Goal: Book appointment/travel/reservation

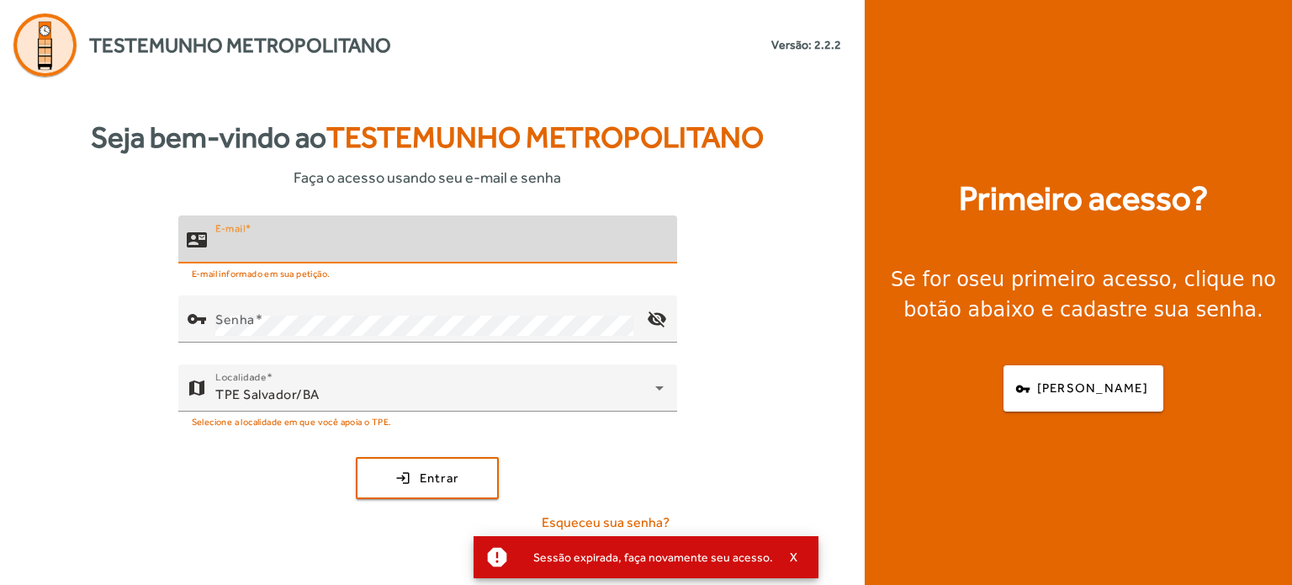
click at [410, 241] on input "E-mail" at bounding box center [439, 246] width 448 height 20
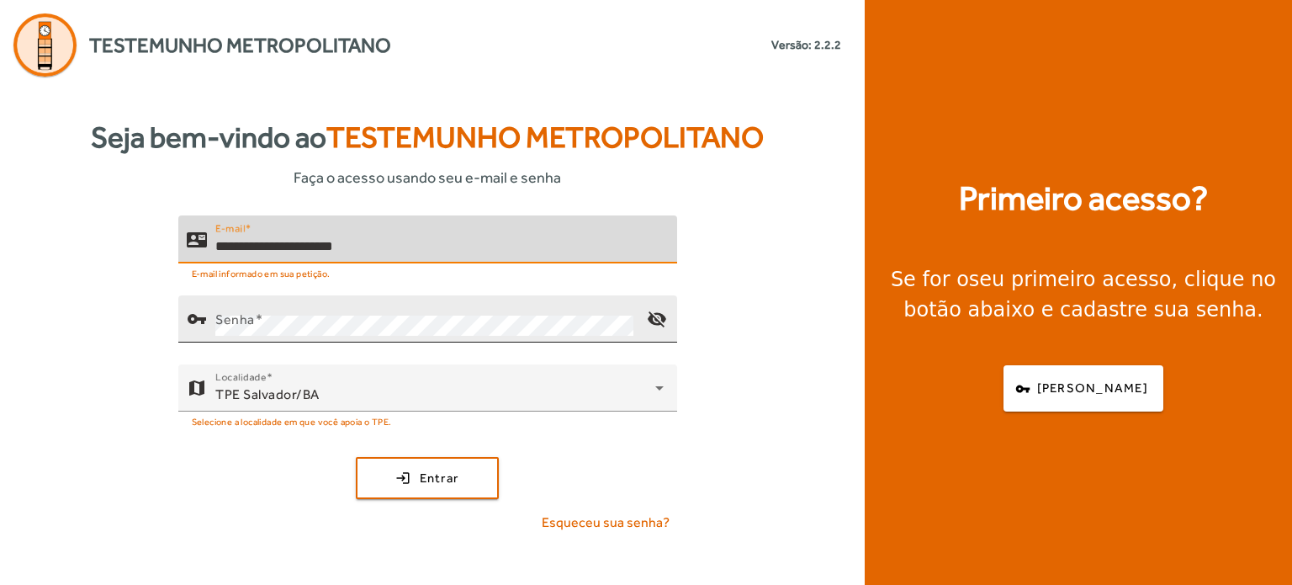
type input "**********"
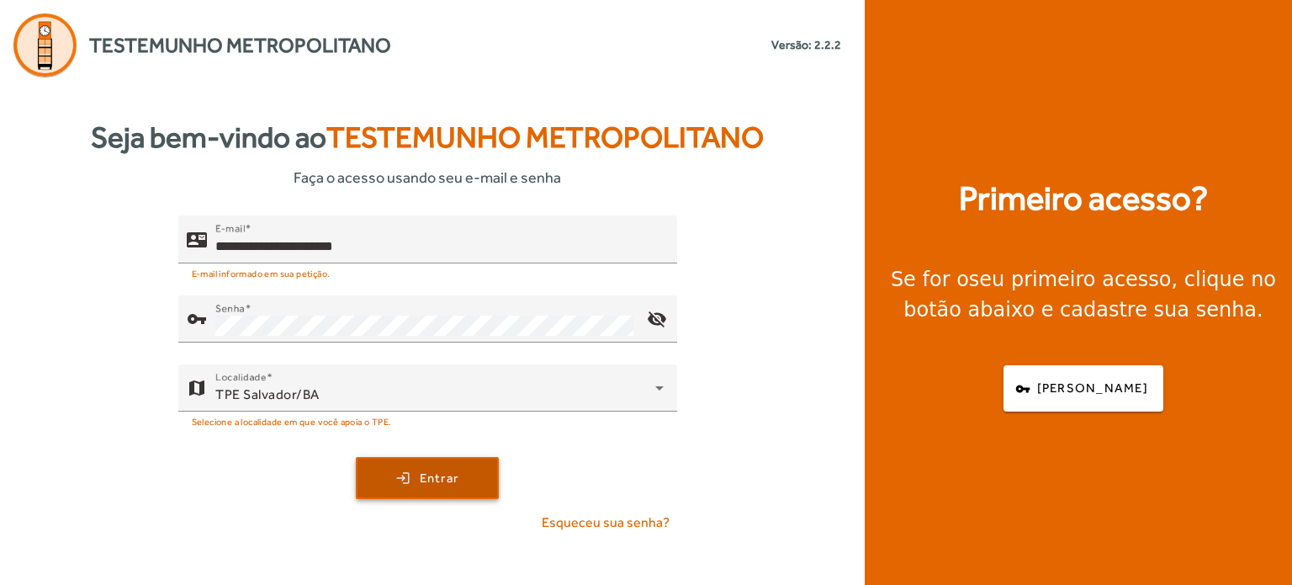
click at [459, 470] on span "submit" at bounding box center [427, 478] width 140 height 40
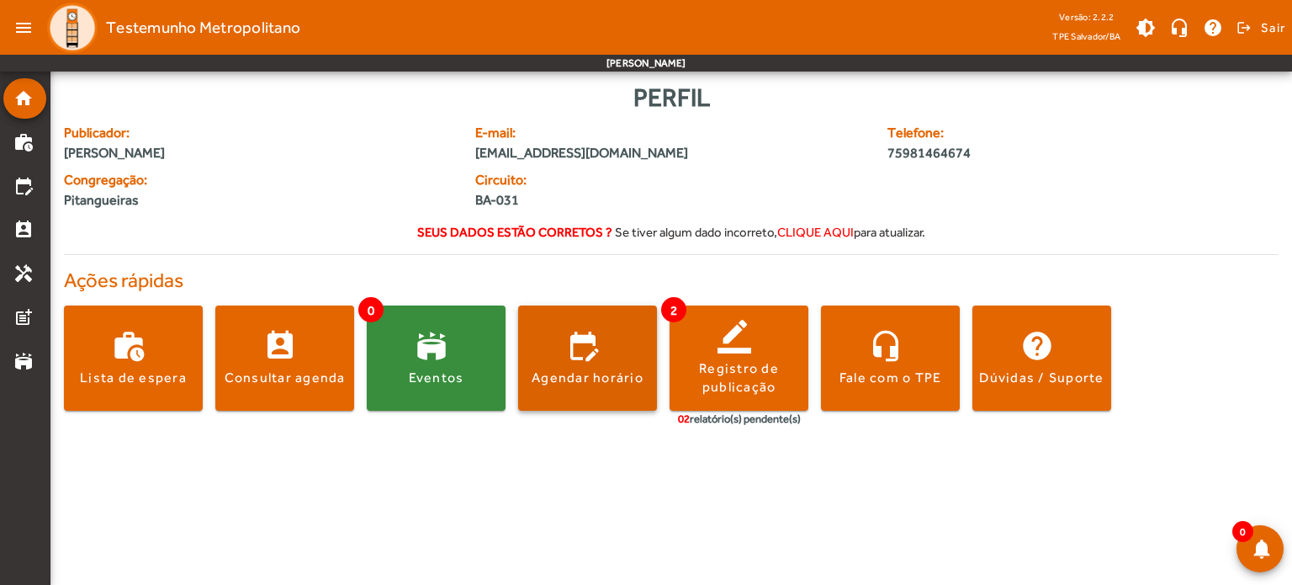
click at [581, 354] on span at bounding box center [587, 358] width 139 height 40
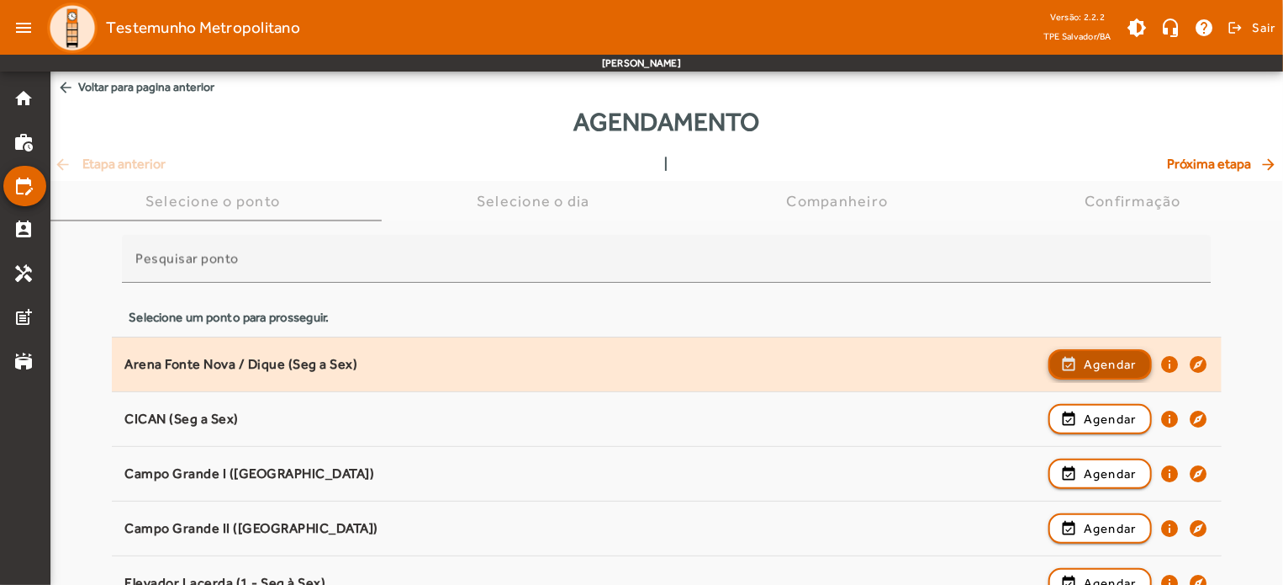
click at [1130, 350] on span "button" at bounding box center [1101, 364] width 100 height 40
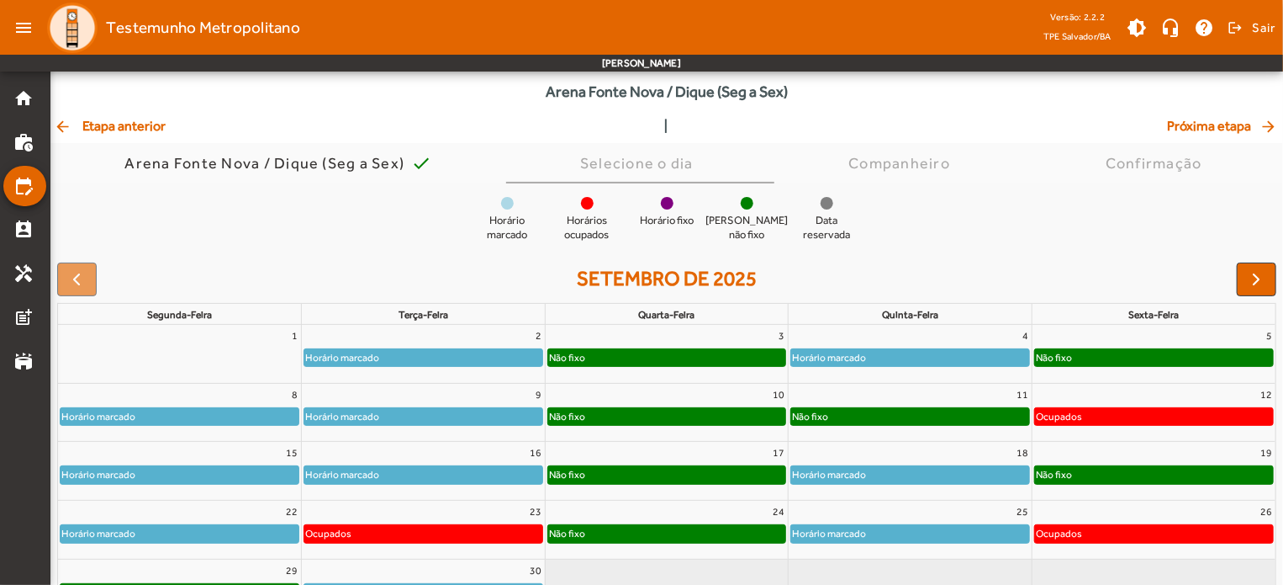
scroll to position [64, 0]
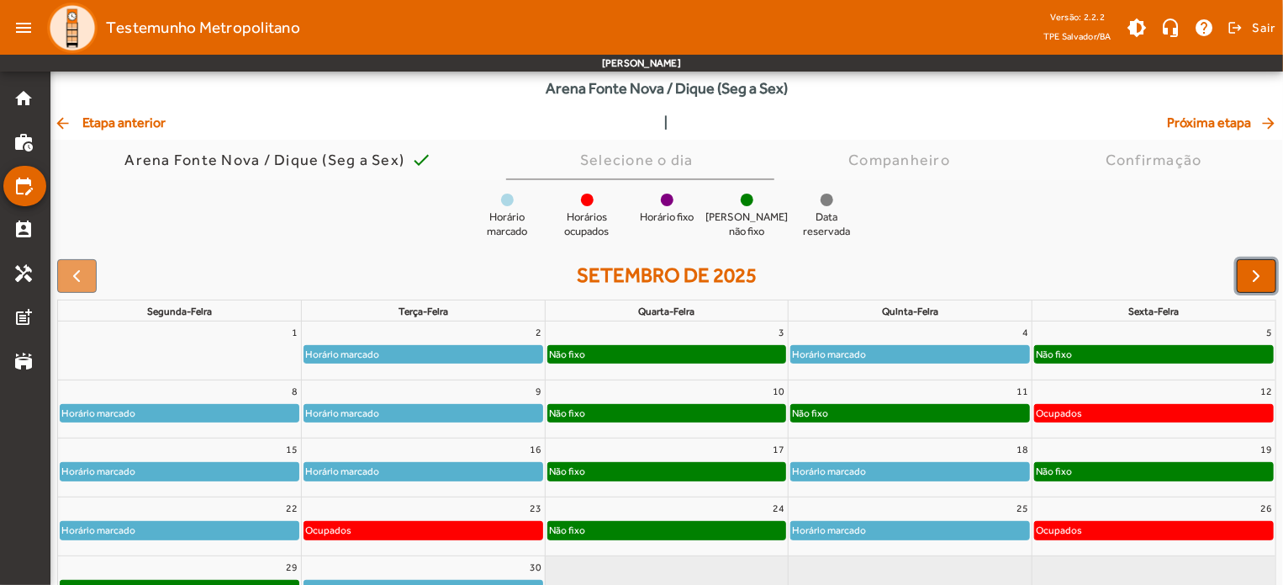
click at [1265, 273] on span "button" at bounding box center [1257, 276] width 20 height 20
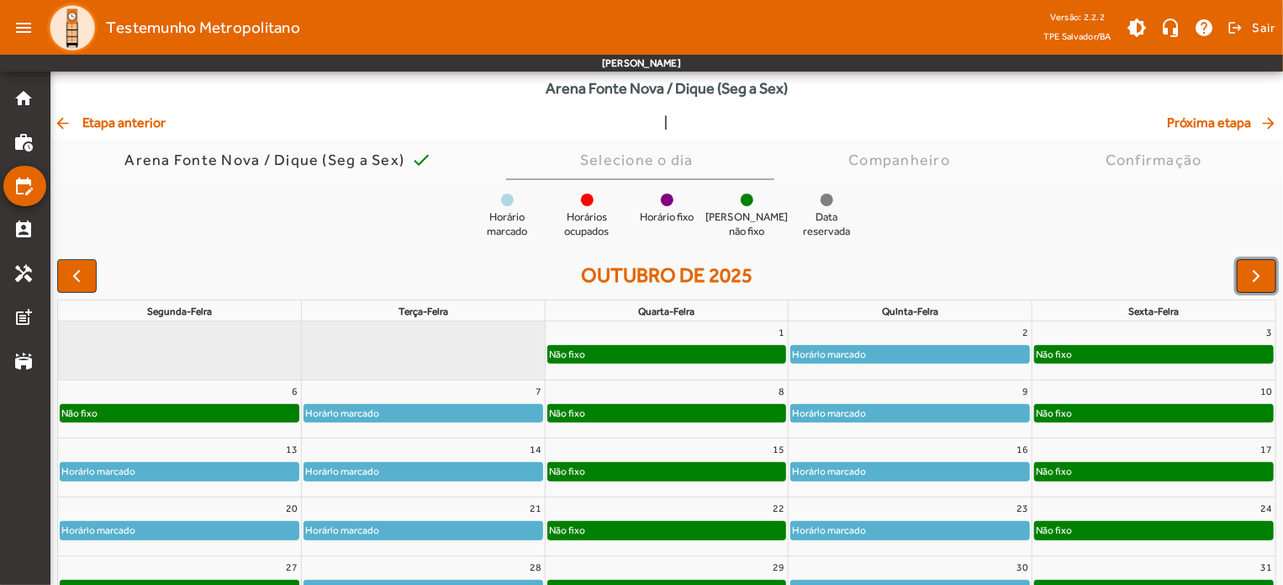
click at [1265, 273] on span "button" at bounding box center [1257, 276] width 20 height 20
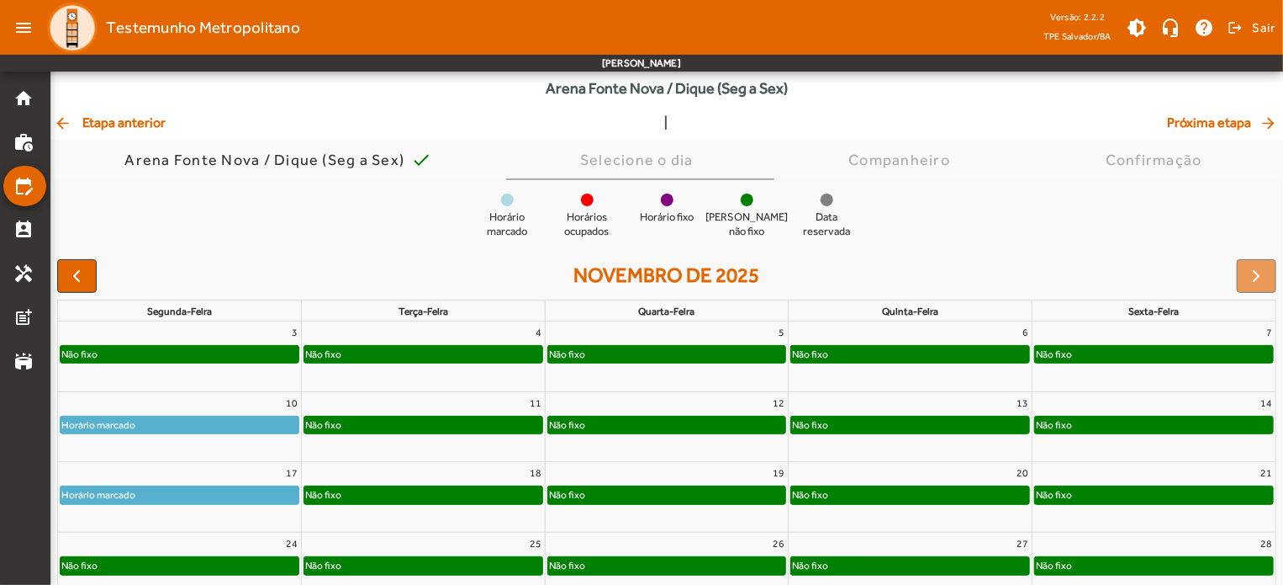
click at [251, 346] on div "Não fixo" at bounding box center [180, 354] width 238 height 17
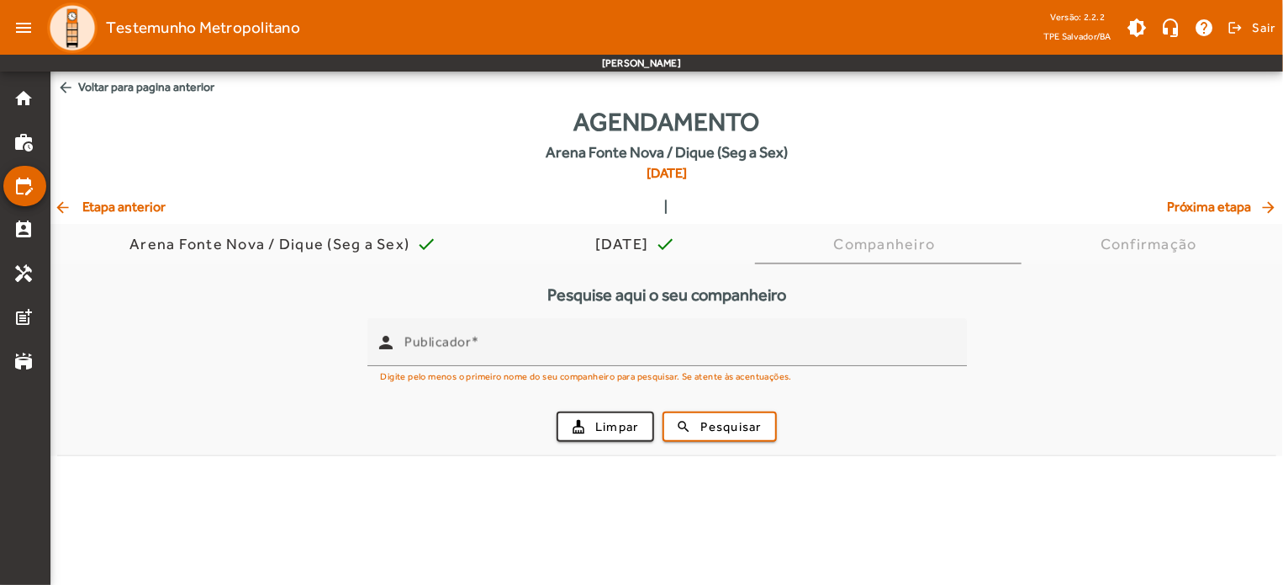
scroll to position [0, 0]
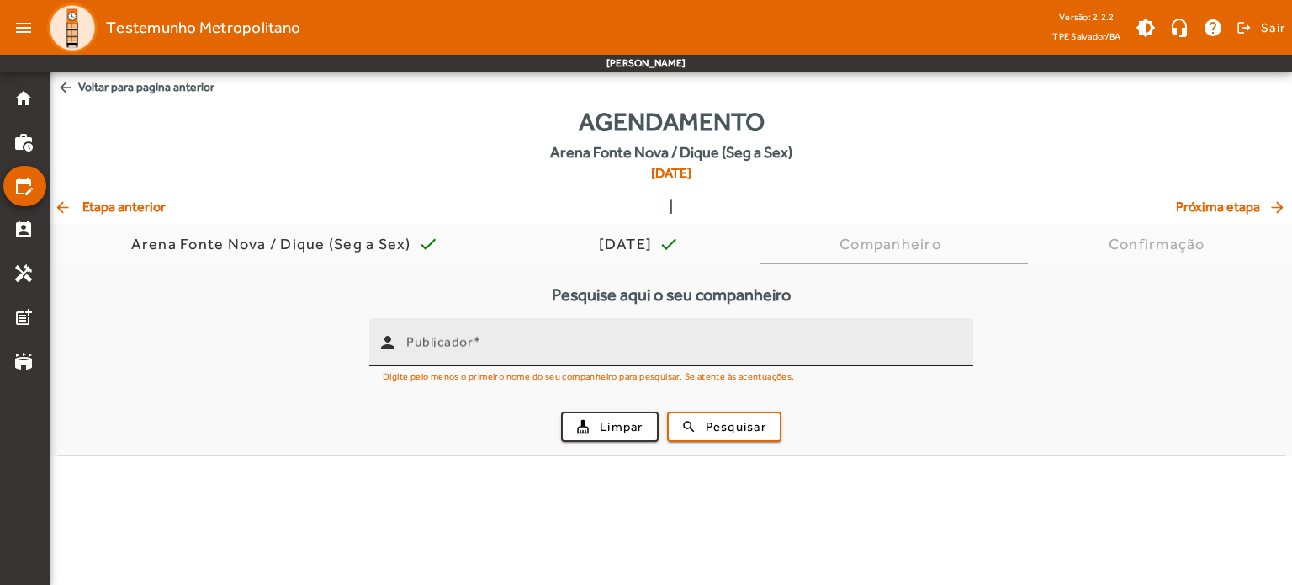
click at [543, 357] on input "Publicador" at bounding box center [682, 349] width 553 height 20
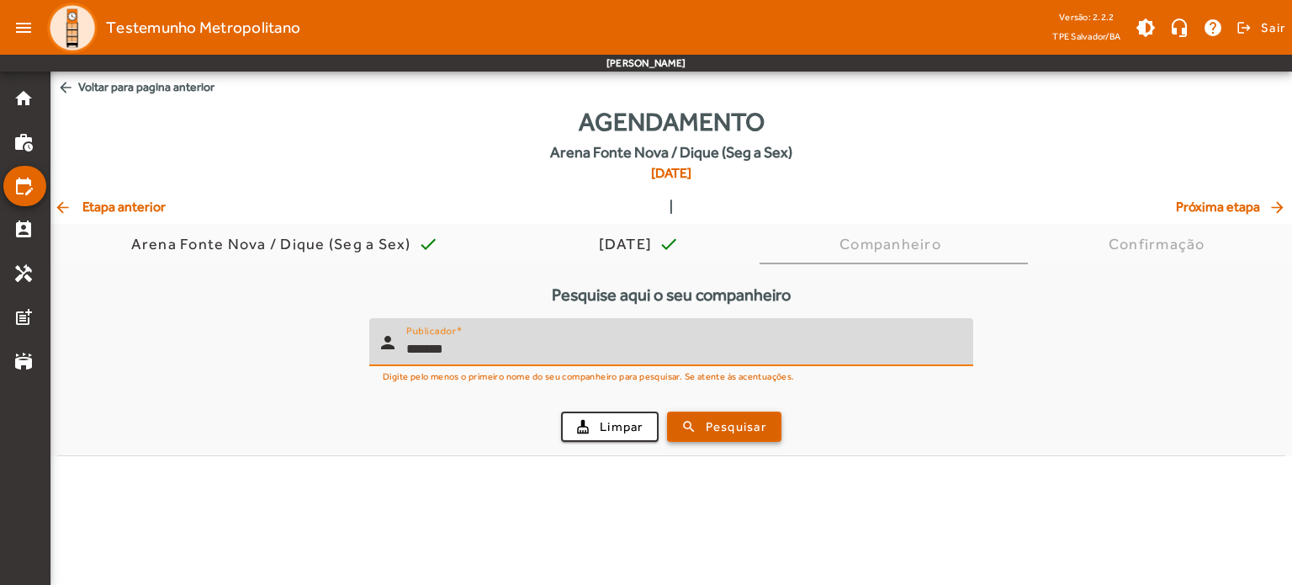
type input "*******"
click at [738, 437] on span "submit" at bounding box center [724, 426] width 111 height 40
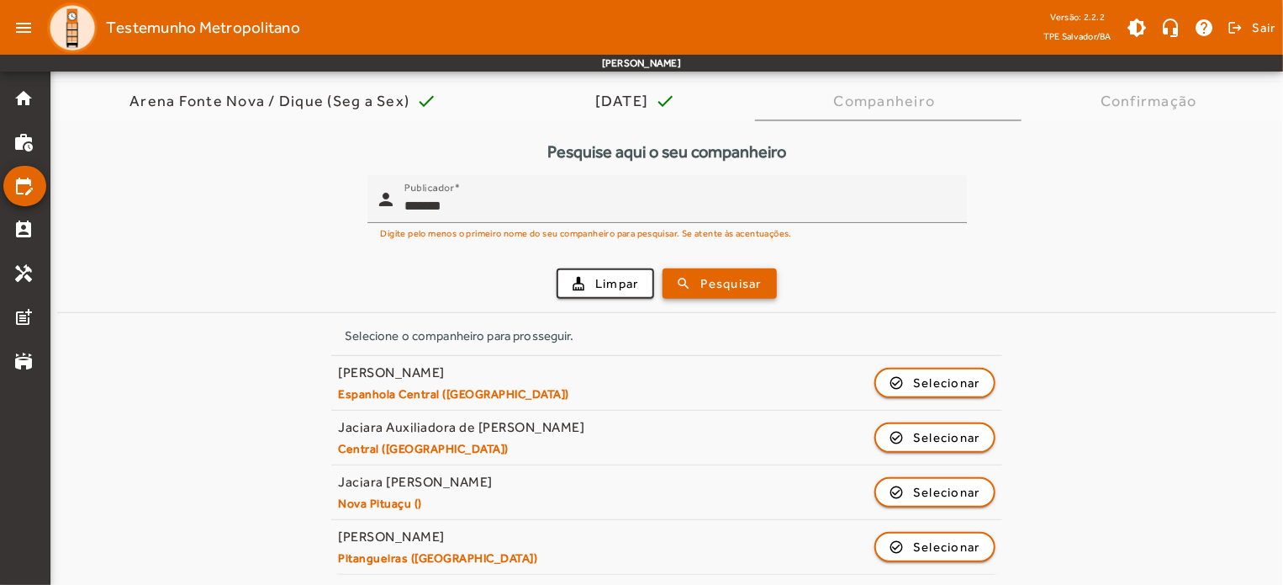
scroll to position [145, 0]
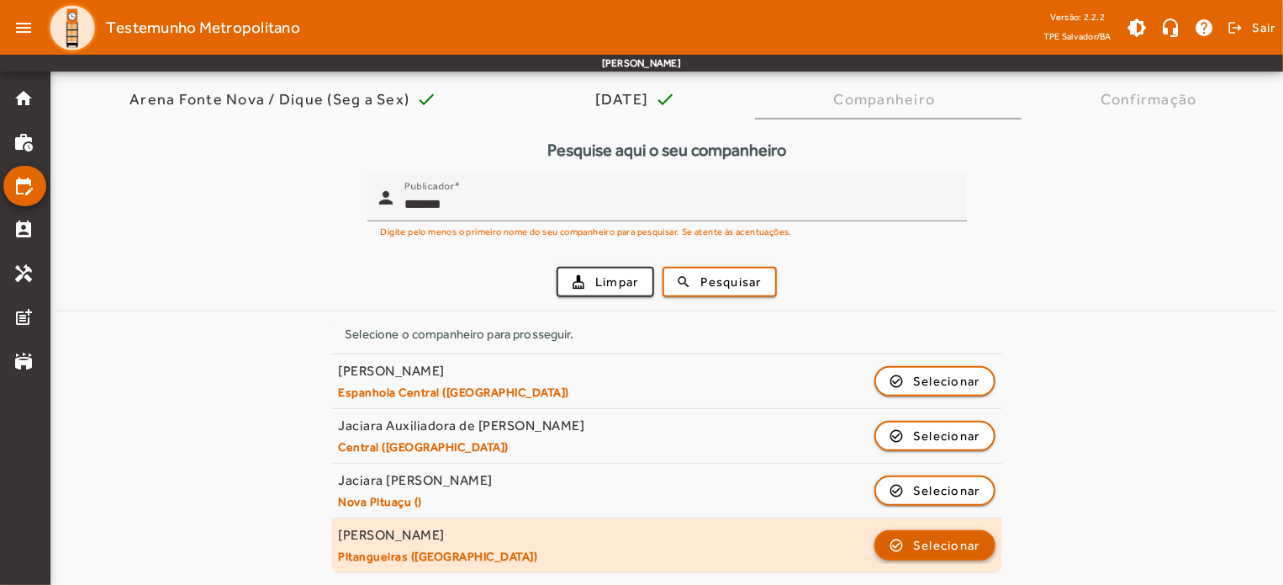
click at [955, 548] on span "Selecionar" at bounding box center [946, 545] width 67 height 20
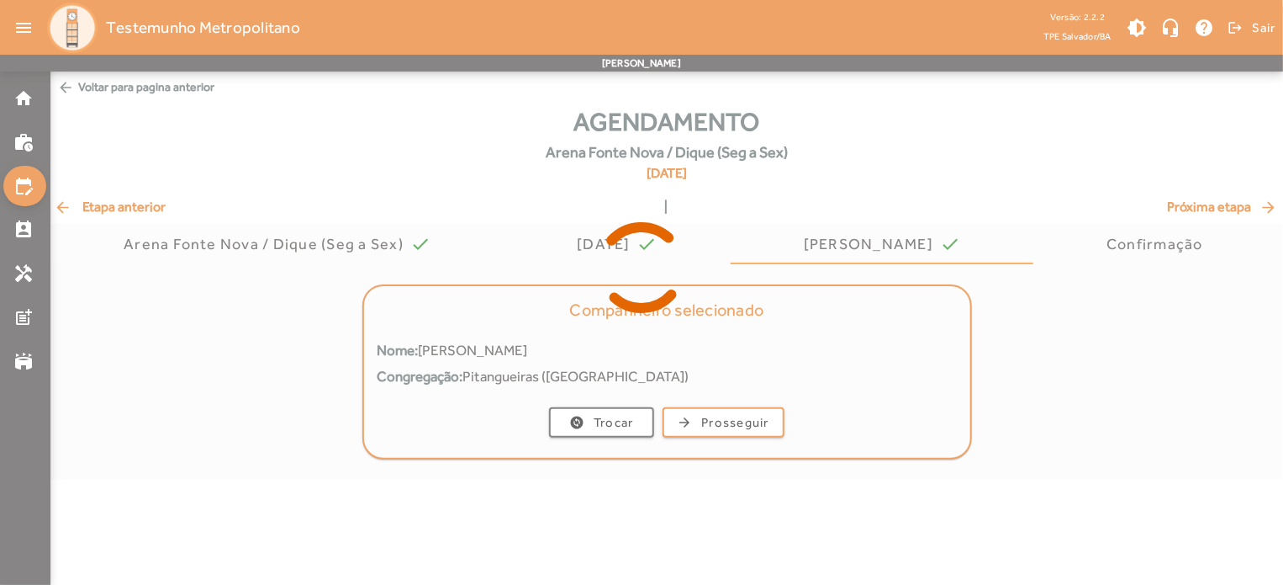
scroll to position [0, 0]
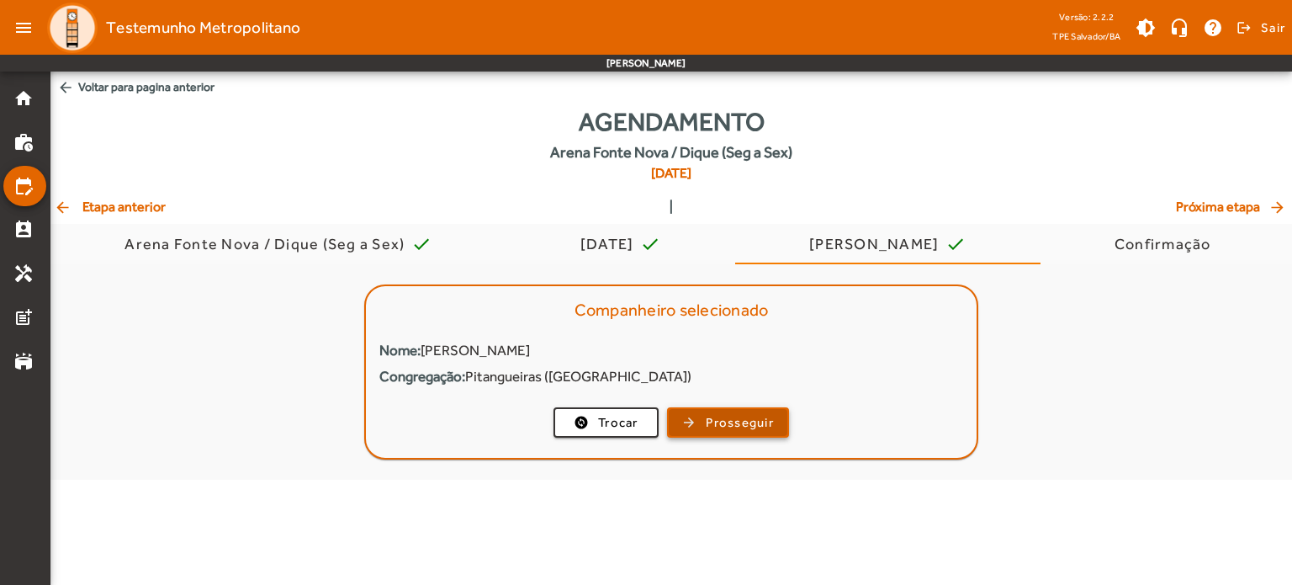
click at [724, 425] on span "Prosseguir" at bounding box center [740, 422] width 68 height 19
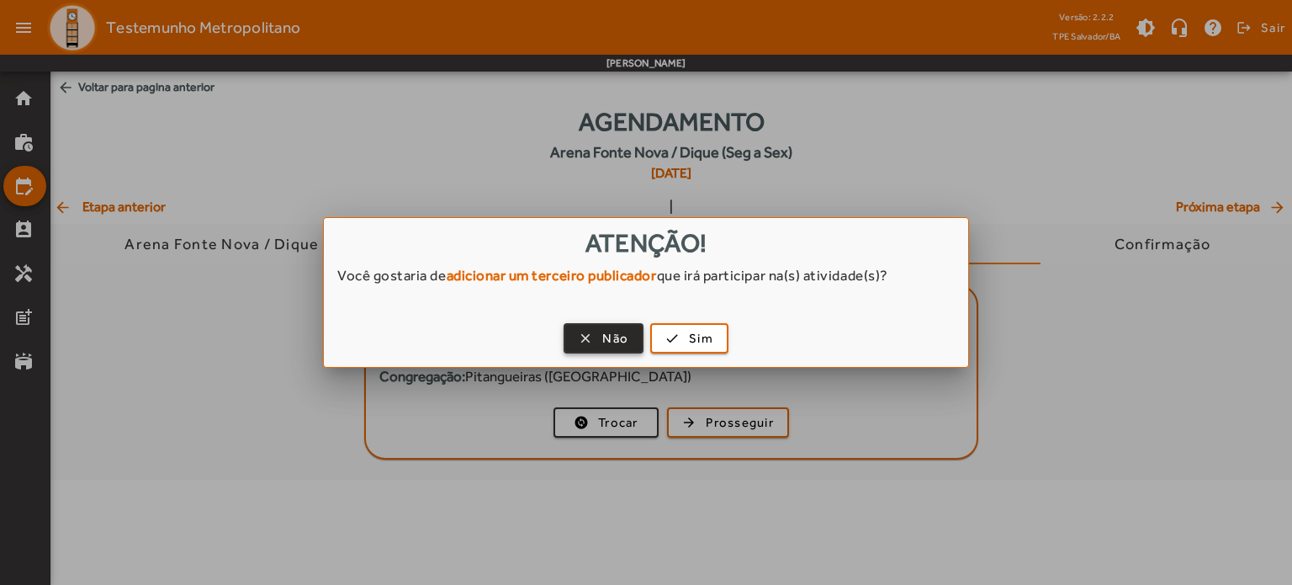
click at [622, 346] on span "Não" at bounding box center [615, 338] width 26 height 19
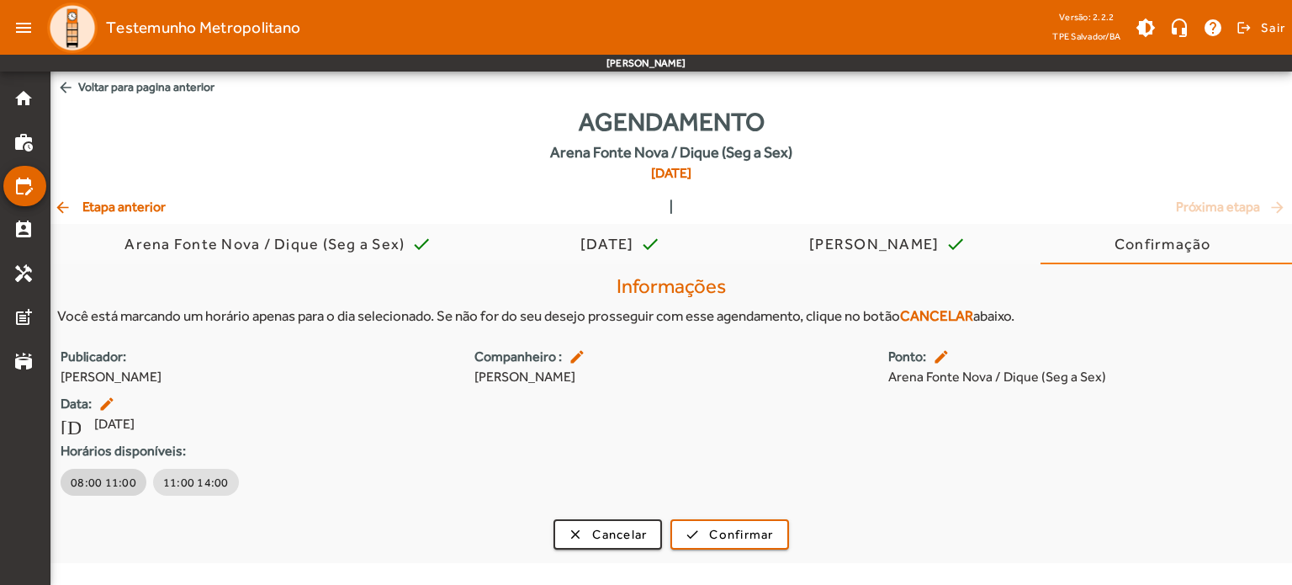
click at [103, 476] on span "08:00 11:00" at bounding box center [104, 482] width 66 height 17
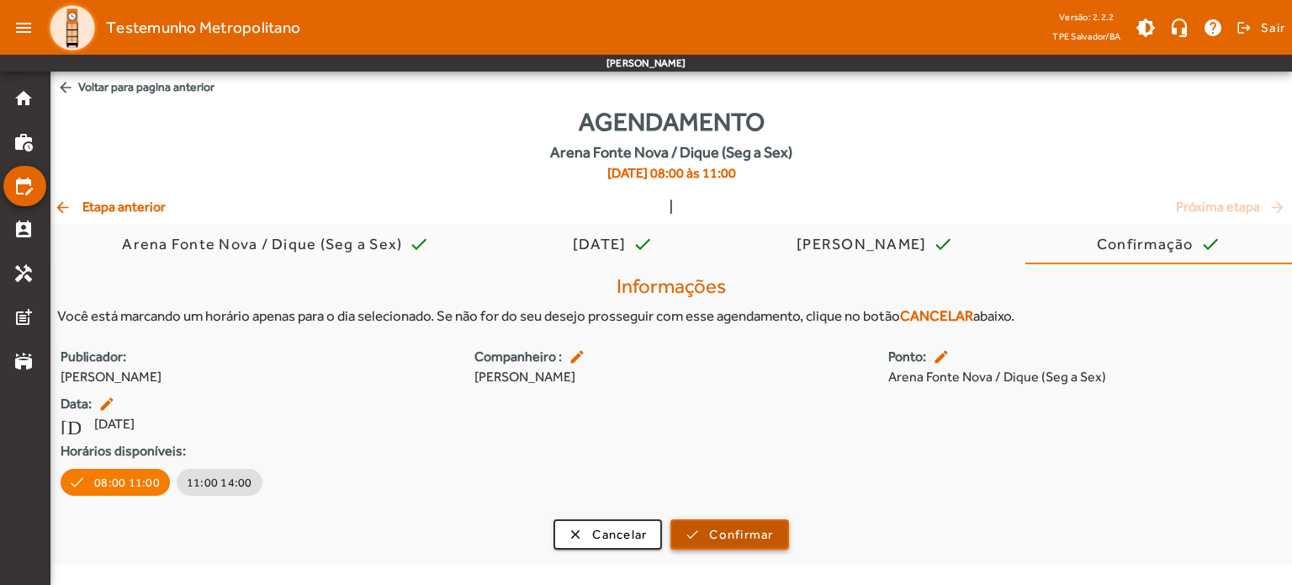
click at [703, 527] on span "submit" at bounding box center [729, 534] width 114 height 40
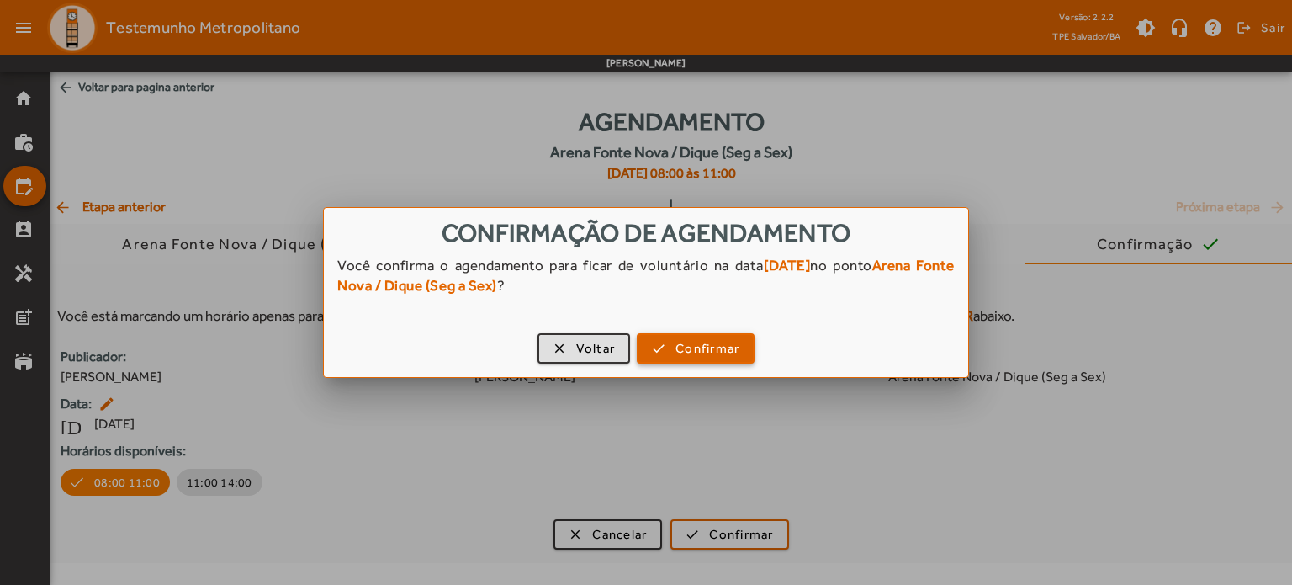
click at [738, 346] on span "Confirmar" at bounding box center [707, 348] width 64 height 19
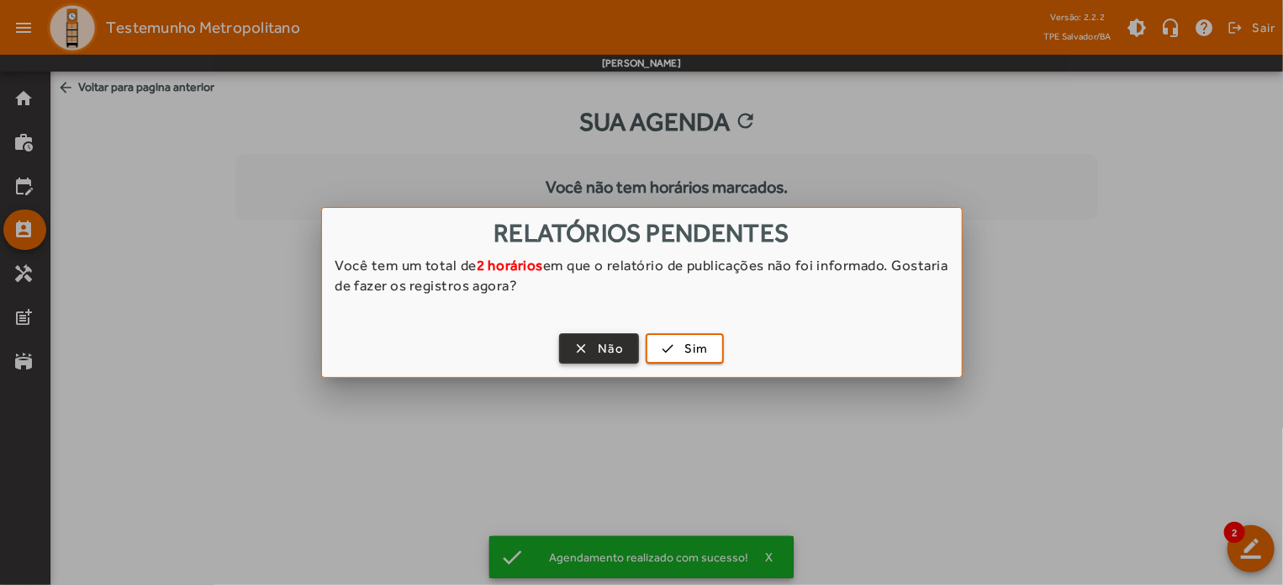
click at [606, 352] on span "Não" at bounding box center [611, 348] width 26 height 19
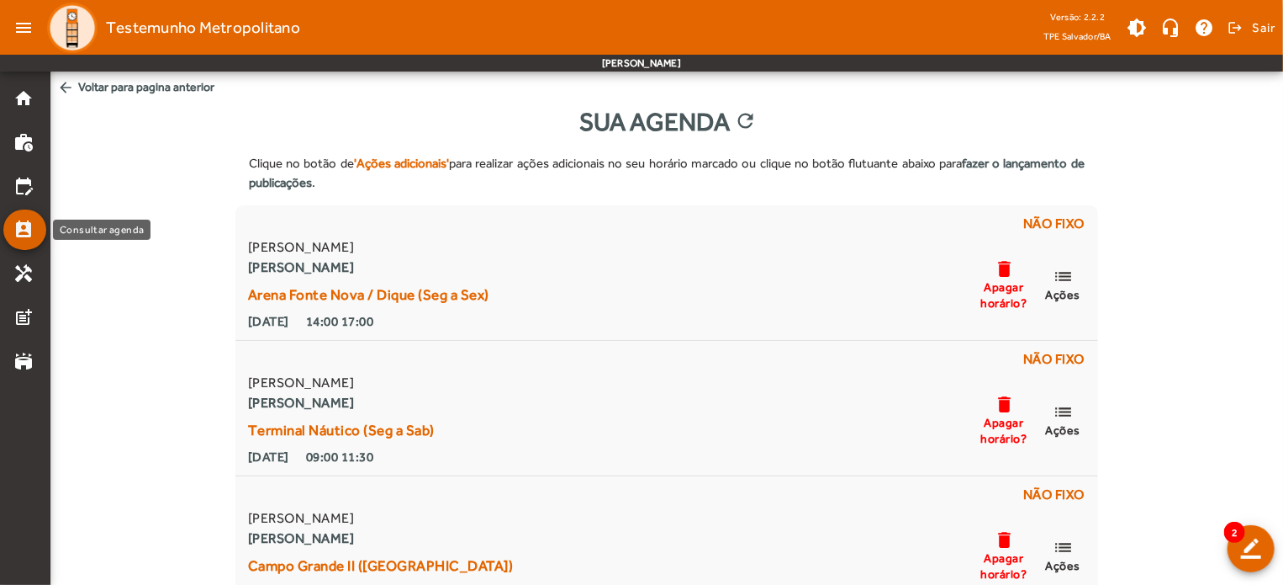
click at [30, 239] on mat-icon "perm_contact_calendar" at bounding box center [23, 230] width 20 height 20
click at [20, 187] on mat-icon "edit_calendar" at bounding box center [23, 186] width 20 height 20
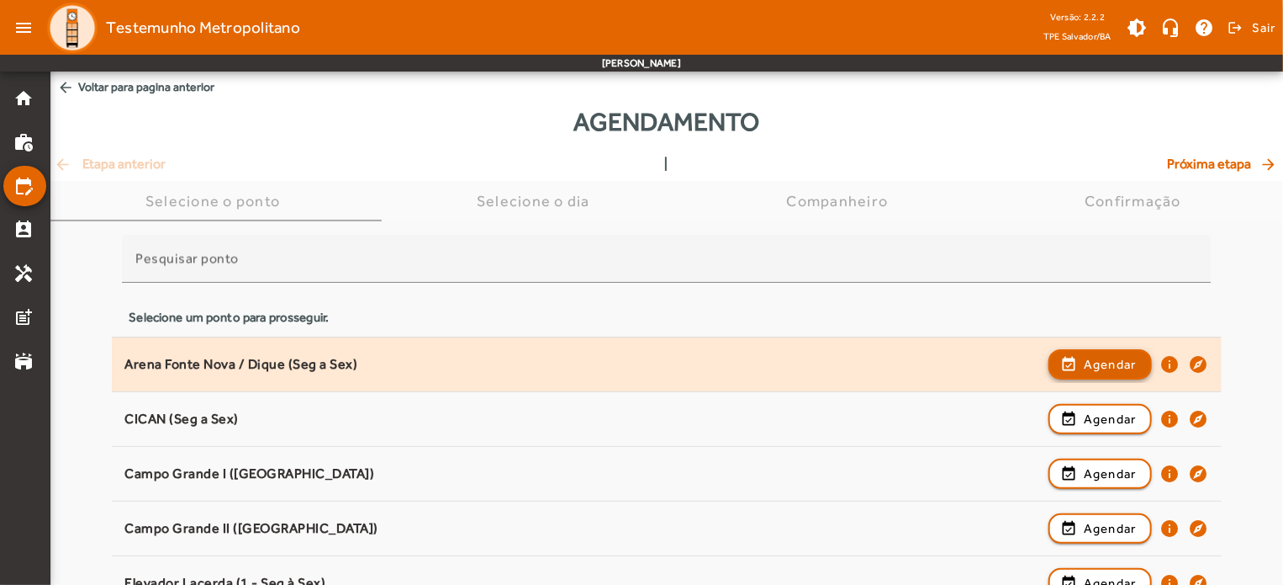
click at [1090, 363] on span "Agendar" at bounding box center [1110, 364] width 53 height 20
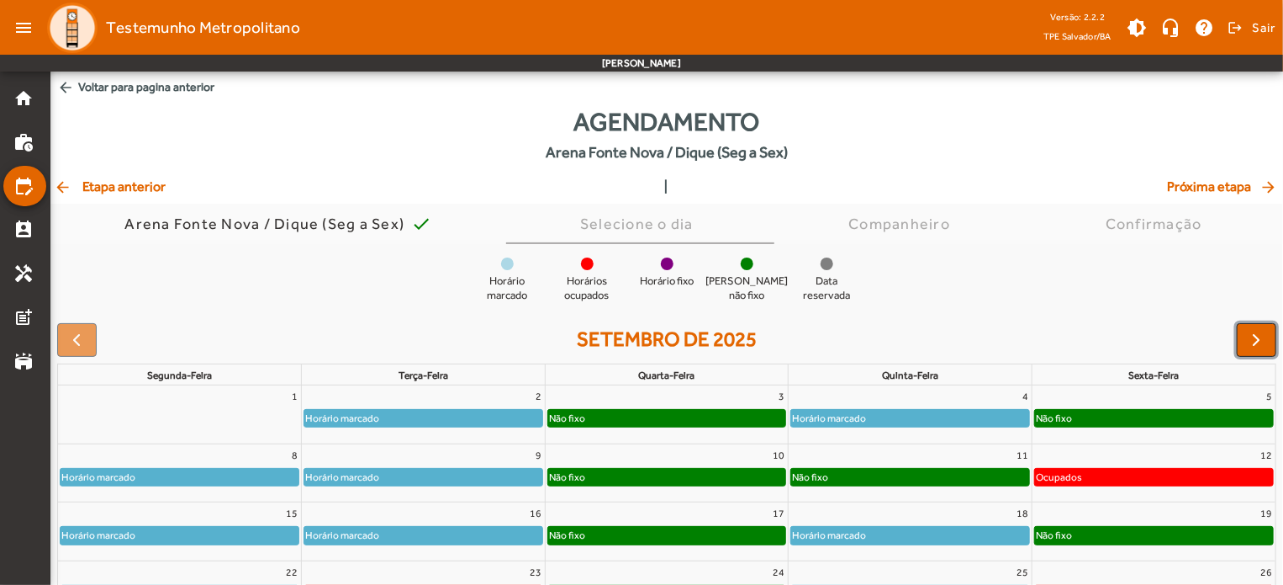
click at [1259, 346] on span "button" at bounding box center [1257, 340] width 20 height 20
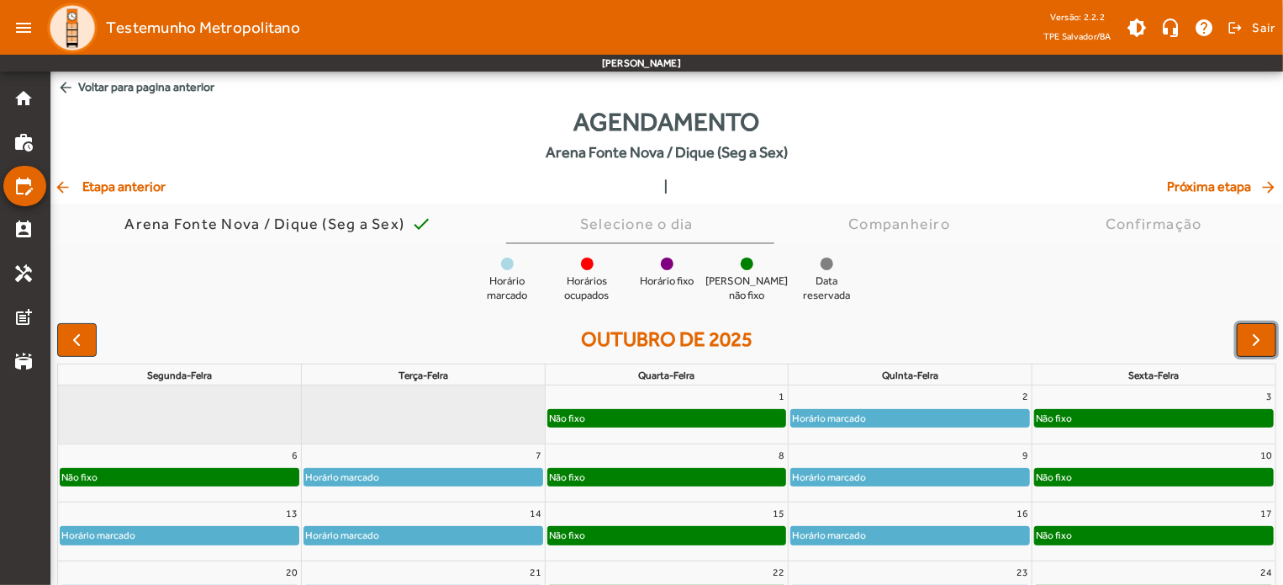
click at [1259, 346] on span "button" at bounding box center [1257, 340] width 20 height 20
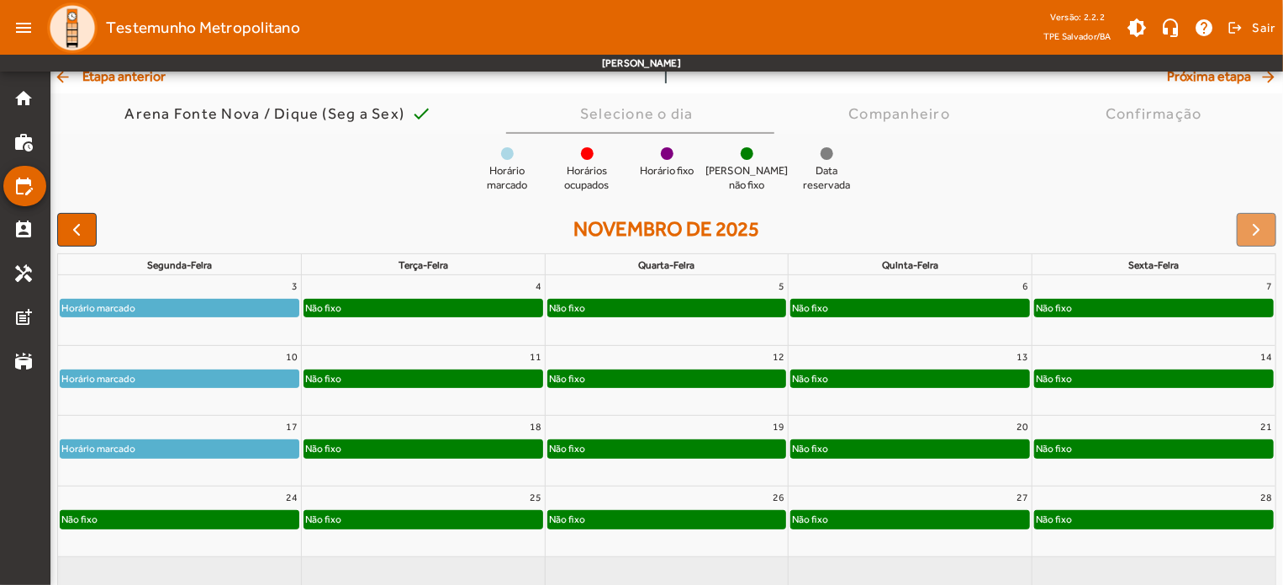
scroll to position [160, 0]
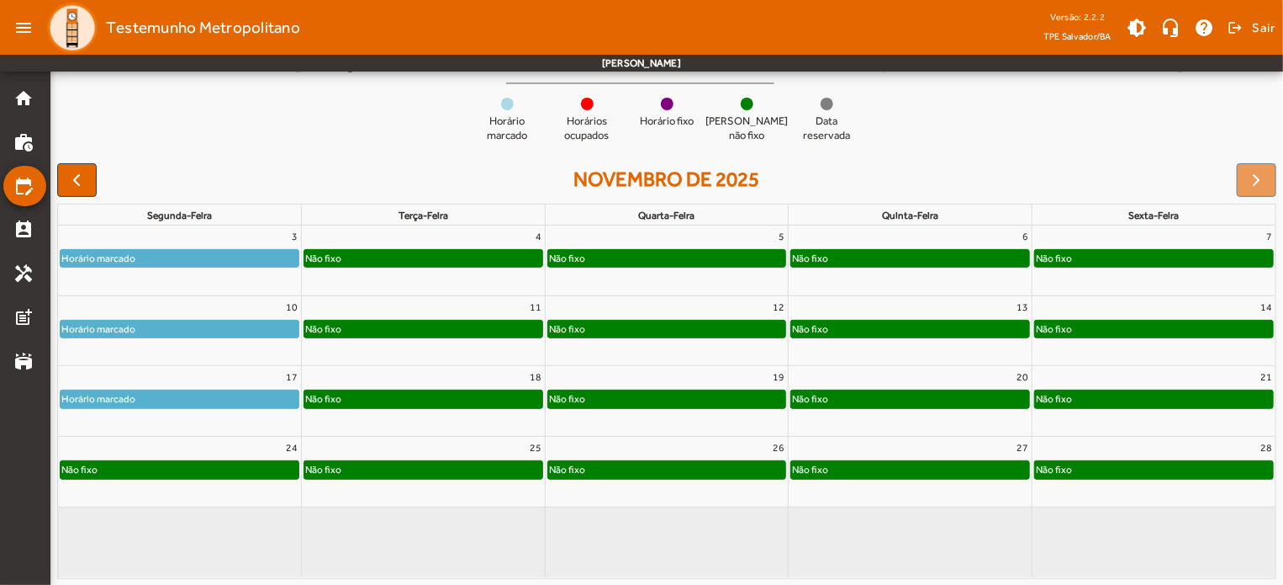
click at [205, 329] on div "Horário marcado" at bounding box center [180, 328] width 238 height 17
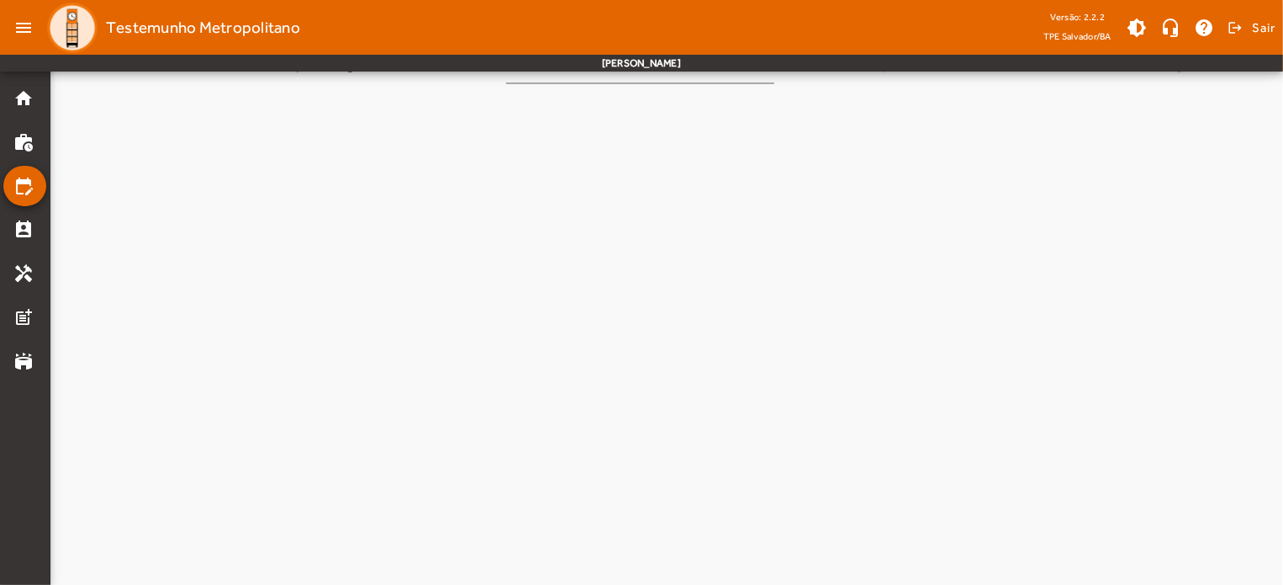
scroll to position [0, 0]
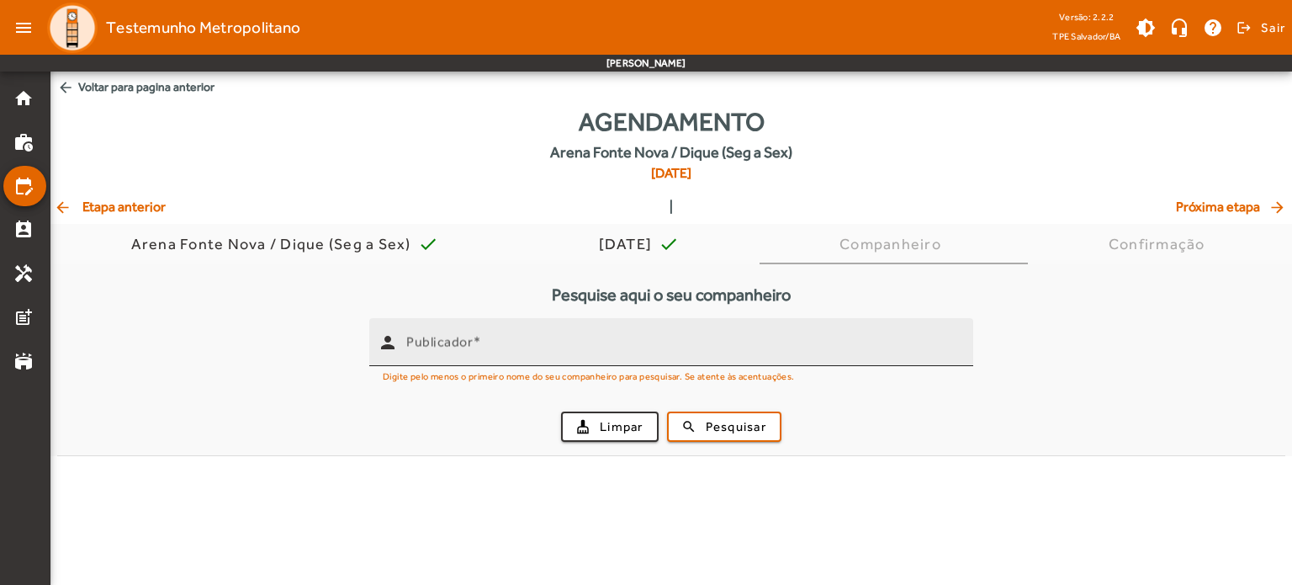
click at [503, 336] on div "Publicador" at bounding box center [682, 342] width 553 height 48
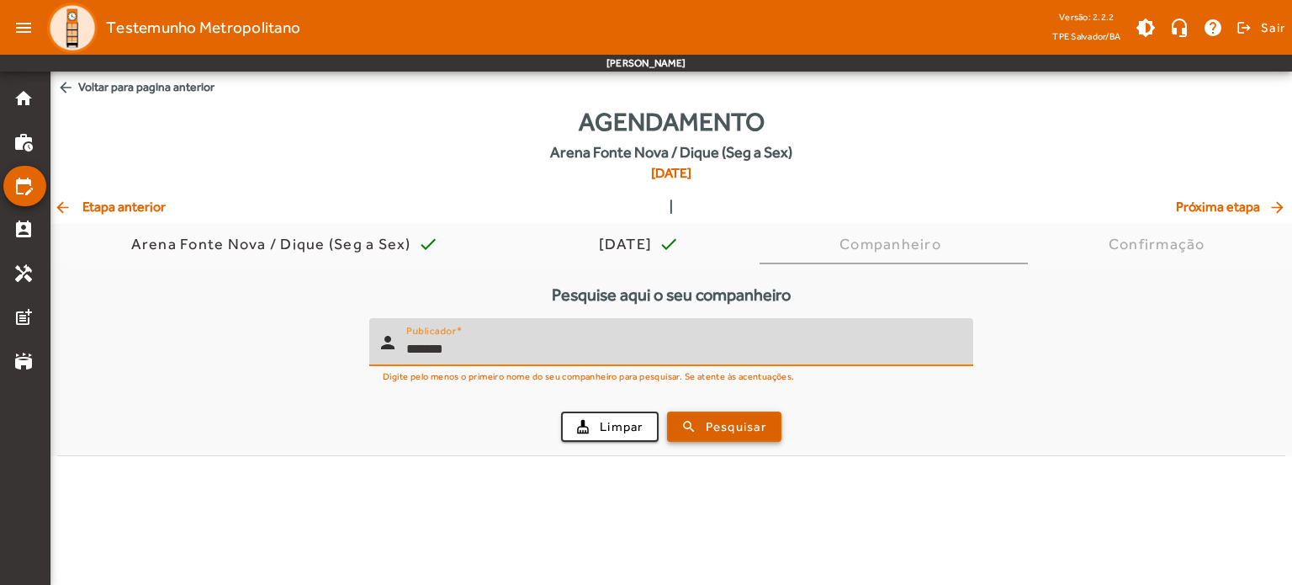
type input "*******"
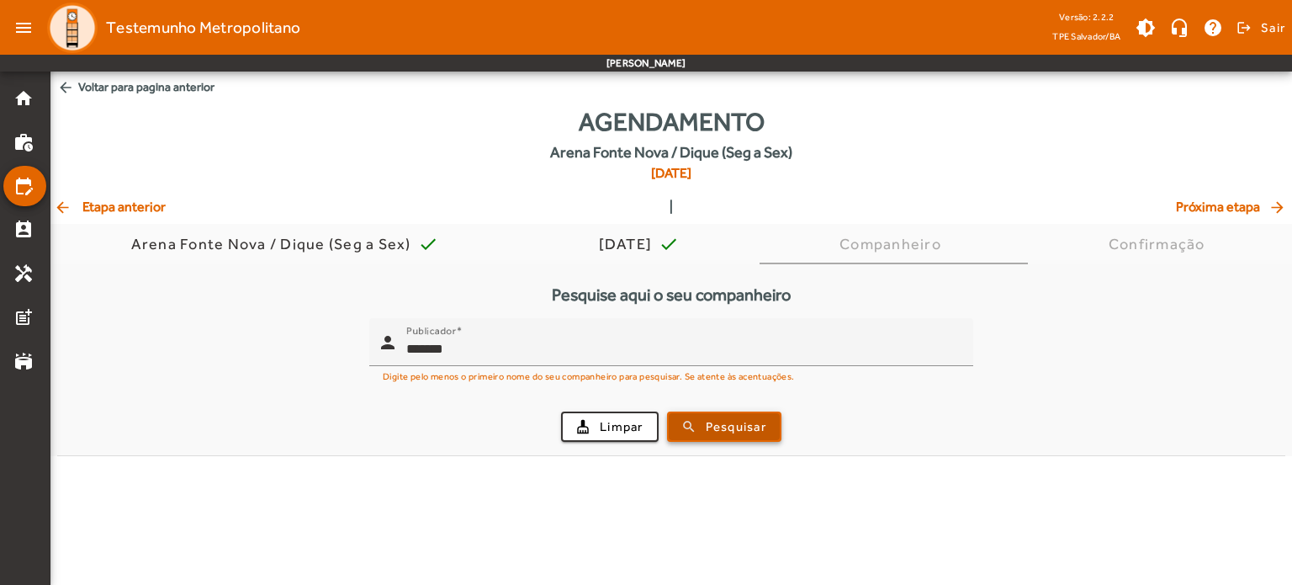
click at [691, 421] on span "submit" at bounding box center [724, 426] width 111 height 40
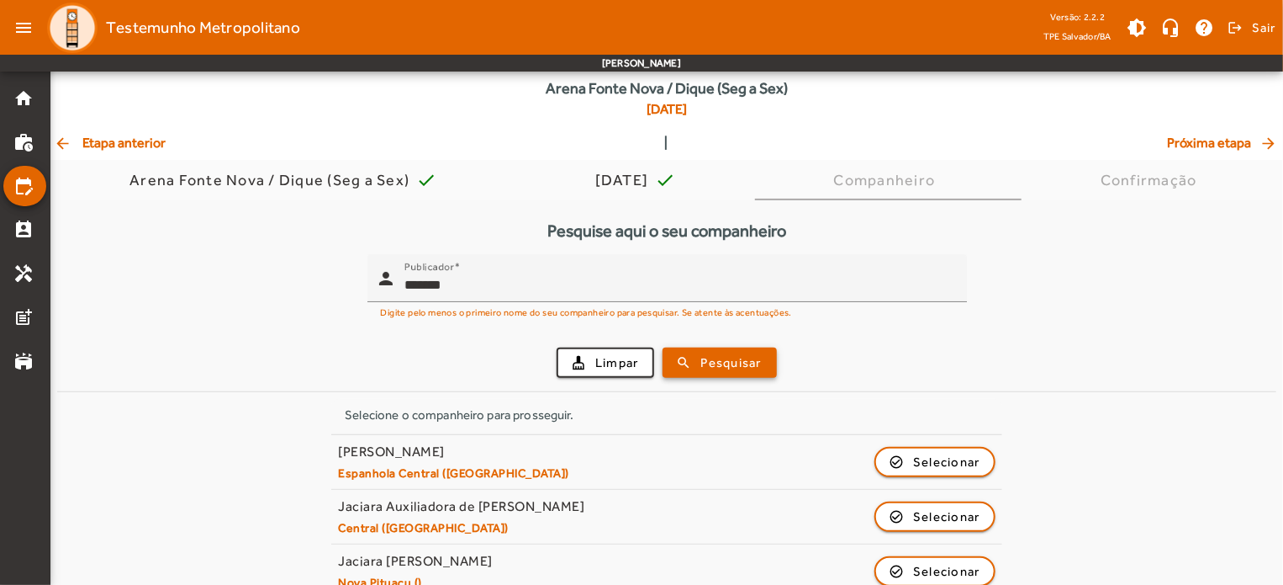
scroll to position [145, 0]
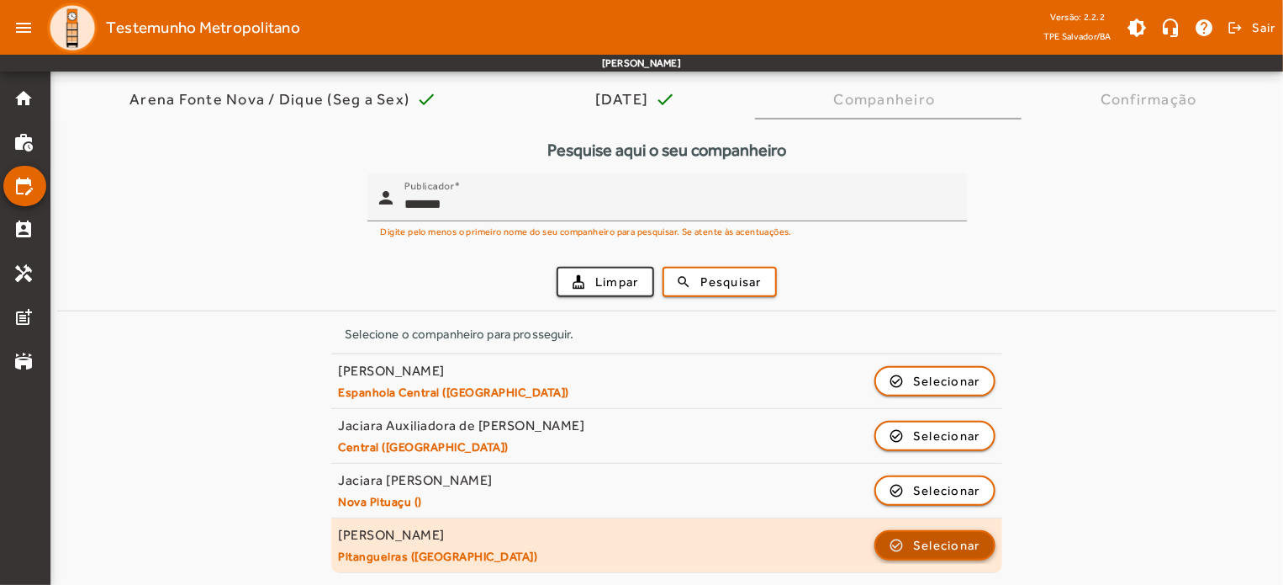
click at [961, 543] on span "Selecionar" at bounding box center [946, 545] width 67 height 20
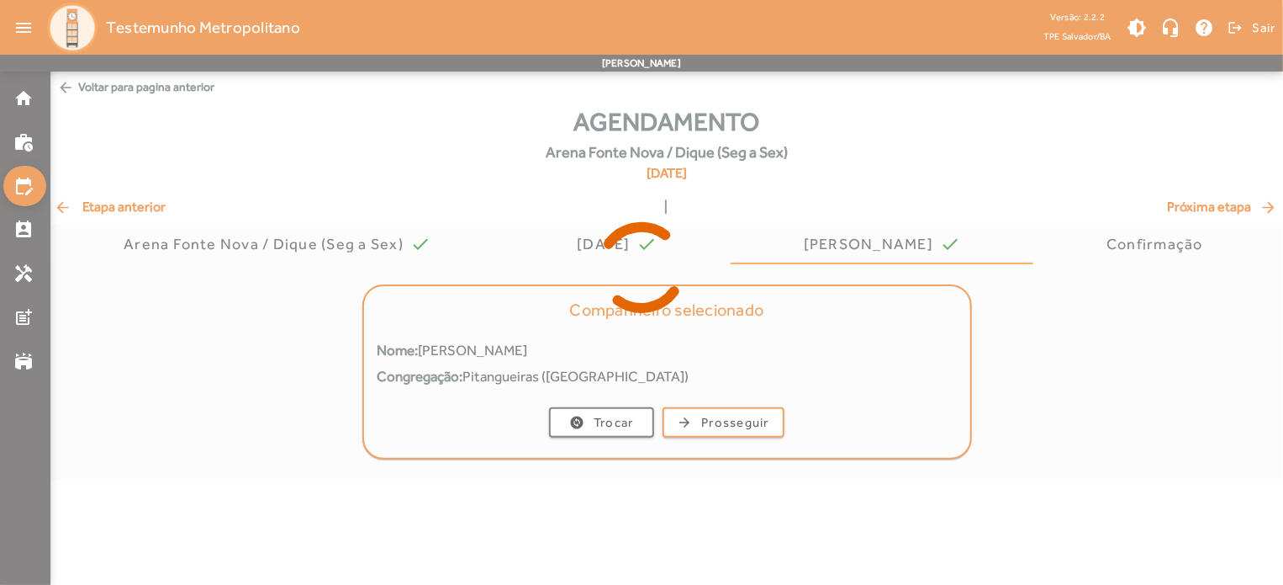
scroll to position [0, 0]
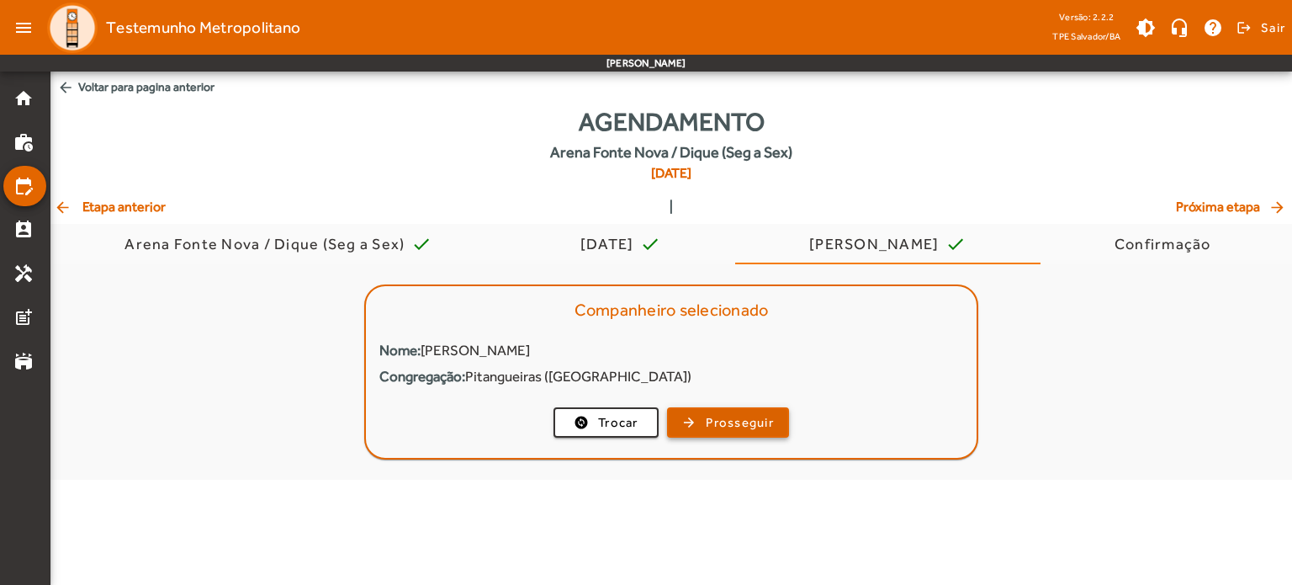
click at [707, 426] on span "Prosseguir" at bounding box center [740, 422] width 68 height 19
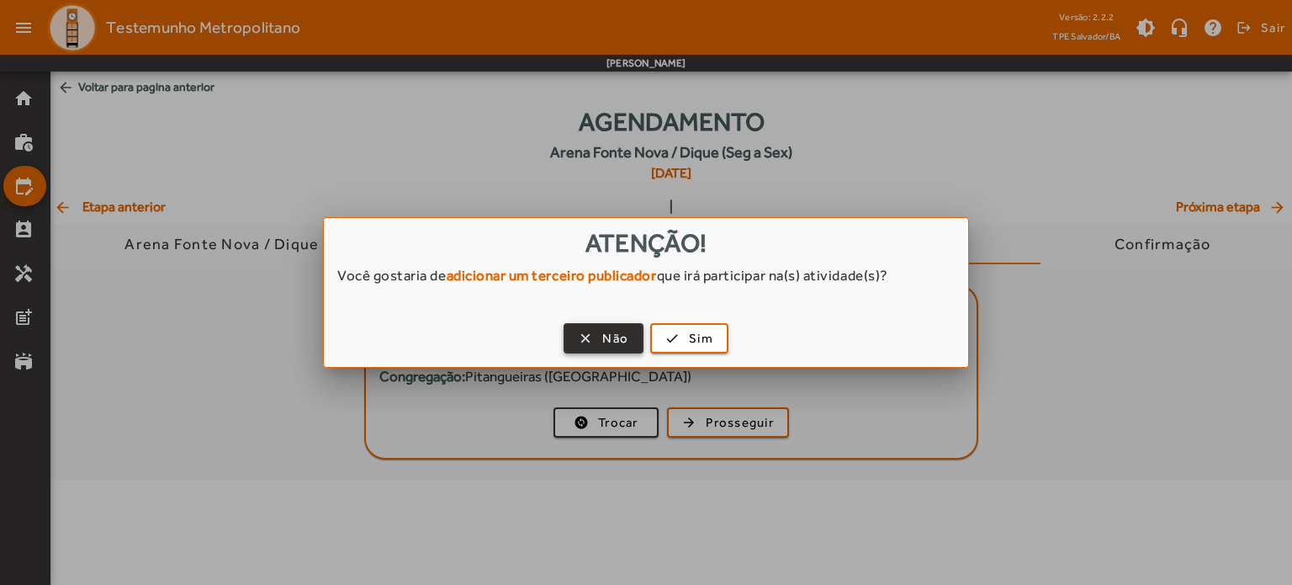
click at [594, 339] on span "button" at bounding box center [603, 338] width 77 height 40
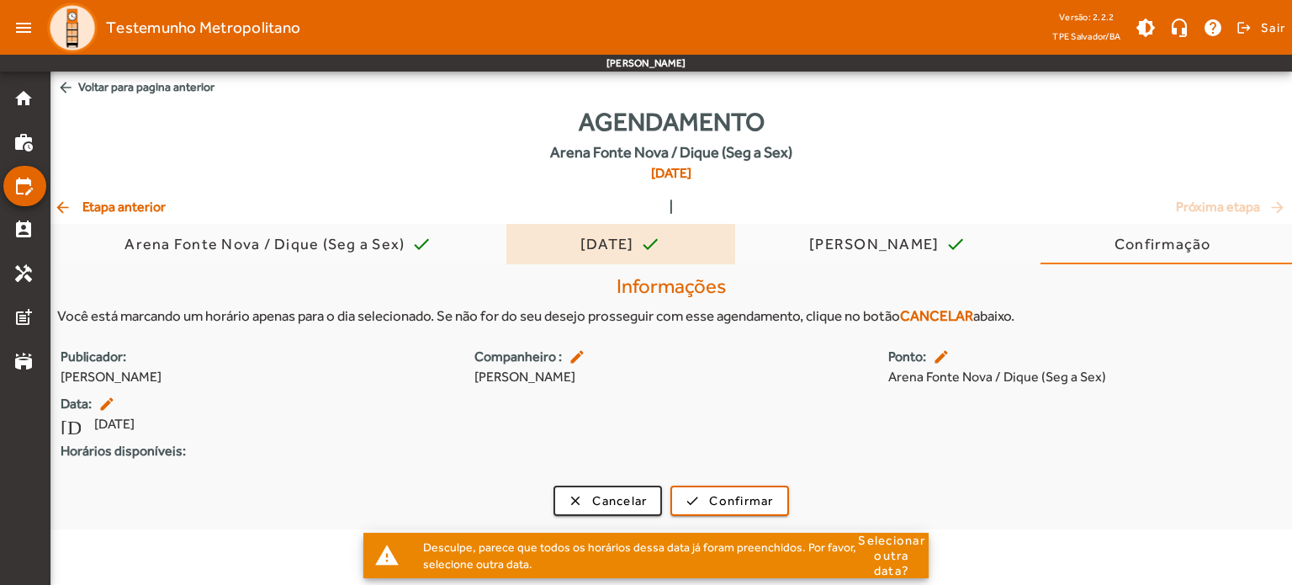
click at [606, 241] on div "[DATE]" at bounding box center [610, 244] width 61 height 17
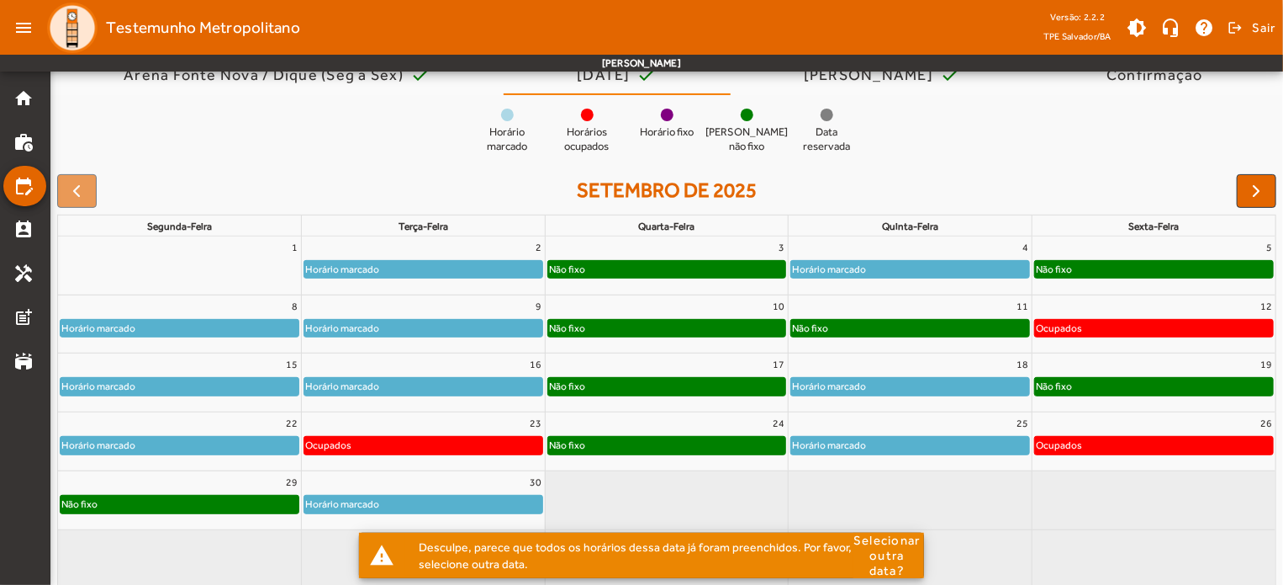
scroll to position [172, 0]
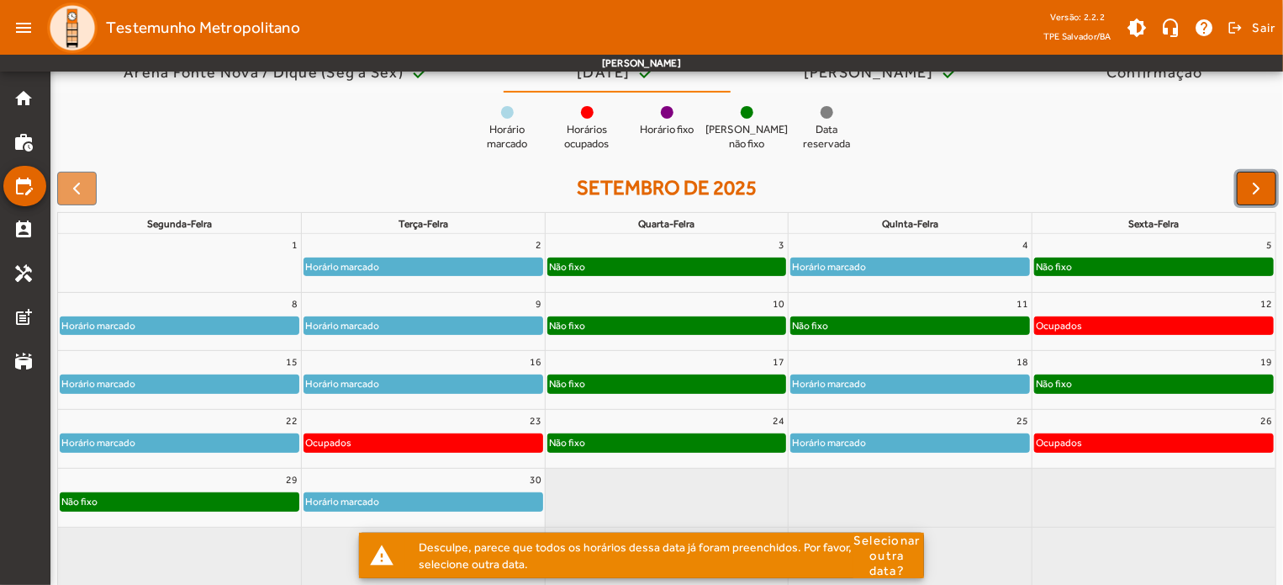
click at [1251, 189] on span "button" at bounding box center [1257, 188] width 20 height 20
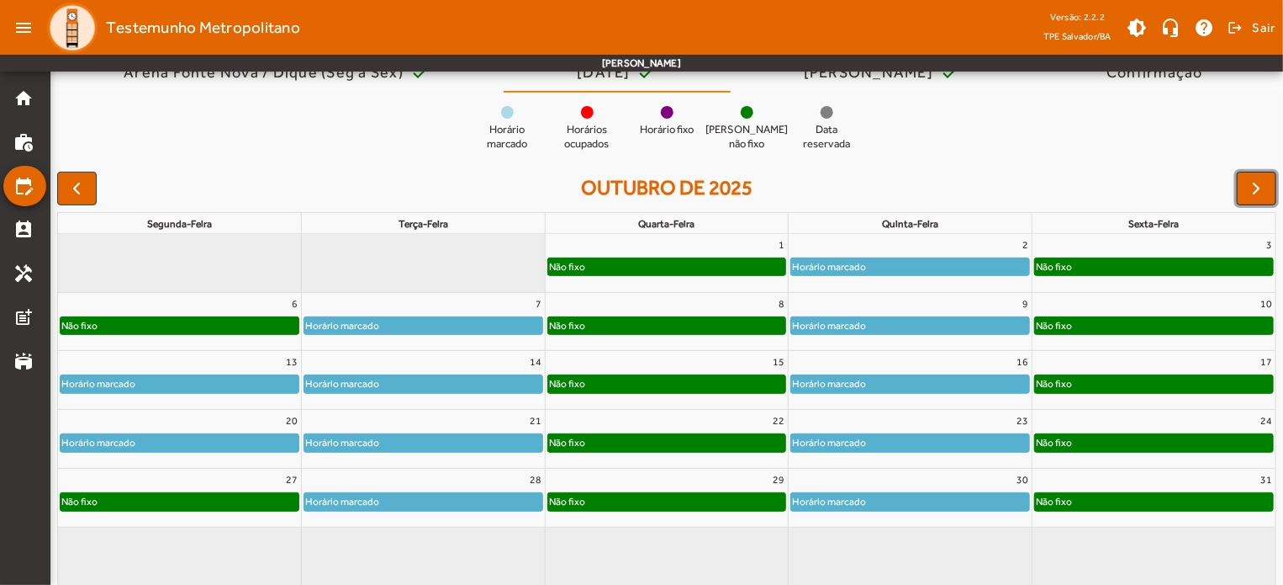
click at [1251, 189] on span "button" at bounding box center [1257, 188] width 20 height 20
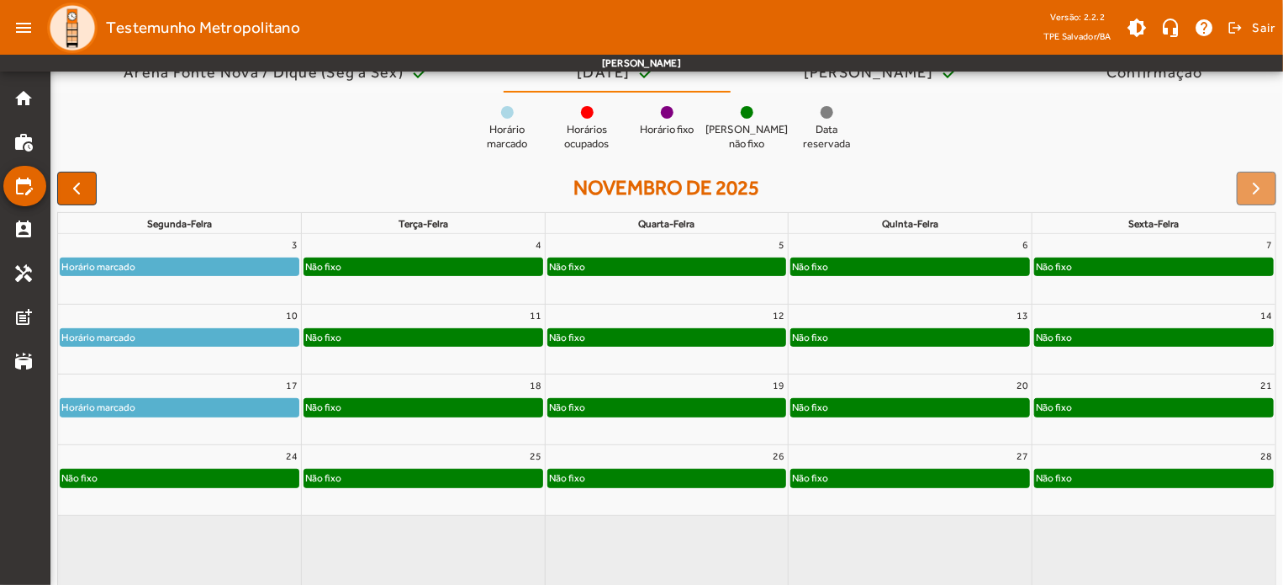
click at [450, 262] on div "Não fixo" at bounding box center [423, 266] width 238 height 17
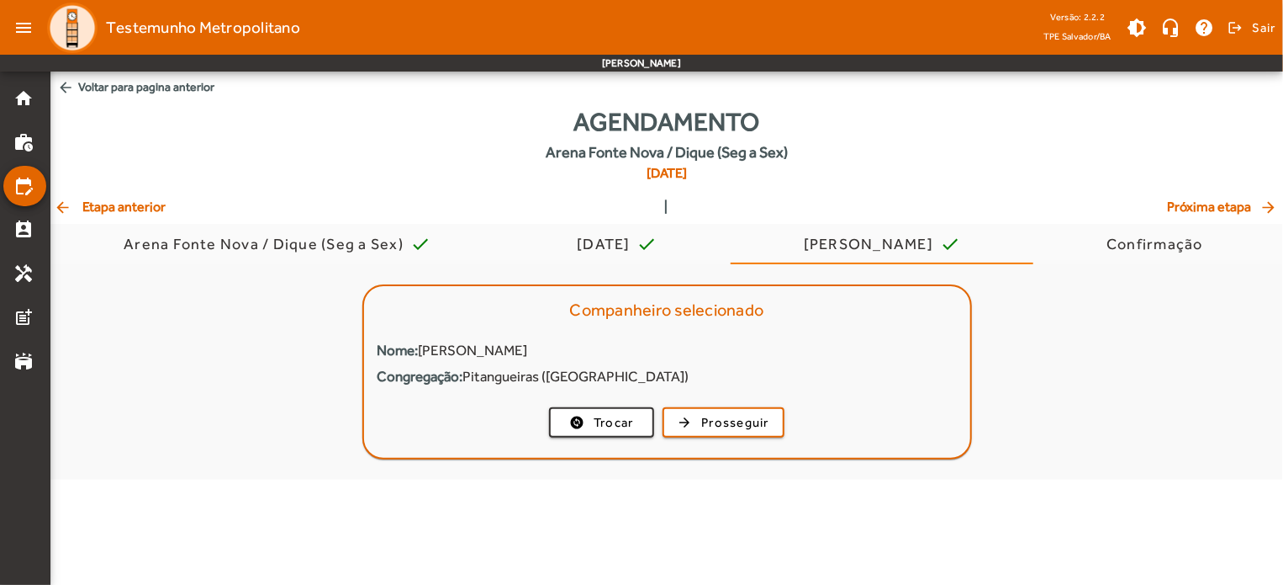
scroll to position [0, 0]
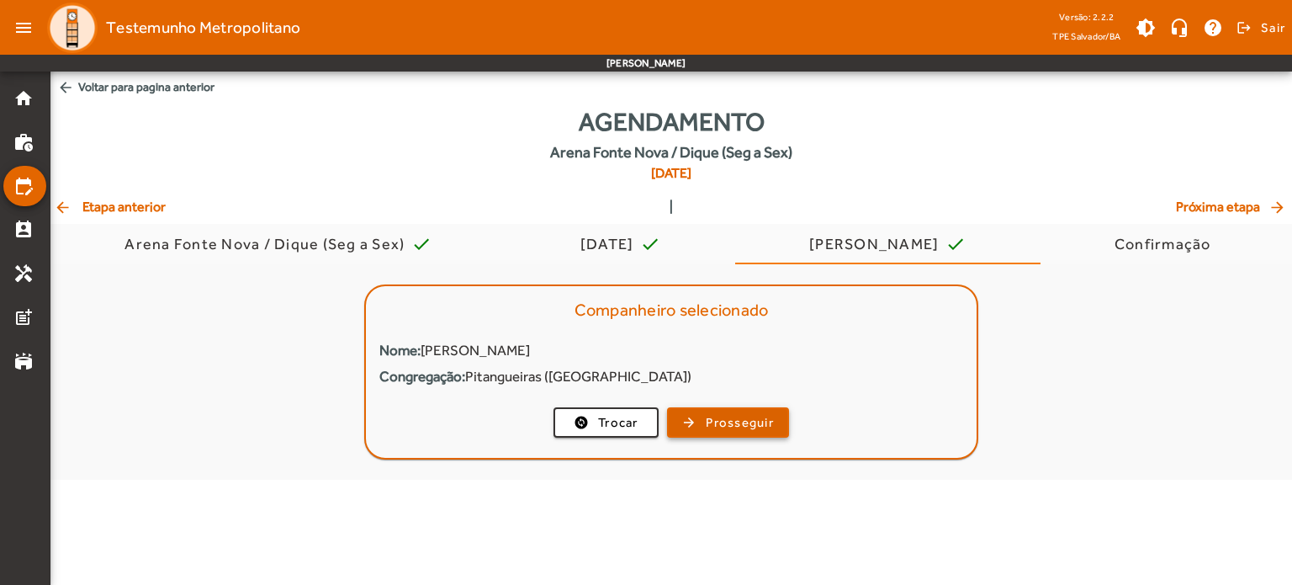
click at [696, 418] on span "button" at bounding box center [728, 422] width 119 height 40
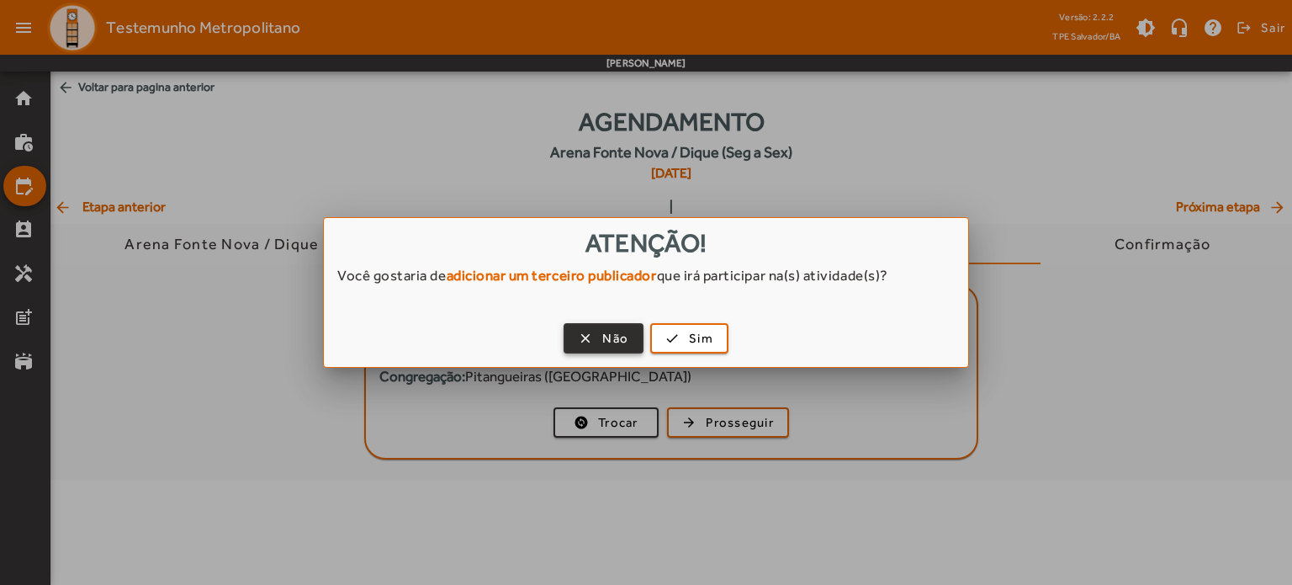
click at [609, 336] on span "Não" at bounding box center [615, 338] width 26 height 19
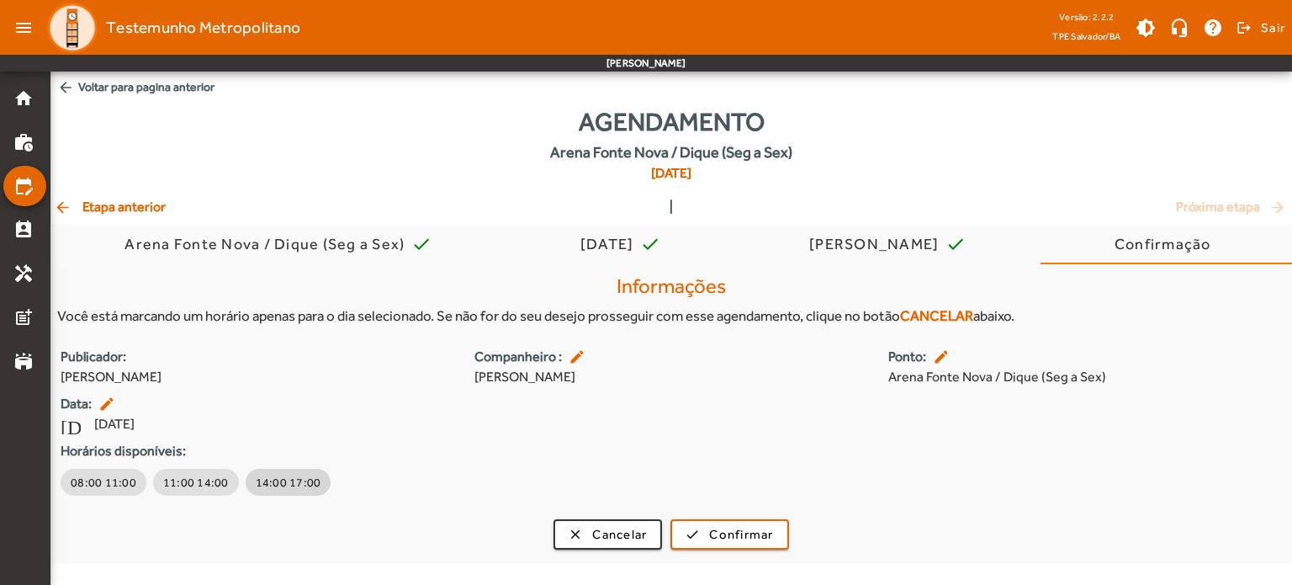
click at [273, 485] on span "14:00 17:00" at bounding box center [289, 482] width 66 height 17
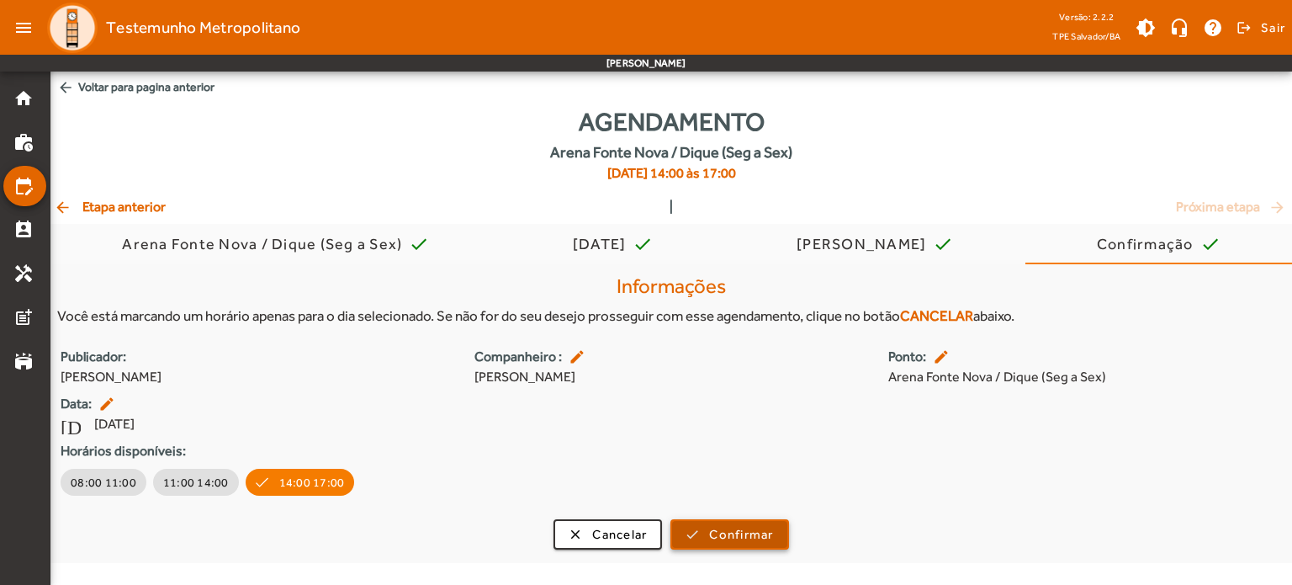
click at [765, 538] on span "Confirmar" at bounding box center [741, 534] width 64 height 19
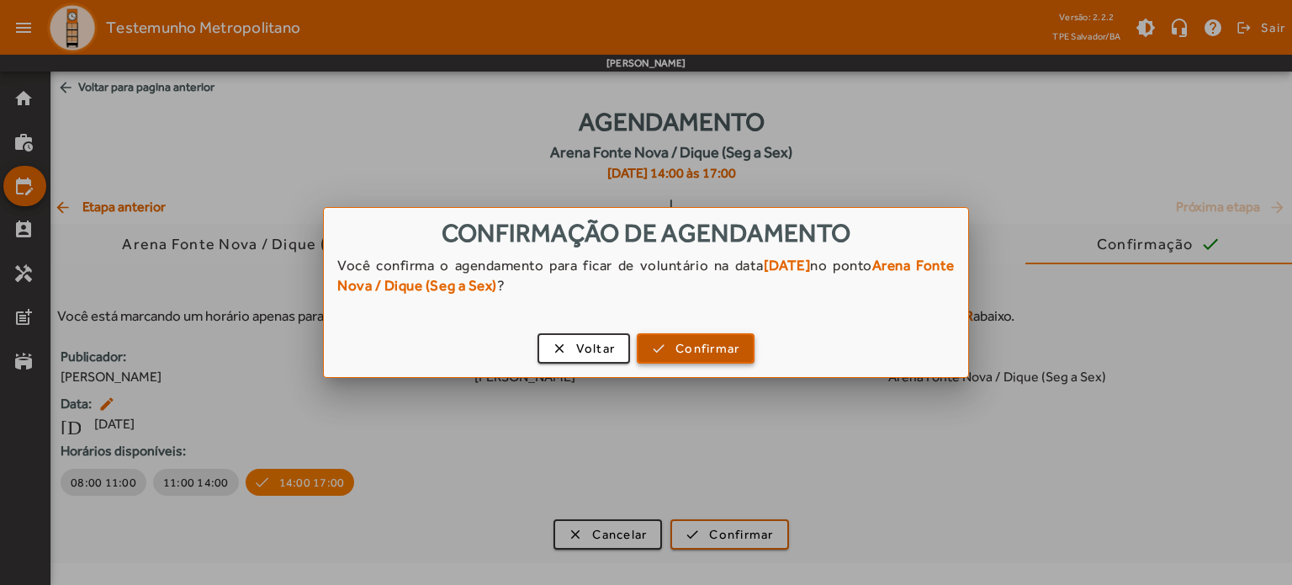
click at [738, 353] on span "Confirmar" at bounding box center [707, 348] width 64 height 19
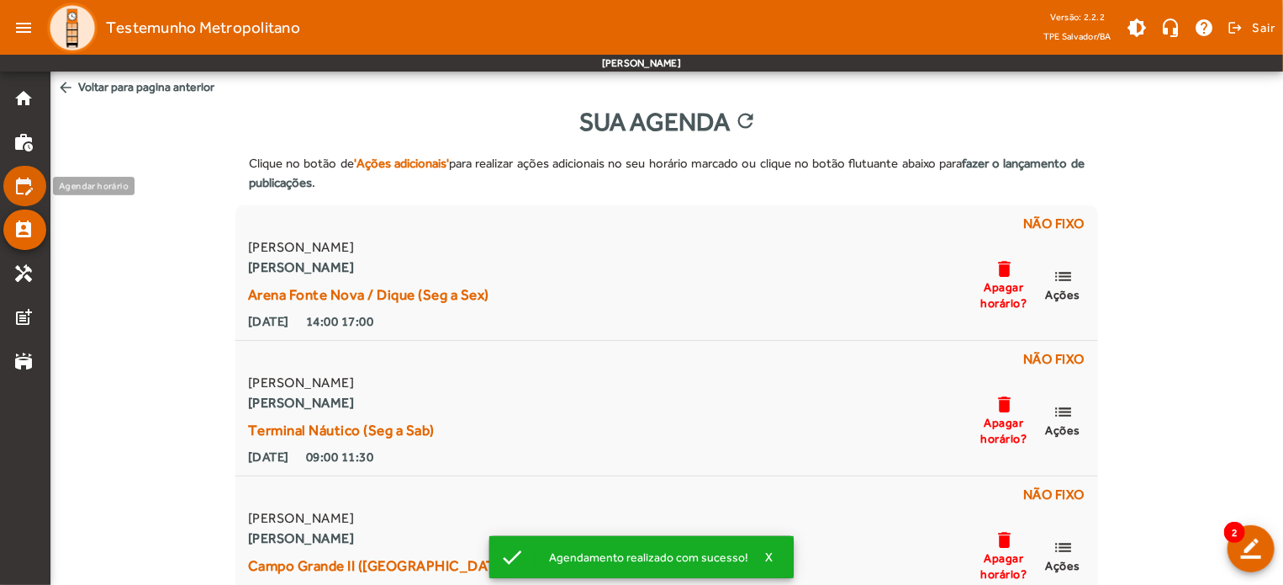
click at [25, 169] on mat-list-item "edit_calendar" at bounding box center [24, 186] width 43 height 40
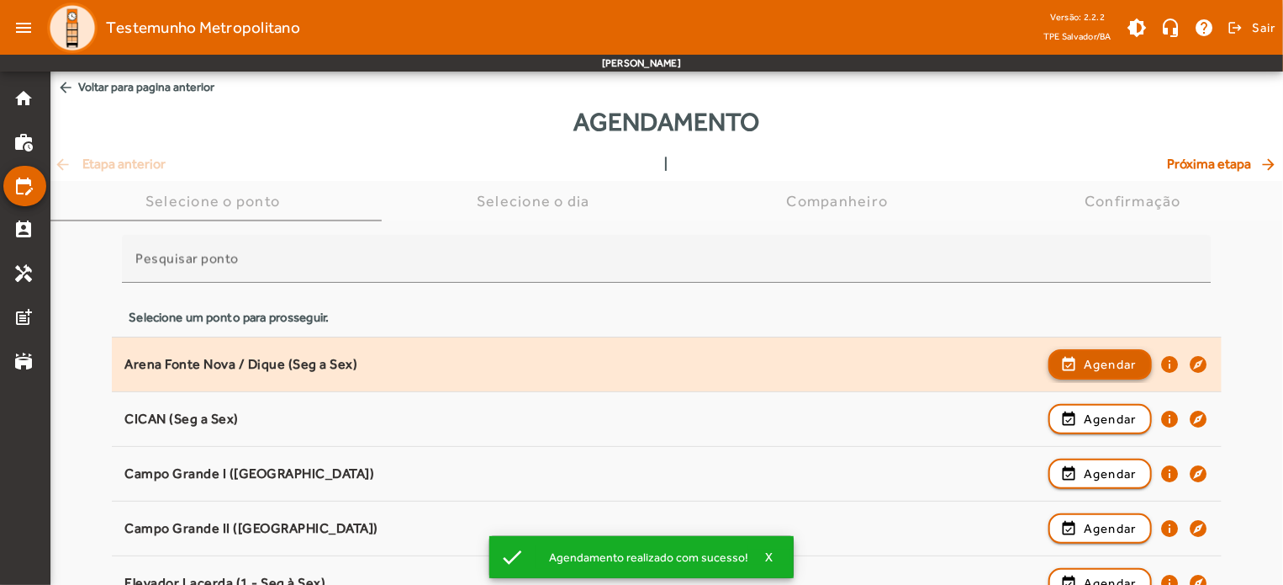
click at [1088, 359] on span "Agendar" at bounding box center [1110, 364] width 53 height 20
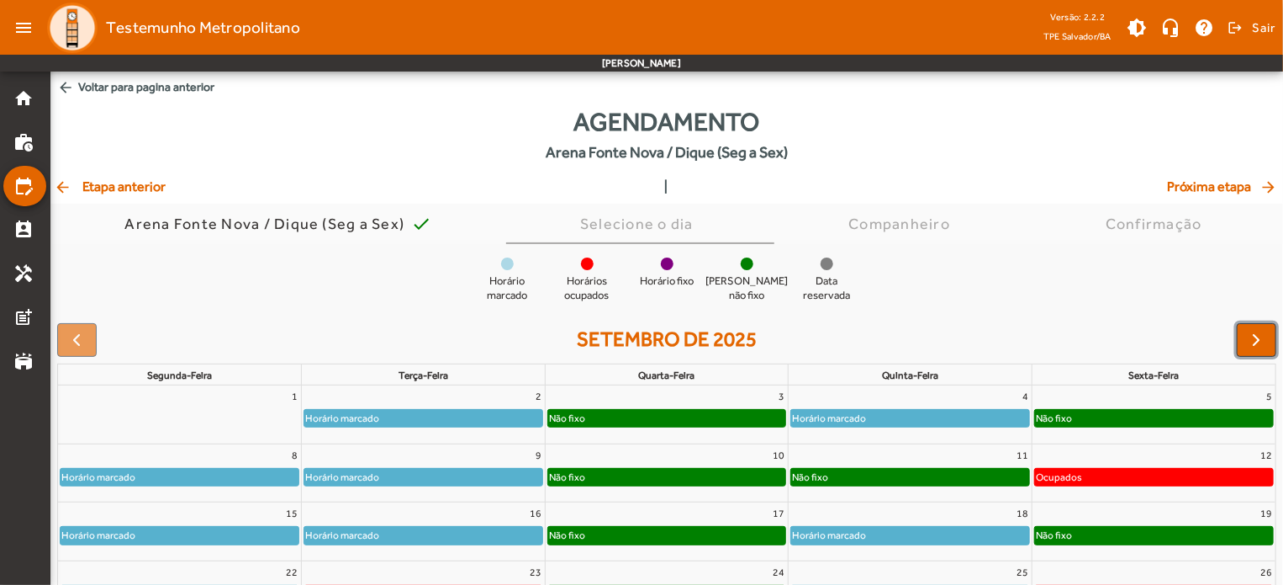
click at [1259, 339] on span "button" at bounding box center [1257, 340] width 20 height 20
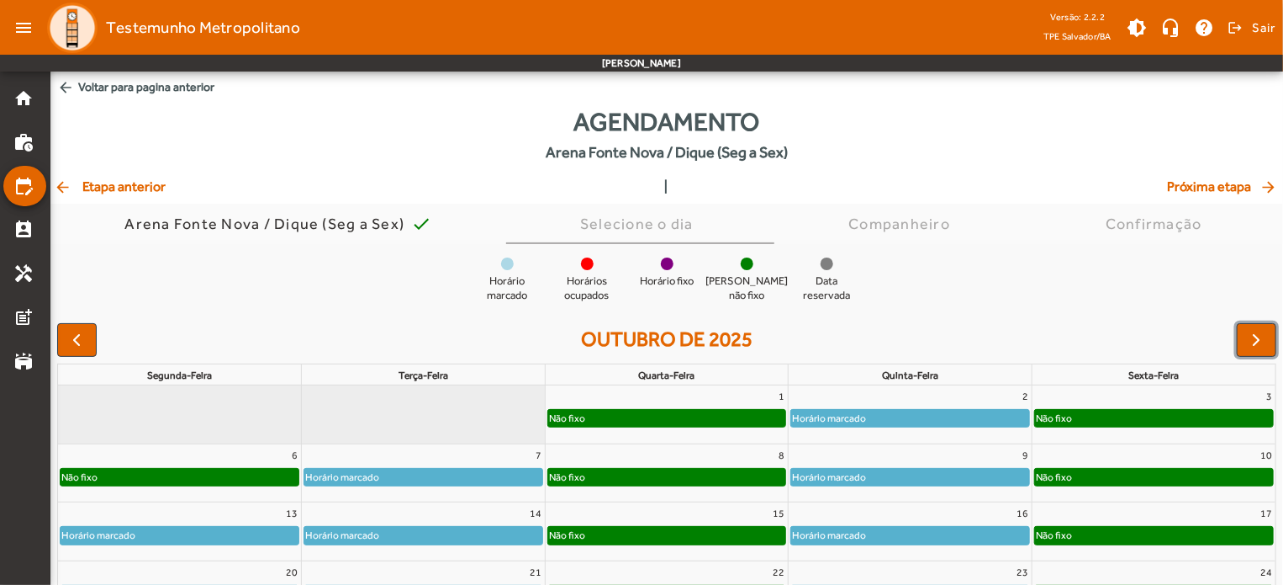
click at [1259, 339] on span "button" at bounding box center [1257, 340] width 20 height 20
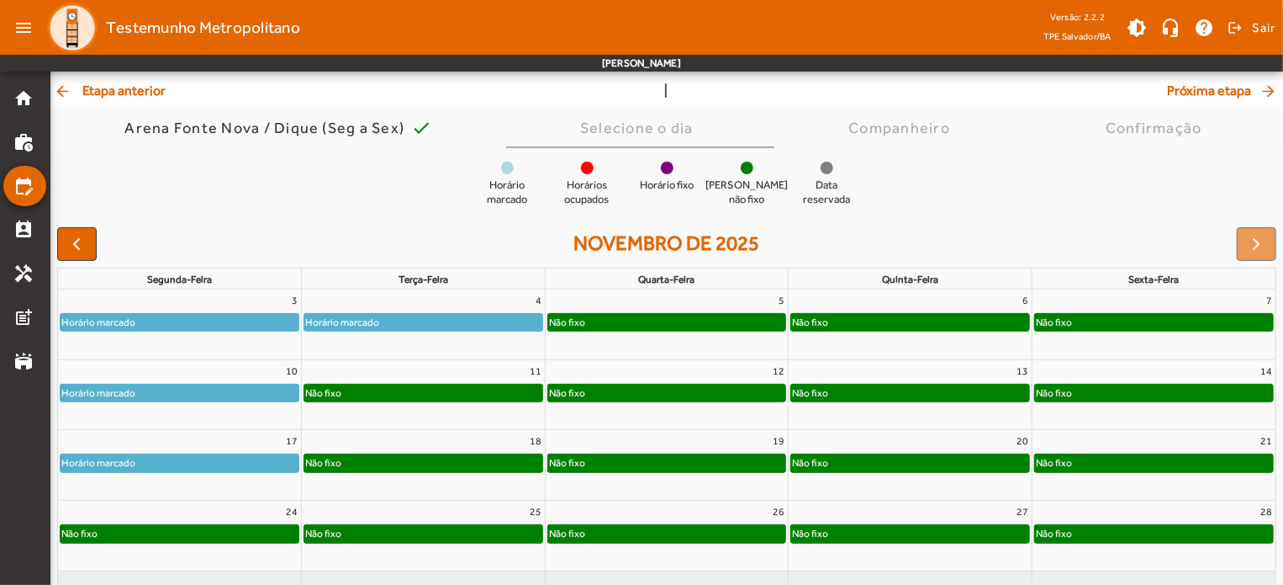
scroll to position [92, 0]
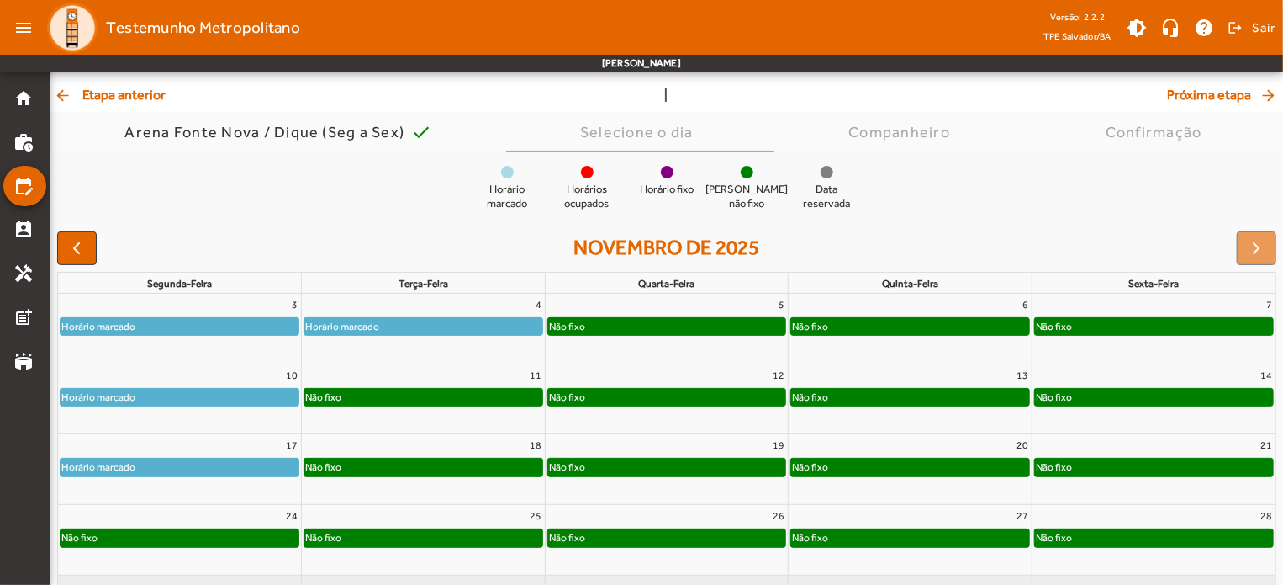
click at [467, 328] on div "Horário marcado" at bounding box center [423, 326] width 238 height 17
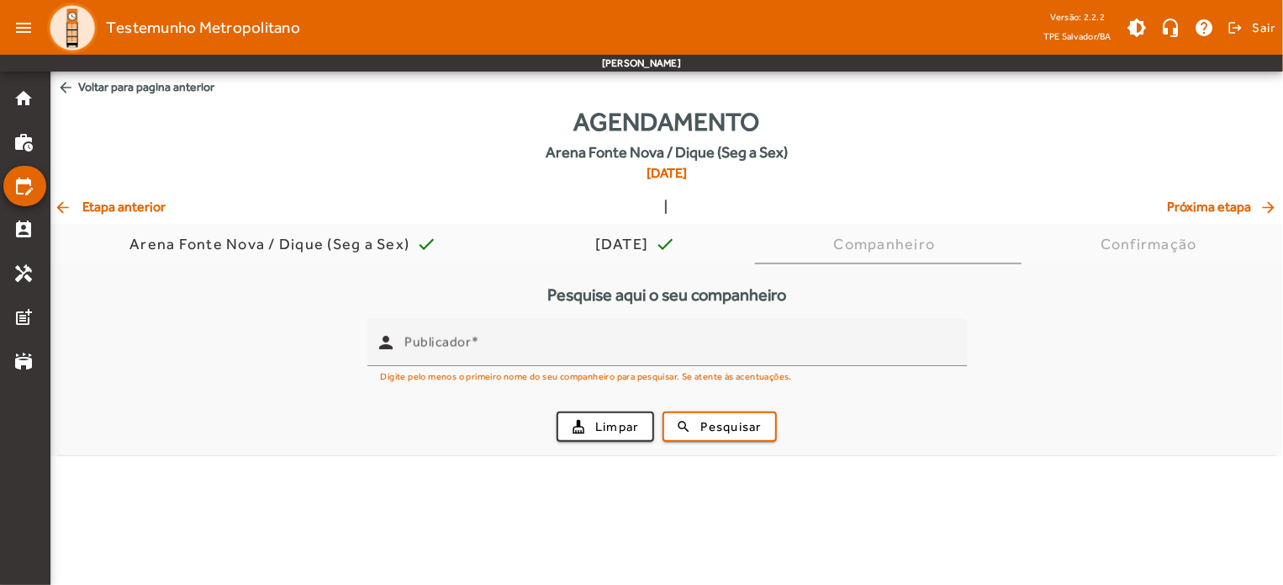
scroll to position [0, 0]
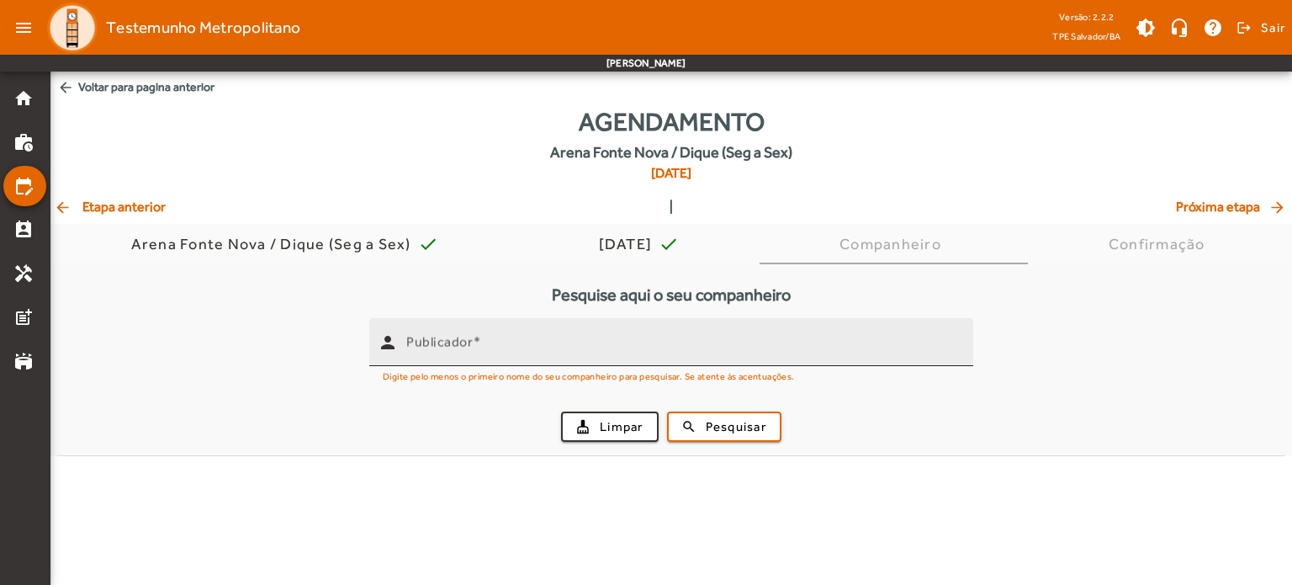
click at [489, 339] on input "Publicador" at bounding box center [682, 349] width 553 height 20
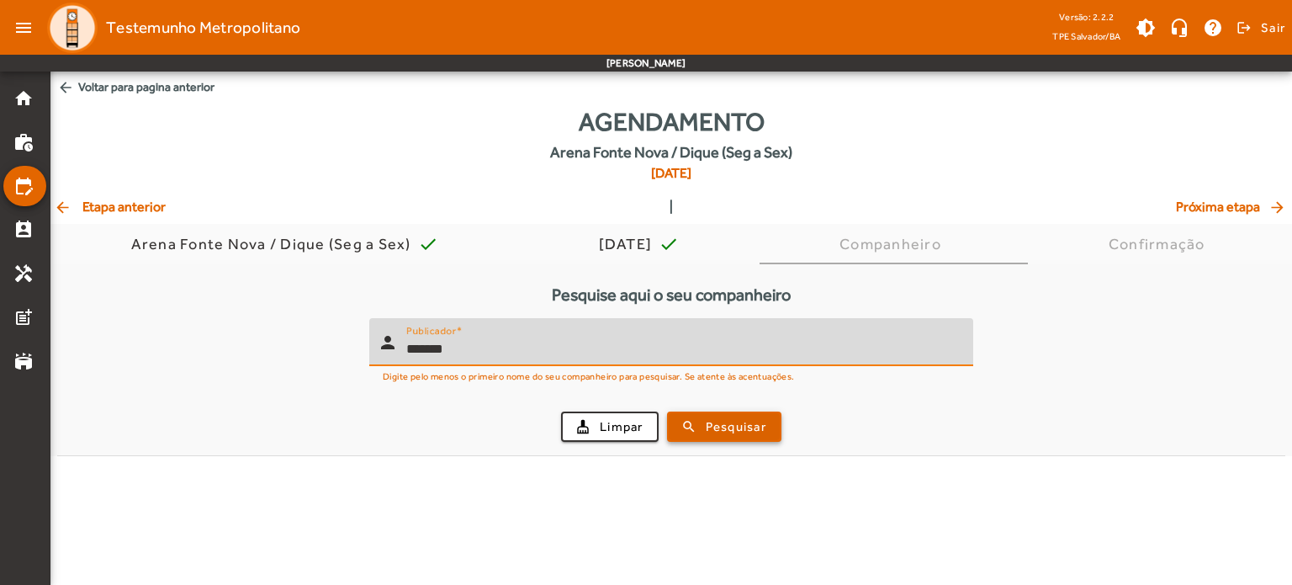
type input "*******"
click at [713, 427] on span "Pesquisar" at bounding box center [736, 426] width 61 height 19
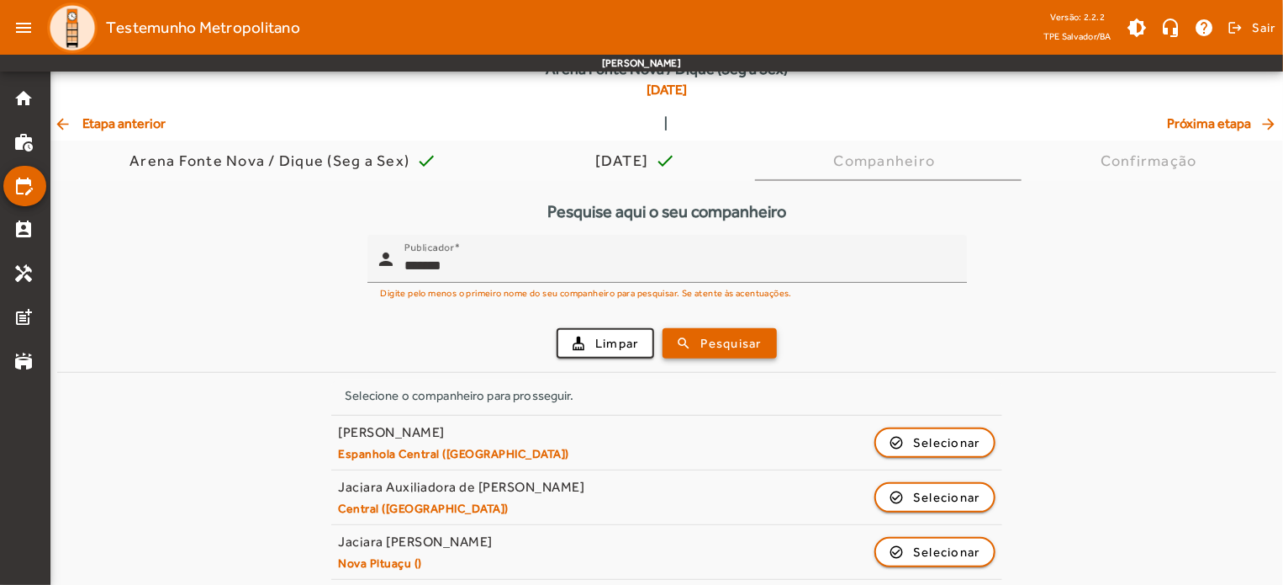
scroll to position [145, 0]
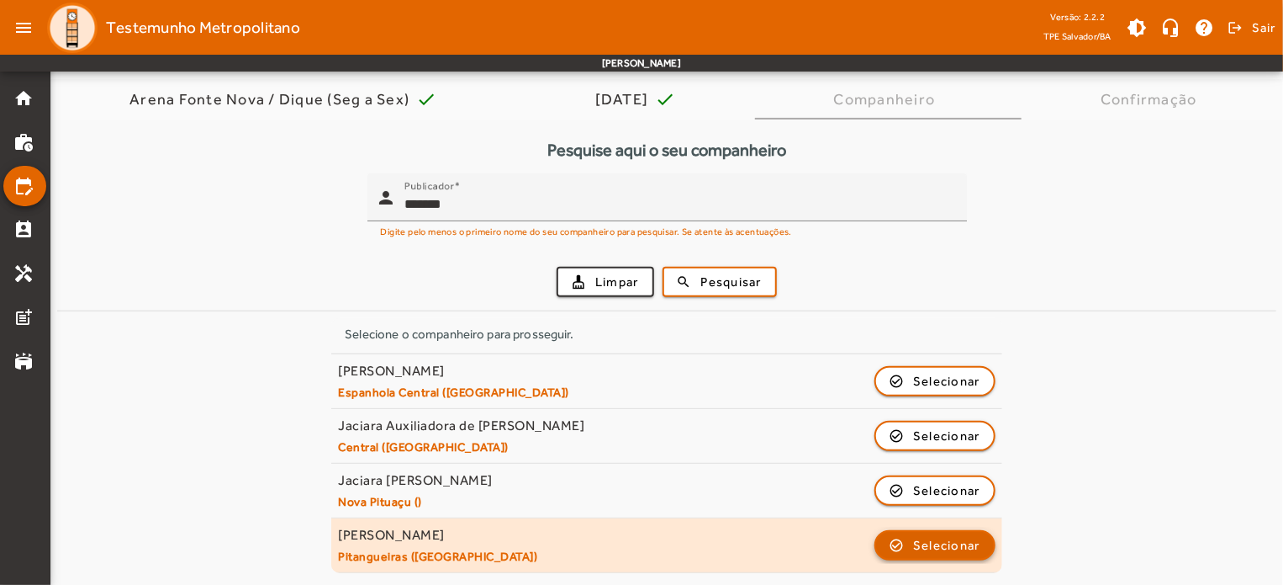
click at [966, 541] on span "Selecionar" at bounding box center [946, 545] width 67 height 20
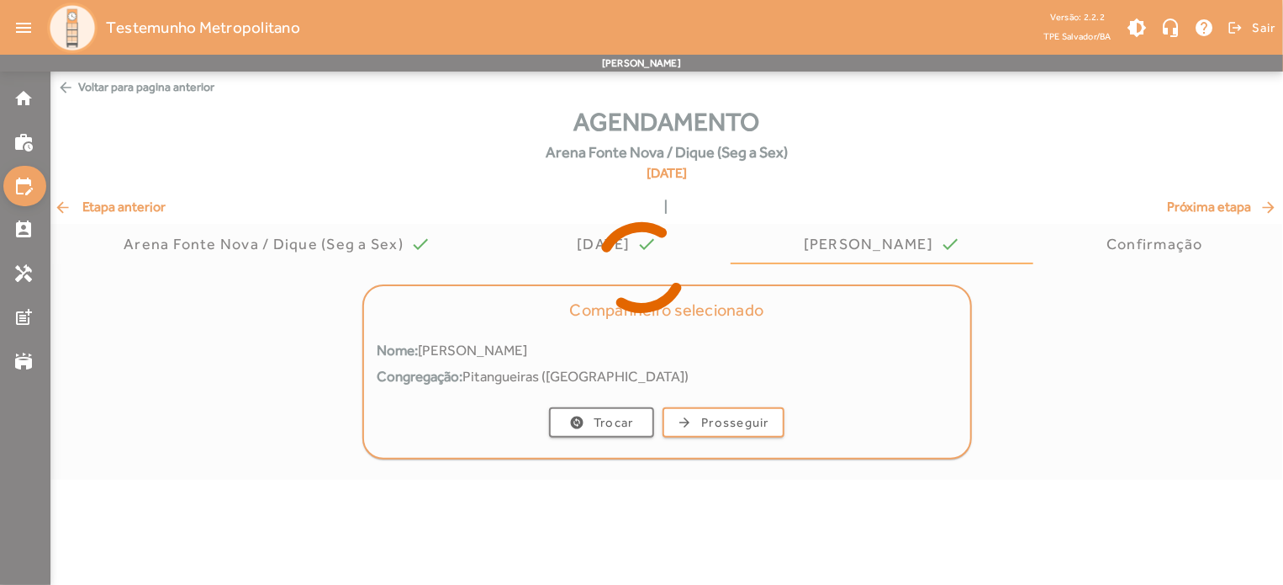
scroll to position [0, 0]
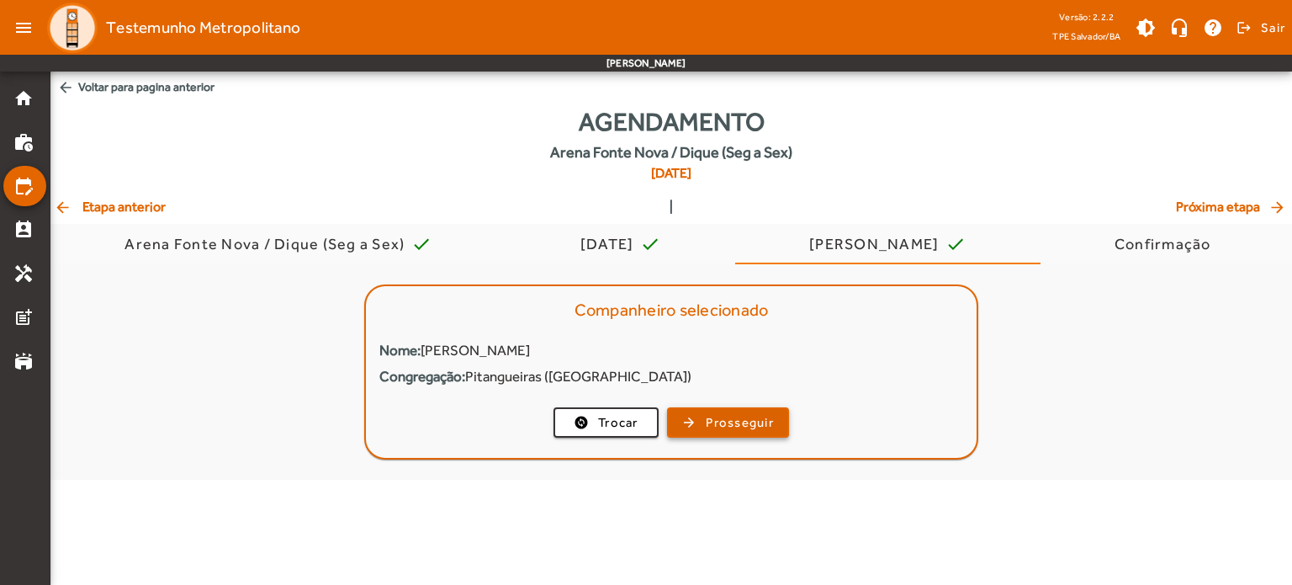
click at [754, 420] on span "Prosseguir" at bounding box center [740, 422] width 68 height 19
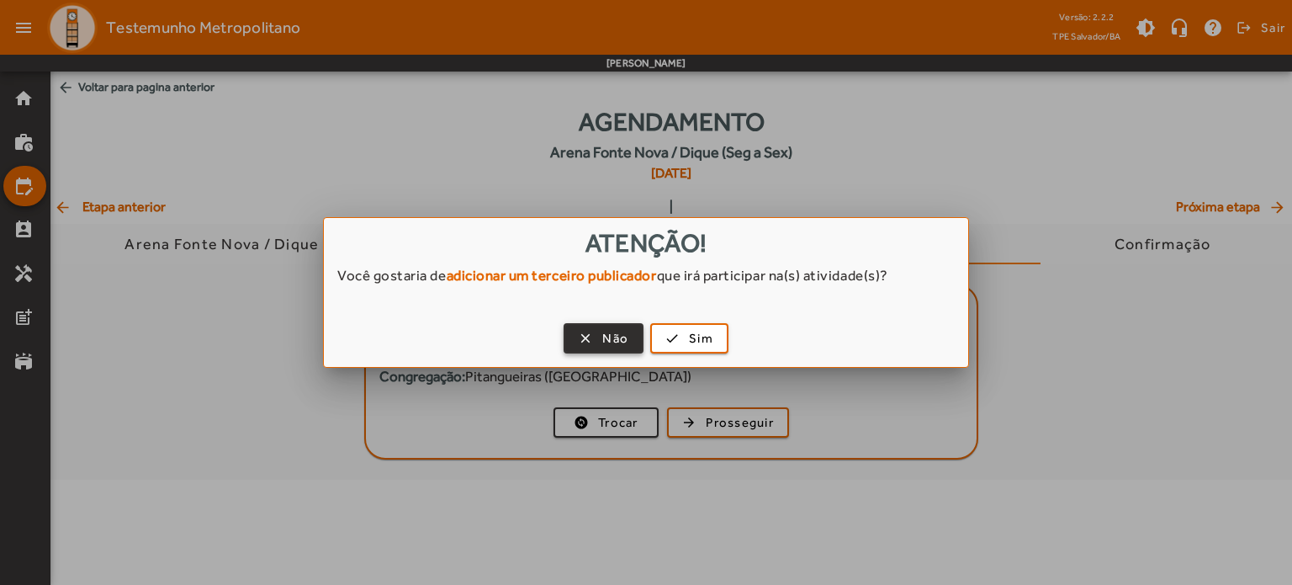
click at [619, 339] on span "Não" at bounding box center [615, 338] width 26 height 19
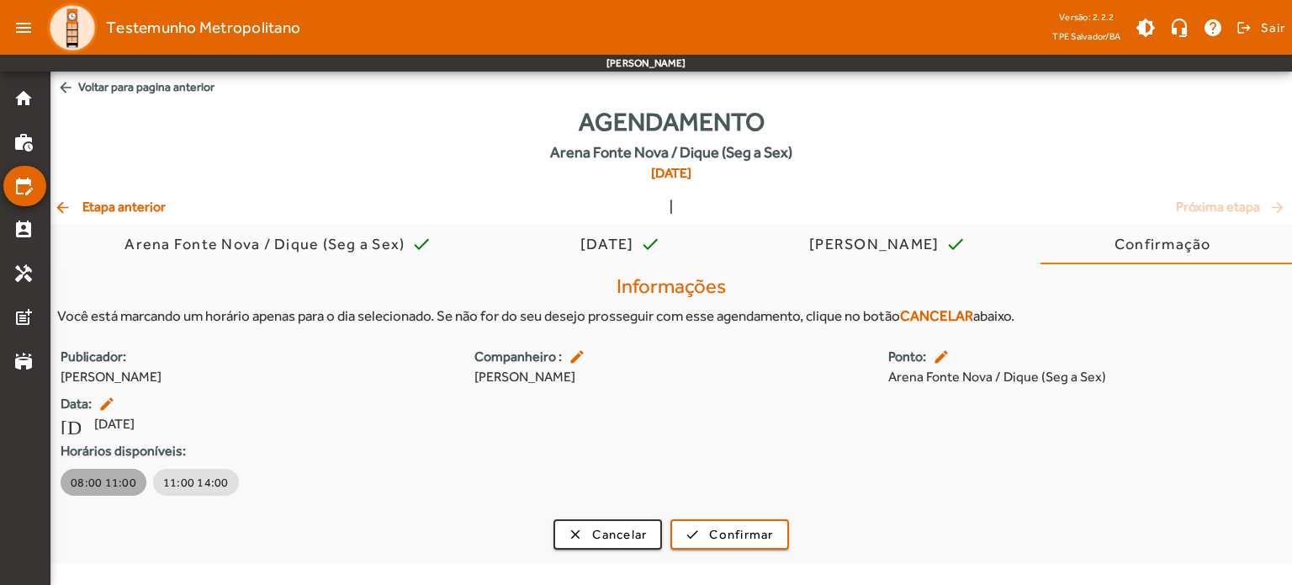
click at [114, 484] on span "08:00 11:00" at bounding box center [104, 482] width 66 height 17
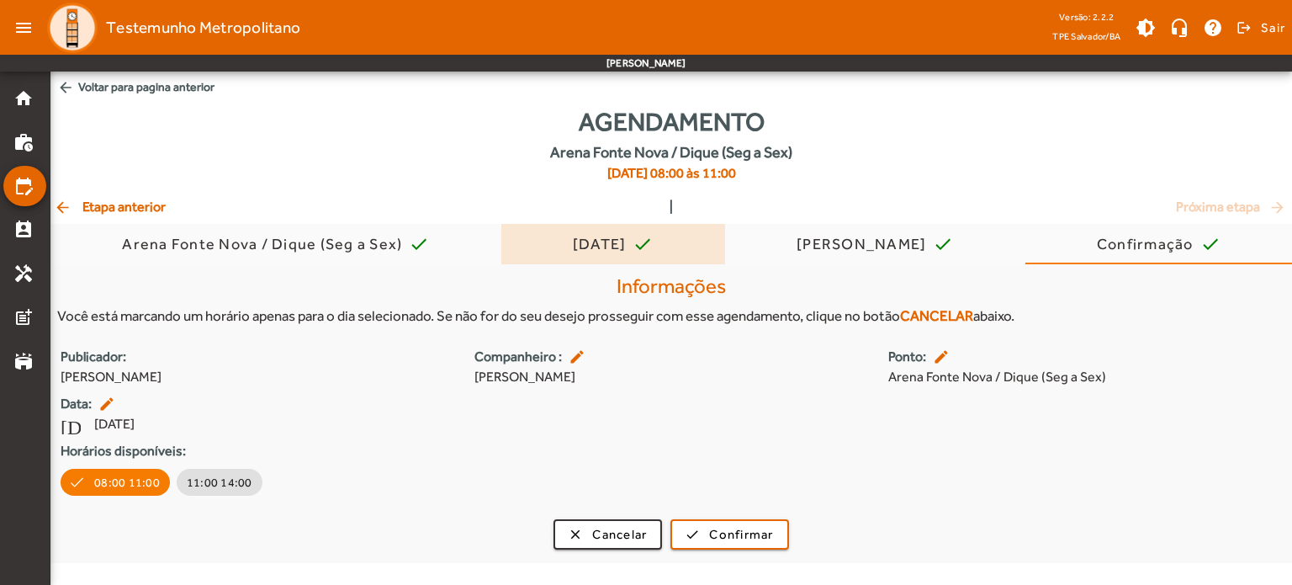
click at [611, 245] on div "[DATE]" at bounding box center [603, 244] width 61 height 17
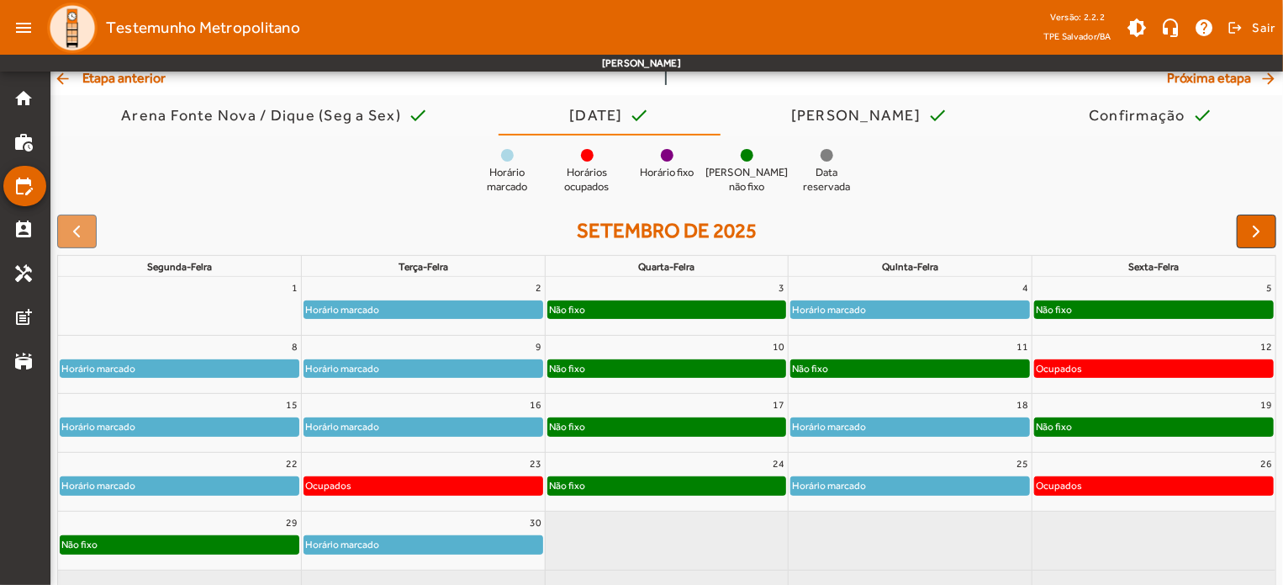
scroll to position [131, 0]
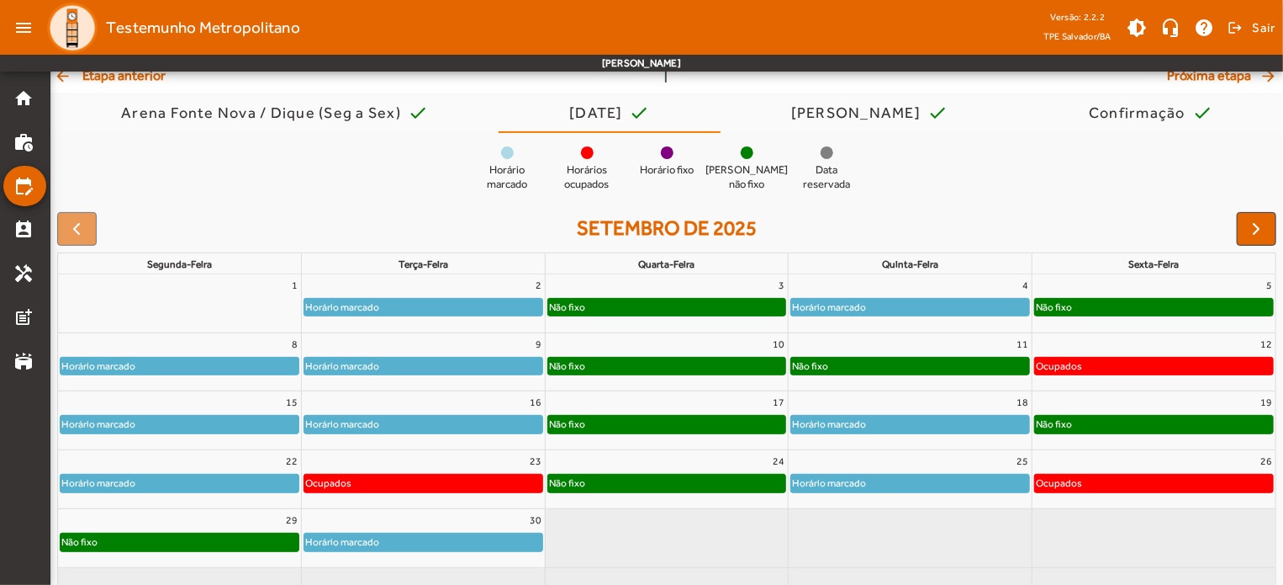
click at [947, 299] on div "Horário marcado" at bounding box center [910, 307] width 238 height 17
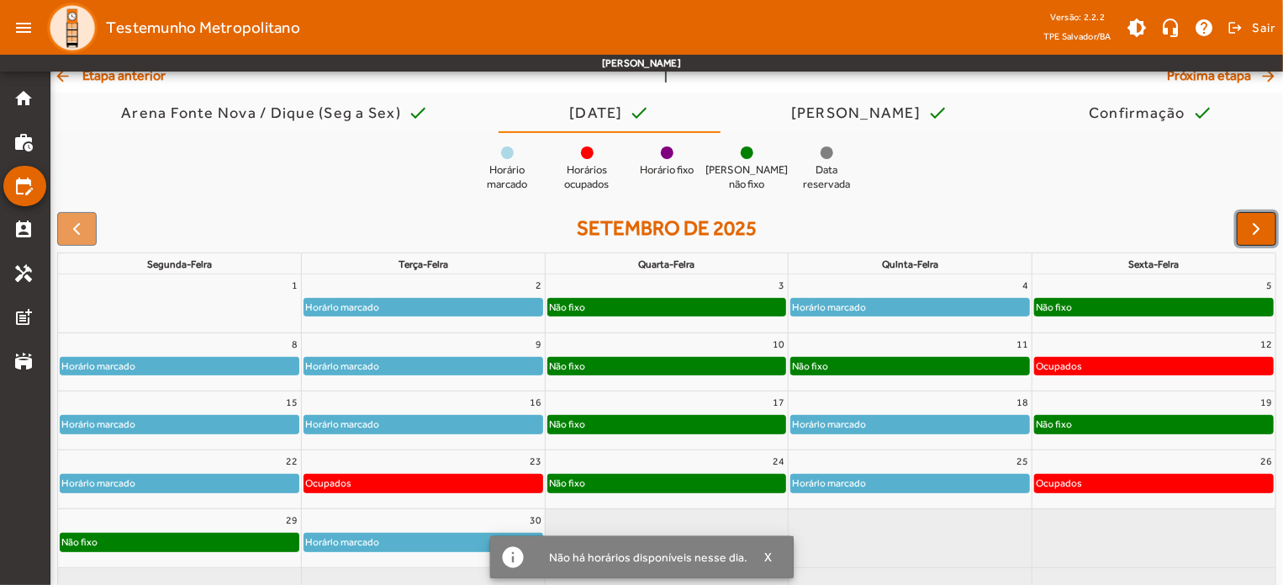
click at [1262, 240] on button "button" at bounding box center [1257, 229] width 40 height 34
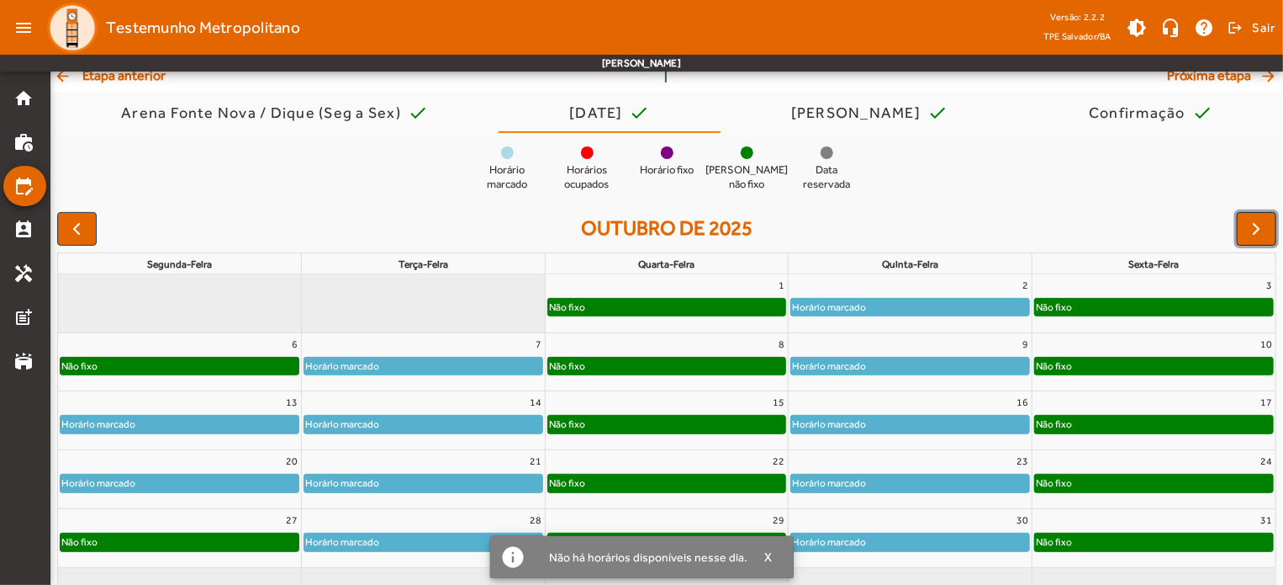
click at [1262, 240] on button "button" at bounding box center [1257, 229] width 40 height 34
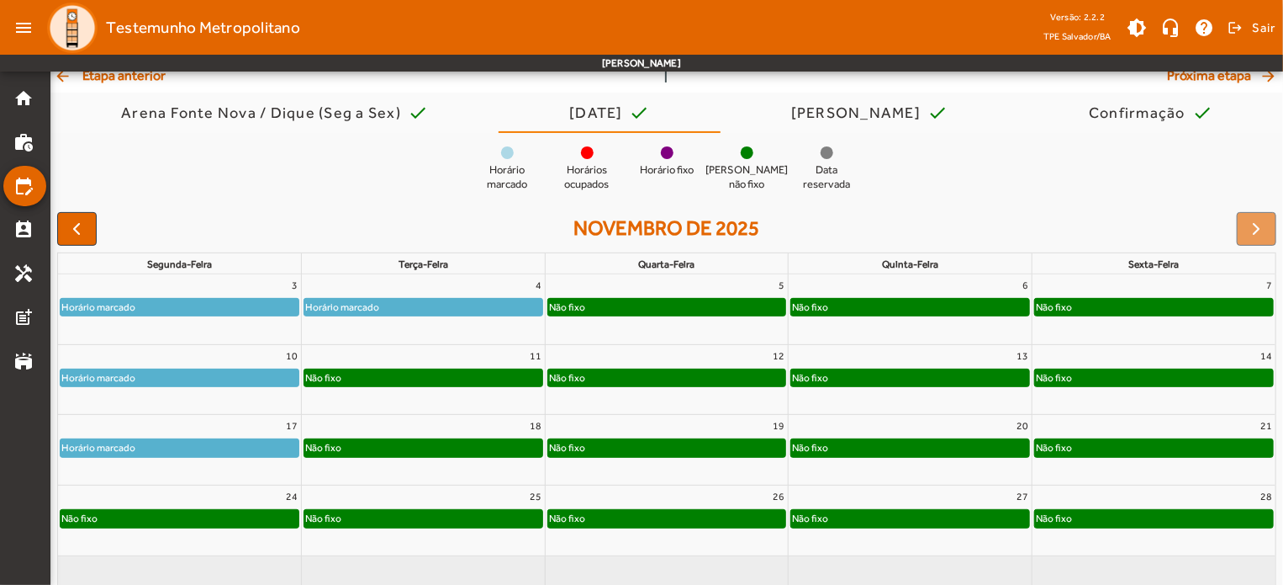
click at [939, 312] on div "Não fixo" at bounding box center [910, 307] width 238 height 17
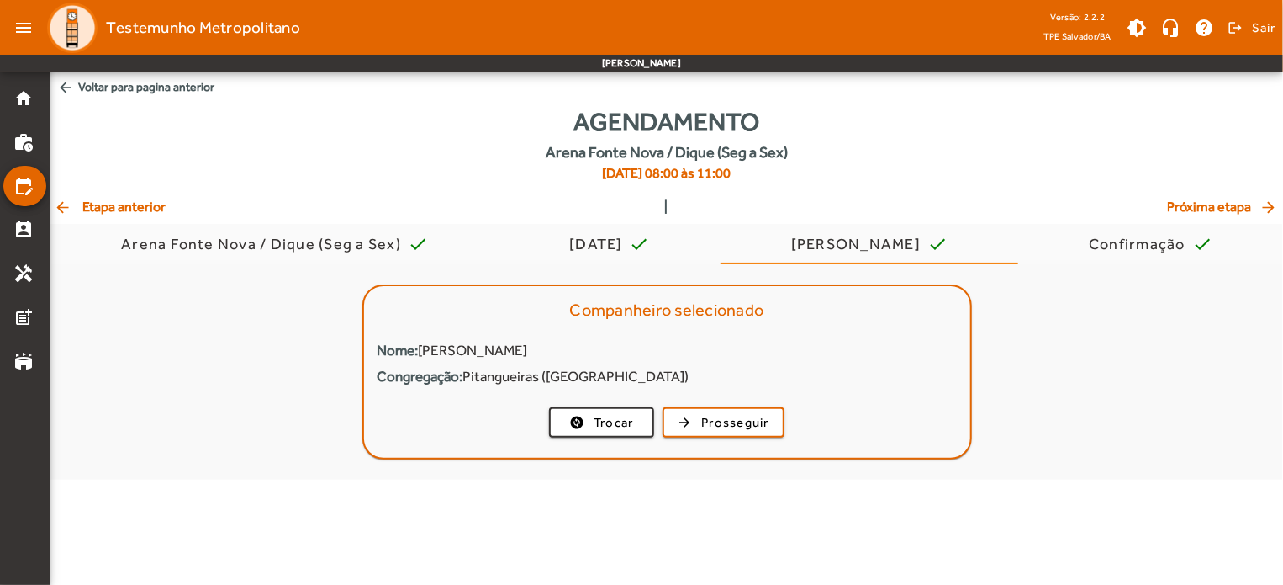
scroll to position [0, 0]
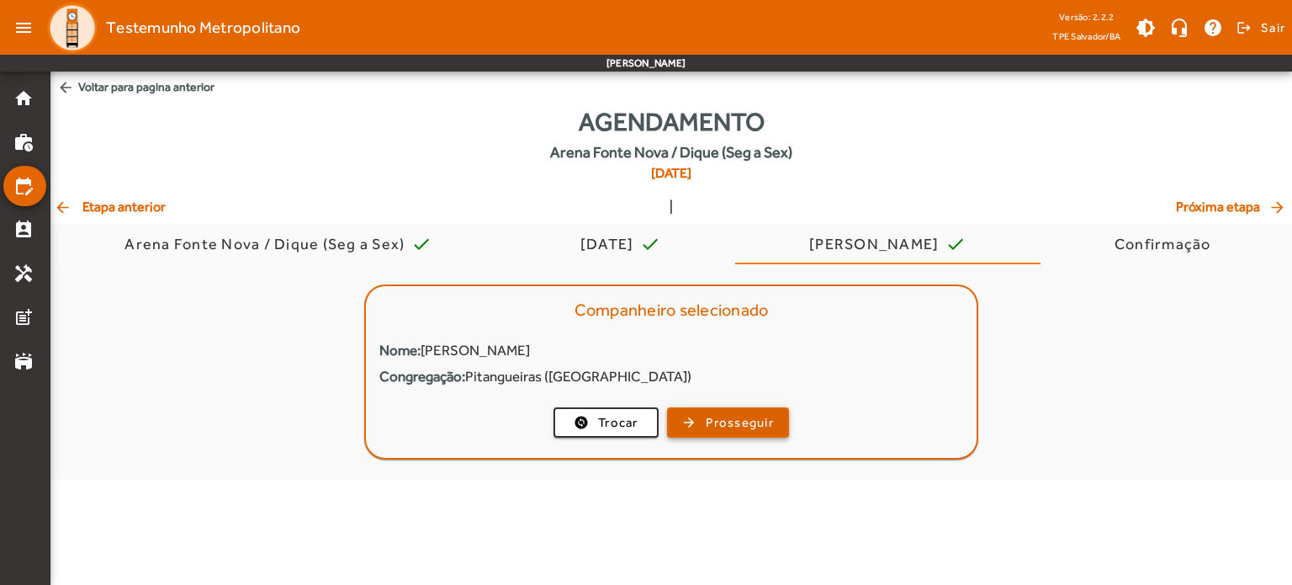
click at [723, 429] on span "Prosseguir" at bounding box center [740, 422] width 68 height 19
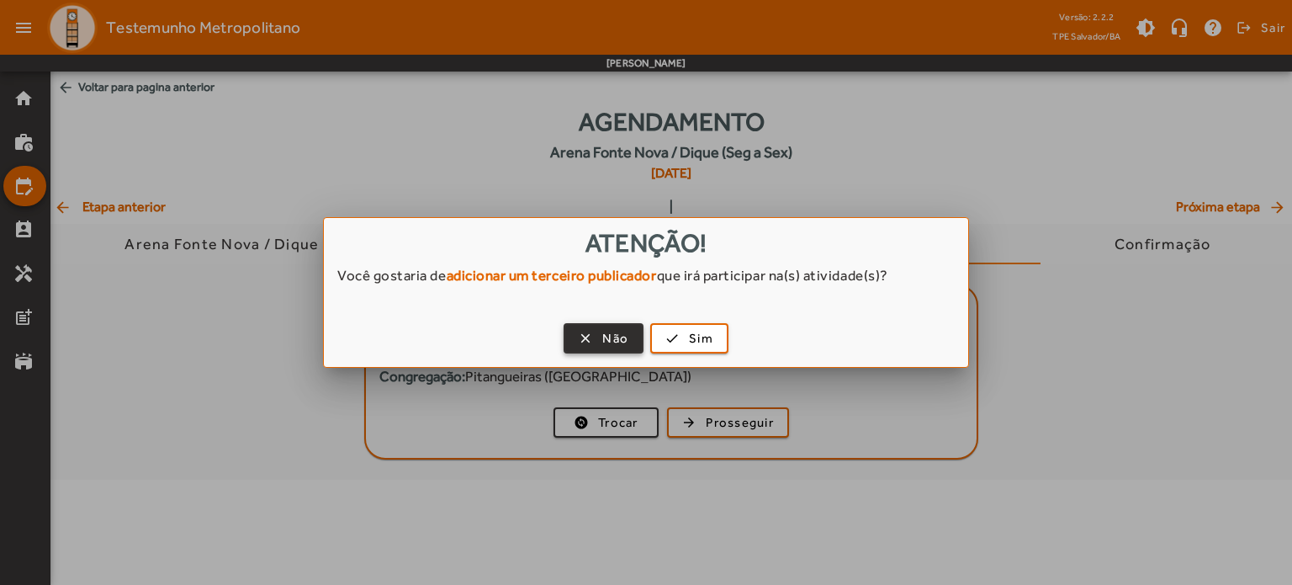
click at [631, 340] on span "button" at bounding box center [603, 338] width 77 height 40
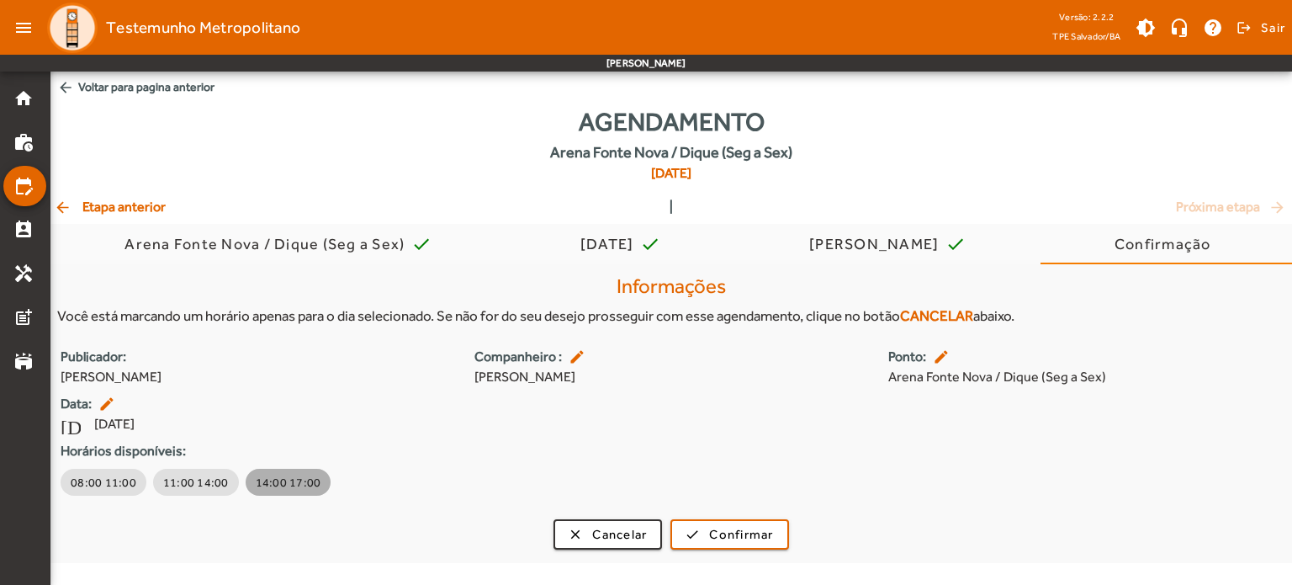
click at [296, 487] on span "14:00 17:00" at bounding box center [289, 482] width 66 height 17
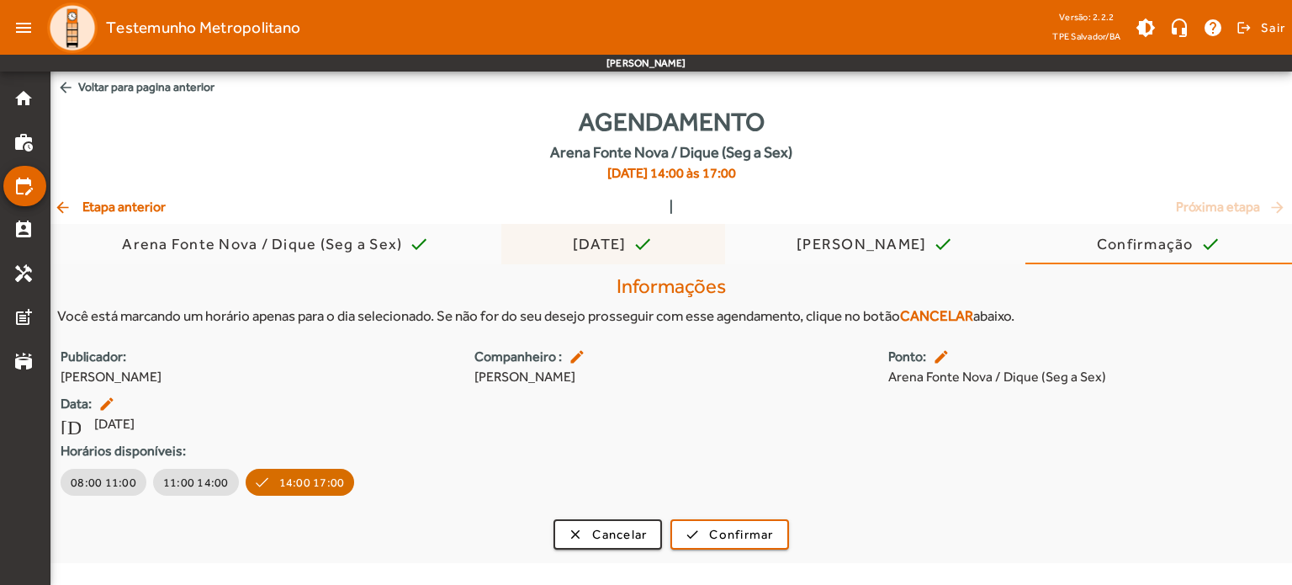
click at [604, 231] on span "[DATE] check" at bounding box center [613, 244] width 81 height 40
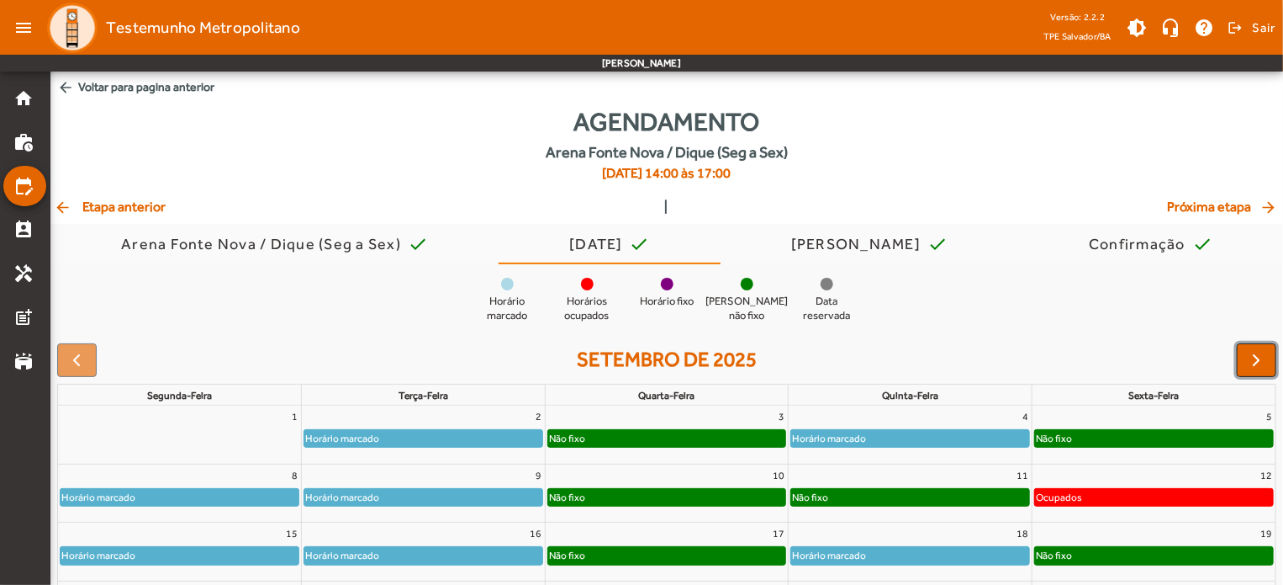
click at [1255, 347] on button "button" at bounding box center [1257, 360] width 40 height 34
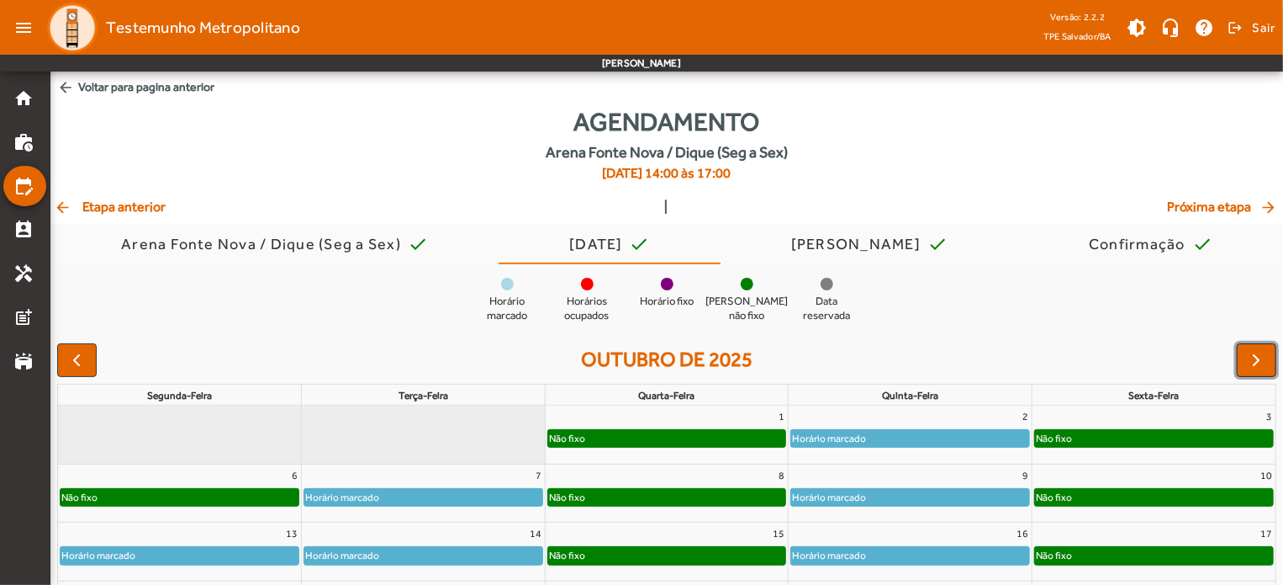
click at [1255, 347] on button "button" at bounding box center [1257, 360] width 40 height 34
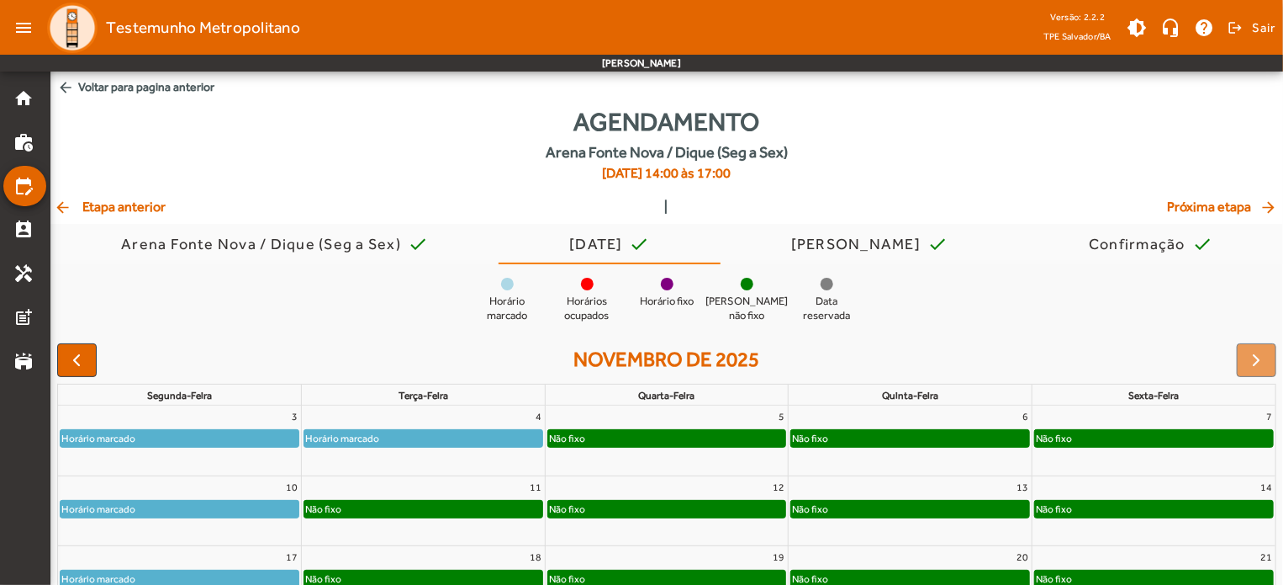
click at [735, 444] on div "Não fixo" at bounding box center [667, 438] width 238 height 17
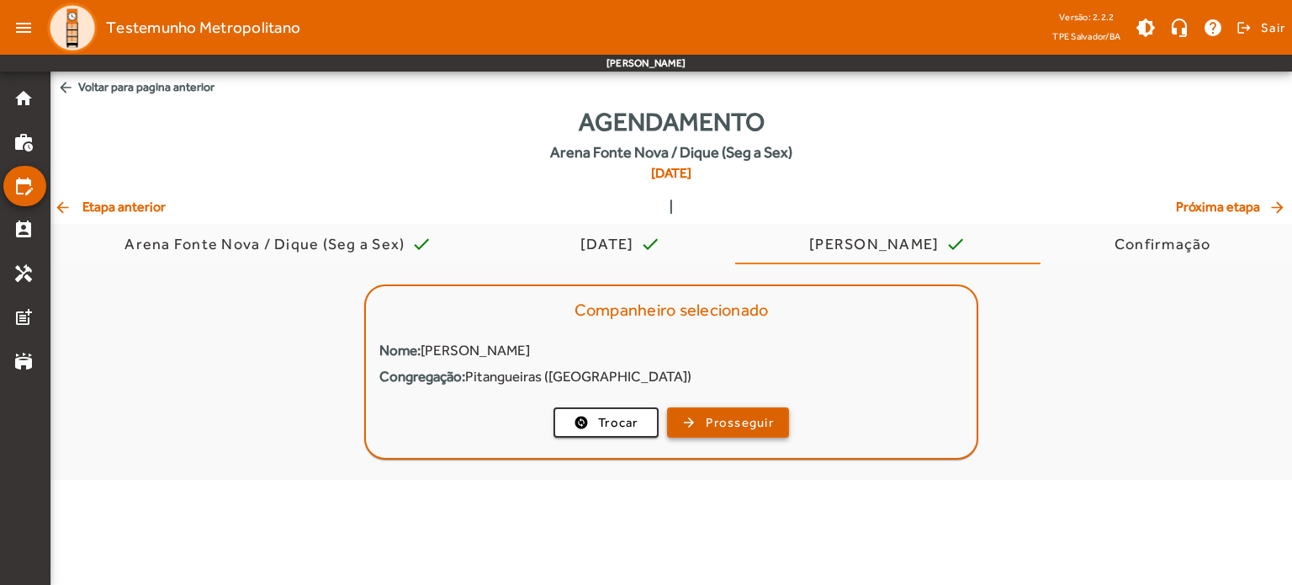
click at [696, 423] on span "button" at bounding box center [728, 422] width 119 height 40
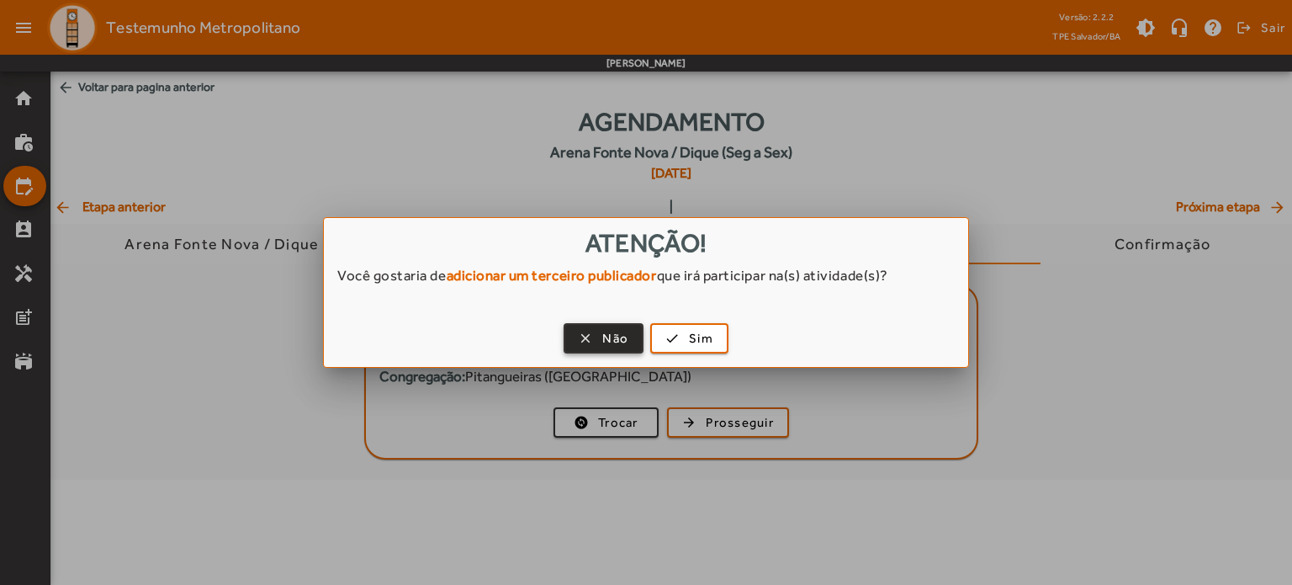
click at [609, 336] on span "Não" at bounding box center [615, 338] width 26 height 19
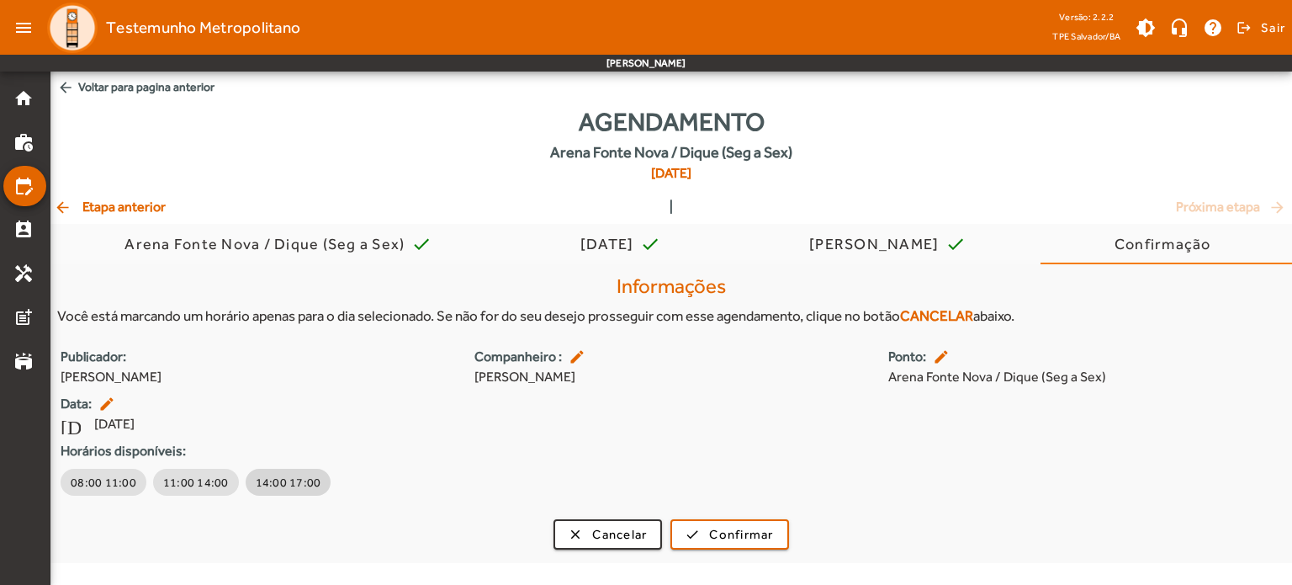
click at [286, 481] on span "14:00 17:00" at bounding box center [289, 482] width 66 height 17
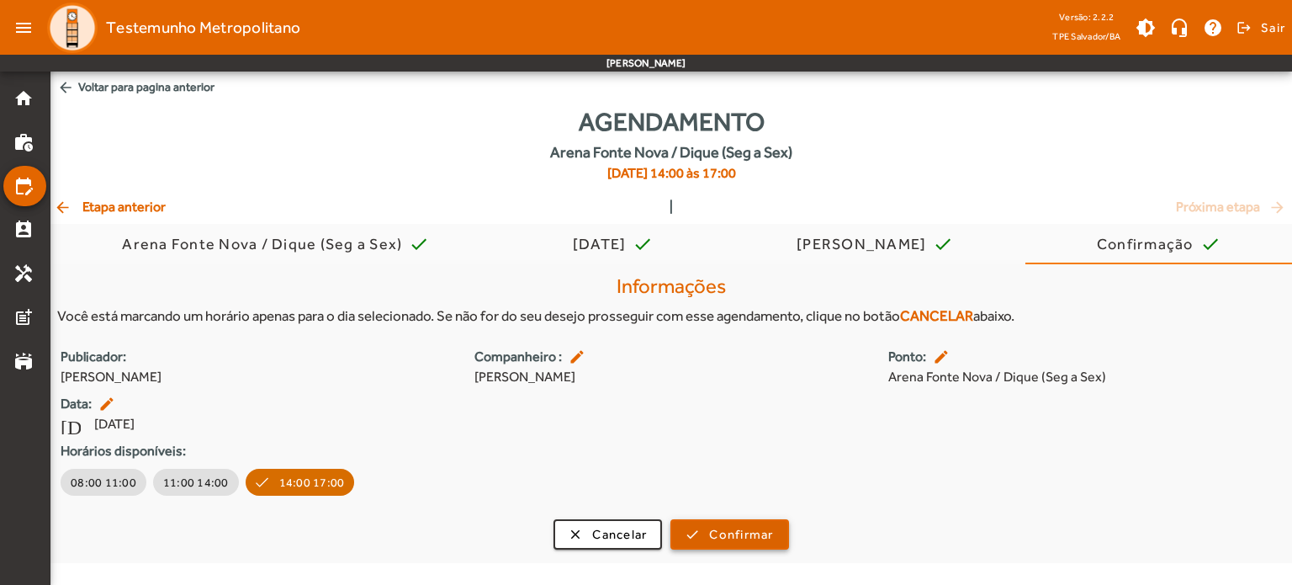
click at [727, 538] on span "Confirmar" at bounding box center [741, 534] width 64 height 19
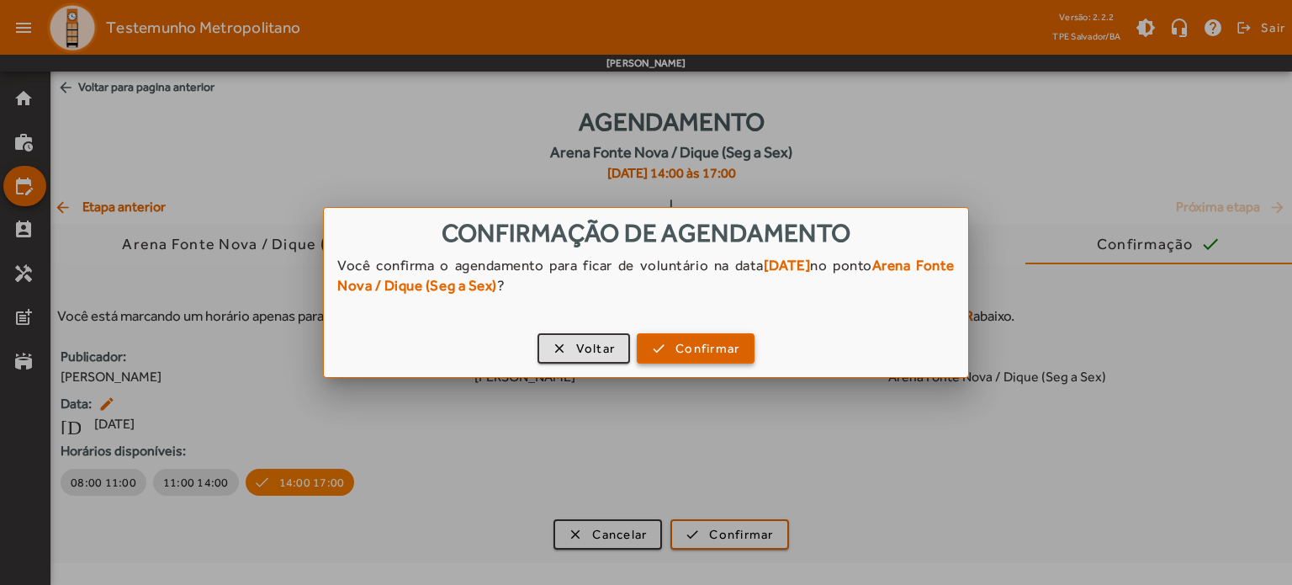
click at [683, 358] on span "button" at bounding box center [695, 348] width 114 height 40
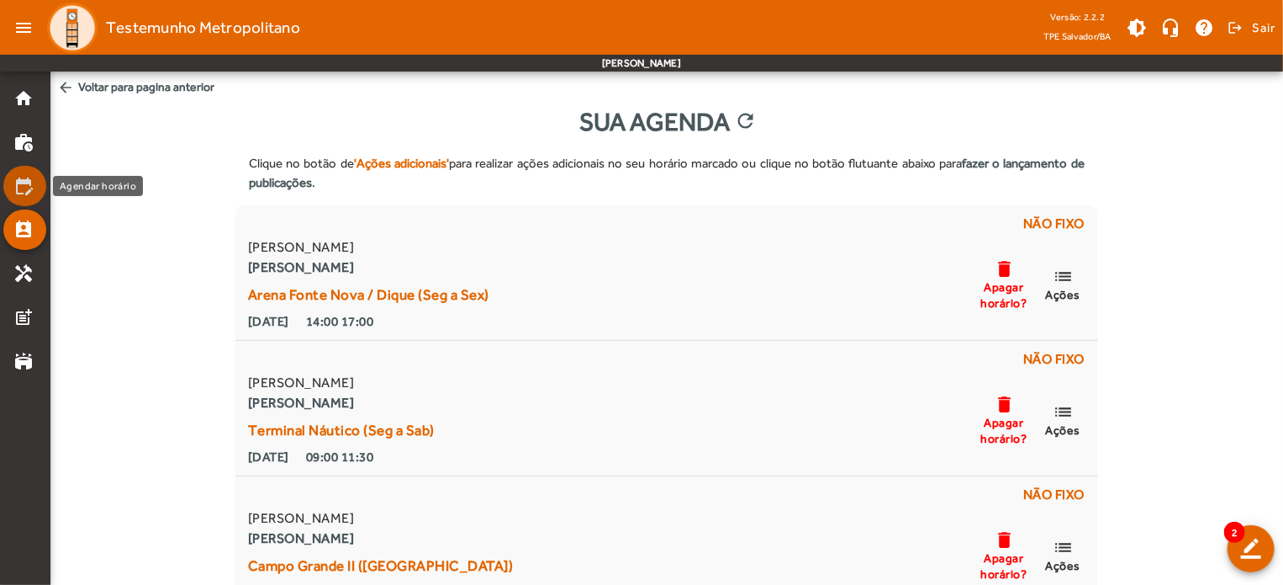
click at [27, 188] on mat-icon "edit_calendar" at bounding box center [23, 186] width 20 height 20
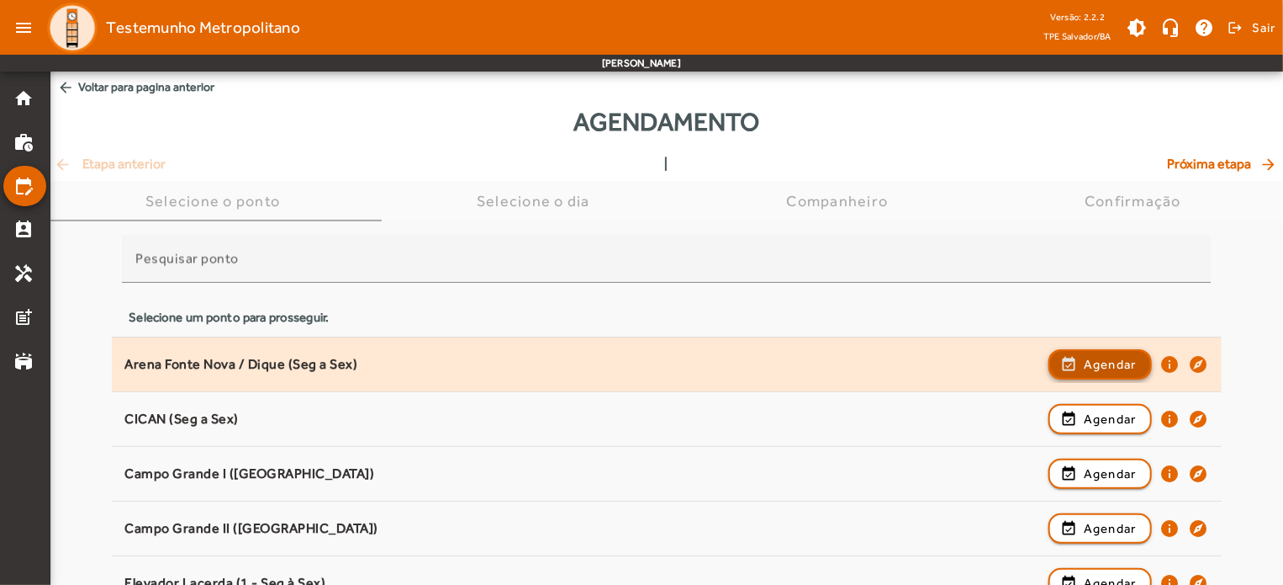
click at [1089, 364] on span "Agendar" at bounding box center [1110, 364] width 53 height 20
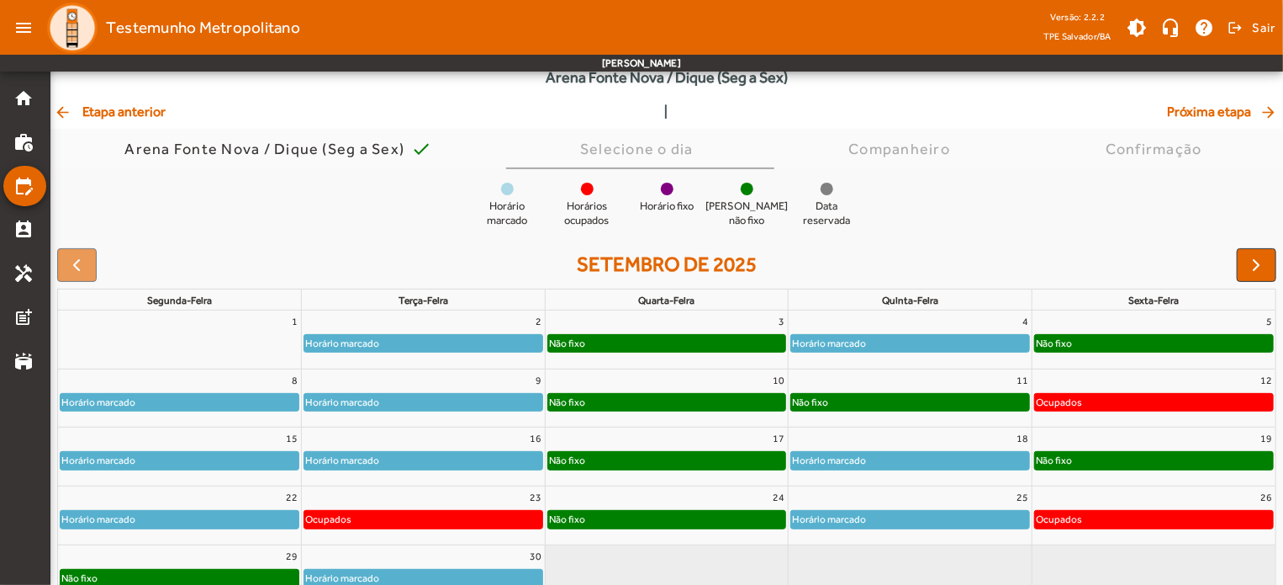
scroll to position [84, 0]
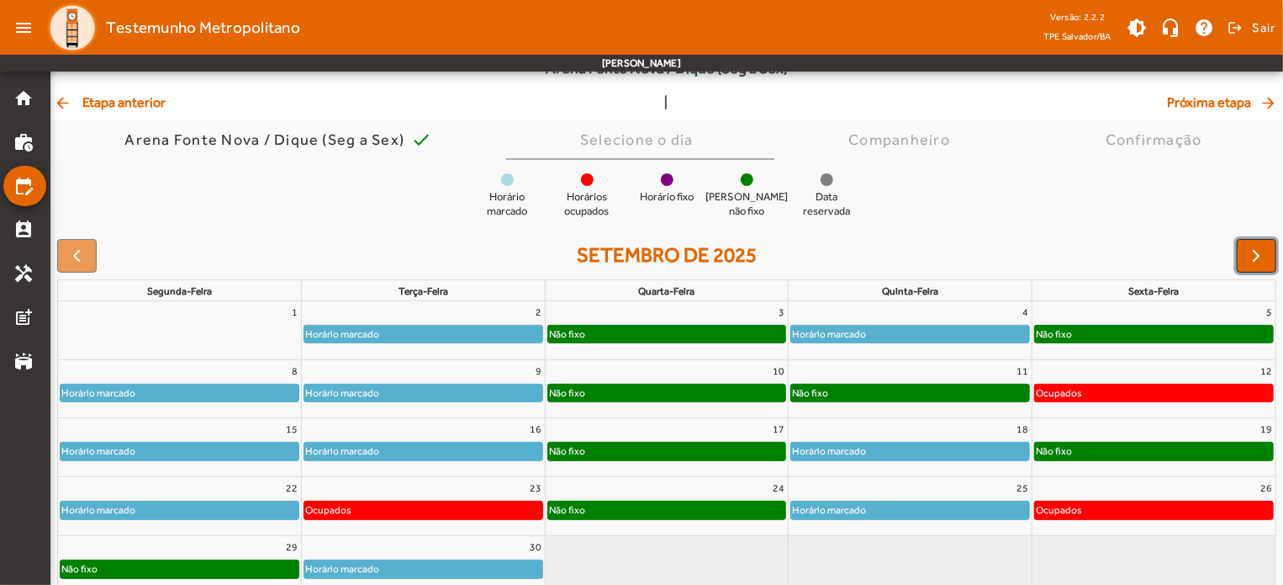
click at [1265, 262] on span "button" at bounding box center [1257, 256] width 20 height 20
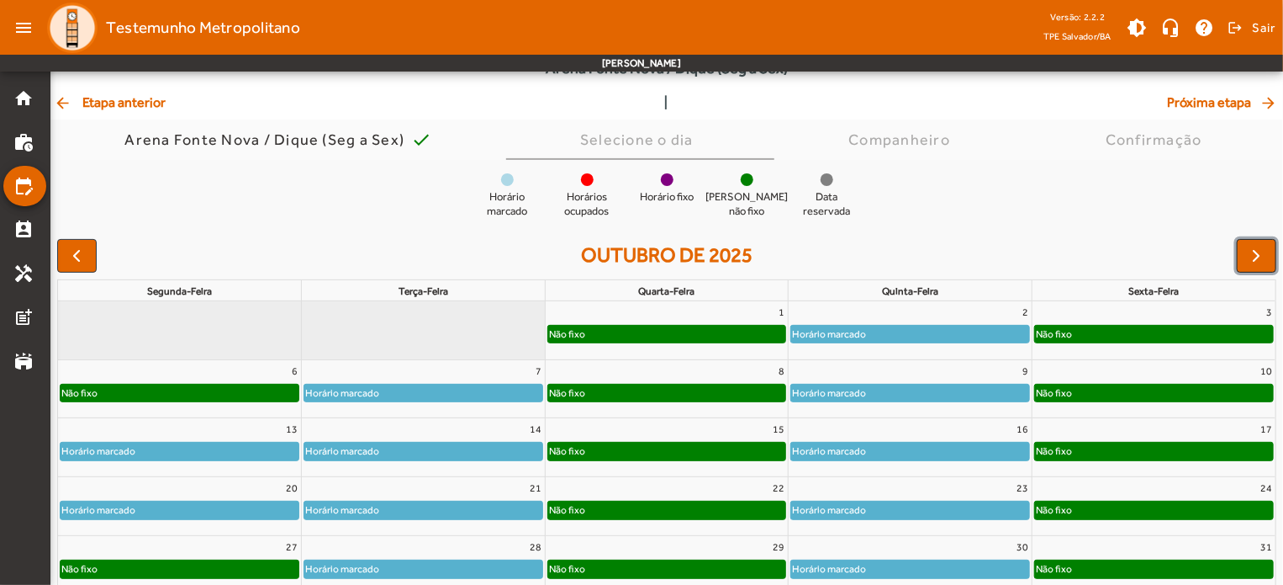
click at [1265, 262] on span "button" at bounding box center [1257, 256] width 20 height 20
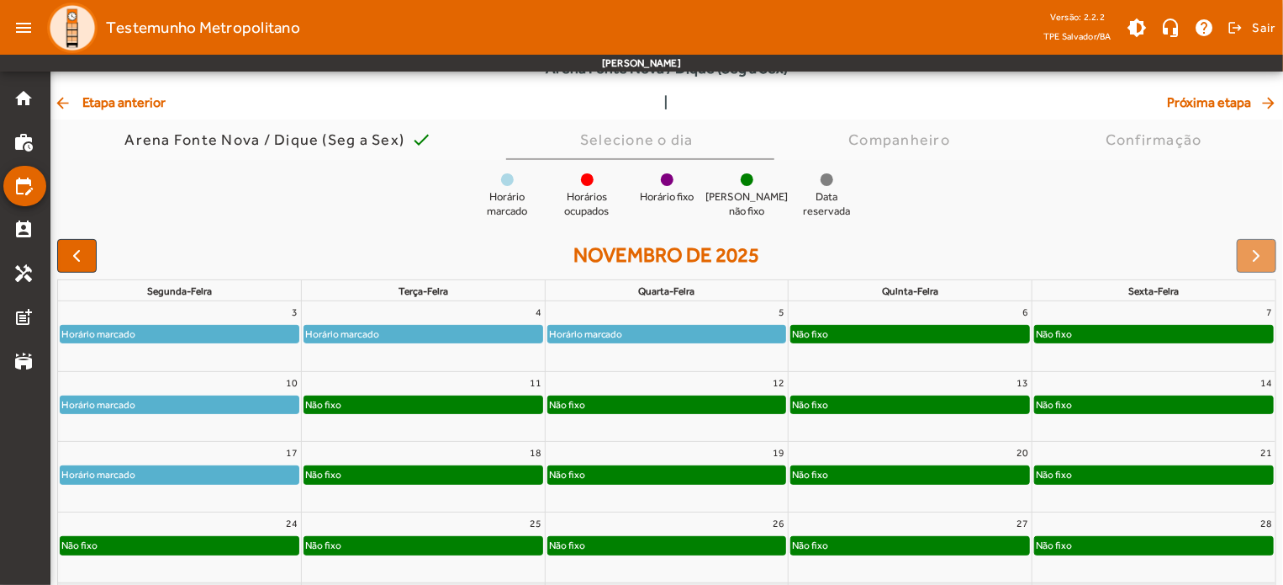
click at [960, 325] on div "Não fixo" at bounding box center [910, 333] width 238 height 17
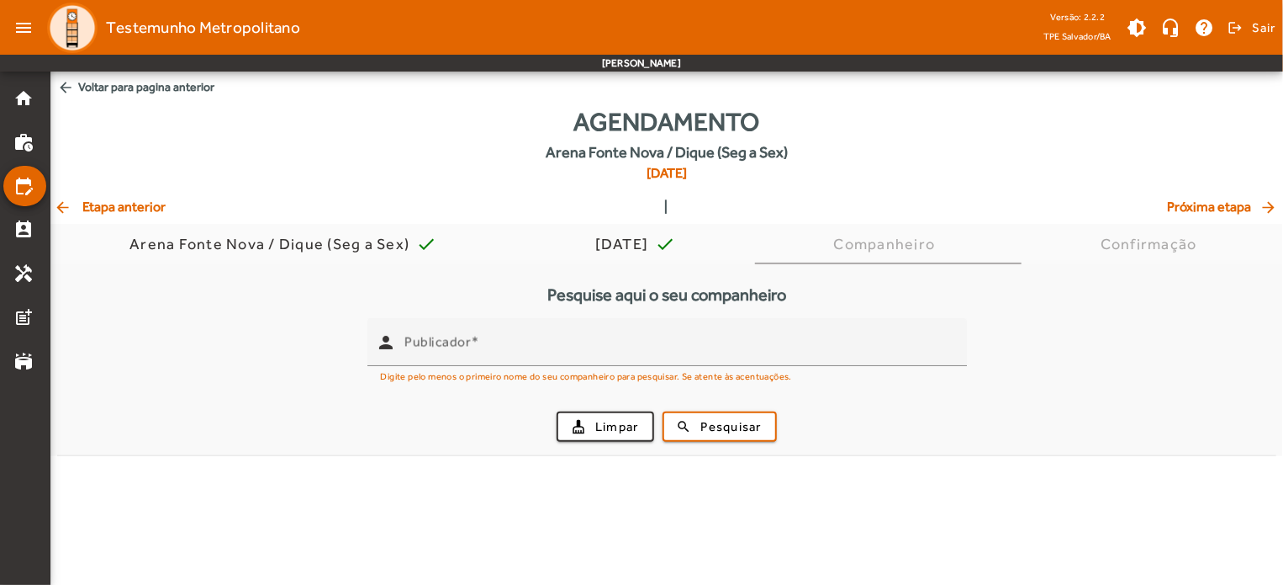
scroll to position [0, 0]
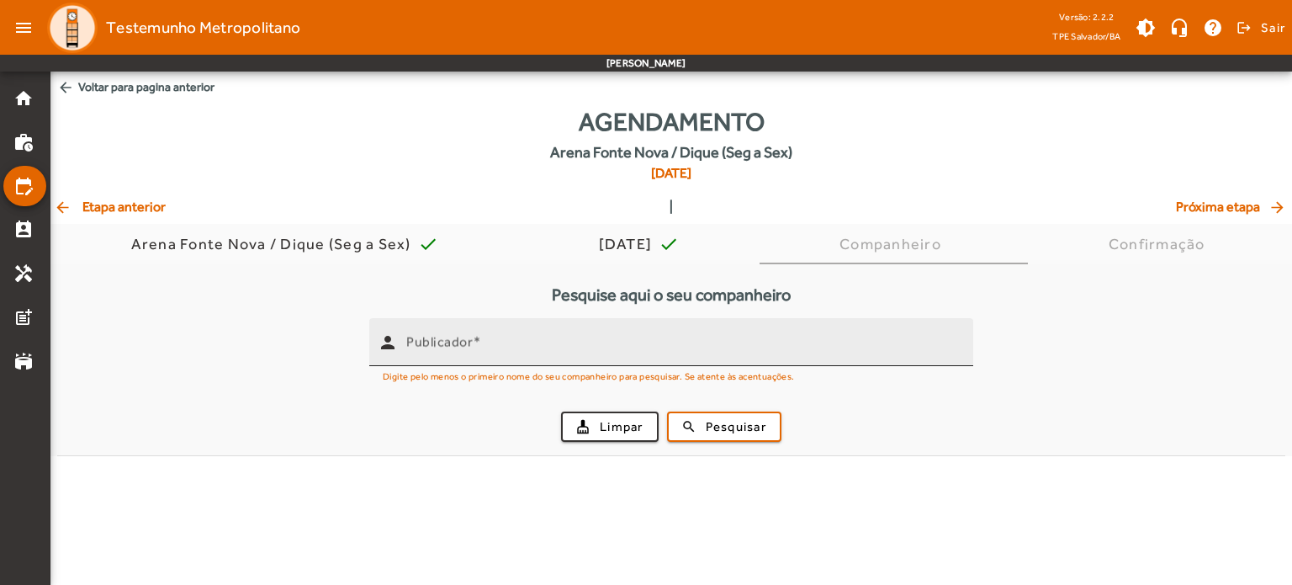
click at [696, 356] on input "Publicador" at bounding box center [682, 349] width 553 height 20
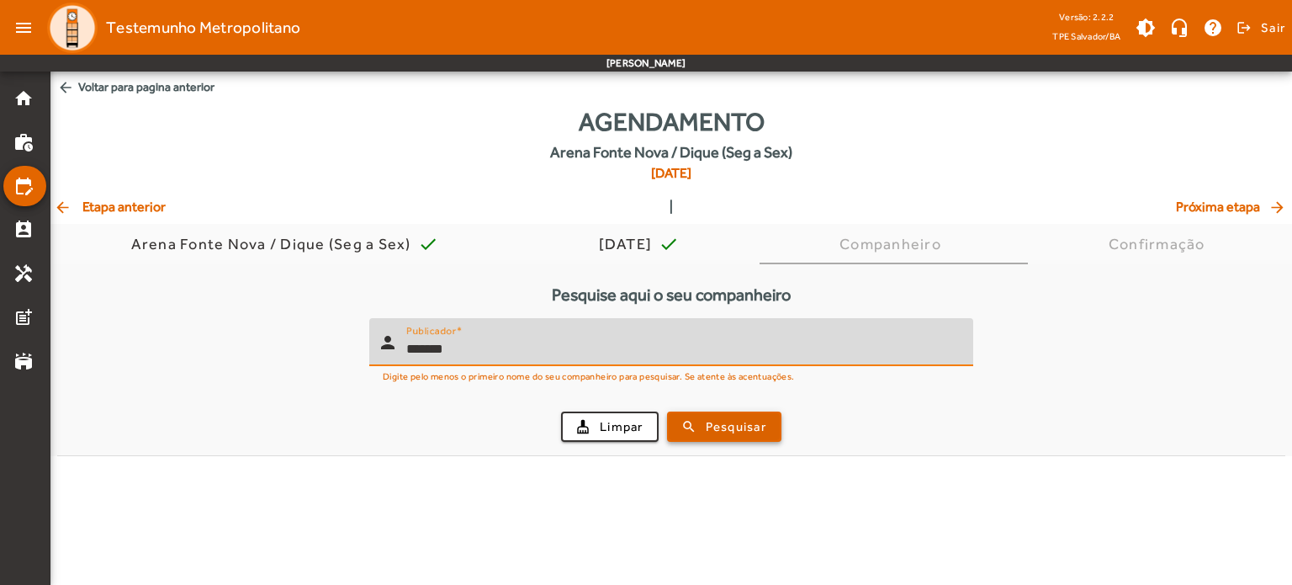
type input "*******"
click at [714, 437] on span "submit" at bounding box center [724, 426] width 111 height 40
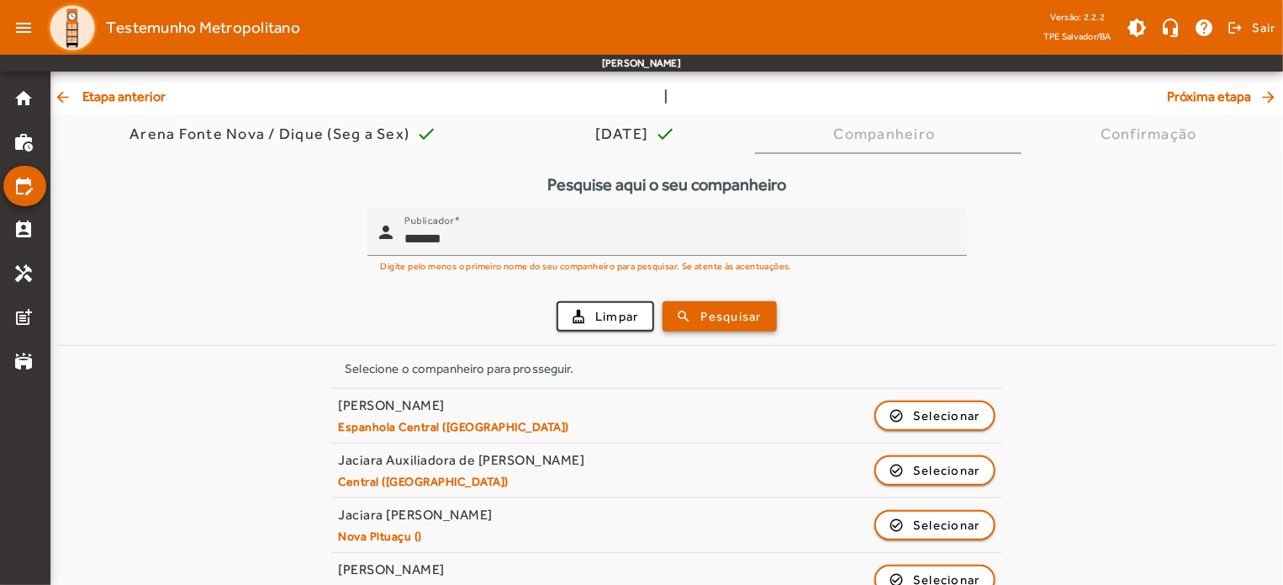
scroll to position [145, 0]
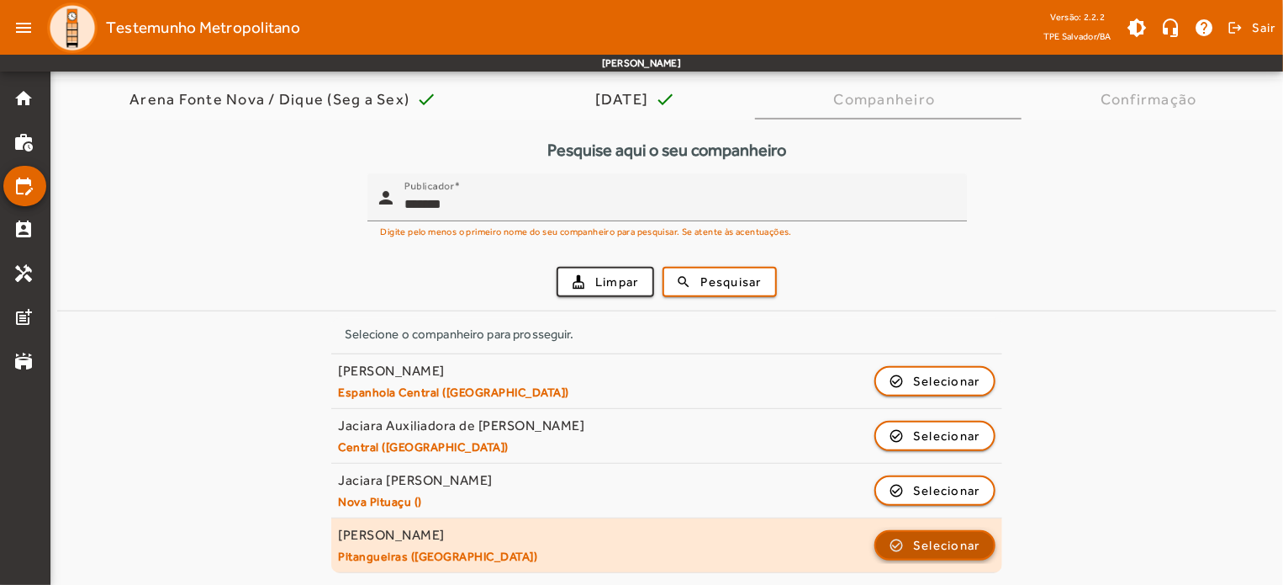
click at [893, 548] on span "button" at bounding box center [935, 545] width 118 height 40
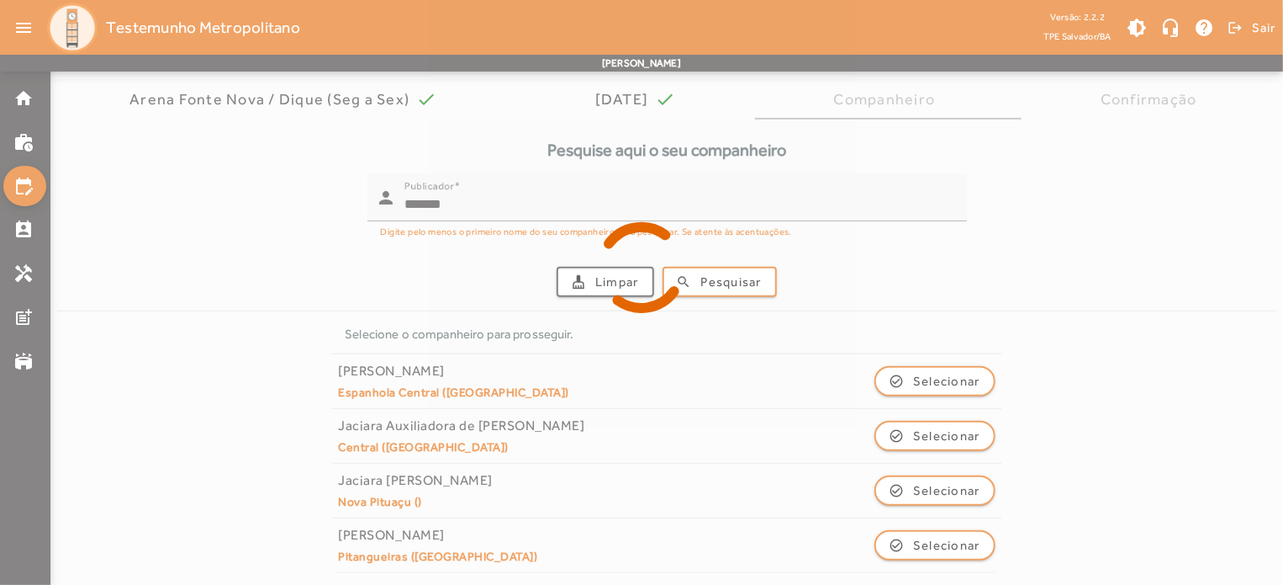
scroll to position [0, 0]
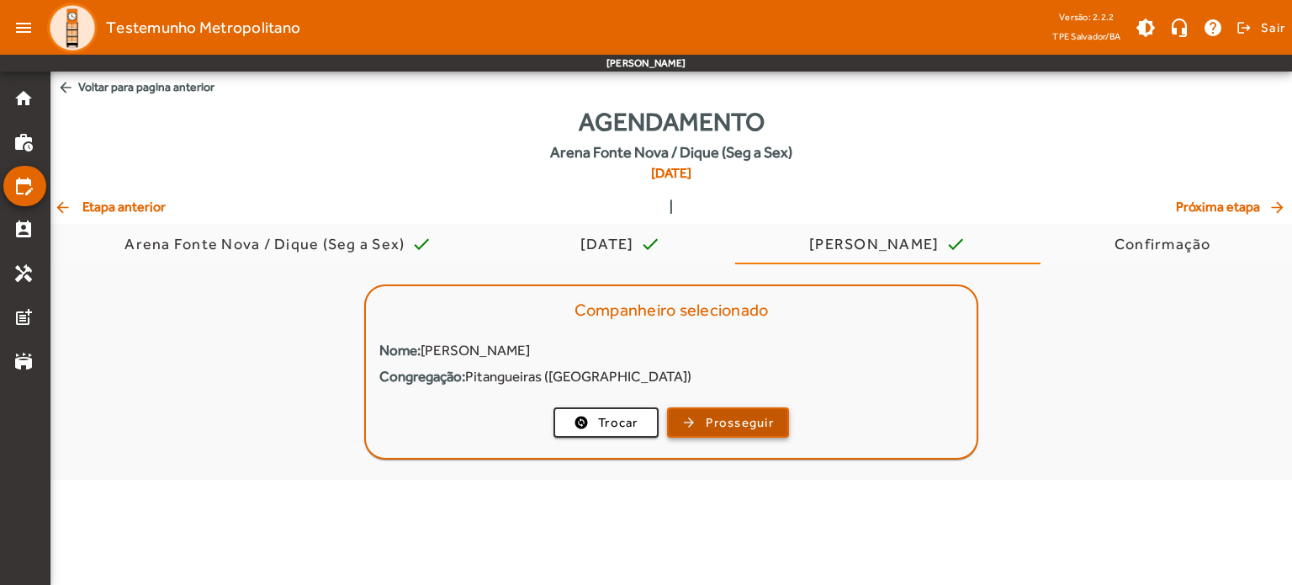
click at [704, 413] on span "button" at bounding box center [728, 422] width 119 height 40
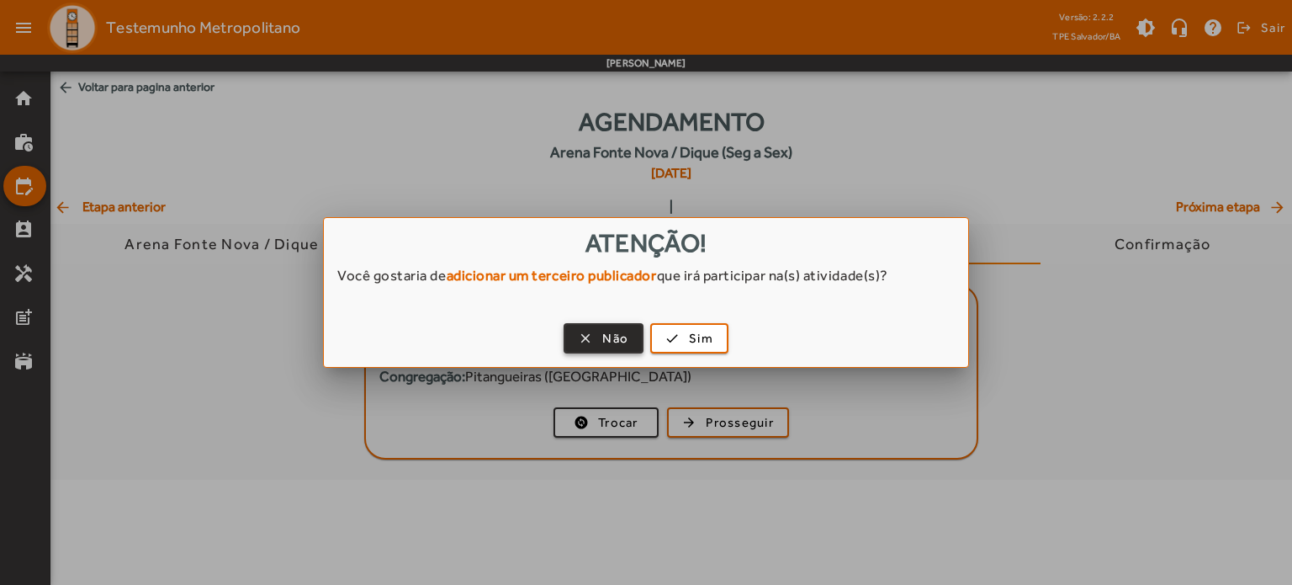
click at [627, 334] on span "Não" at bounding box center [615, 338] width 26 height 19
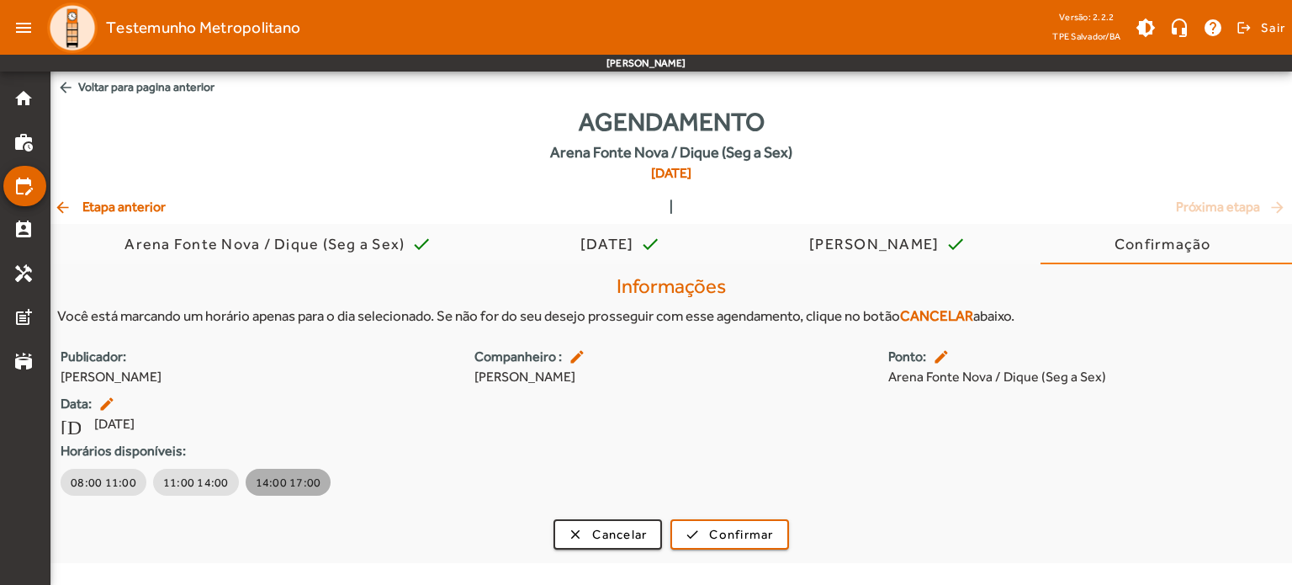
click at [306, 479] on span "14:00 17:00" at bounding box center [289, 482] width 66 height 17
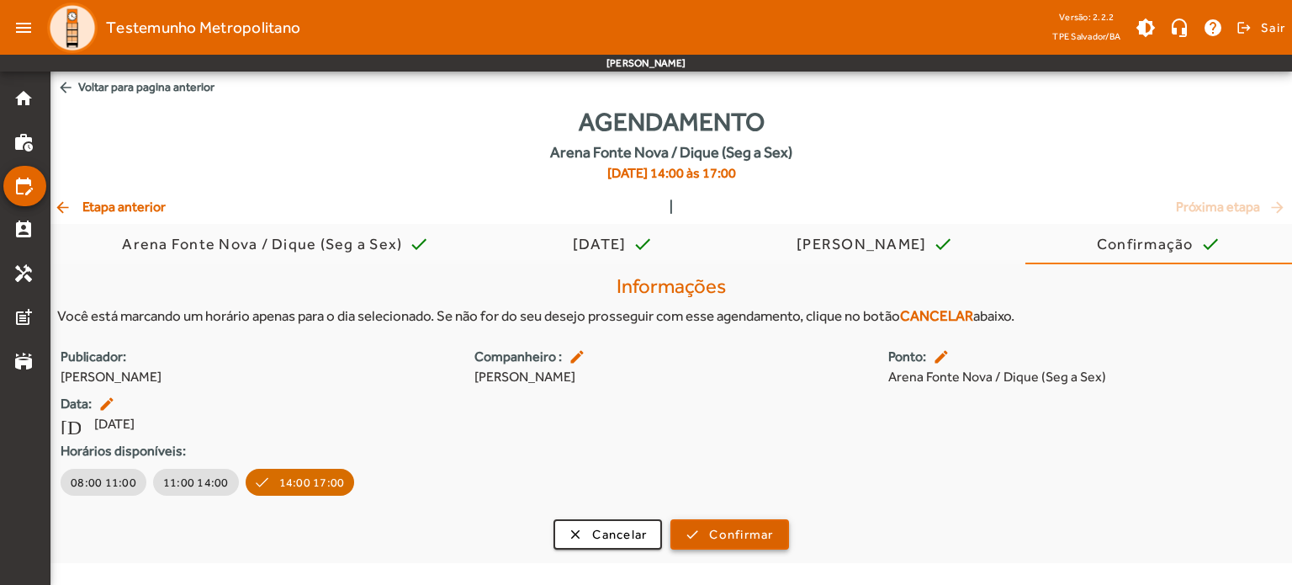
click at [693, 538] on span "submit" at bounding box center [729, 534] width 114 height 40
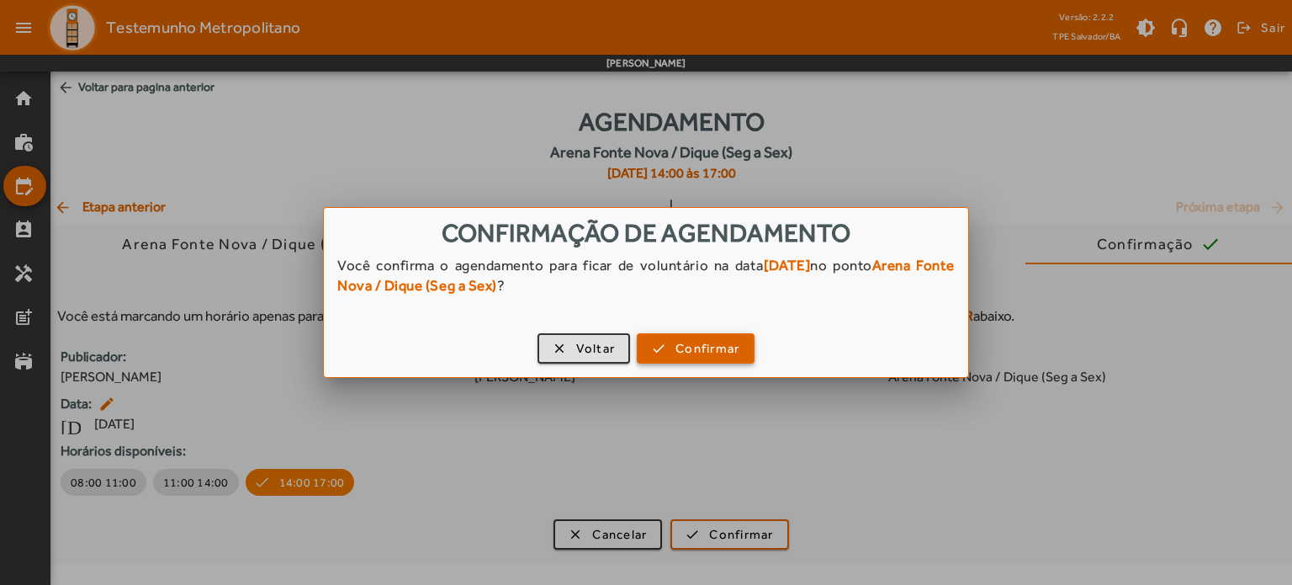
click at [729, 352] on span "Confirmar" at bounding box center [707, 348] width 64 height 19
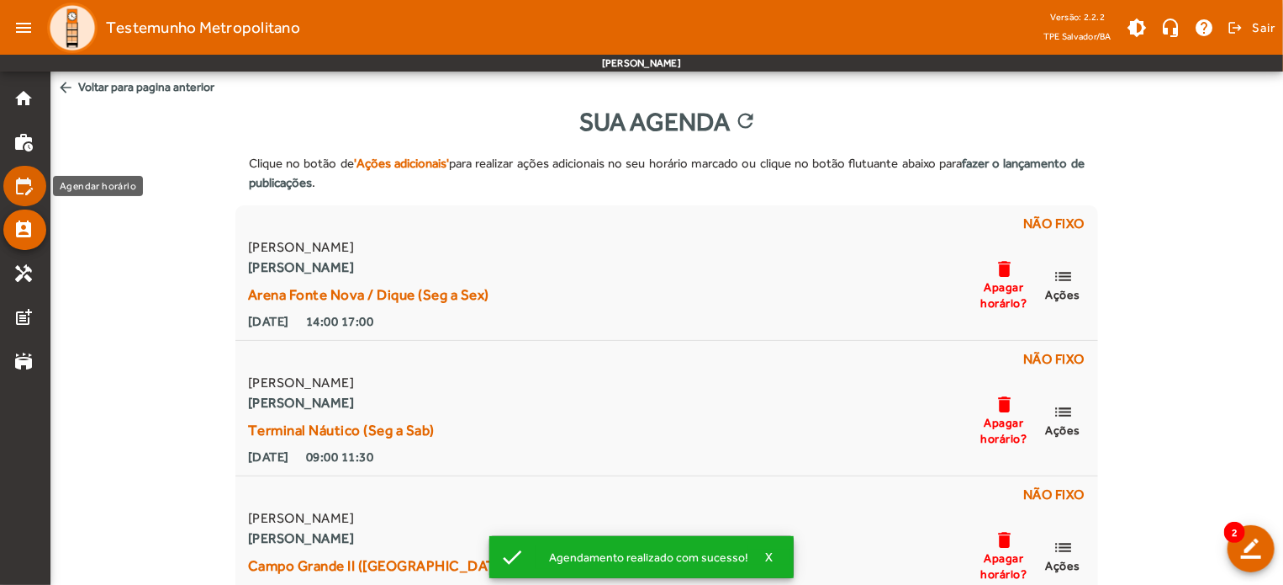
click at [19, 181] on mat-icon "edit_calendar" at bounding box center [23, 186] width 20 height 20
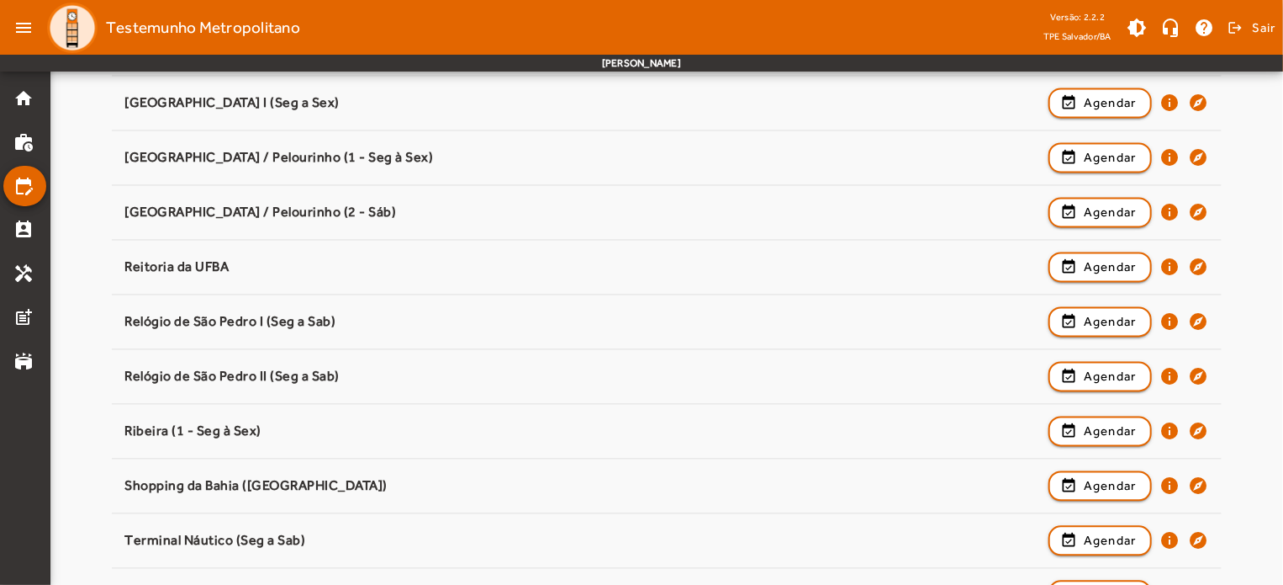
scroll to position [1550, 0]
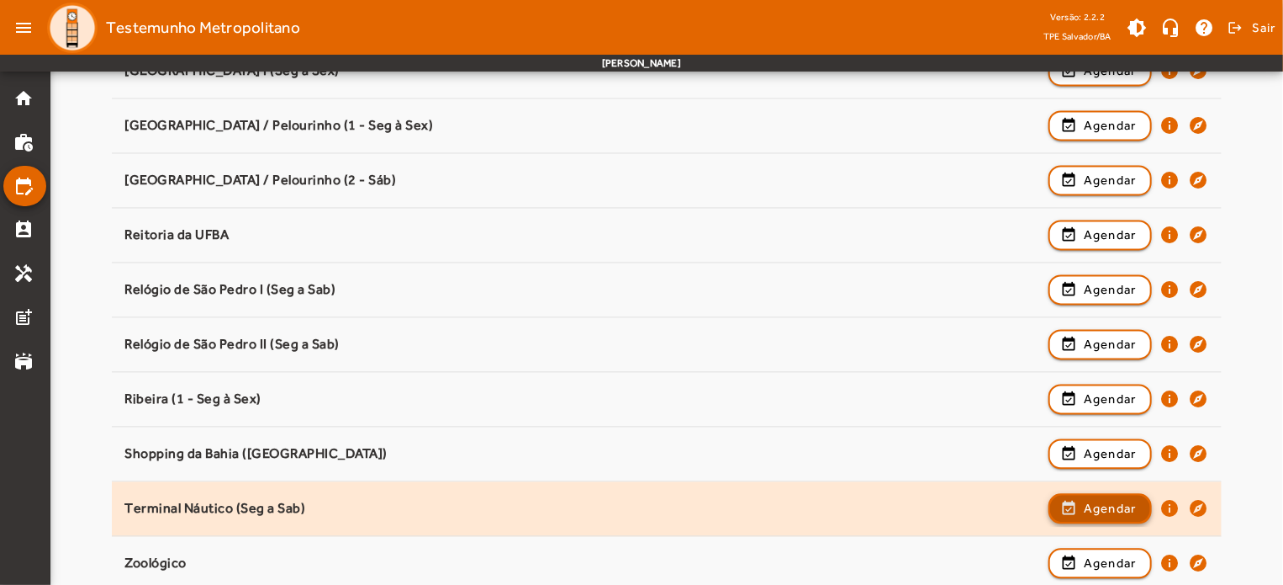
click at [1105, 509] on span "Agendar" at bounding box center [1110, 509] width 53 height 20
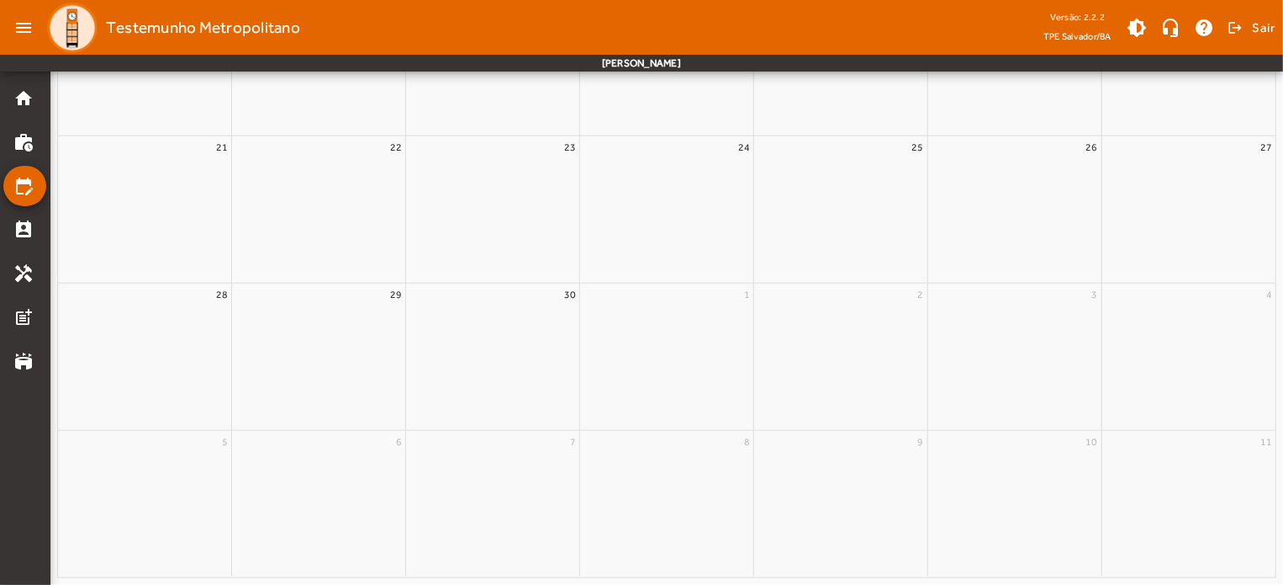
scroll to position [0, 0]
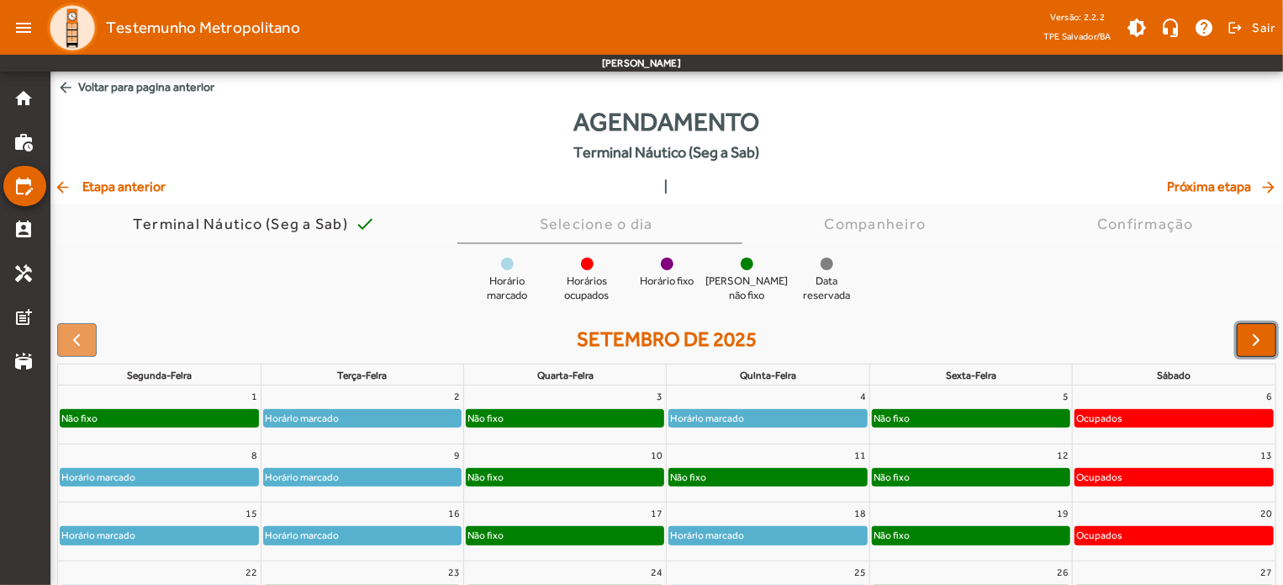
click at [1248, 346] on span "button" at bounding box center [1257, 340] width 20 height 20
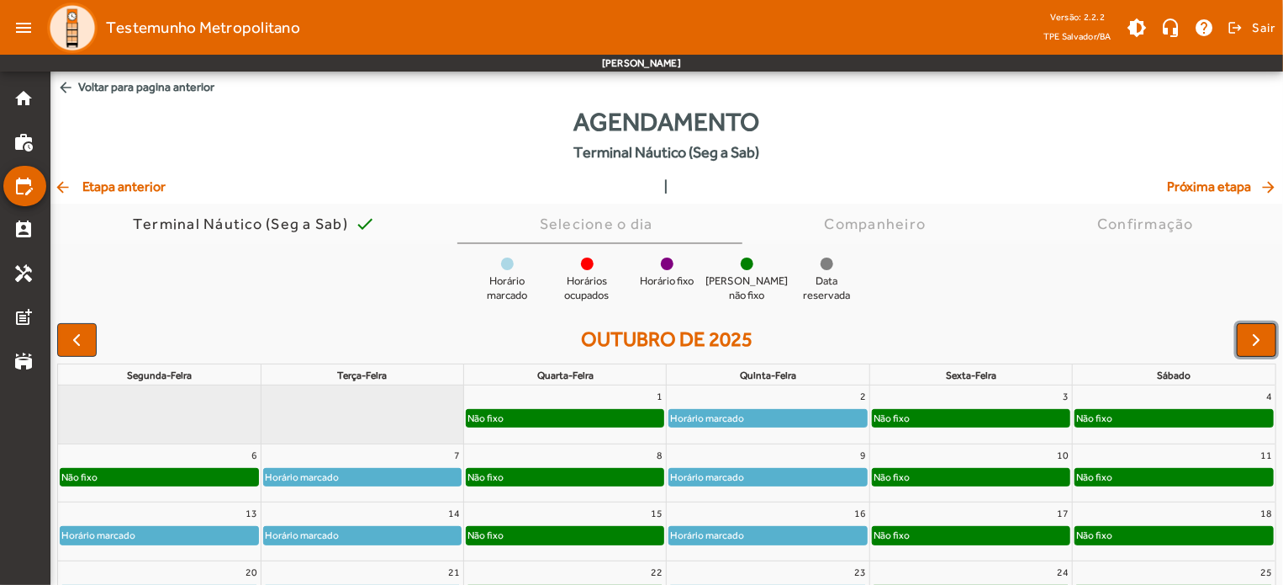
click at [1248, 346] on span "button" at bounding box center [1257, 340] width 20 height 20
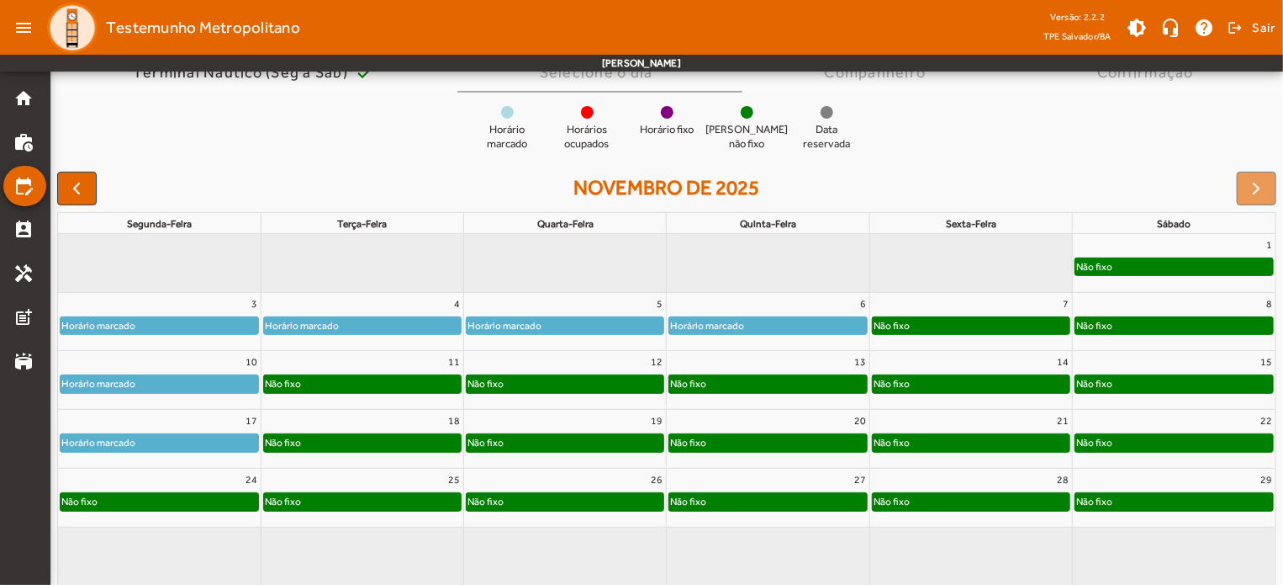
scroll to position [160, 0]
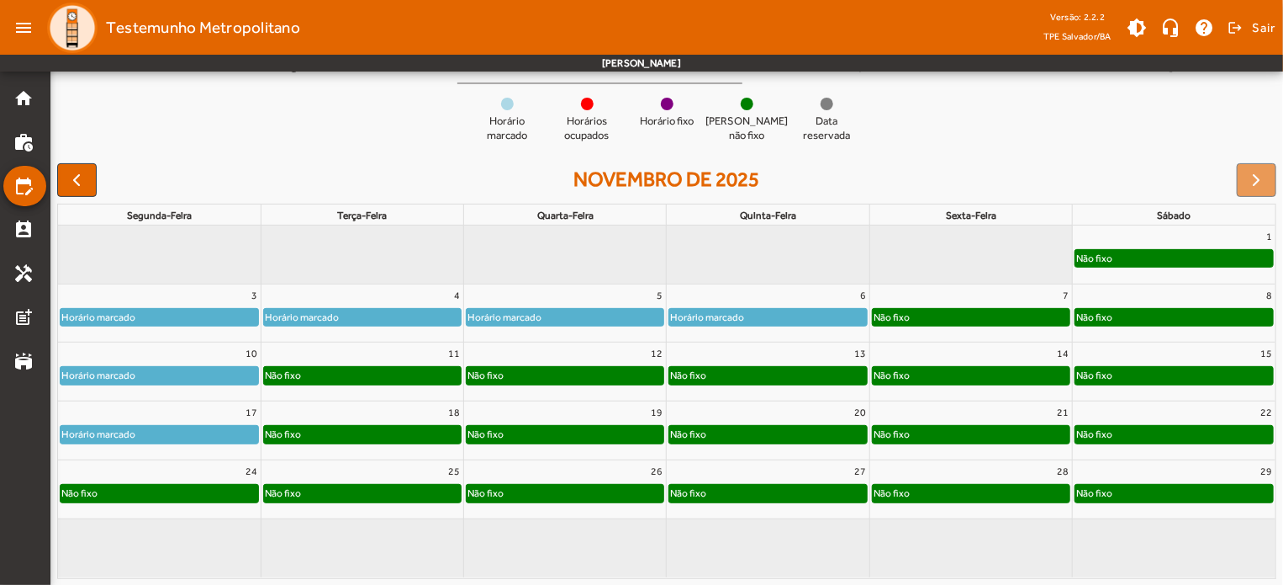
click at [919, 320] on div "Não fixo" at bounding box center [971, 317] width 197 height 17
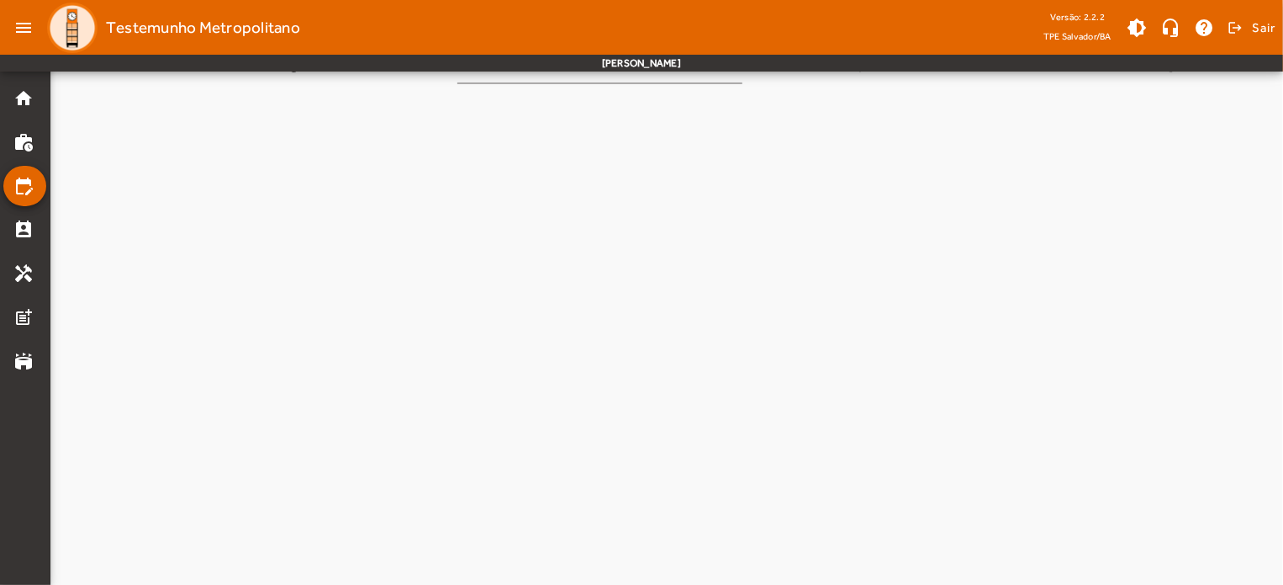
scroll to position [0, 0]
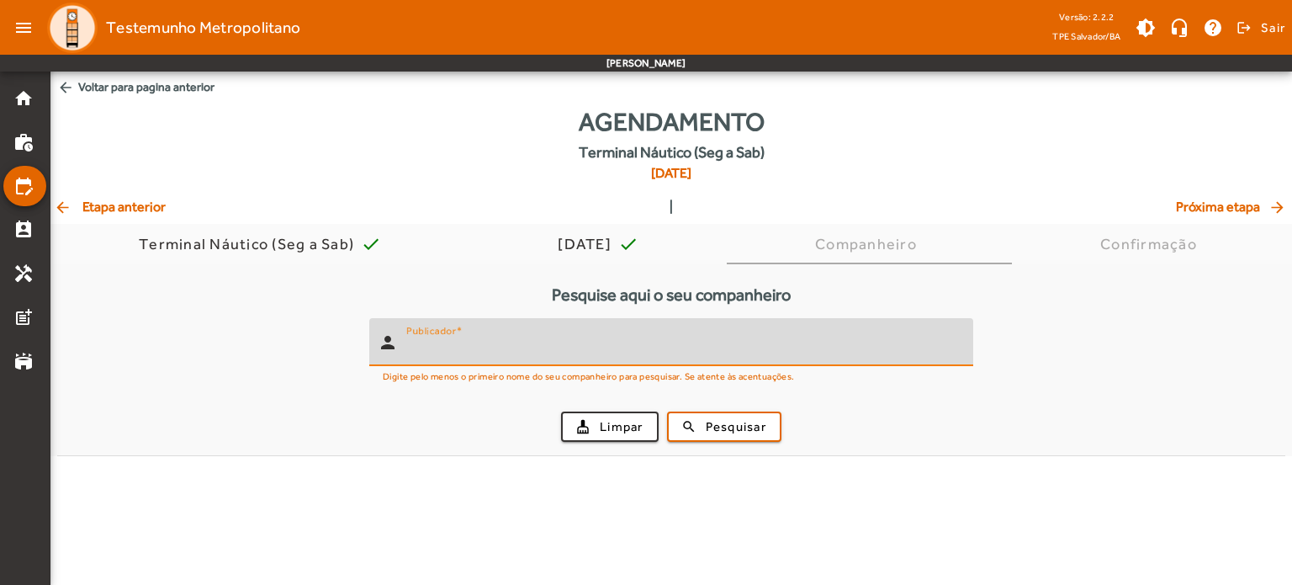
click at [696, 348] on input "Publicador" at bounding box center [682, 349] width 553 height 20
type input "*******"
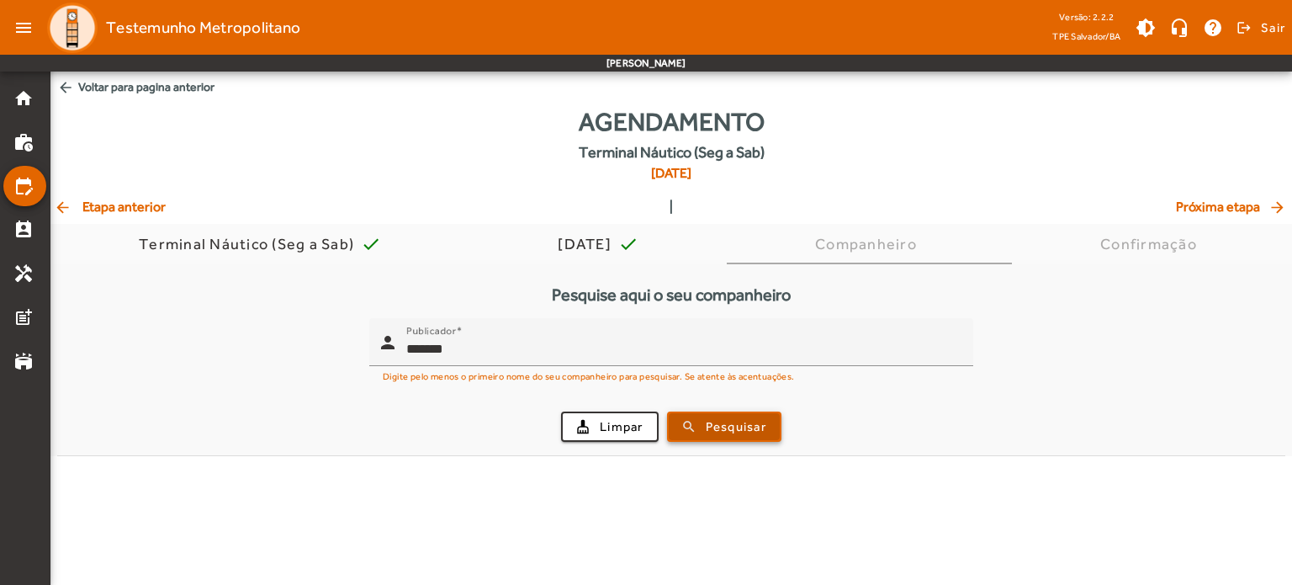
click at [707, 430] on span "Pesquisar" at bounding box center [736, 426] width 61 height 19
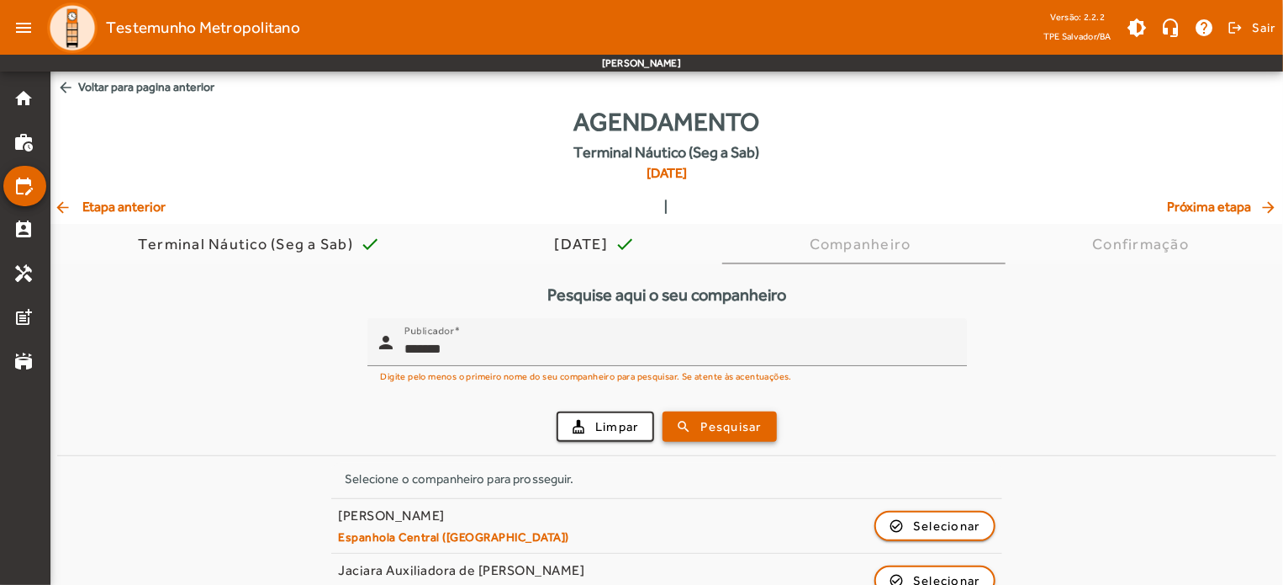
scroll to position [145, 0]
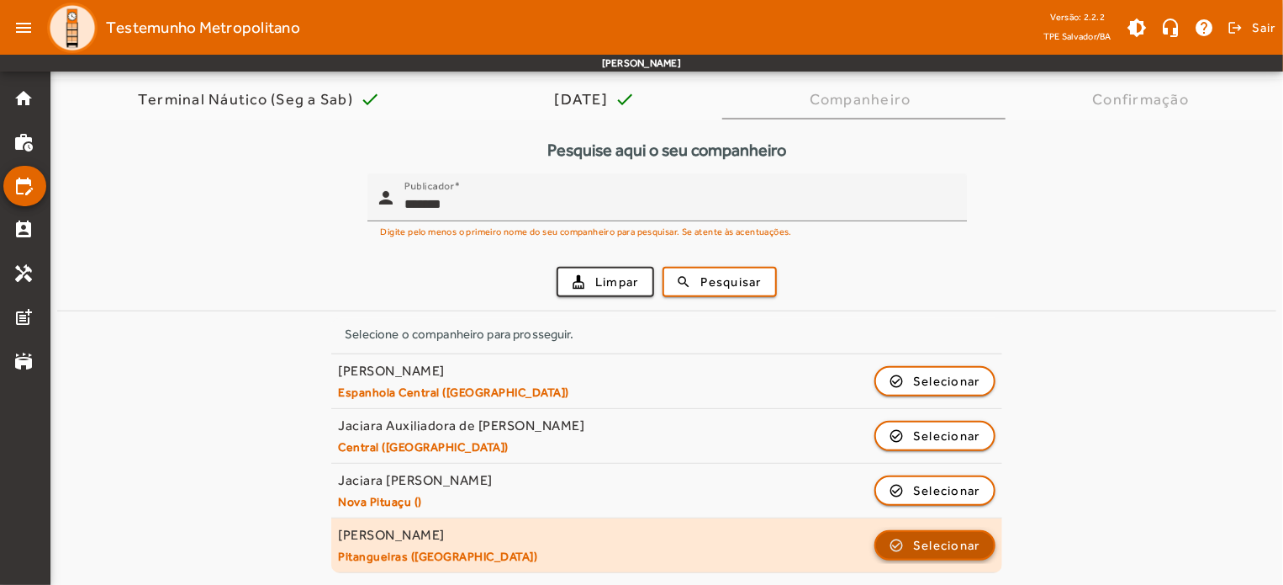
click at [958, 542] on span "Selecionar" at bounding box center [946, 545] width 67 height 20
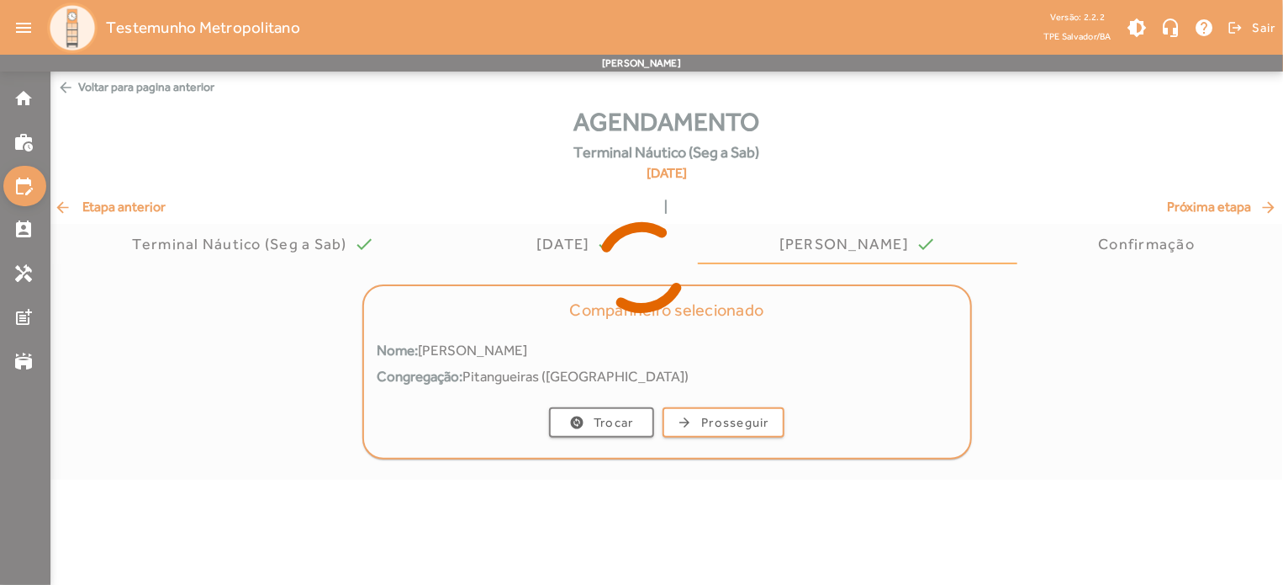
scroll to position [0, 0]
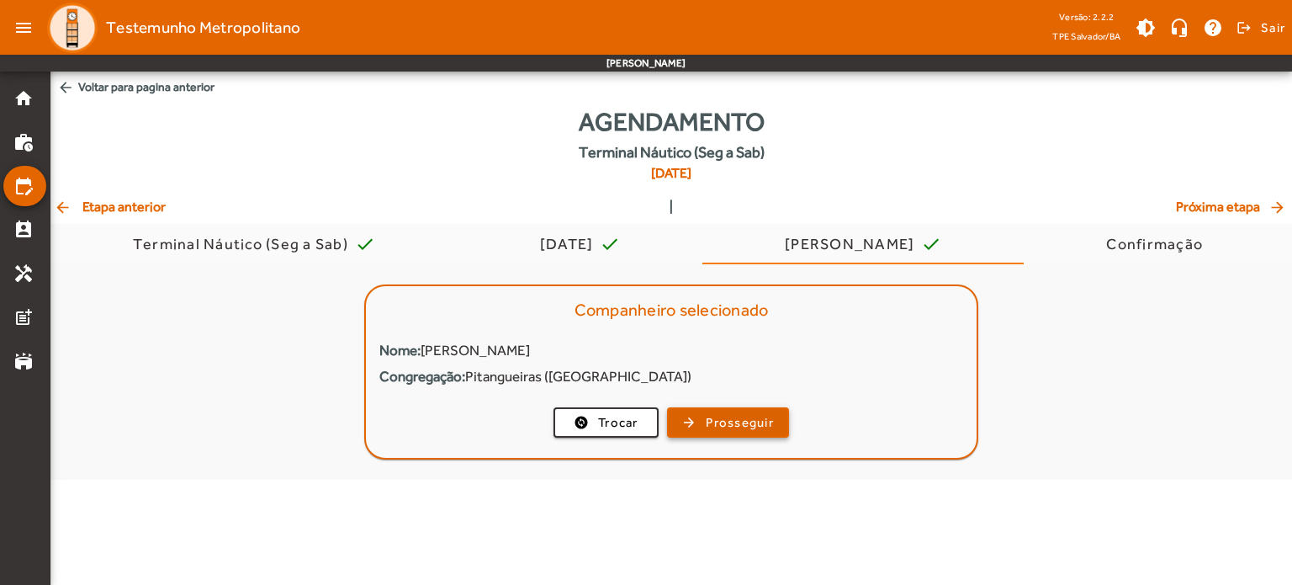
click at [699, 415] on span "button" at bounding box center [728, 422] width 119 height 40
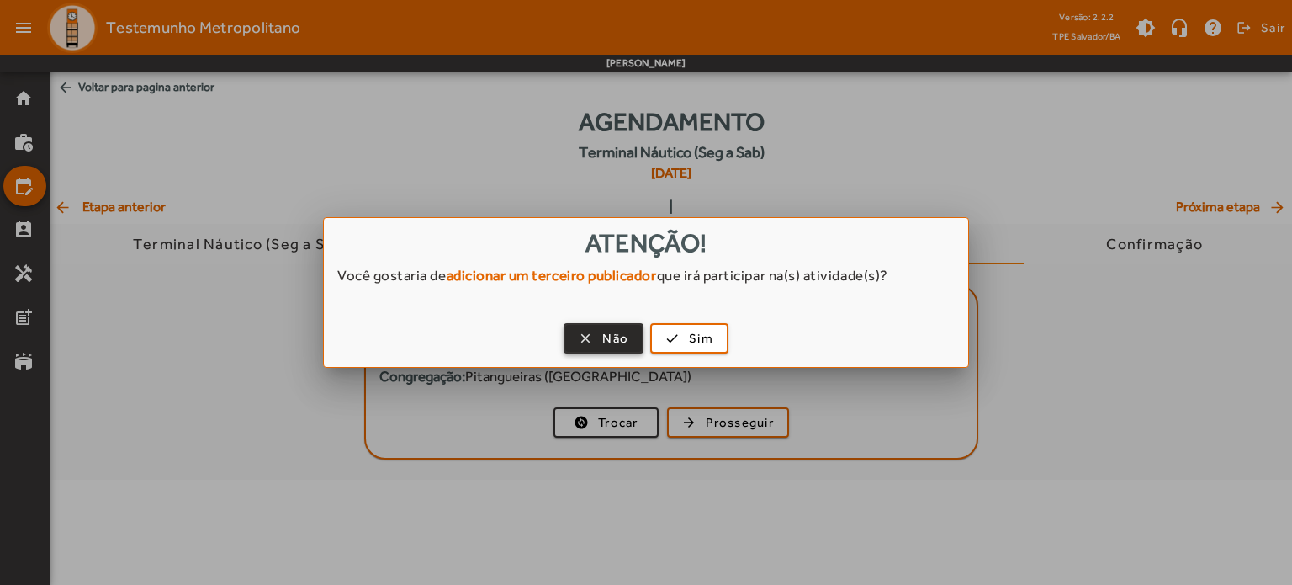
click at [618, 340] on span "Não" at bounding box center [615, 338] width 26 height 19
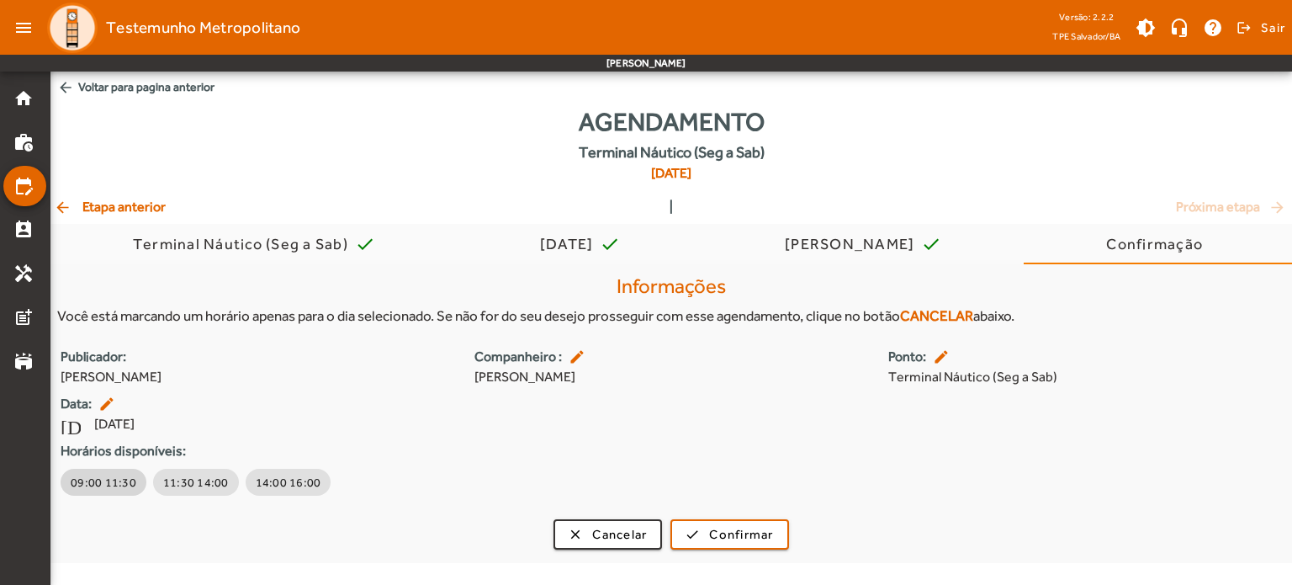
click at [120, 479] on span "09:00 11:30" at bounding box center [104, 482] width 66 height 17
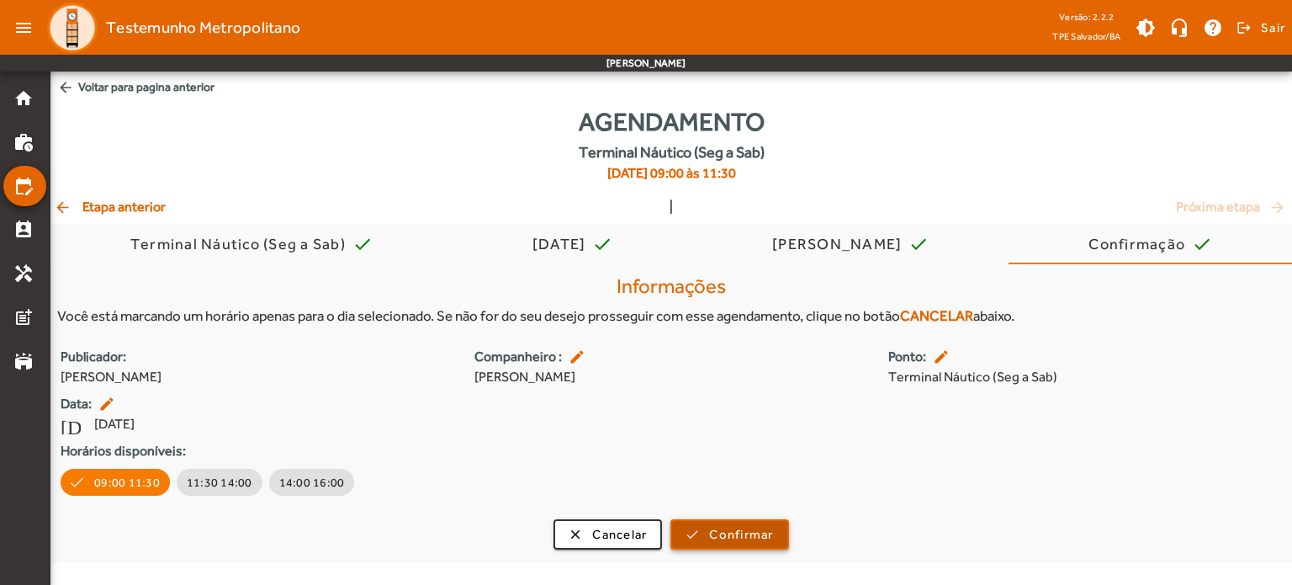
click at [770, 542] on span "Confirmar" at bounding box center [741, 534] width 64 height 19
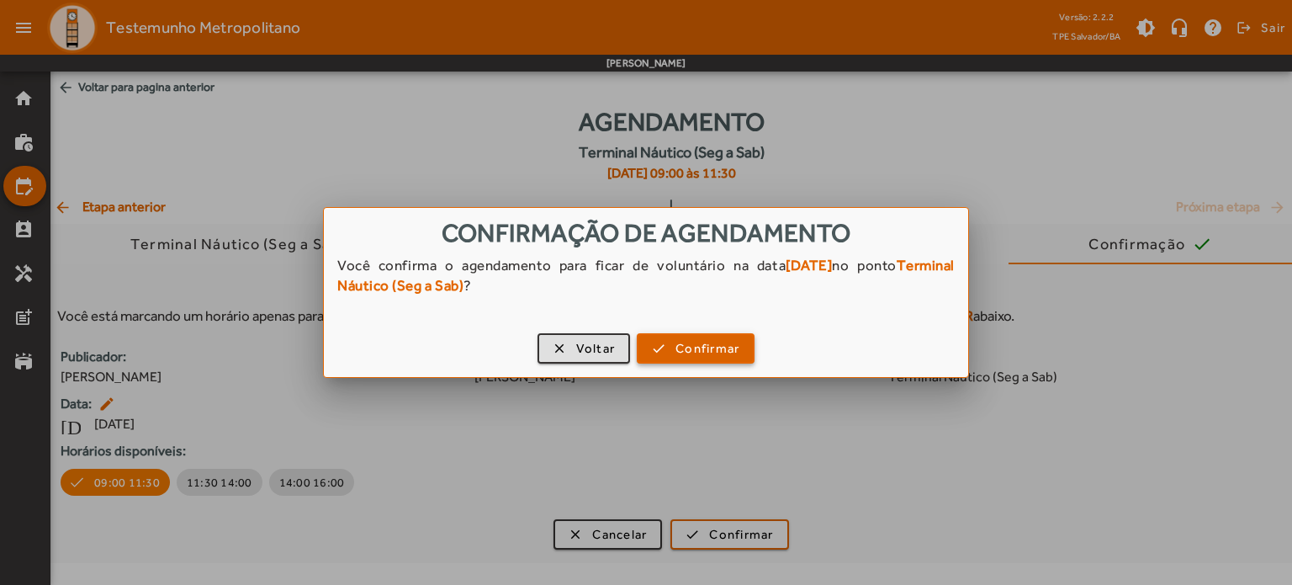
click at [677, 350] on span "Confirmar" at bounding box center [707, 348] width 64 height 19
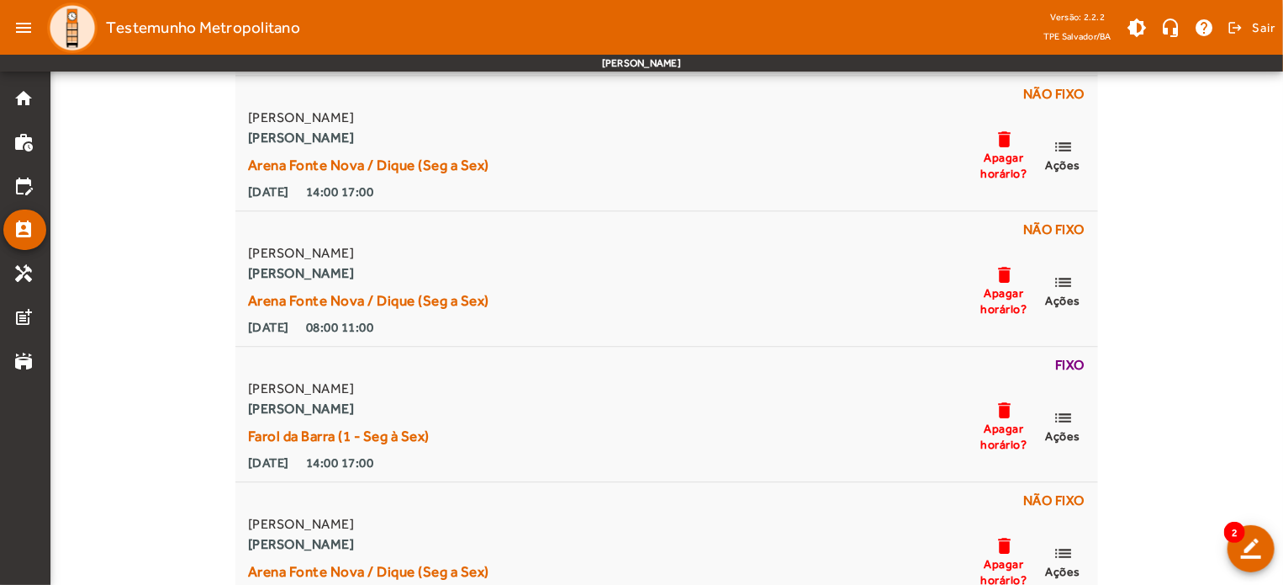
scroll to position [2015, 0]
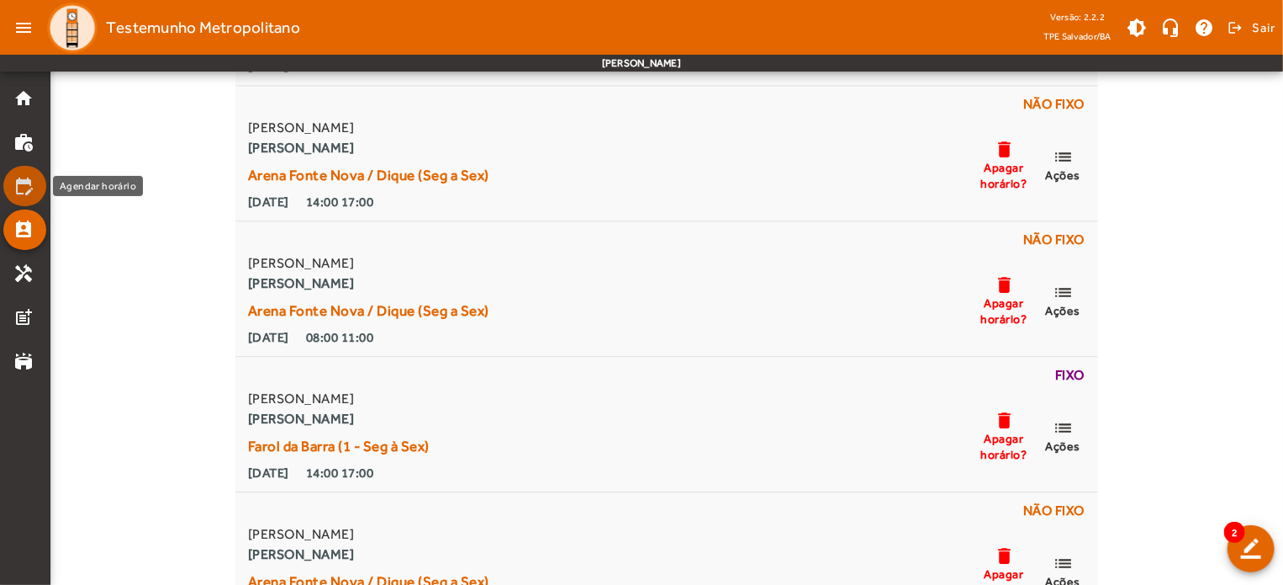
click at [20, 181] on mat-icon "edit_calendar" at bounding box center [23, 186] width 20 height 20
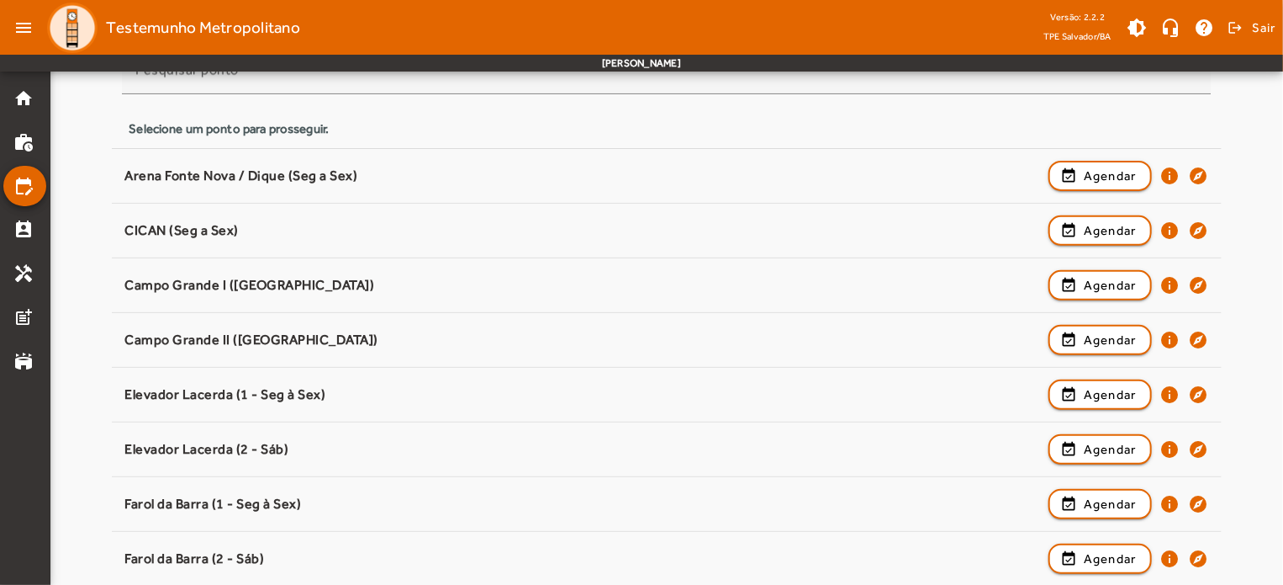
scroll to position [209, 0]
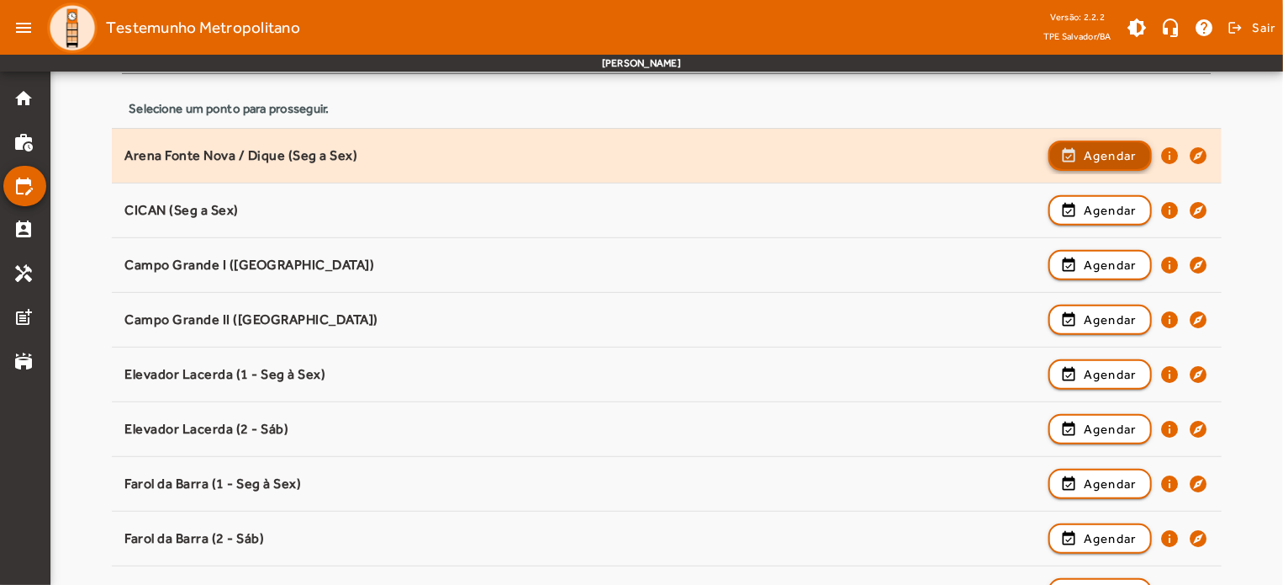
click at [1121, 154] on span "Agendar" at bounding box center [1110, 156] width 53 height 20
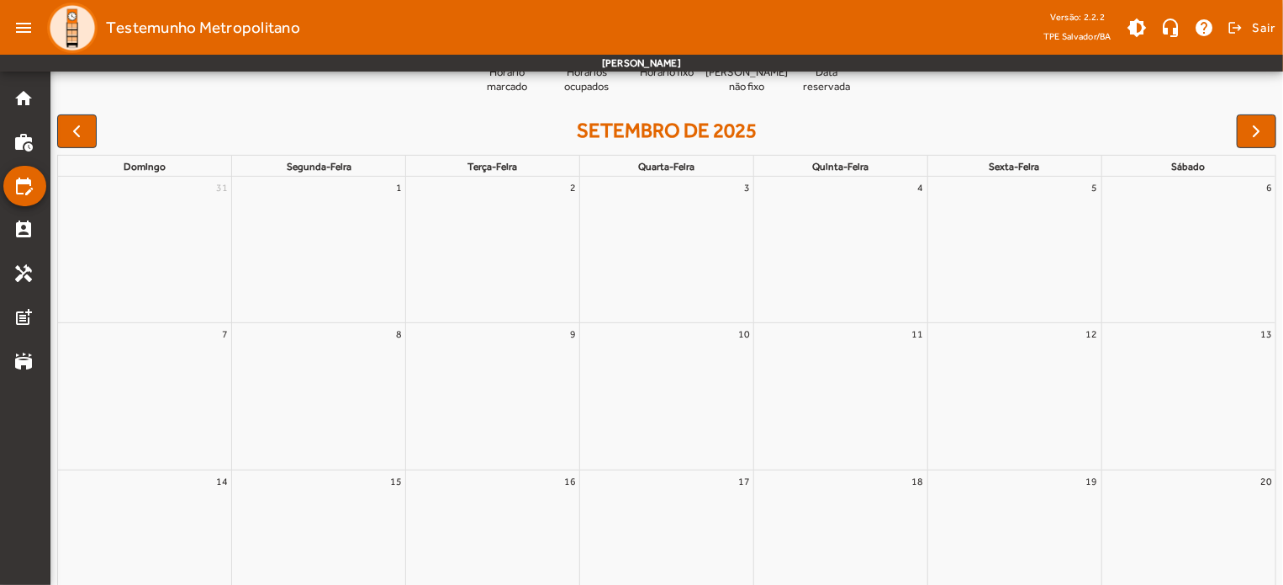
scroll to position [0, 0]
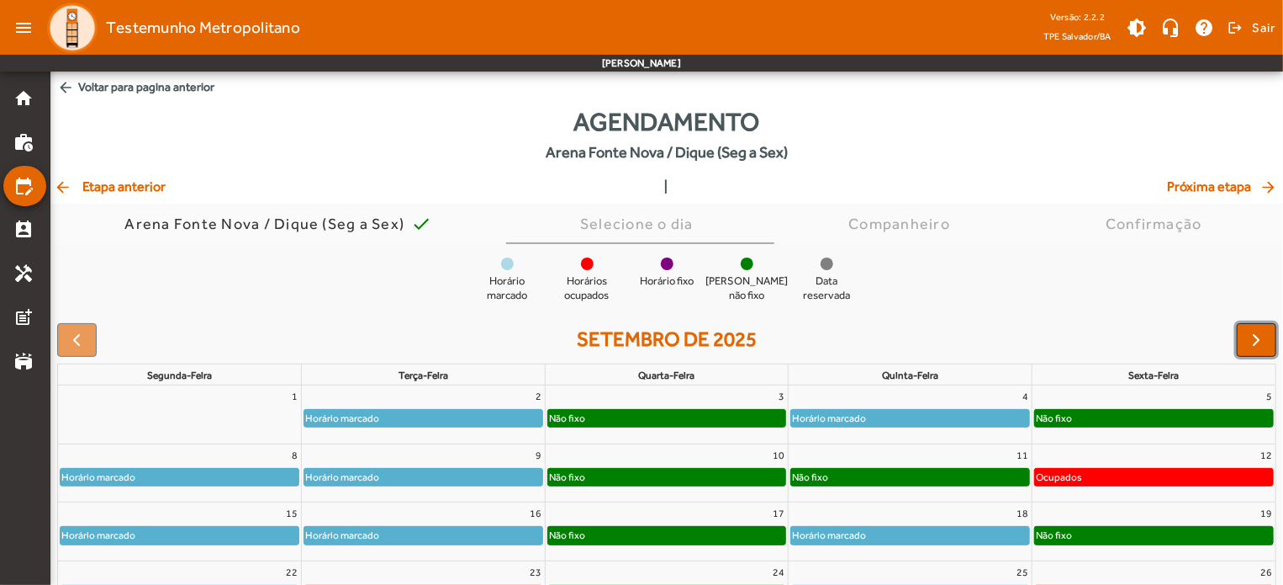
click at [1257, 342] on span "button" at bounding box center [1257, 340] width 20 height 20
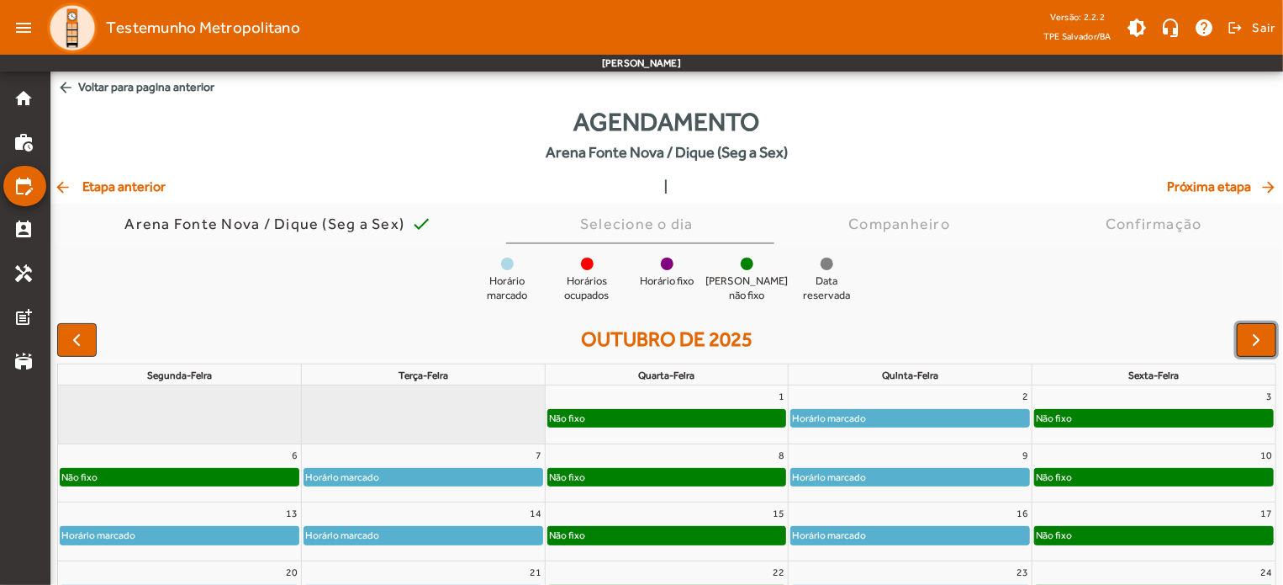
click at [1257, 342] on span "button" at bounding box center [1257, 340] width 20 height 20
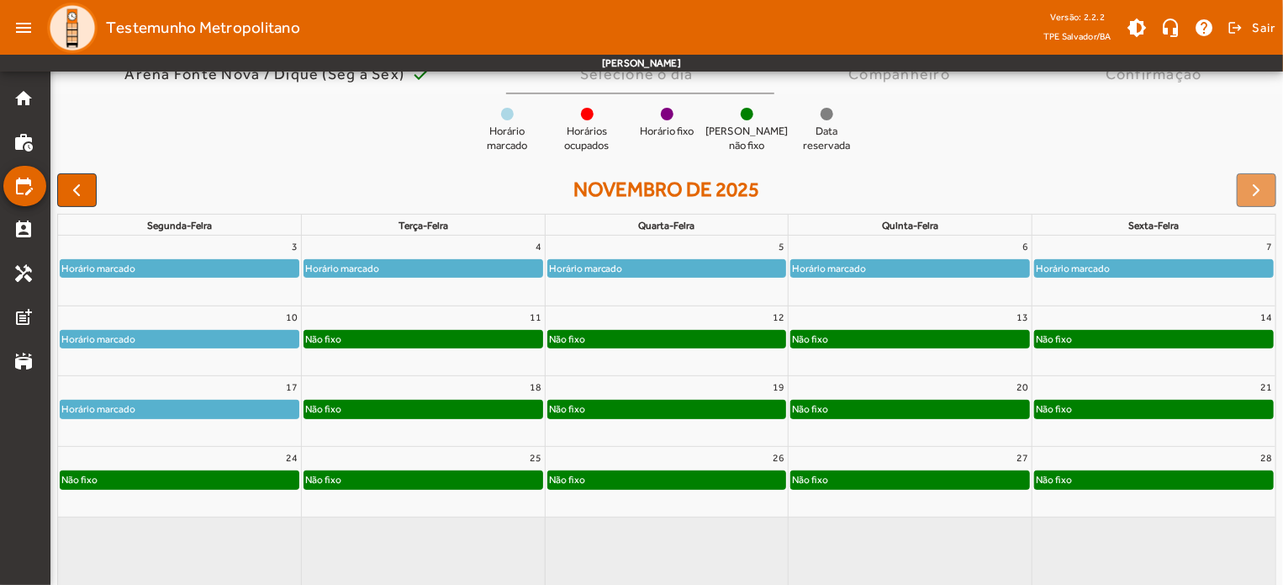
scroll to position [154, 0]
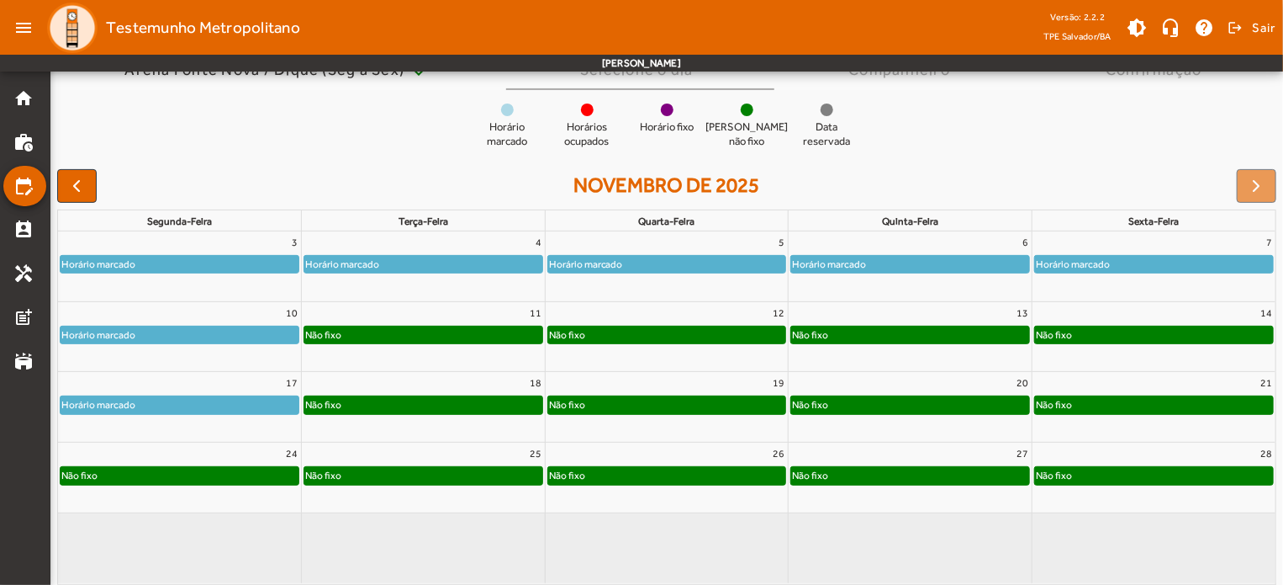
click at [459, 337] on div "Não fixo" at bounding box center [423, 334] width 238 height 17
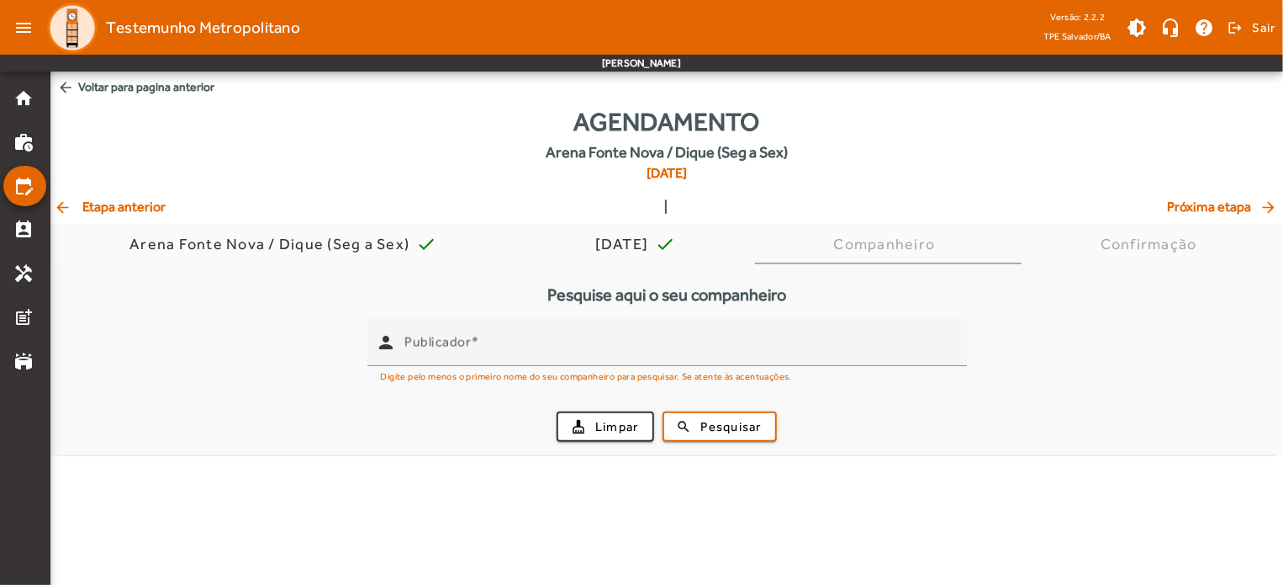
scroll to position [0, 0]
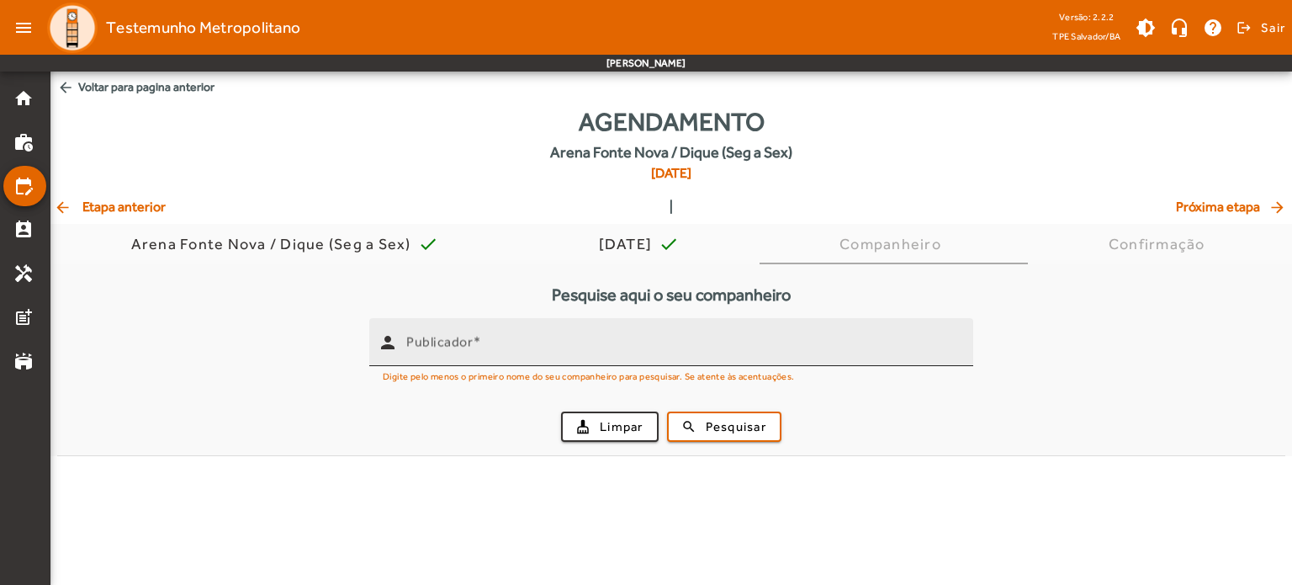
click at [479, 347] on span at bounding box center [477, 342] width 8 height 16
click at [479, 347] on input "Publicador" at bounding box center [682, 349] width 553 height 20
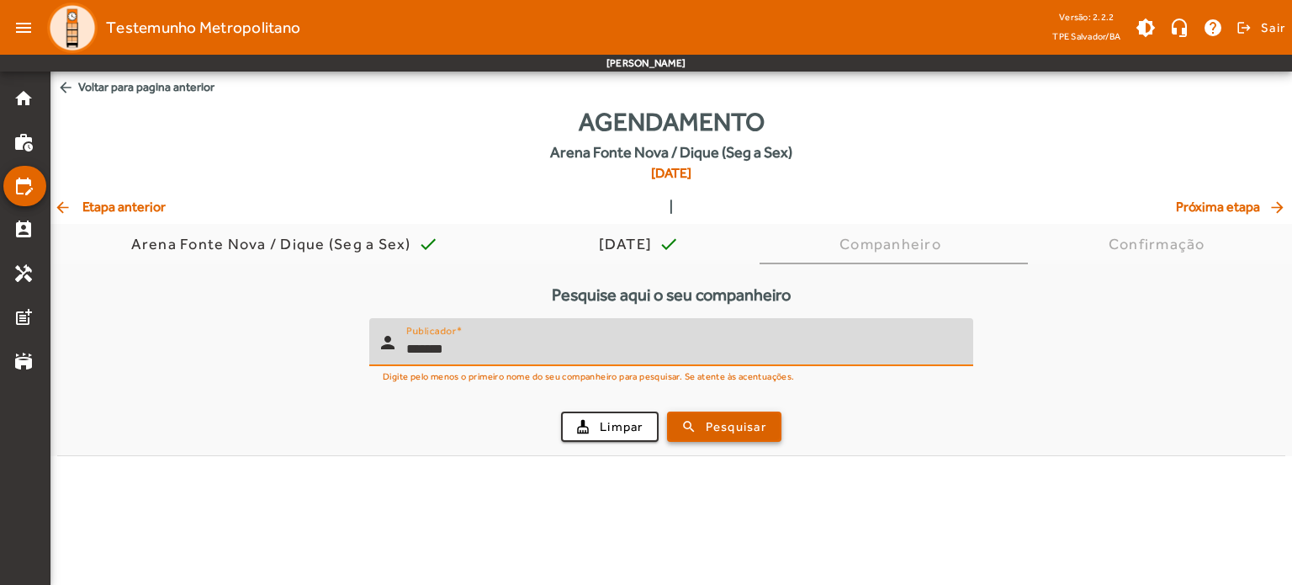
type input "*******"
click at [713, 433] on span "Pesquisar" at bounding box center [736, 426] width 61 height 19
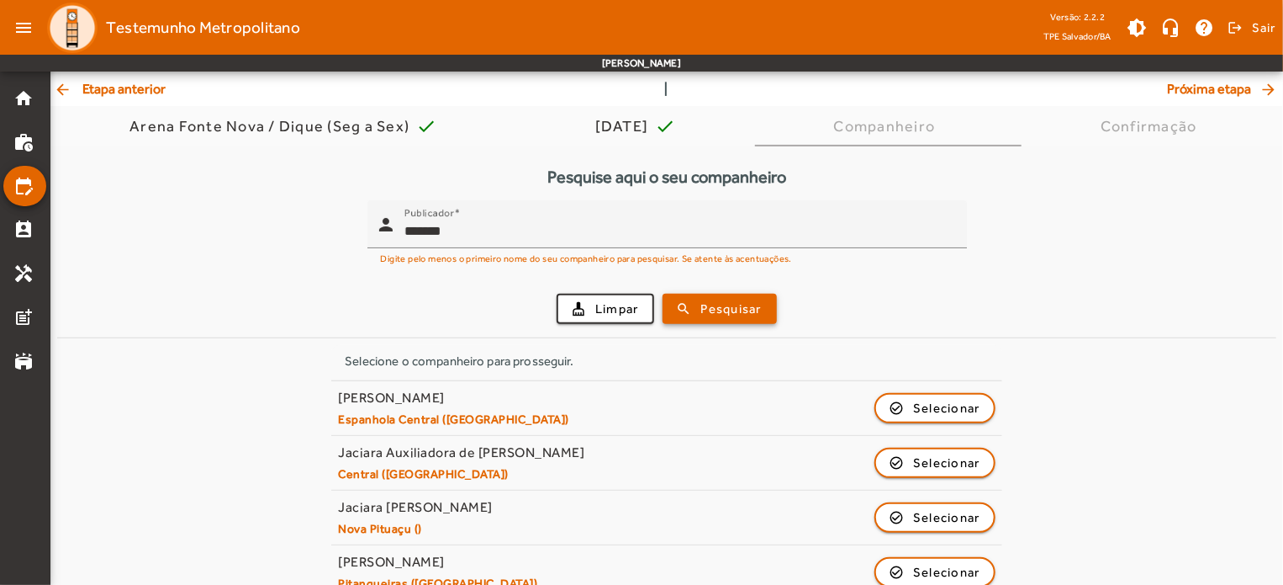
scroll to position [145, 0]
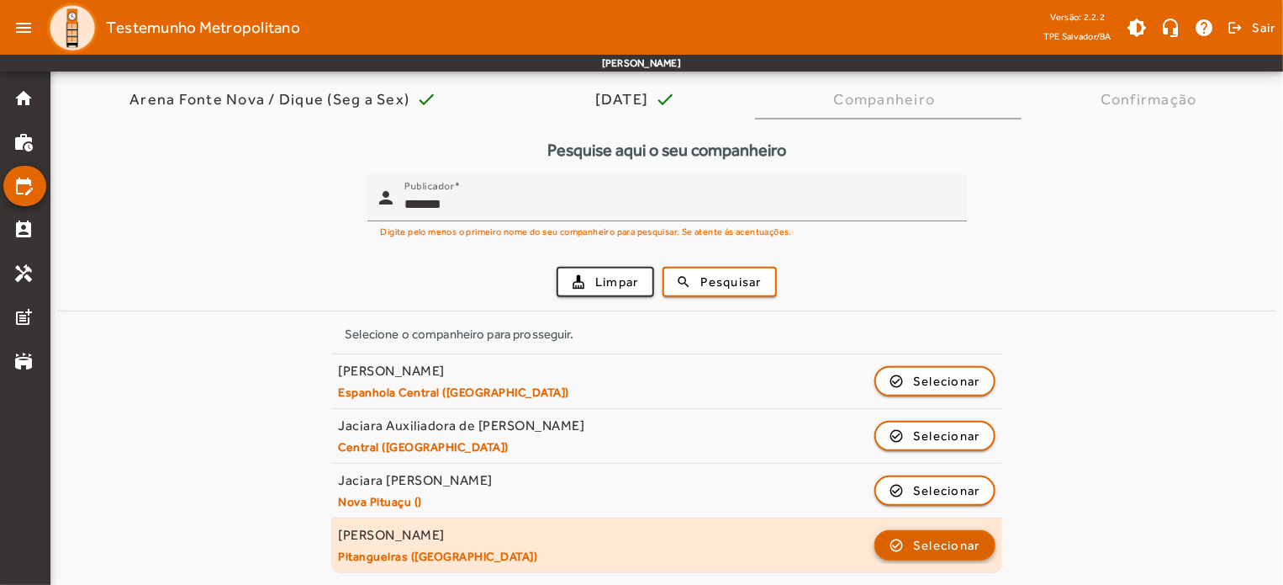
click at [959, 546] on span "Selecionar" at bounding box center [946, 545] width 67 height 20
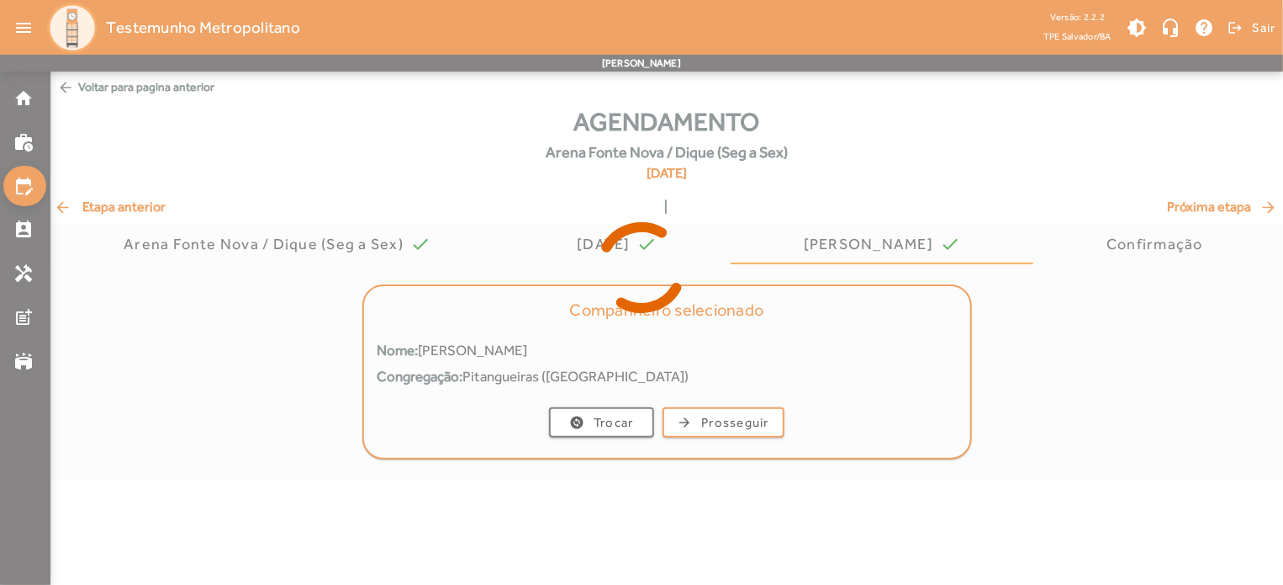
scroll to position [0, 0]
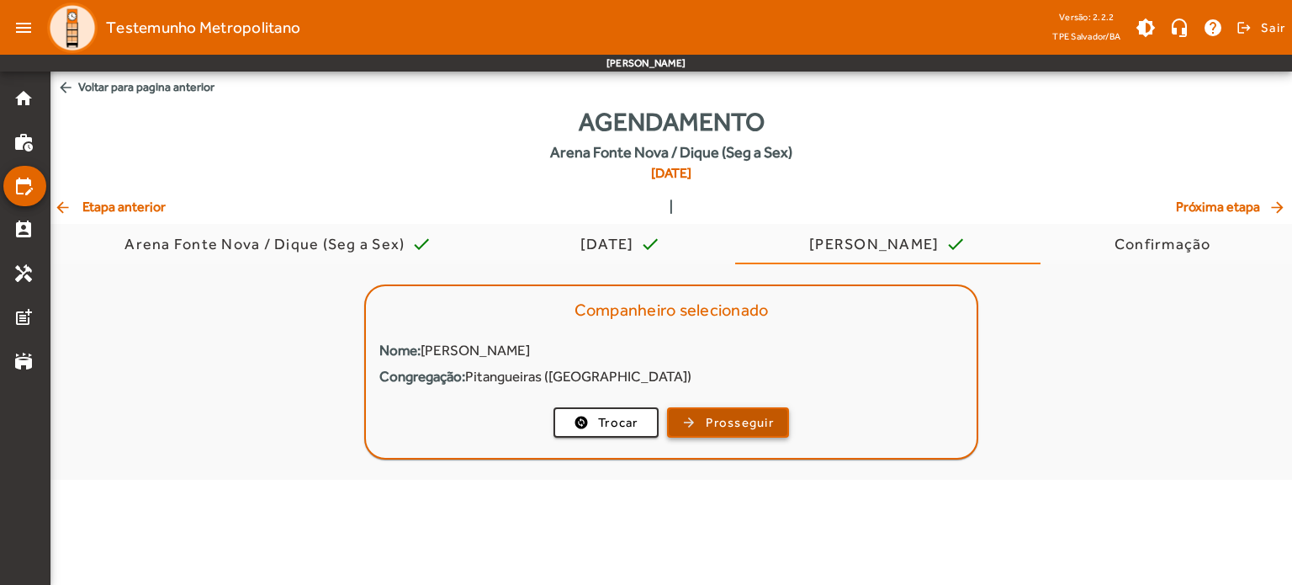
click at [719, 419] on span "Prosseguir" at bounding box center [740, 422] width 68 height 19
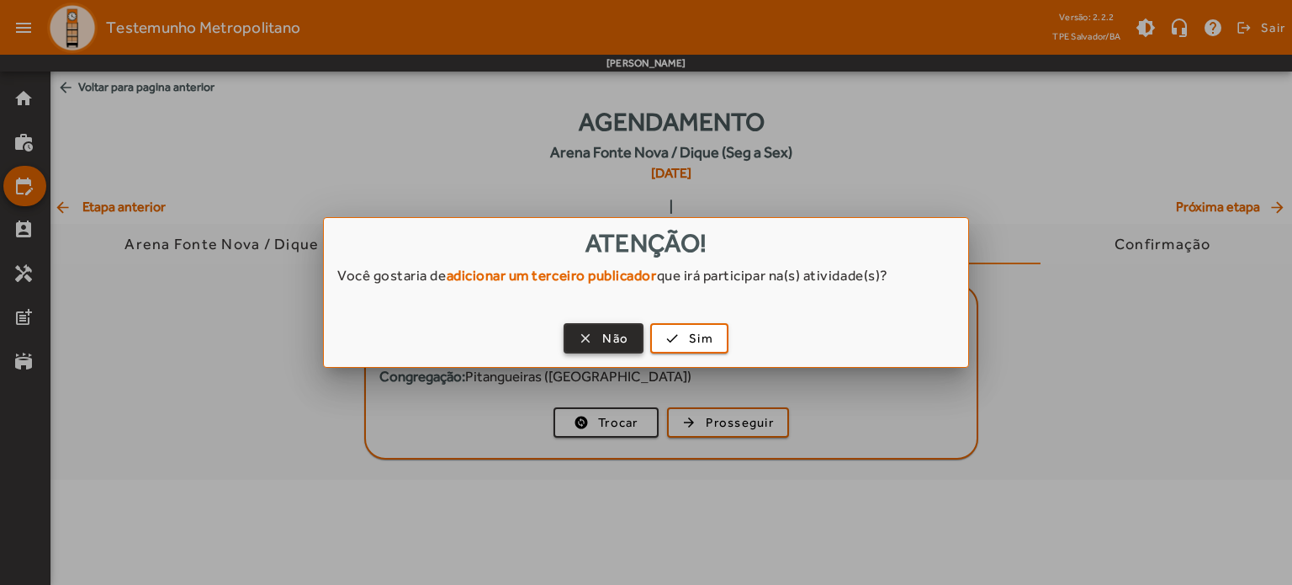
click at [619, 341] on span "Não" at bounding box center [615, 338] width 26 height 19
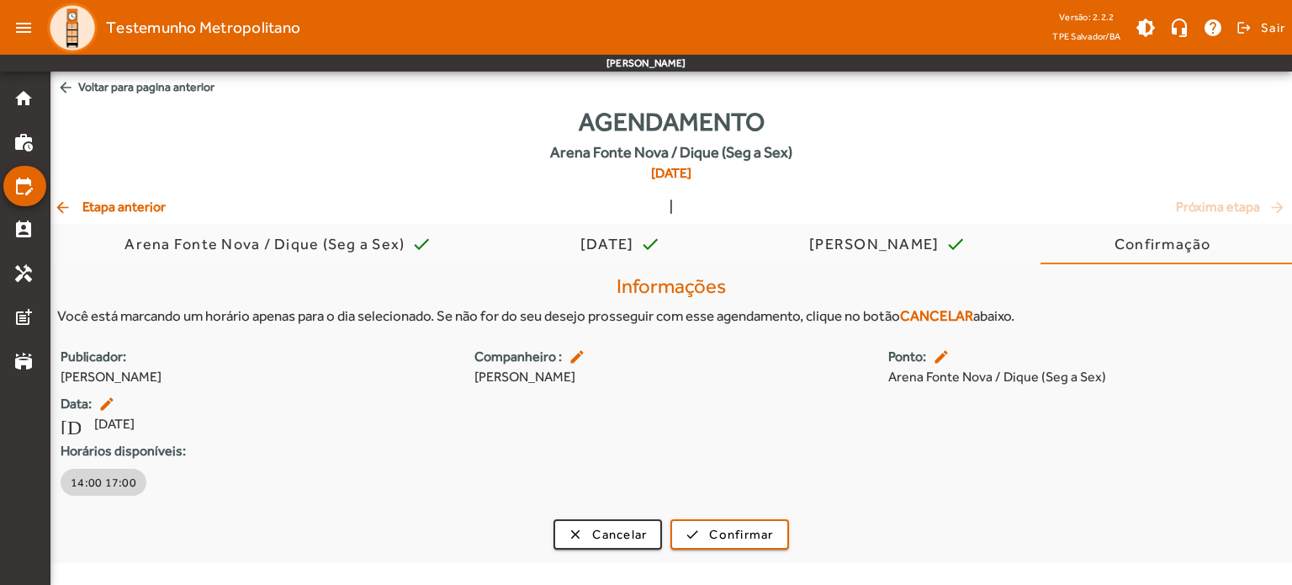
click at [92, 485] on span "14:00 17:00" at bounding box center [104, 482] width 66 height 17
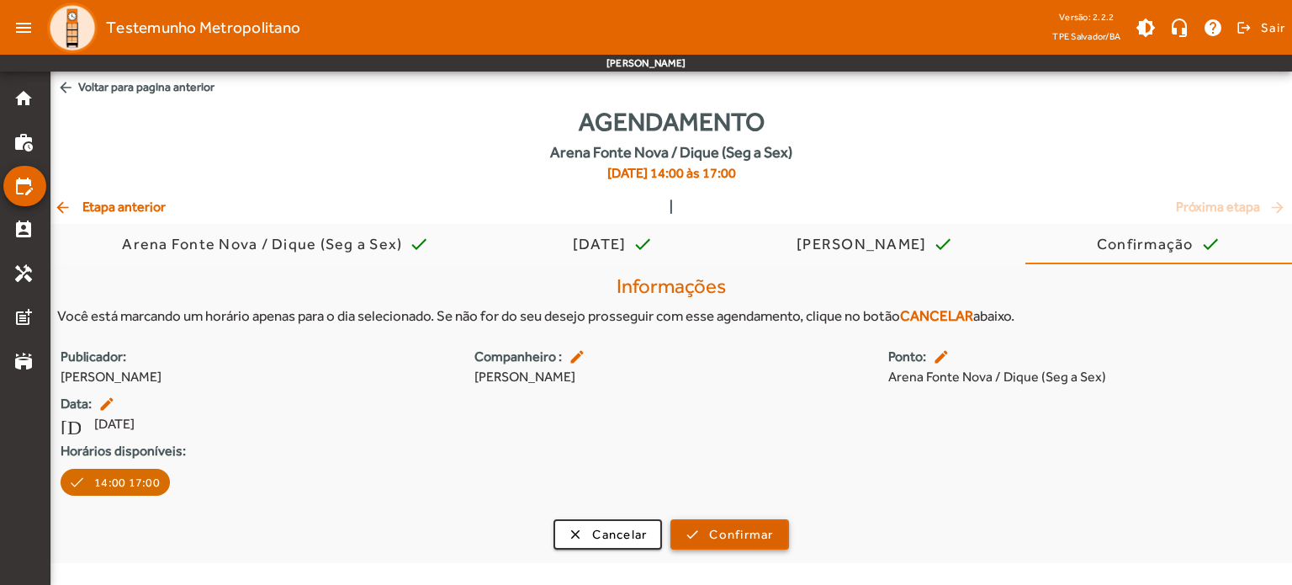
click at [773, 527] on span "Confirmar" at bounding box center [741, 534] width 64 height 19
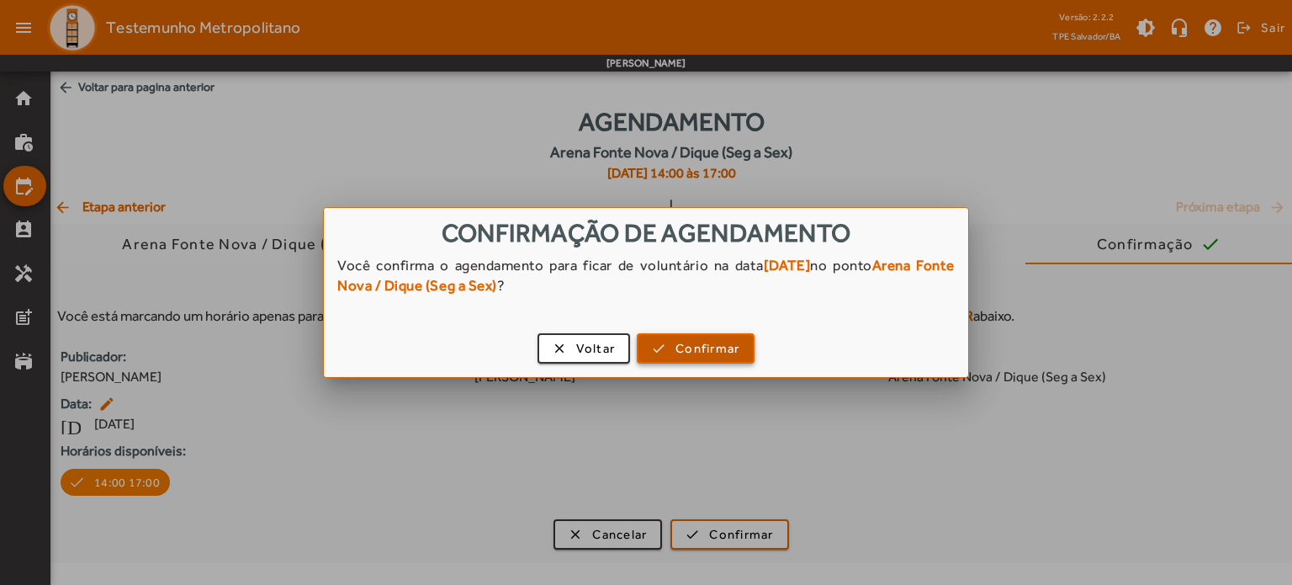
click at [713, 349] on span "Confirmar" at bounding box center [707, 348] width 64 height 19
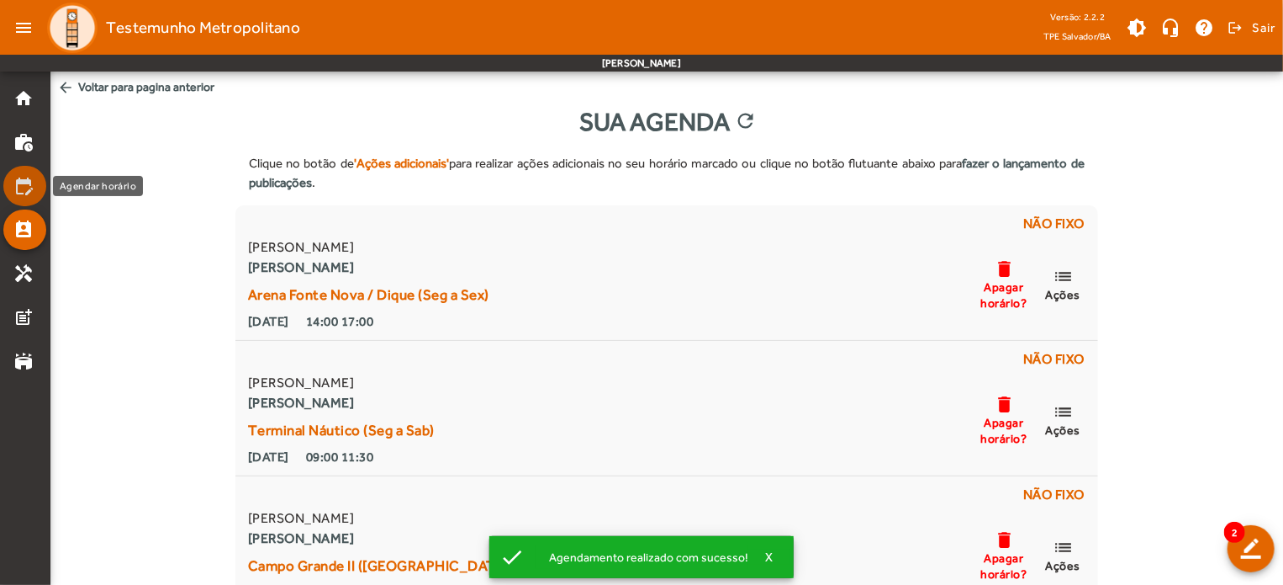
click at [24, 184] on mat-icon "edit_calendar" at bounding box center [23, 186] width 20 height 20
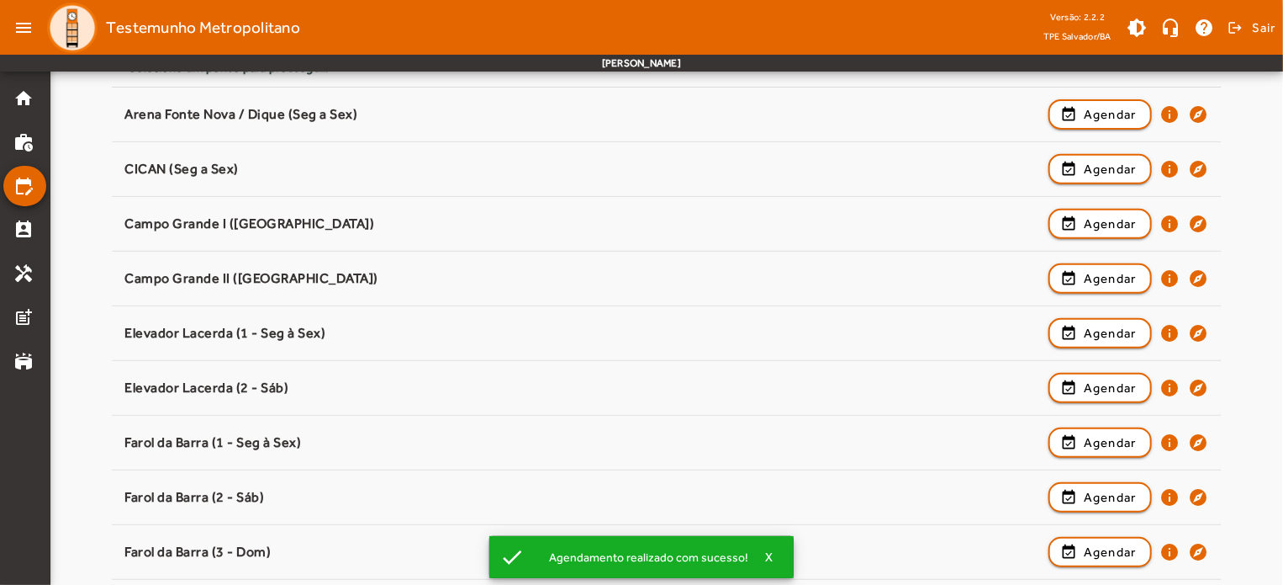
scroll to position [251, 0]
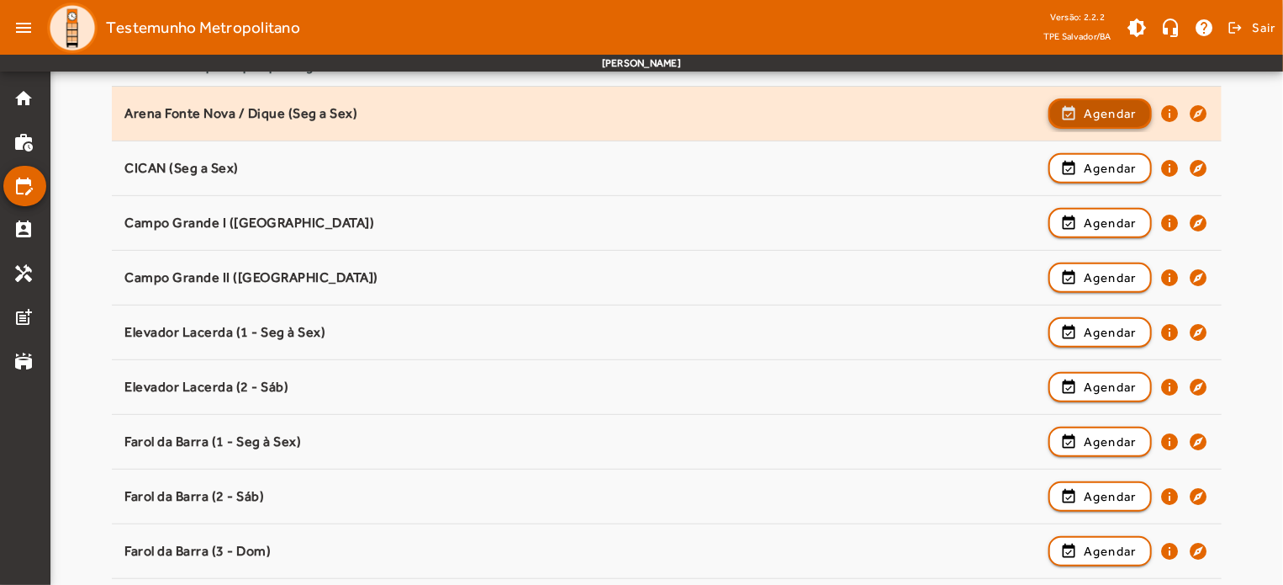
click at [1109, 111] on span "Agendar" at bounding box center [1110, 113] width 53 height 20
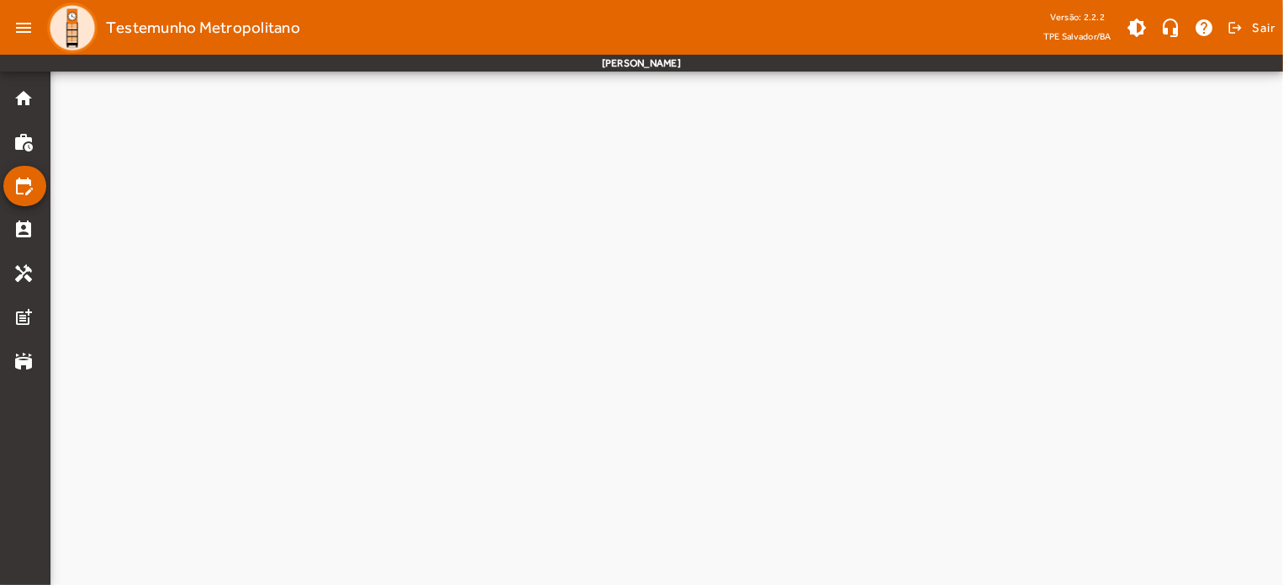
scroll to position [0, 0]
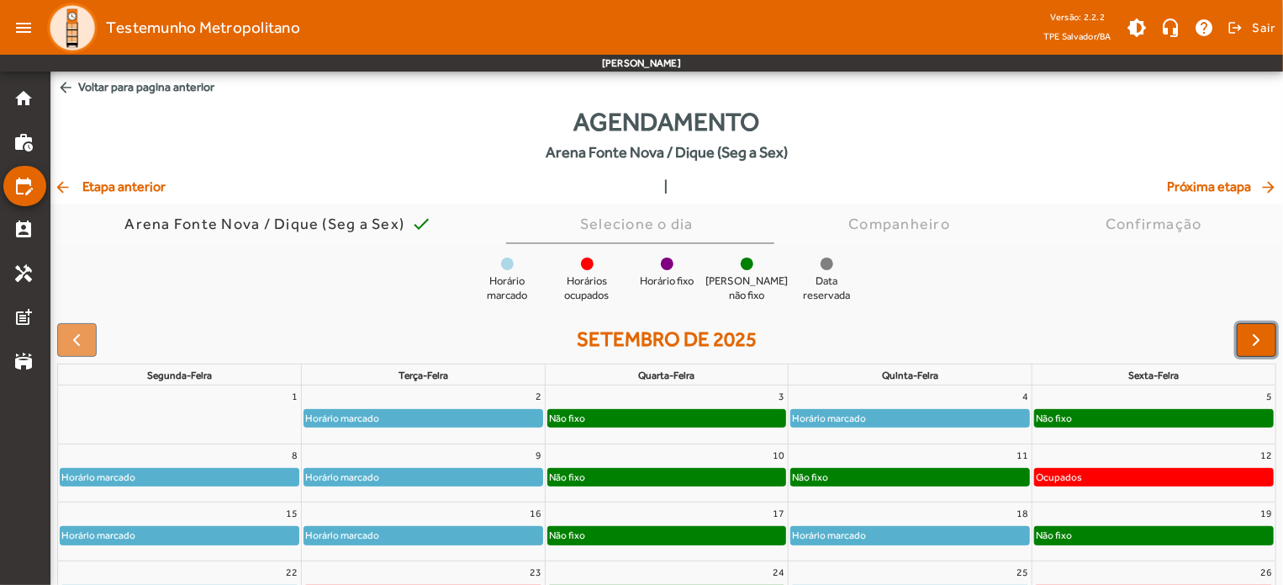
click at [1252, 339] on span "button" at bounding box center [1257, 340] width 20 height 20
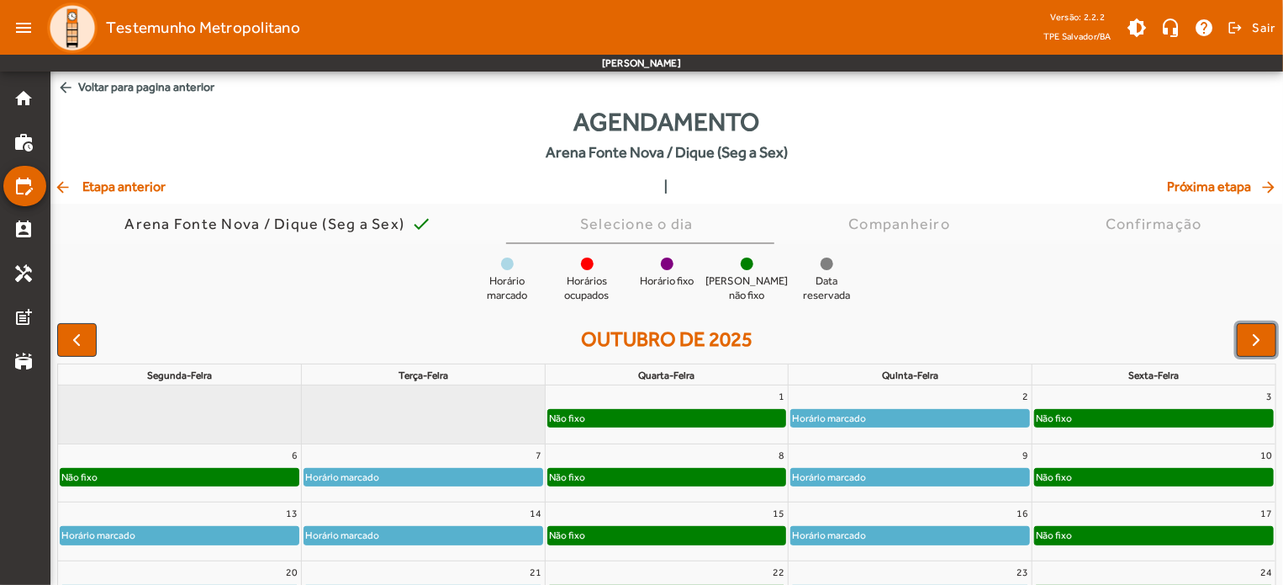
click at [1252, 339] on span "button" at bounding box center [1257, 340] width 20 height 20
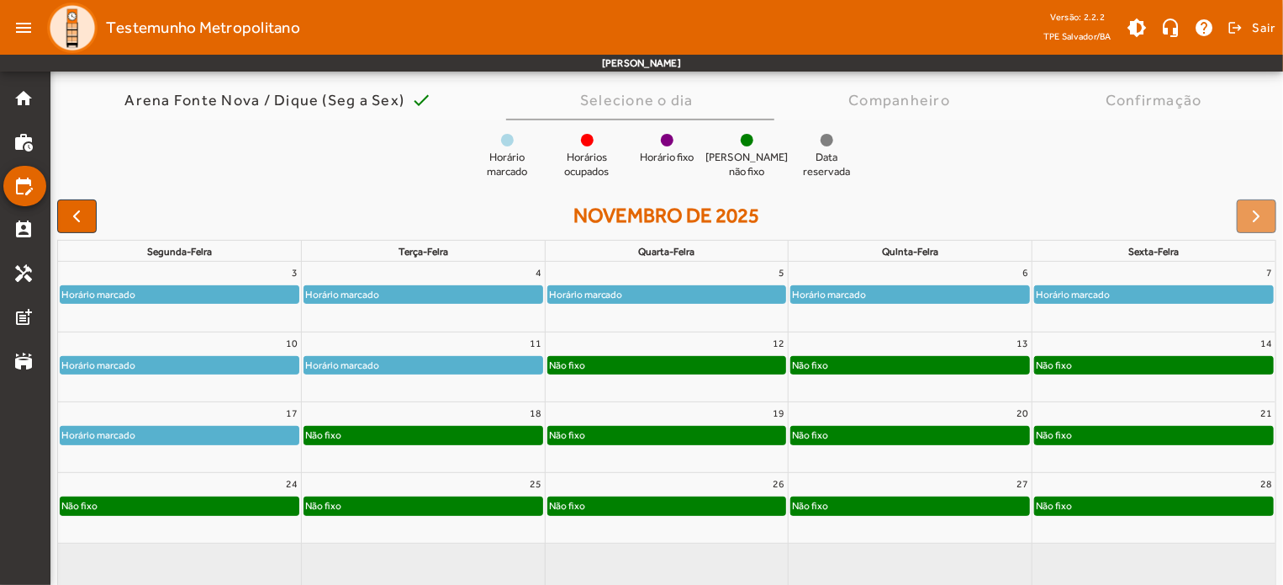
scroll to position [160, 0]
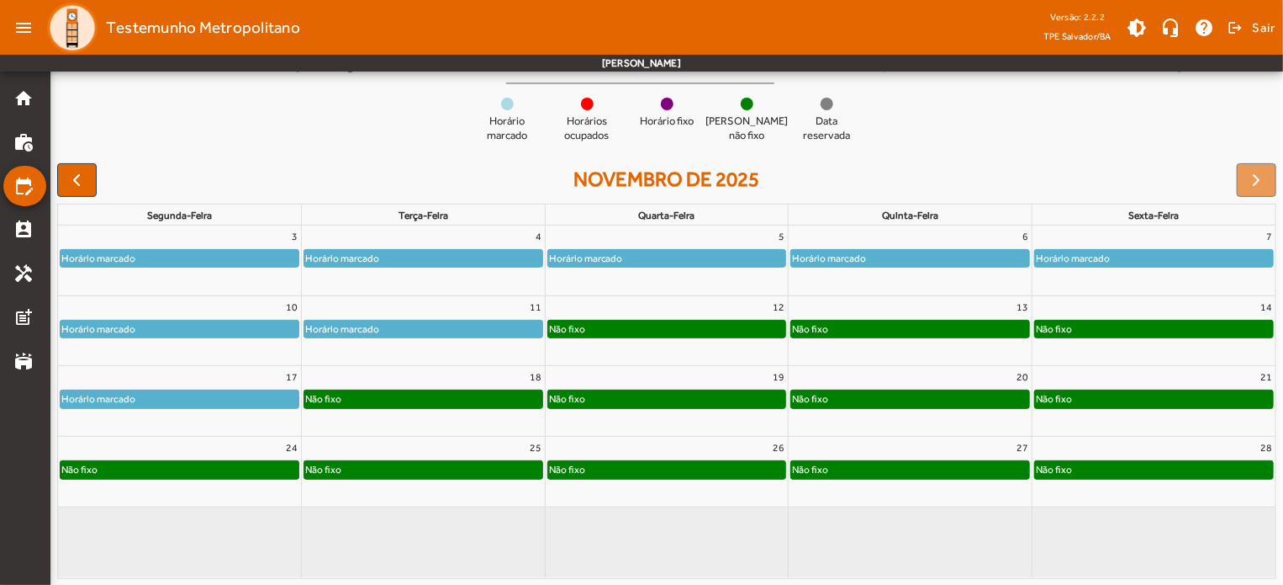
click at [739, 334] on div "Não fixo" at bounding box center [667, 328] width 238 height 17
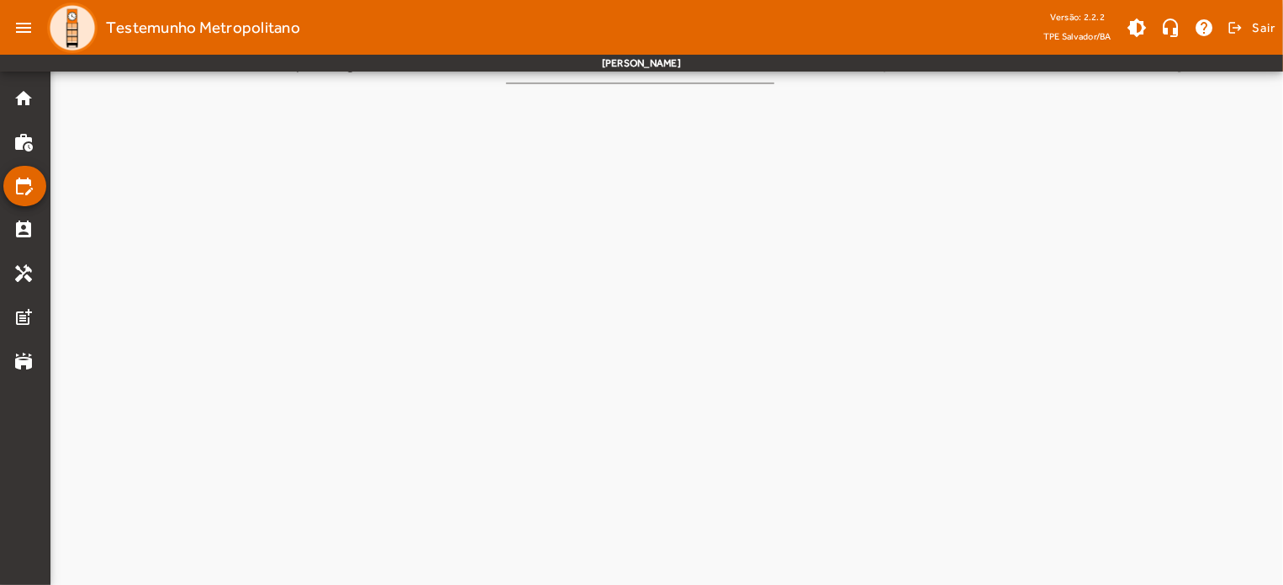
scroll to position [0, 0]
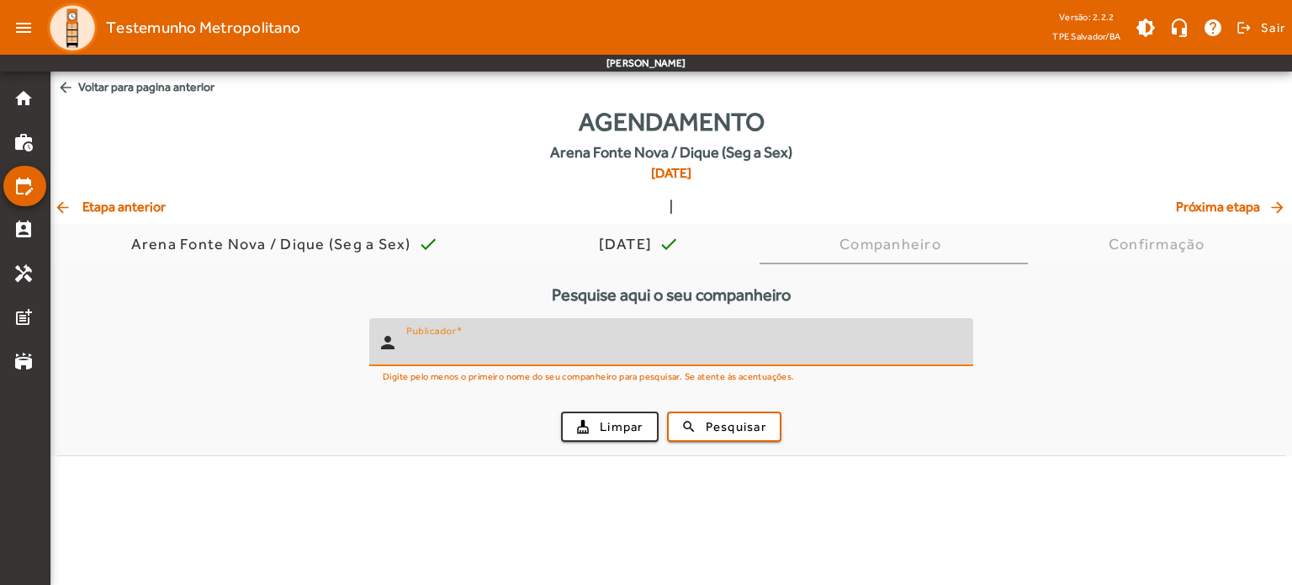
click at [730, 352] on input "Publicador" at bounding box center [682, 349] width 553 height 20
type input "*******"
click at [707, 433] on span "Pesquisar" at bounding box center [736, 426] width 61 height 19
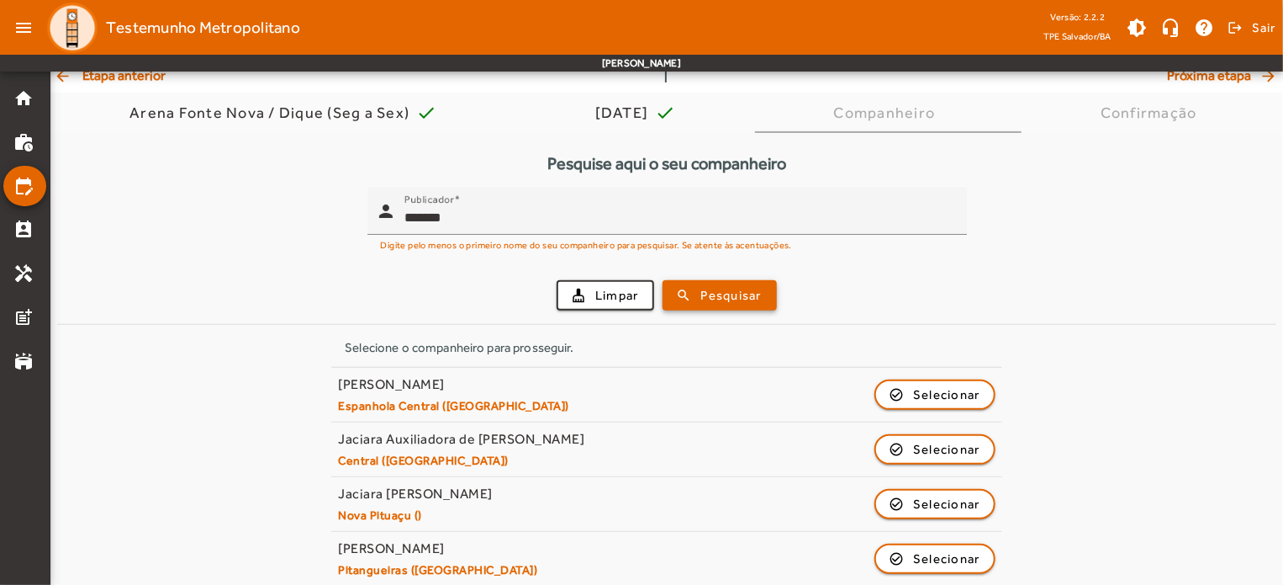
scroll to position [145, 0]
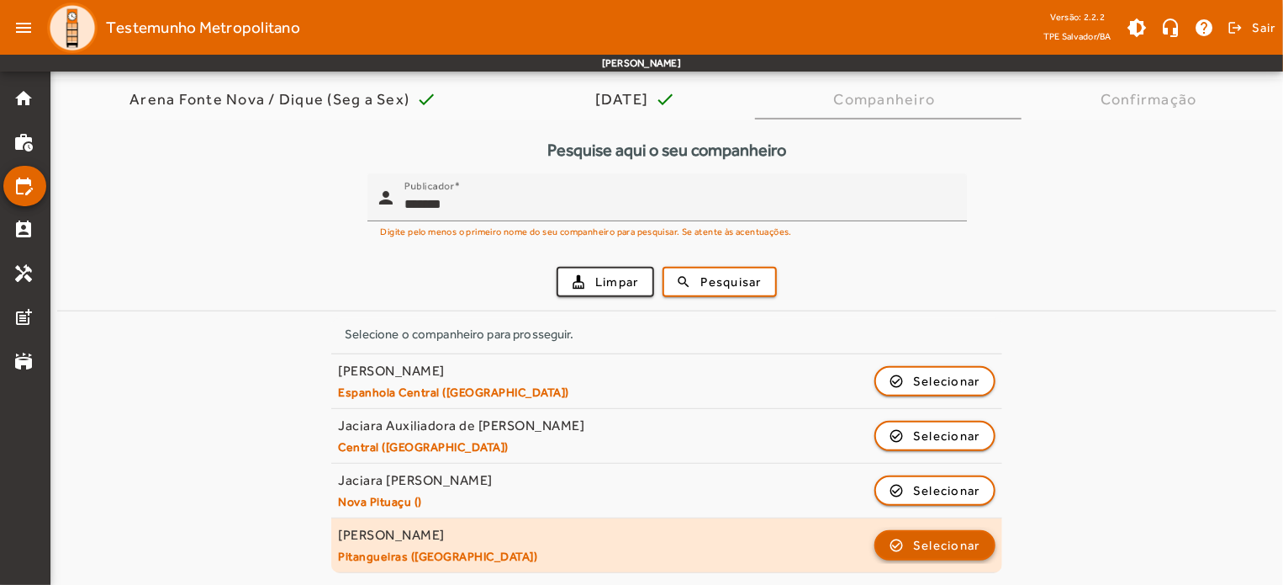
click at [968, 551] on span "Selecionar" at bounding box center [946, 545] width 67 height 20
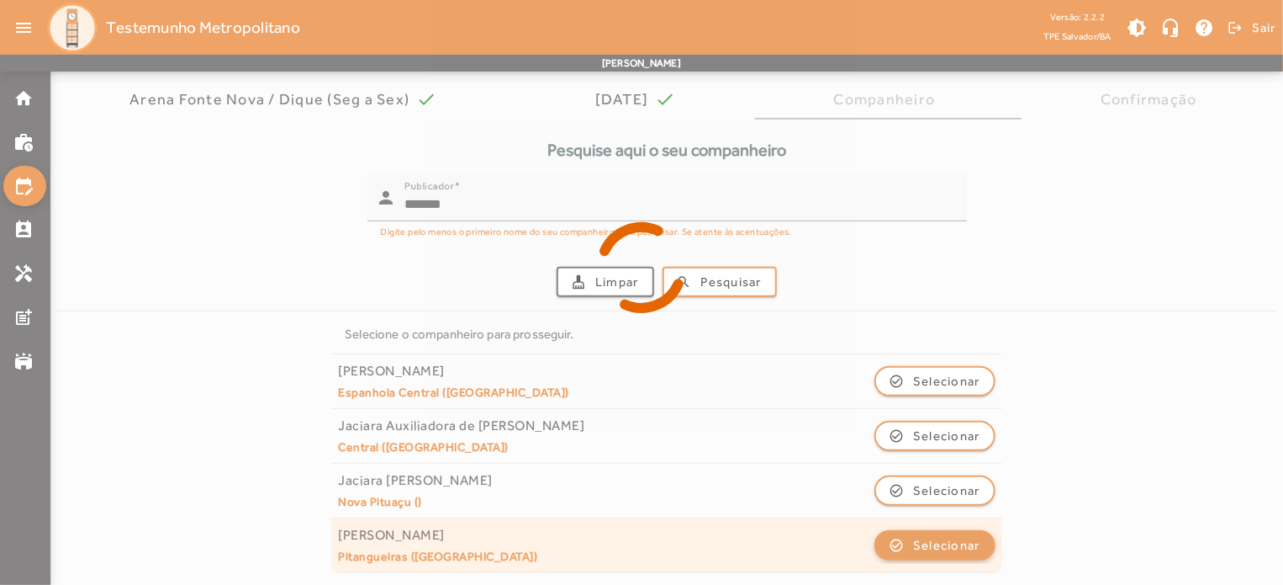
scroll to position [0, 0]
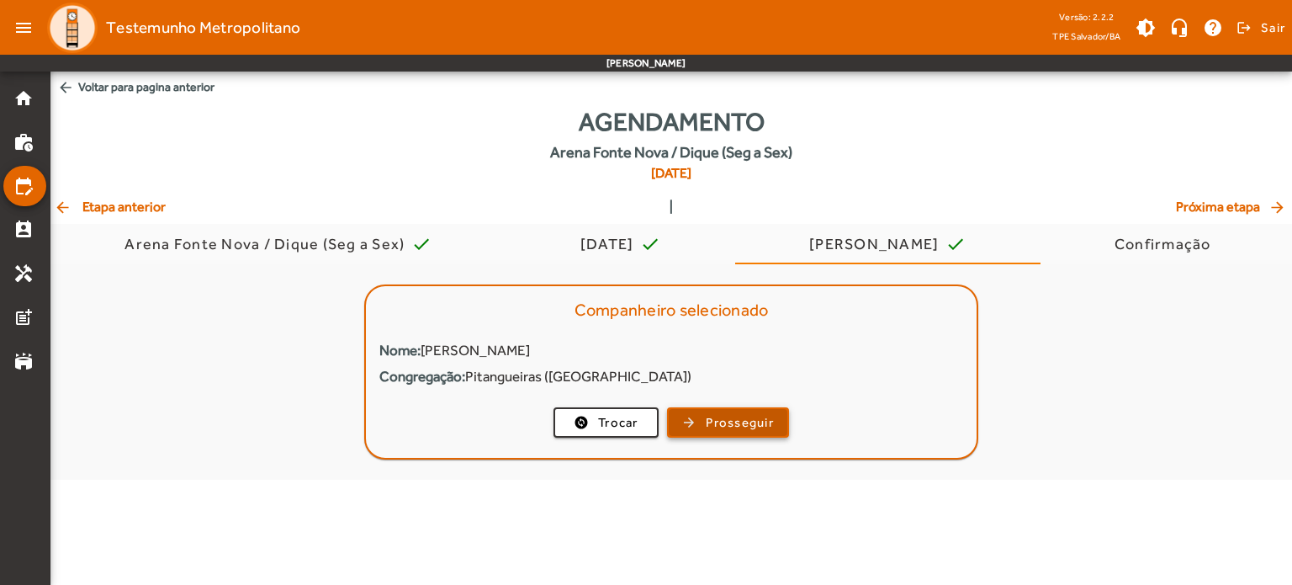
click at [766, 416] on span "Prosseguir" at bounding box center [740, 422] width 68 height 19
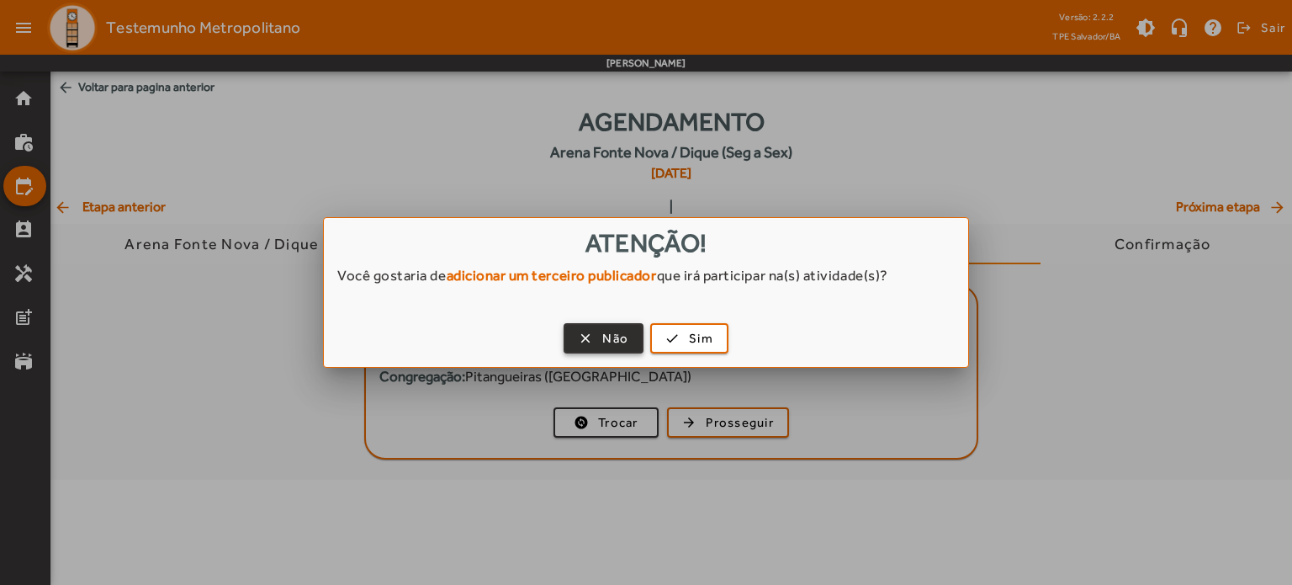
click at [630, 349] on span "button" at bounding box center [603, 338] width 77 height 40
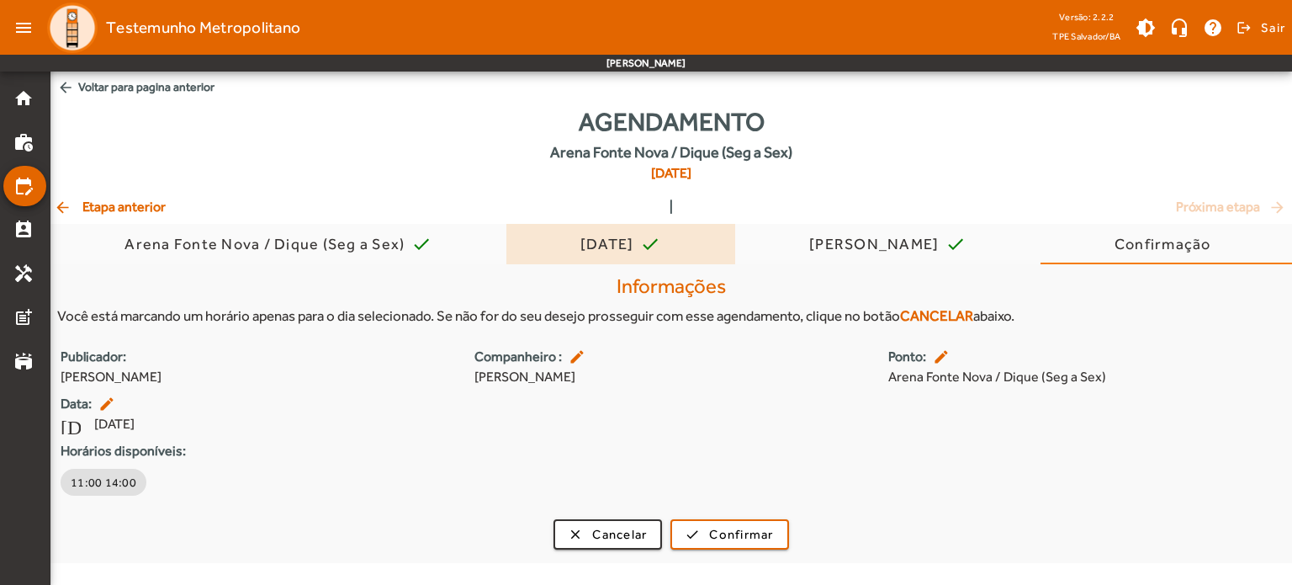
click at [602, 240] on div "[DATE]" at bounding box center [610, 244] width 61 height 17
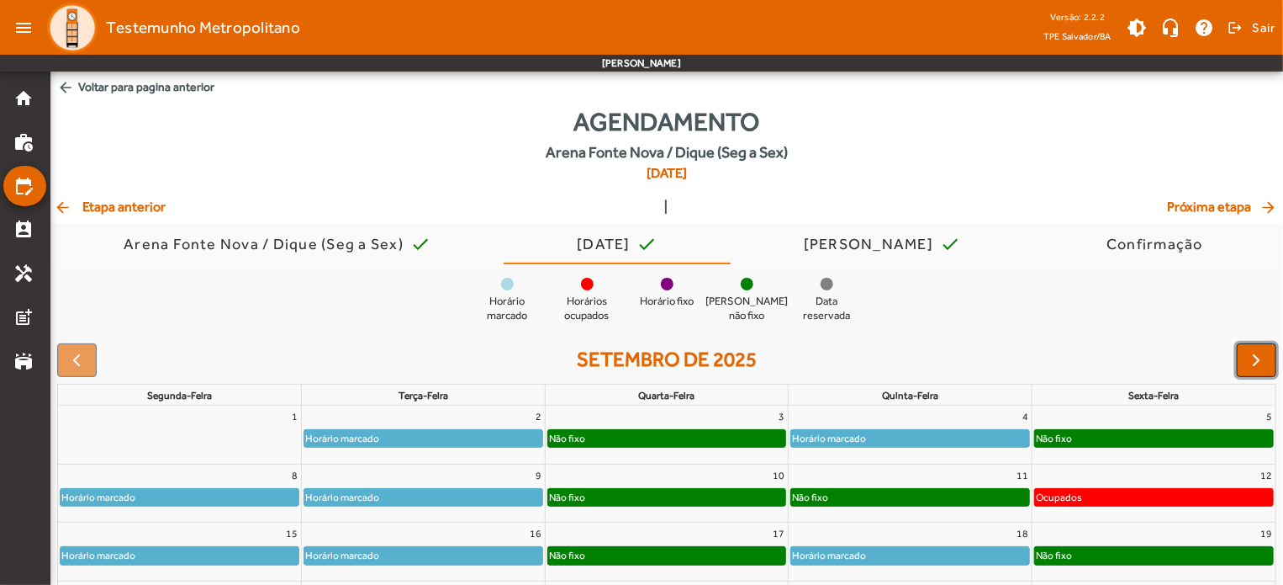
click at [1252, 350] on span "button" at bounding box center [1257, 360] width 20 height 20
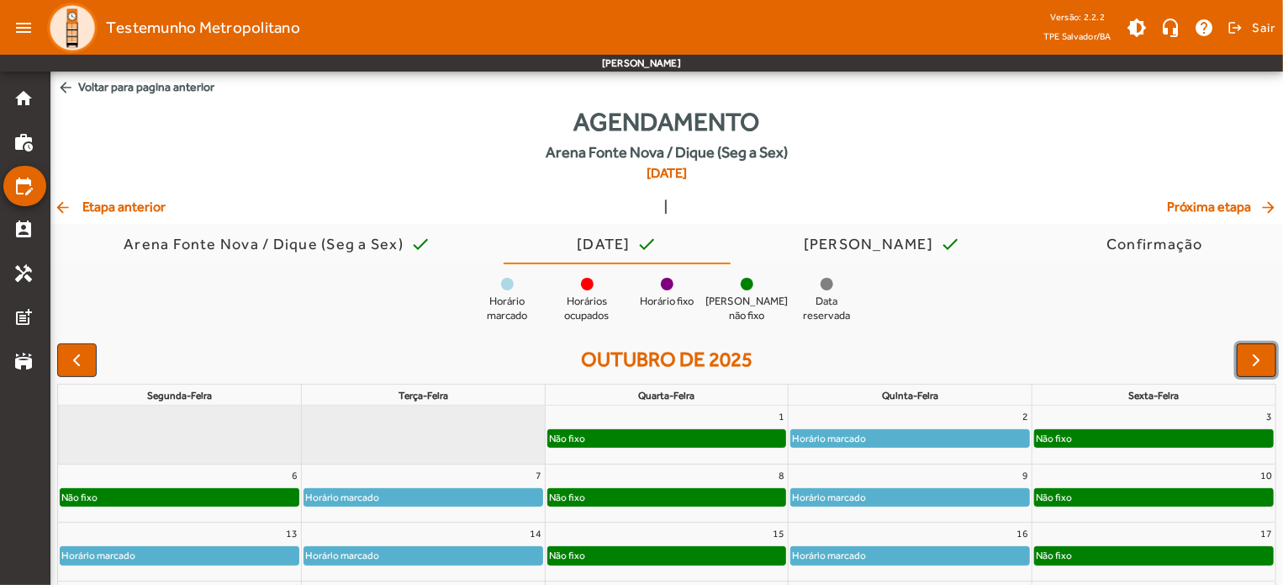
click at [1252, 350] on span "button" at bounding box center [1257, 360] width 20 height 20
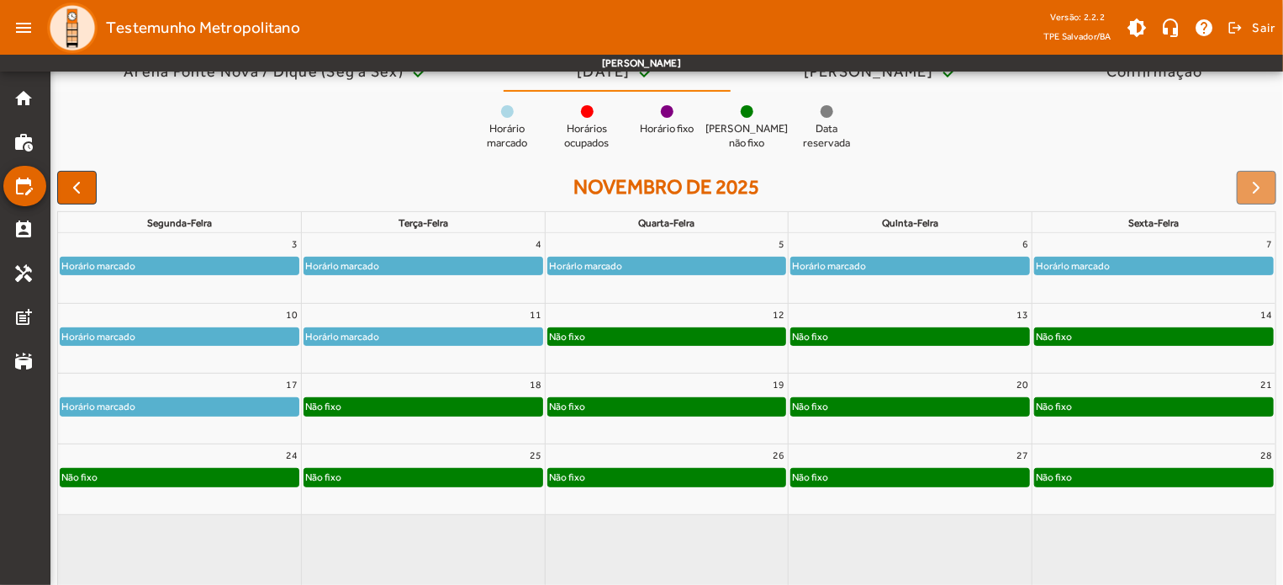
scroll to position [176, 0]
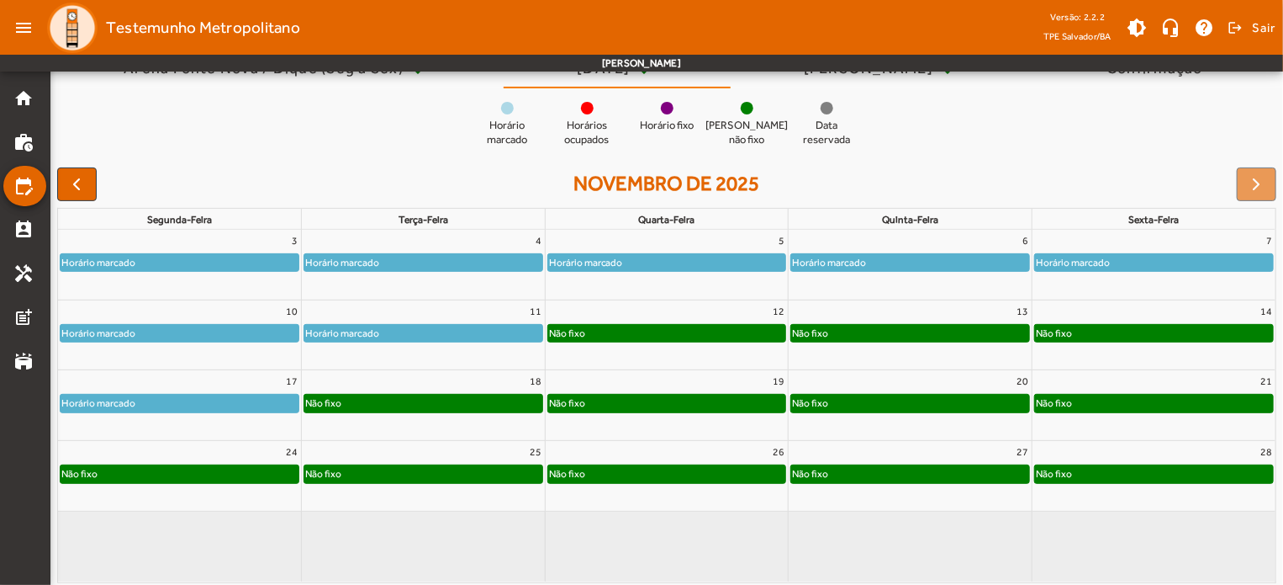
click at [424, 396] on div "Não fixo" at bounding box center [423, 402] width 238 height 17
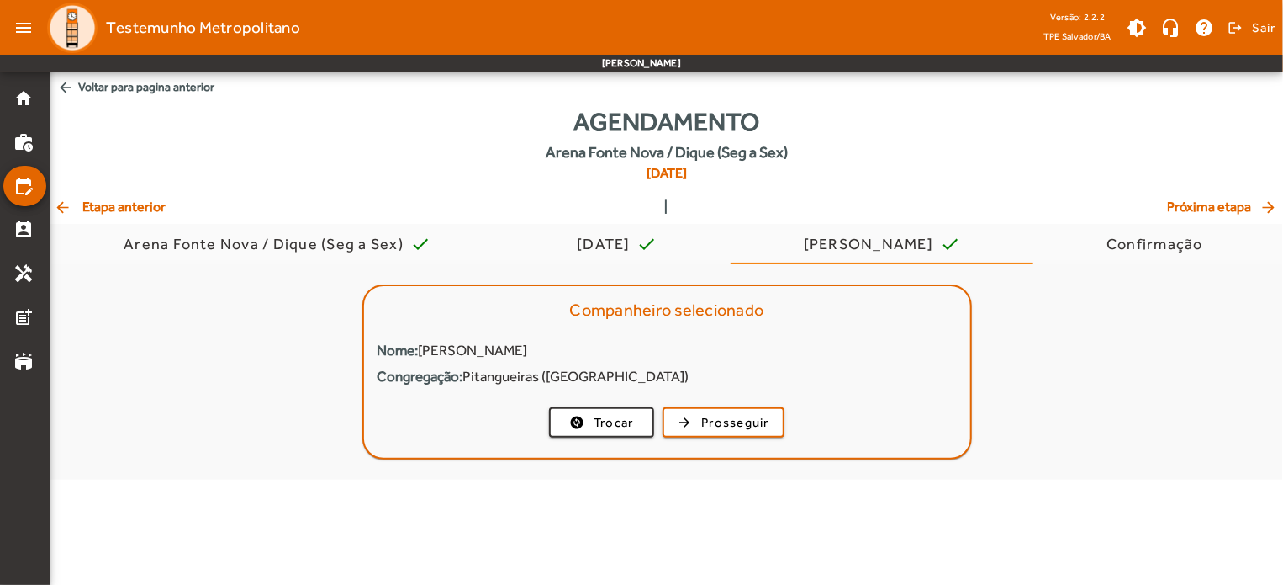
scroll to position [0, 0]
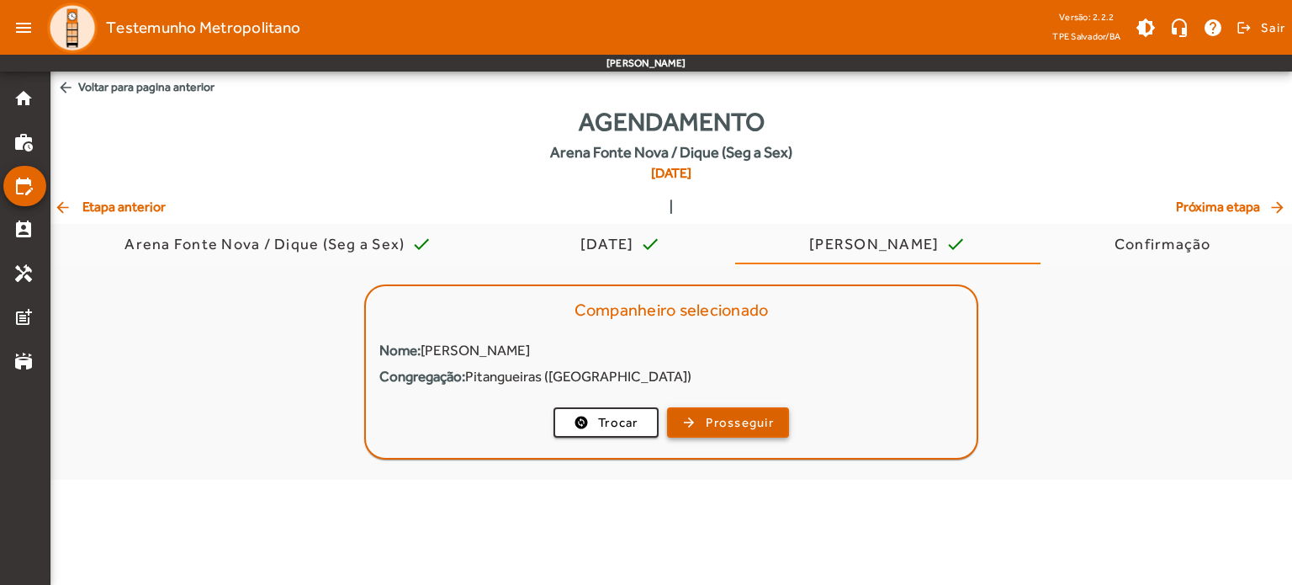
click at [748, 423] on span "Prosseguir" at bounding box center [740, 422] width 68 height 19
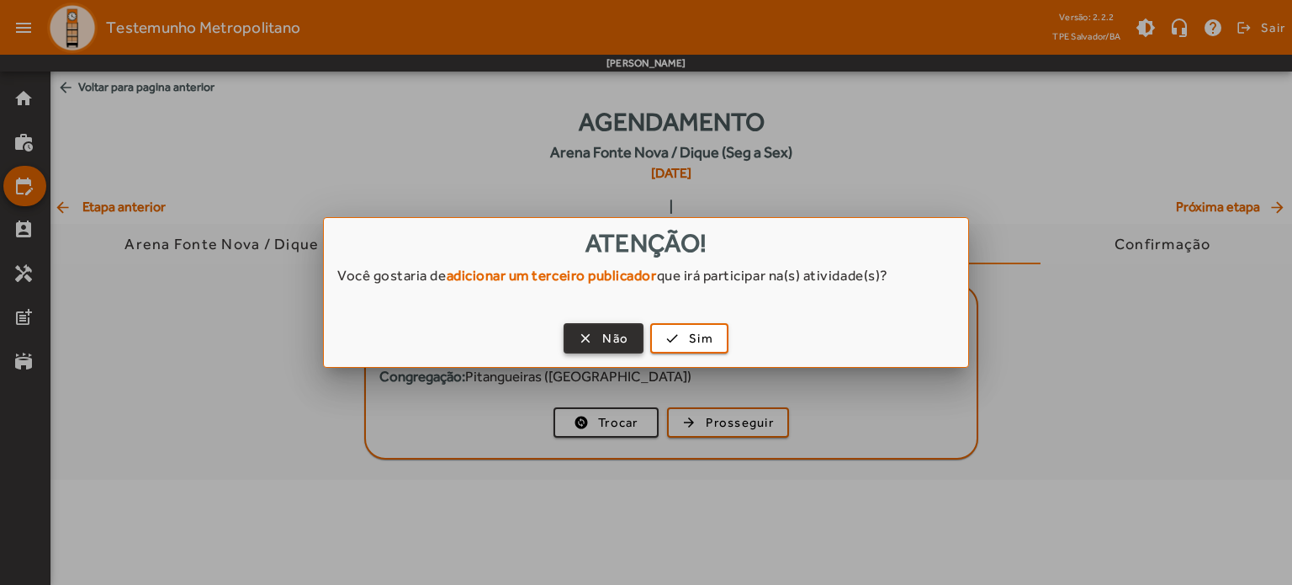
click at [630, 336] on span "button" at bounding box center [603, 338] width 77 height 40
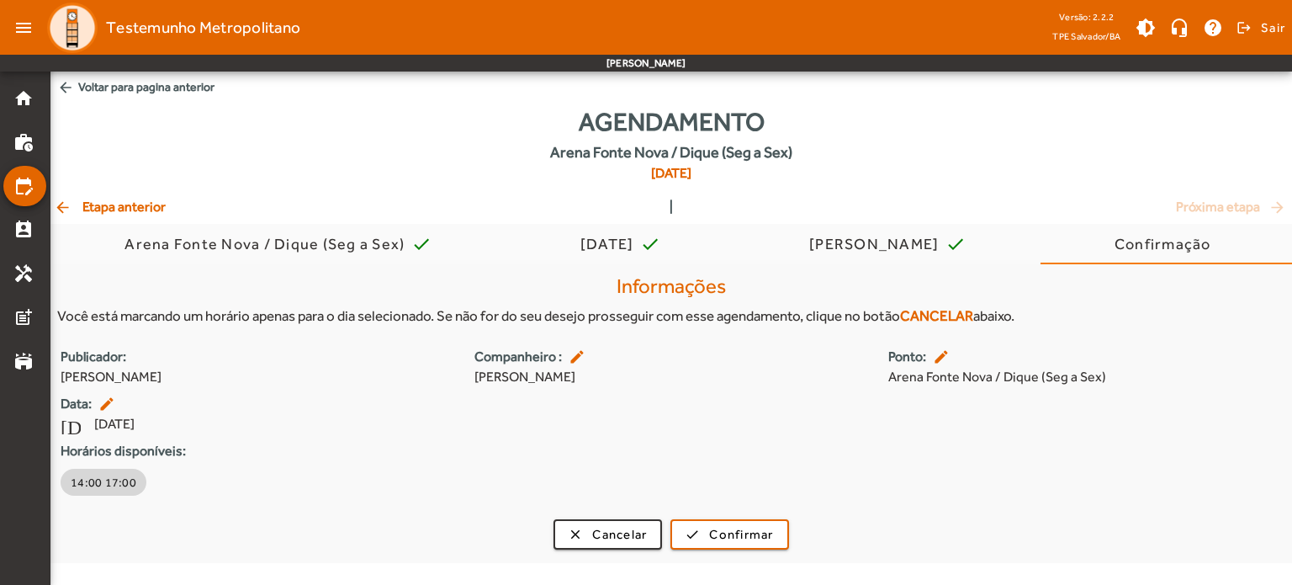
click at [119, 480] on span "14:00 17:00" at bounding box center [104, 482] width 66 height 17
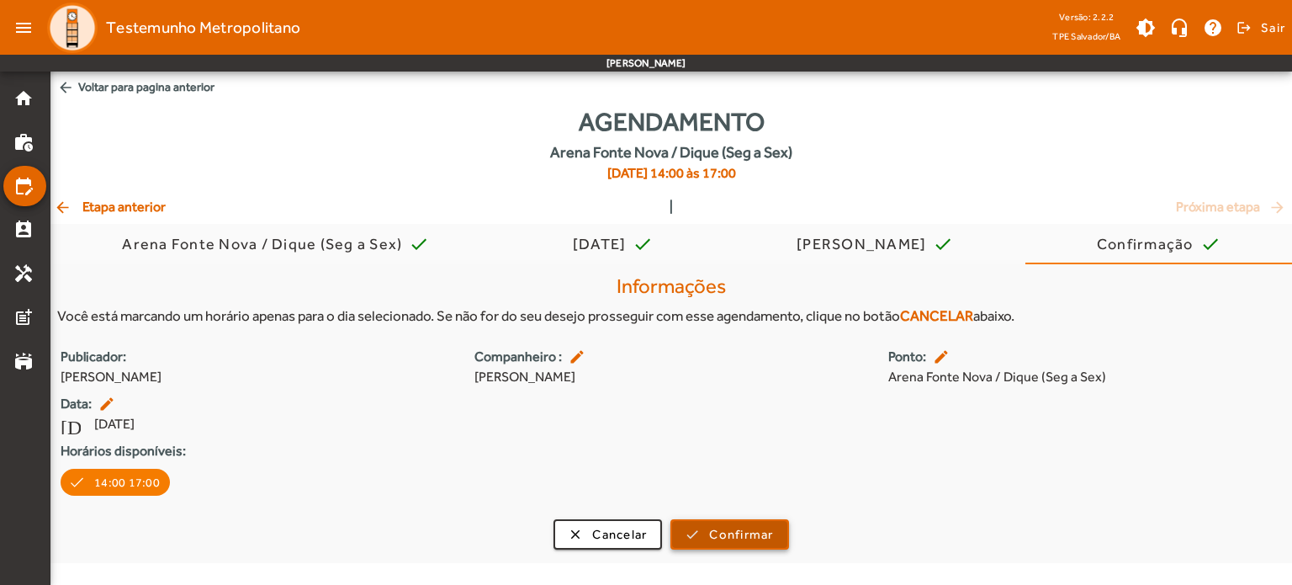
click at [701, 527] on span "submit" at bounding box center [729, 534] width 114 height 40
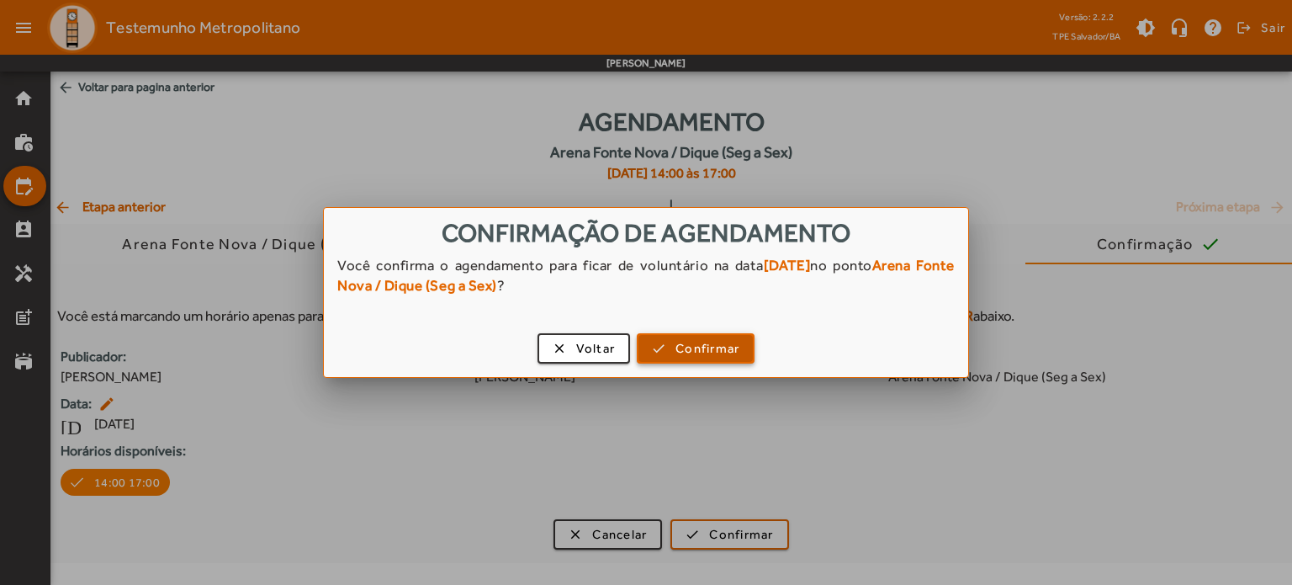
click at [696, 349] on span "Confirmar" at bounding box center [707, 348] width 64 height 19
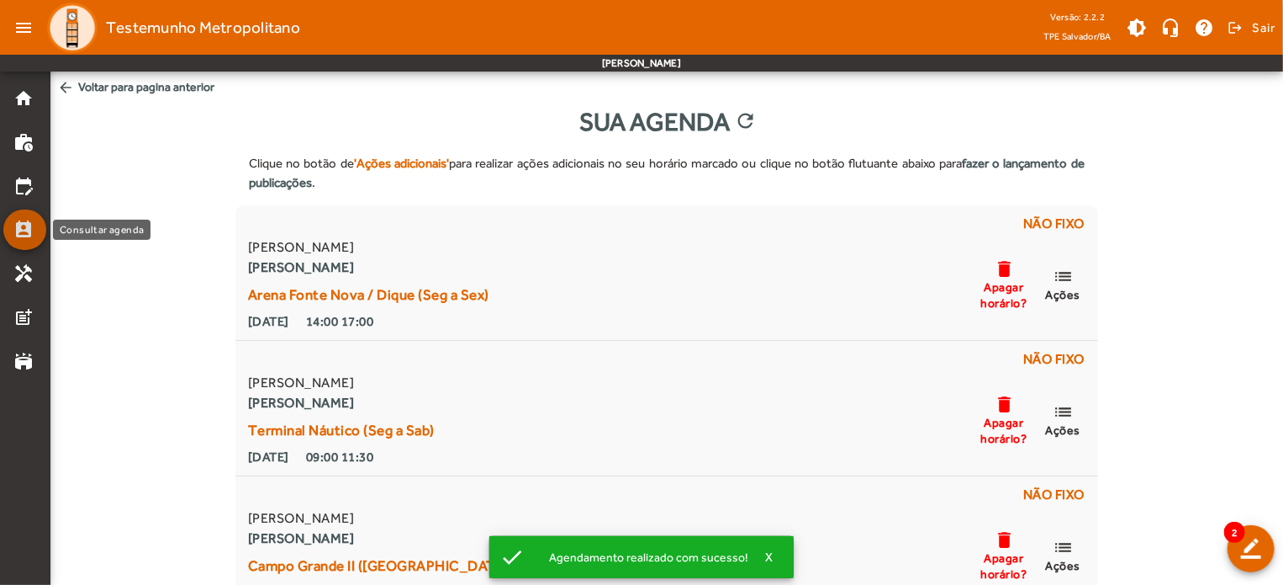
click at [29, 232] on mat-icon "perm_contact_calendar" at bounding box center [23, 230] width 20 height 20
click at [22, 182] on mat-icon "edit_calendar" at bounding box center [23, 186] width 20 height 20
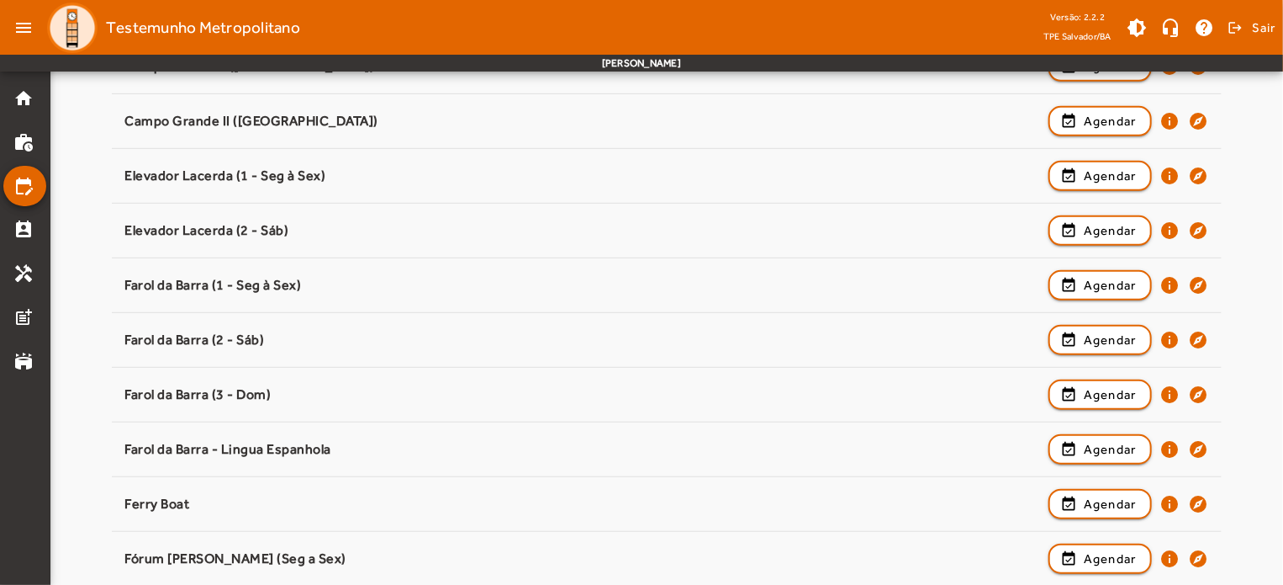
scroll to position [403, 0]
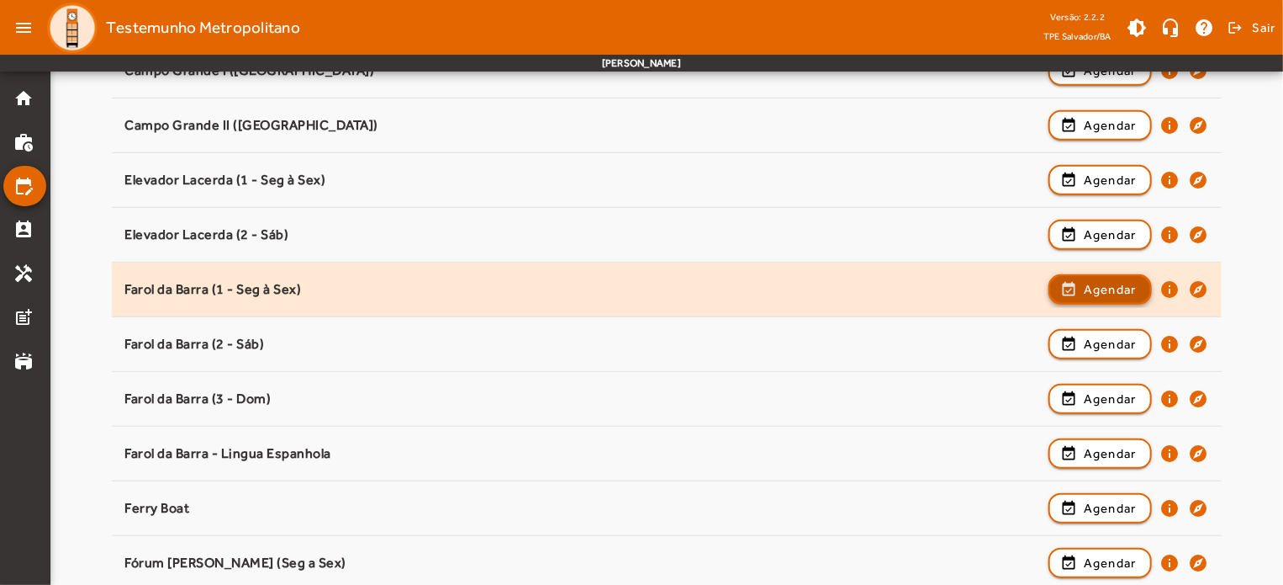
click at [1113, 288] on span "Agendar" at bounding box center [1110, 289] width 53 height 20
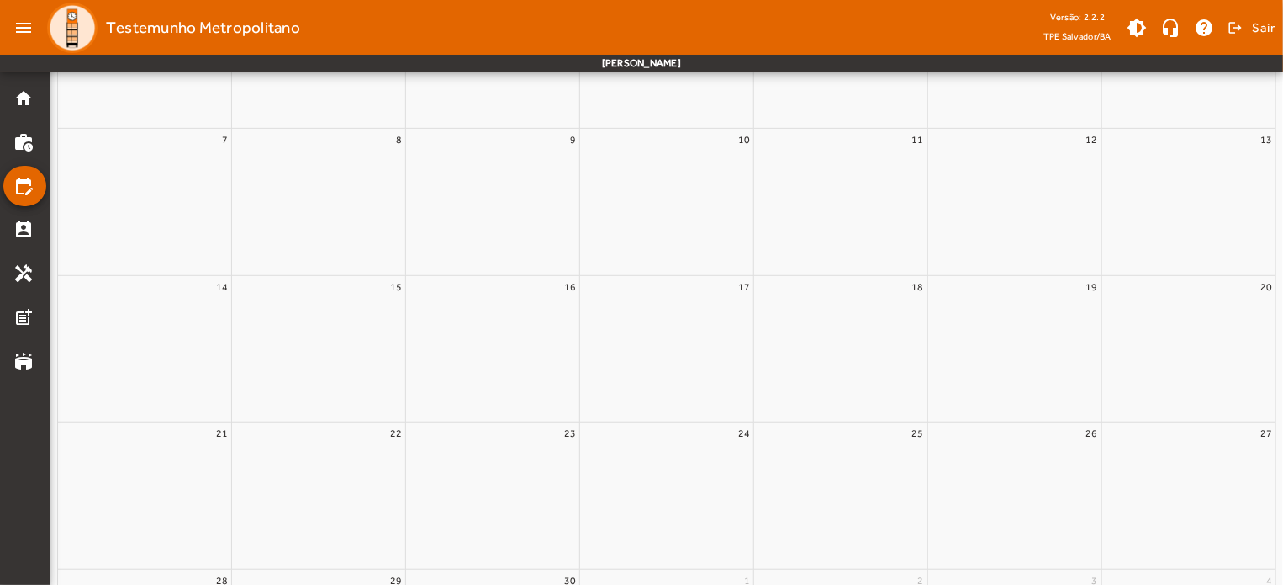
scroll to position [0, 0]
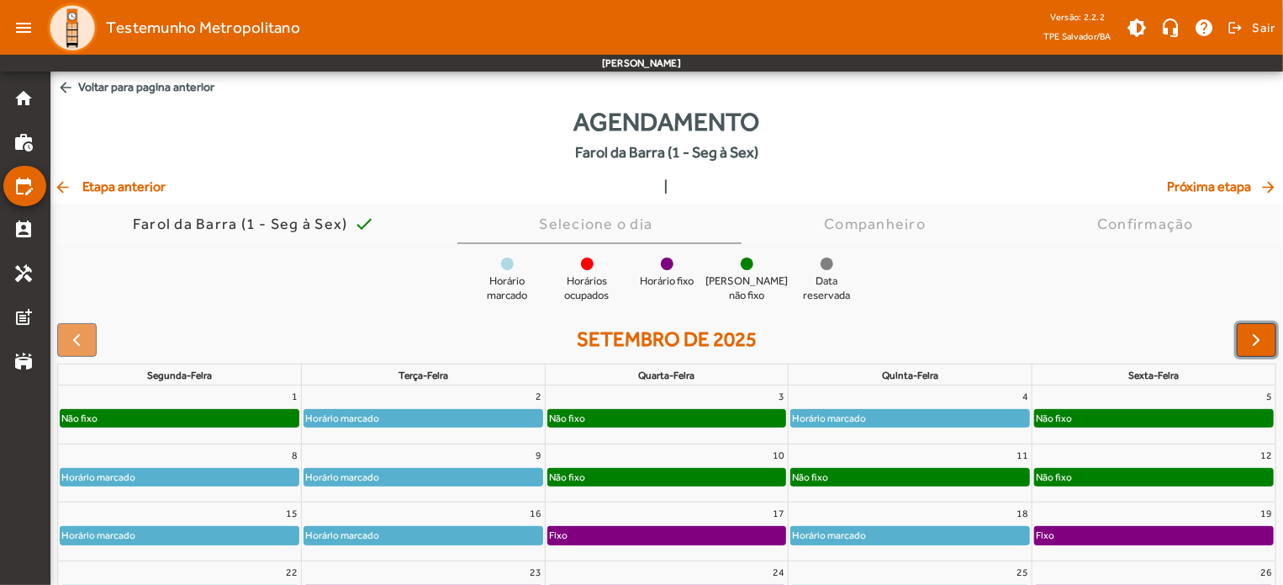
click at [1257, 332] on span "button" at bounding box center [1257, 340] width 20 height 20
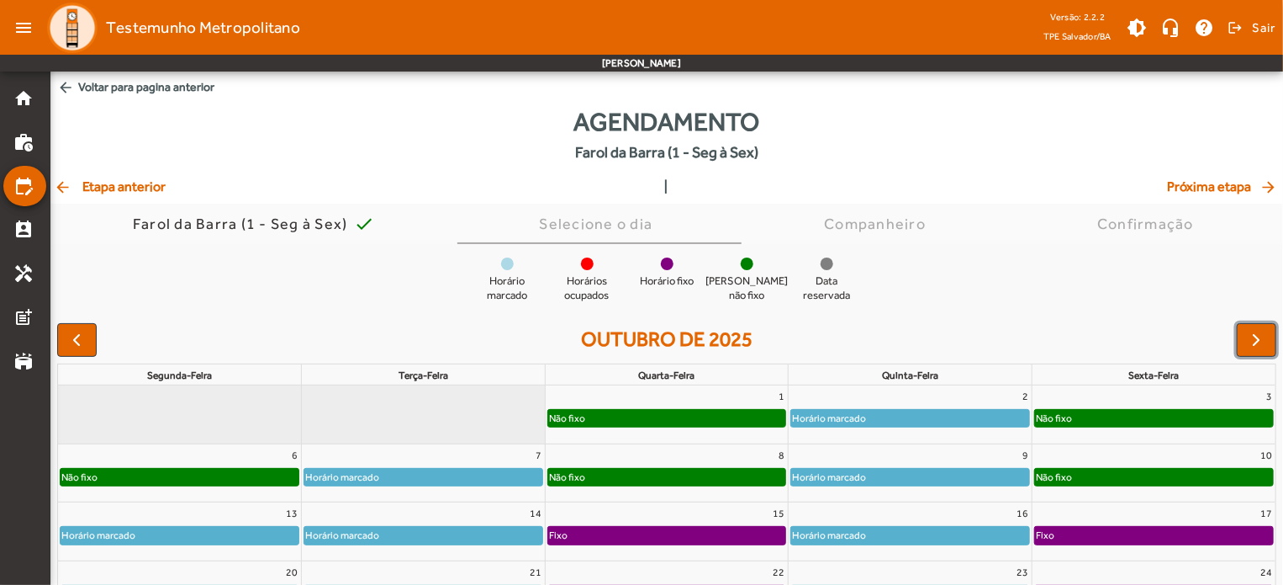
click at [1257, 332] on span "button" at bounding box center [1257, 340] width 20 height 20
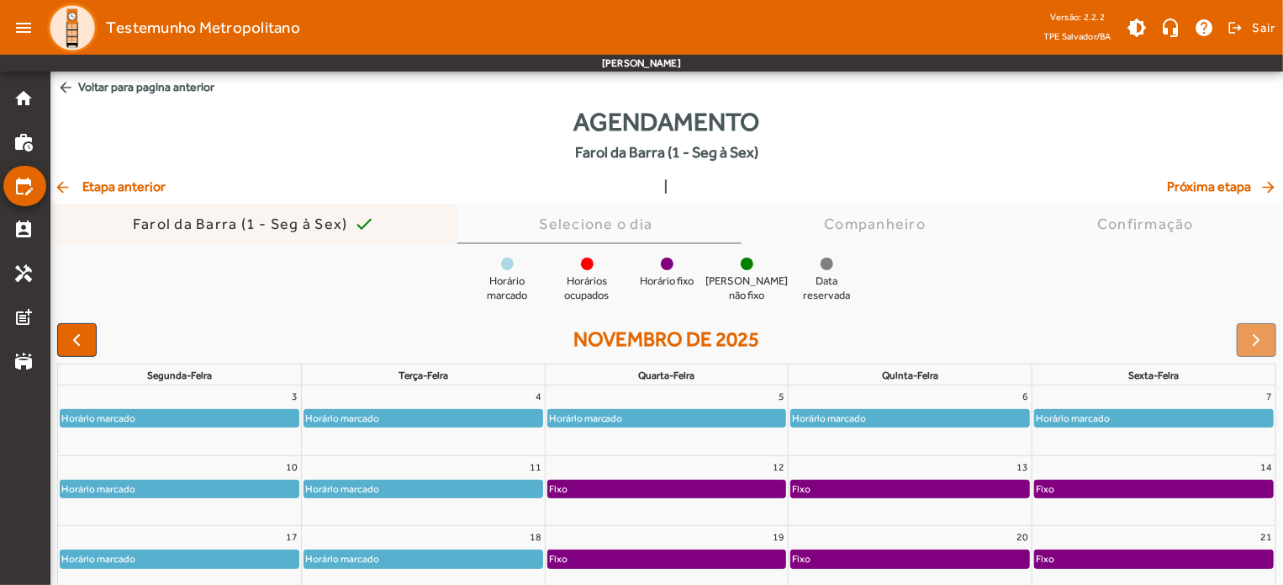
click at [304, 228] on div "Farol da Barra (1 - Seg à Sex)" at bounding box center [244, 223] width 222 height 17
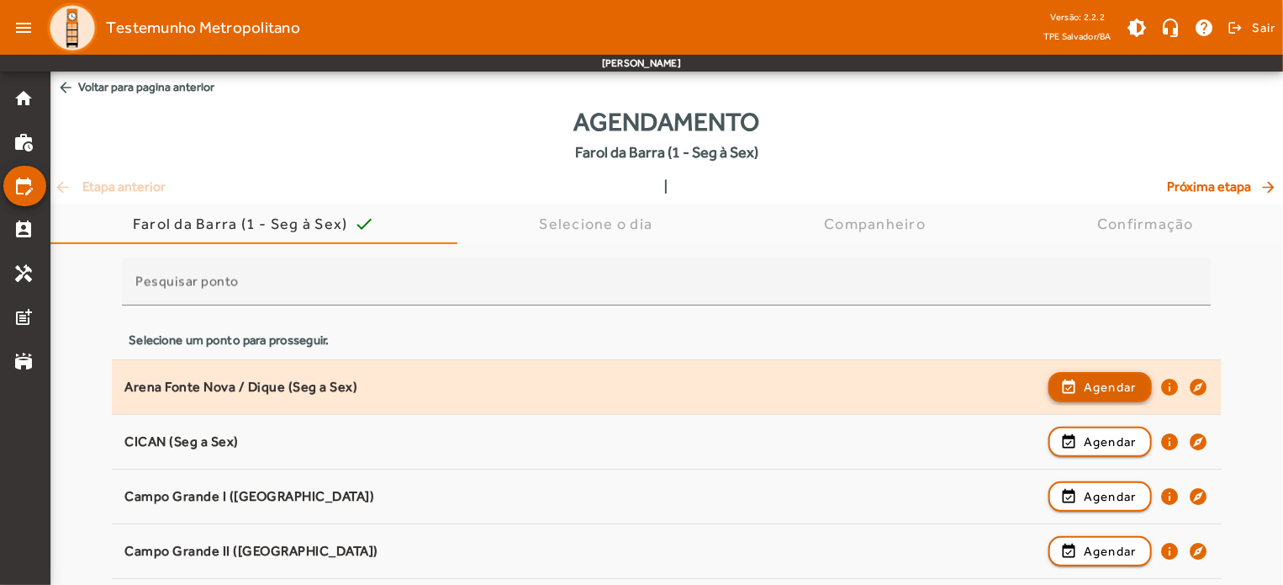
click at [1081, 389] on span "button" at bounding box center [1101, 387] width 100 height 40
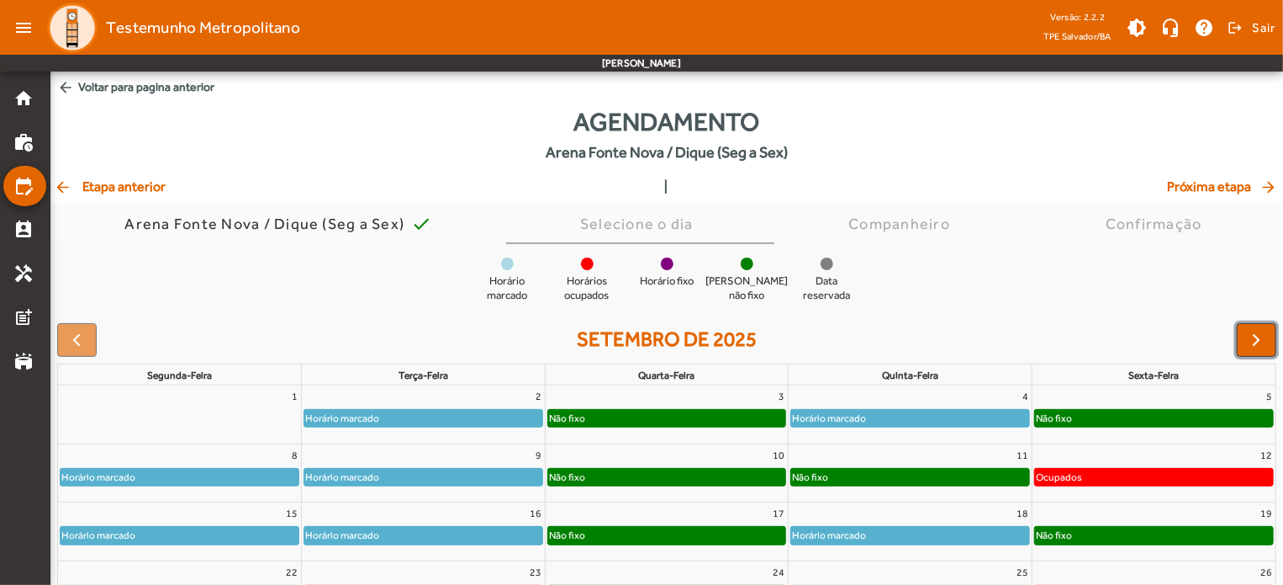
click at [1259, 336] on span "button" at bounding box center [1257, 340] width 20 height 20
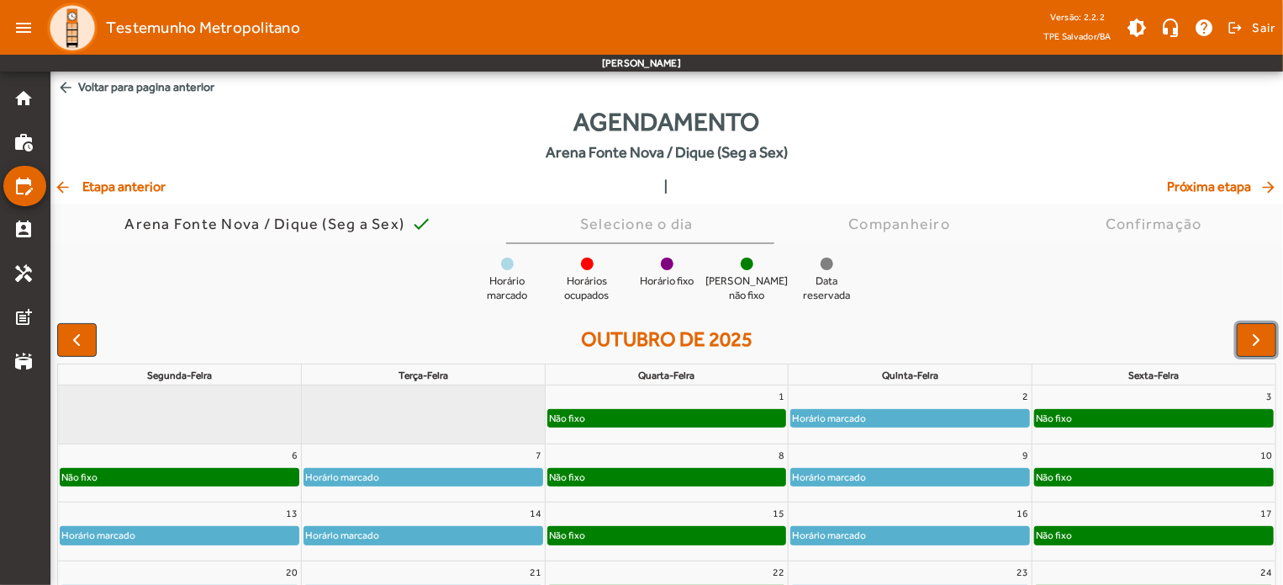
click at [1259, 336] on span "button" at bounding box center [1257, 340] width 20 height 20
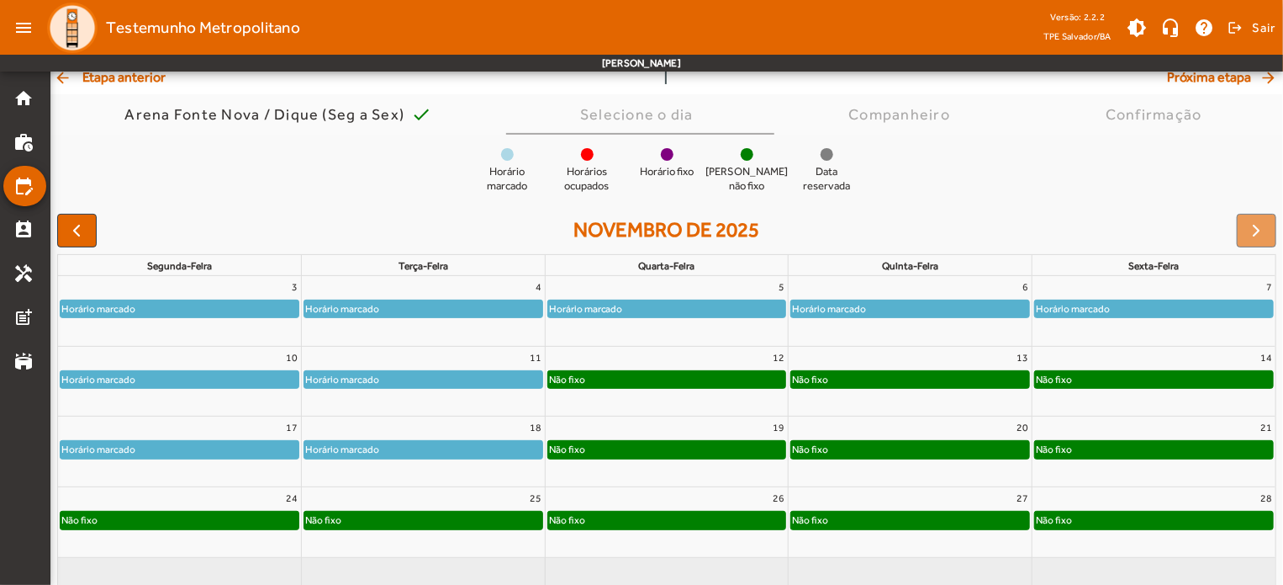
scroll to position [113, 0]
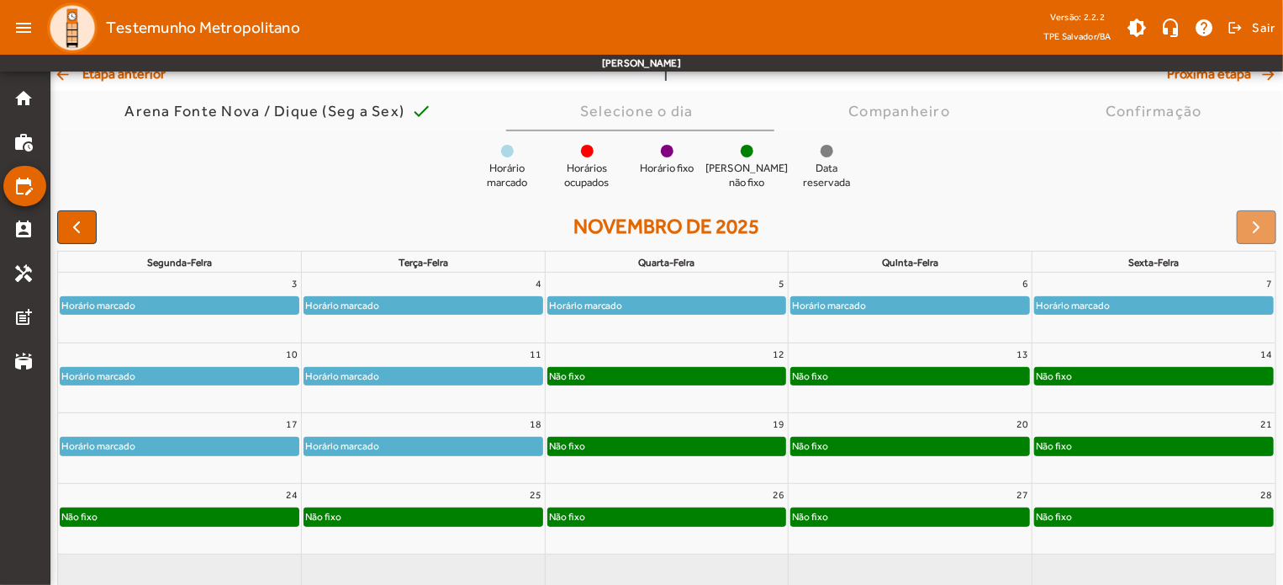
click at [1119, 366] on div "Não fixo" at bounding box center [1154, 375] width 243 height 19
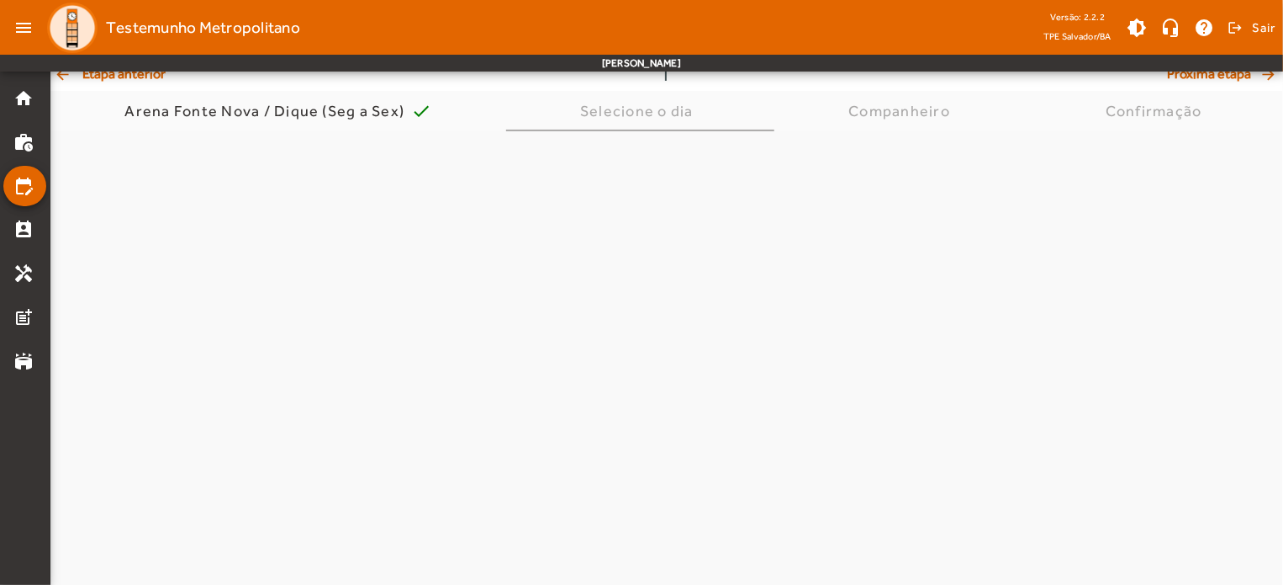
scroll to position [0, 0]
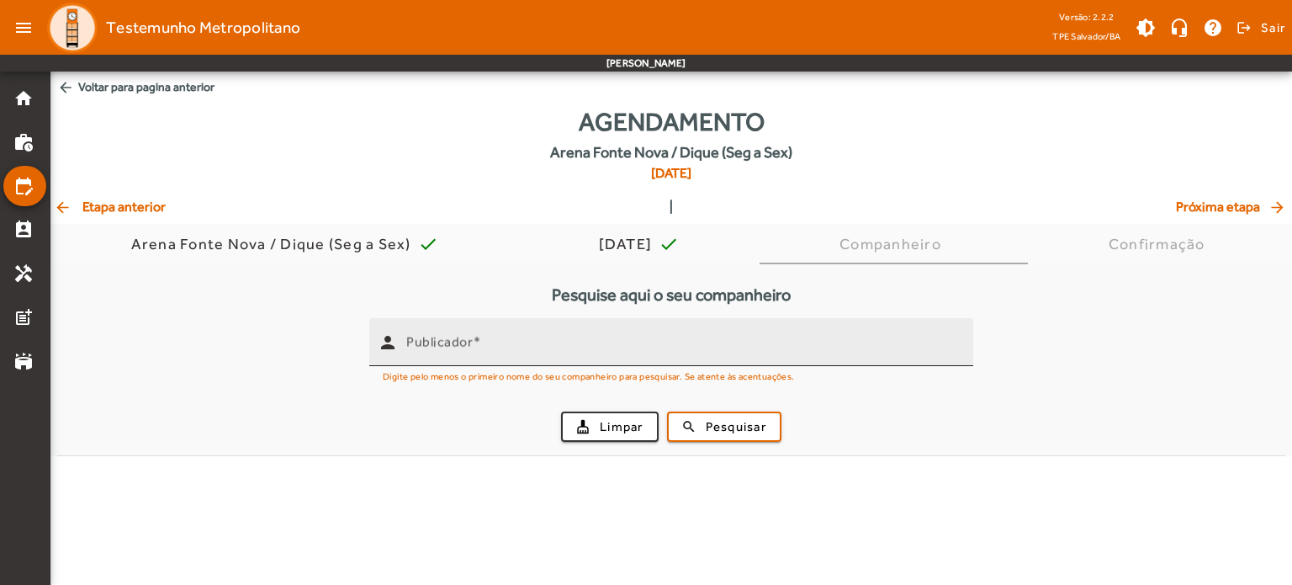
click at [760, 360] on div "Publicador" at bounding box center [682, 342] width 553 height 48
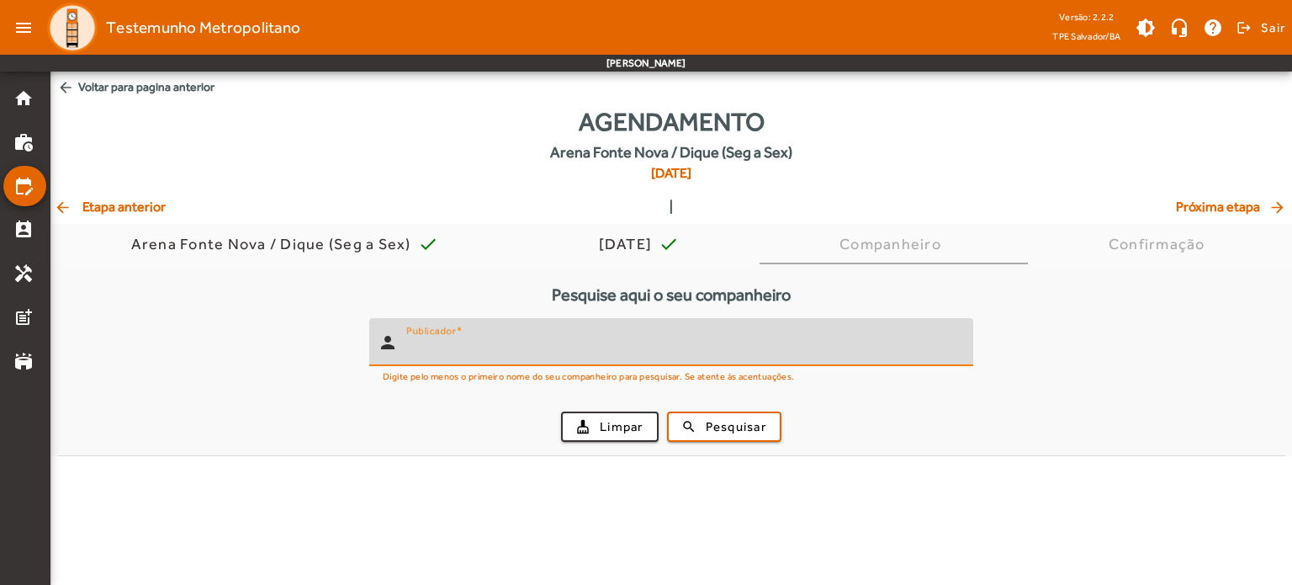
click at [765, 357] on input "Publicador" at bounding box center [682, 349] width 553 height 20
click at [765, 357] on input "*" at bounding box center [682, 349] width 553 height 20
type input "*******"
click at [731, 422] on span "Pesquisar" at bounding box center [736, 426] width 61 height 19
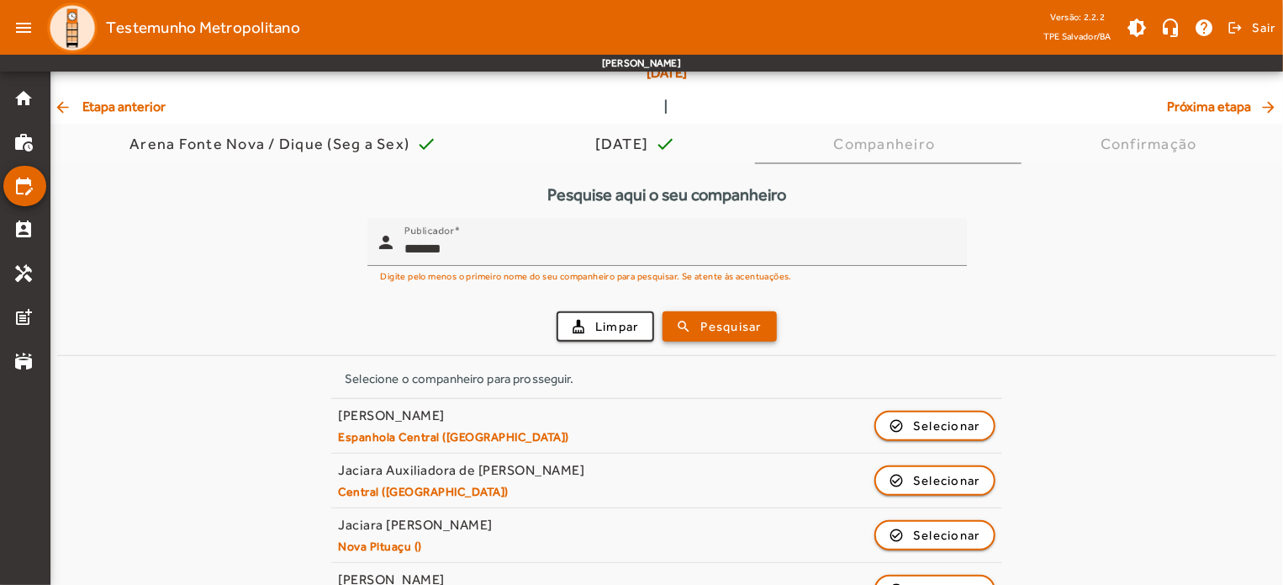
scroll to position [145, 0]
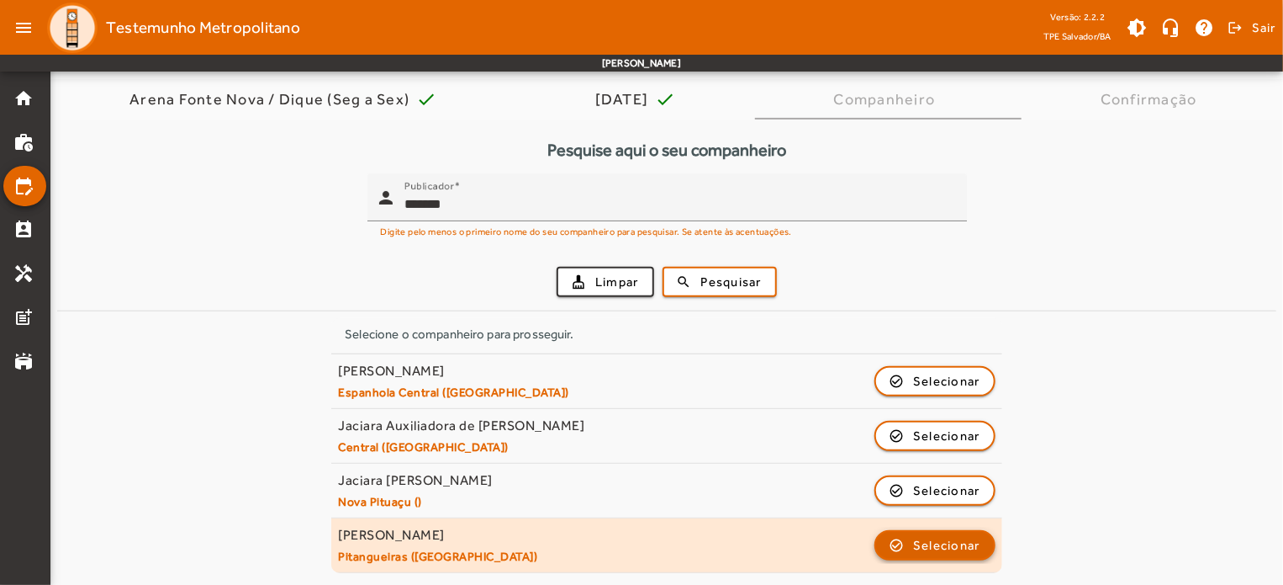
click at [944, 554] on span "button" at bounding box center [935, 545] width 118 height 40
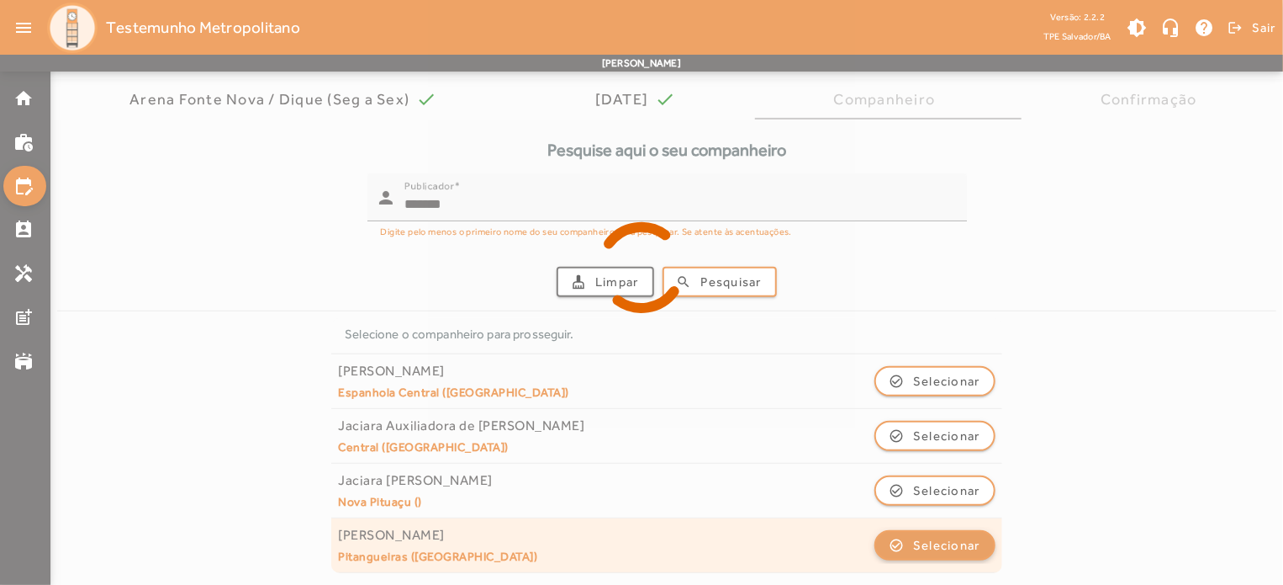
scroll to position [0, 0]
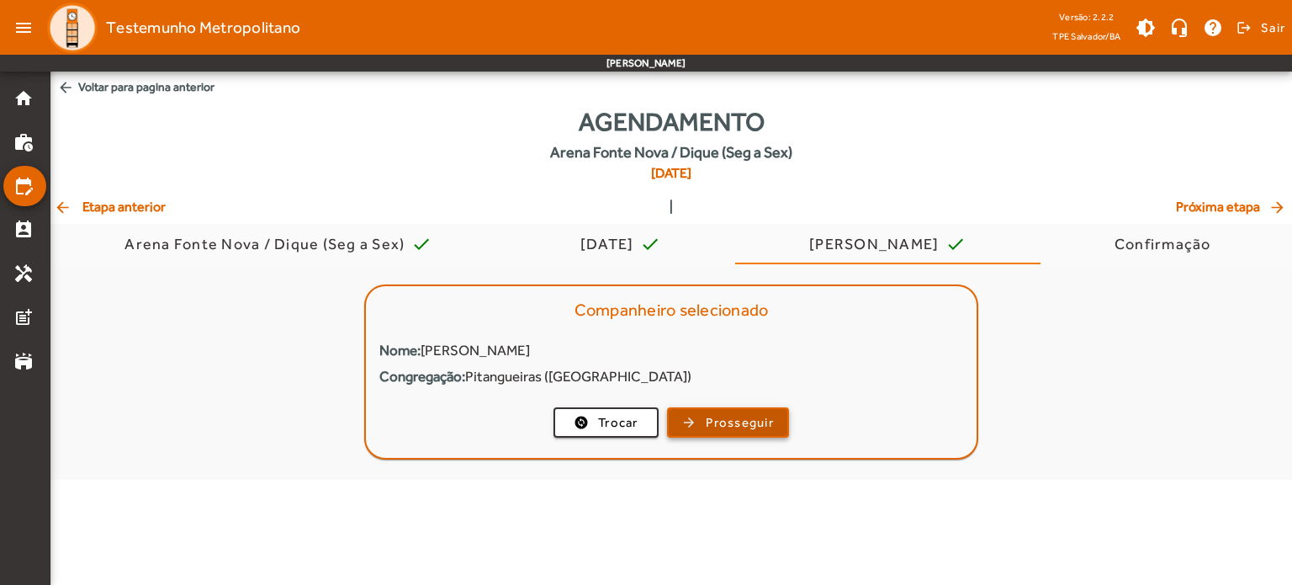
click at [717, 426] on span "Prosseguir" at bounding box center [740, 422] width 68 height 19
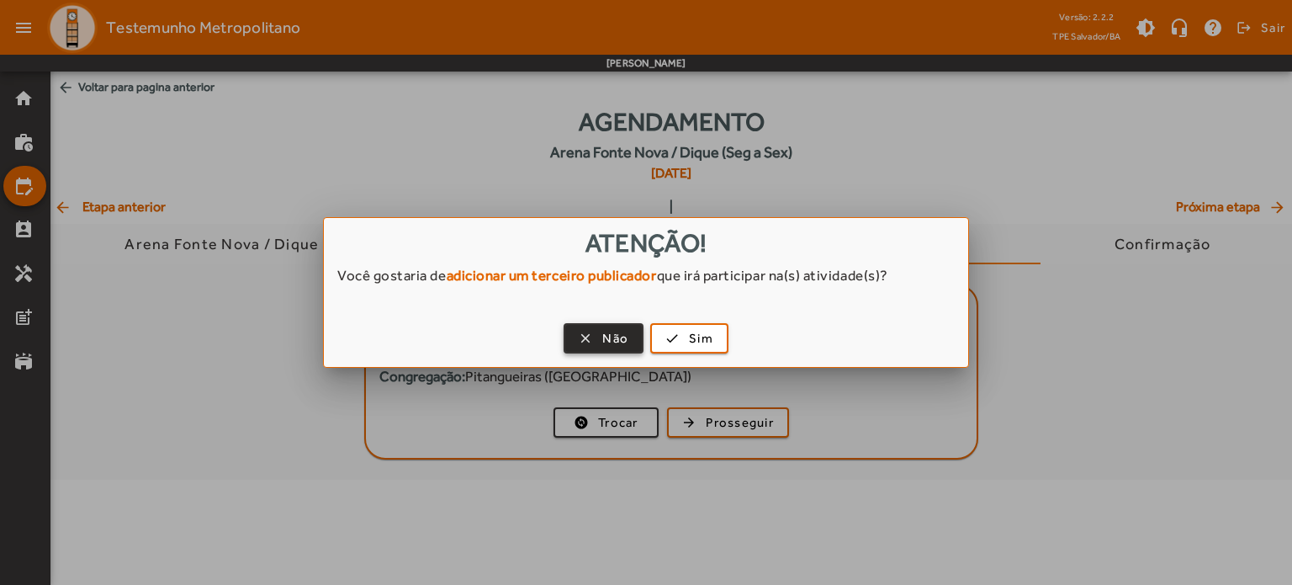
click at [613, 341] on span "Não" at bounding box center [615, 338] width 26 height 19
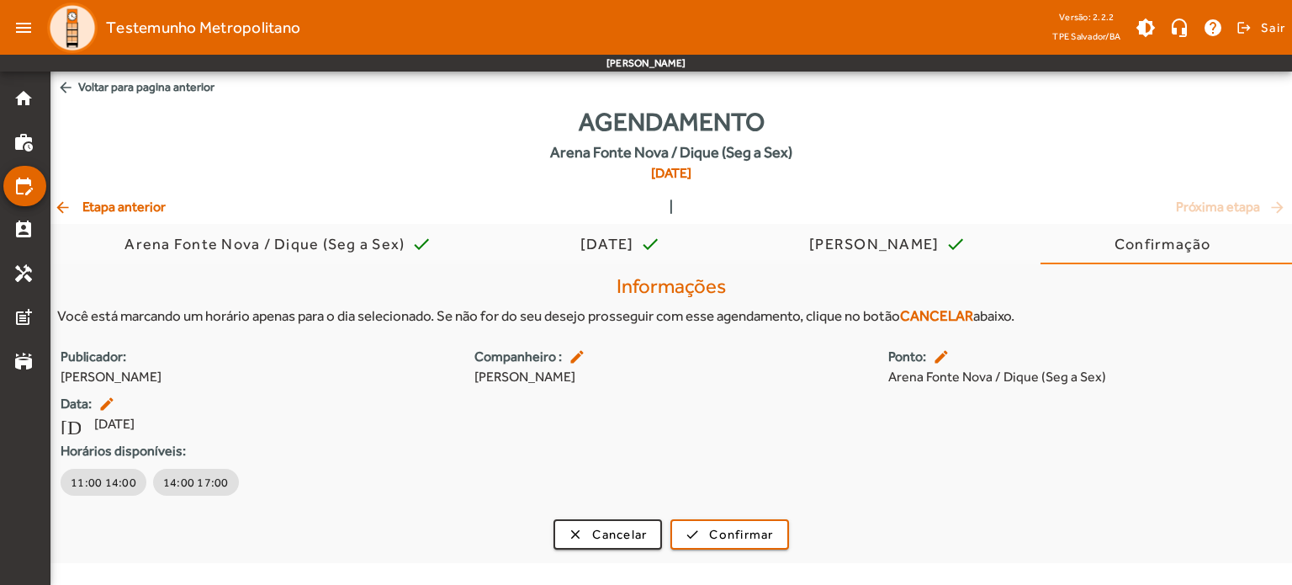
click at [723, 421] on div "Publicador: [PERSON_NAME] Companheiro : edit [PERSON_NAME] de [PERSON_NAME]: ed…" at bounding box center [670, 423] width 1241 height 152
click at [619, 245] on div "[DATE]" at bounding box center [610, 244] width 61 height 17
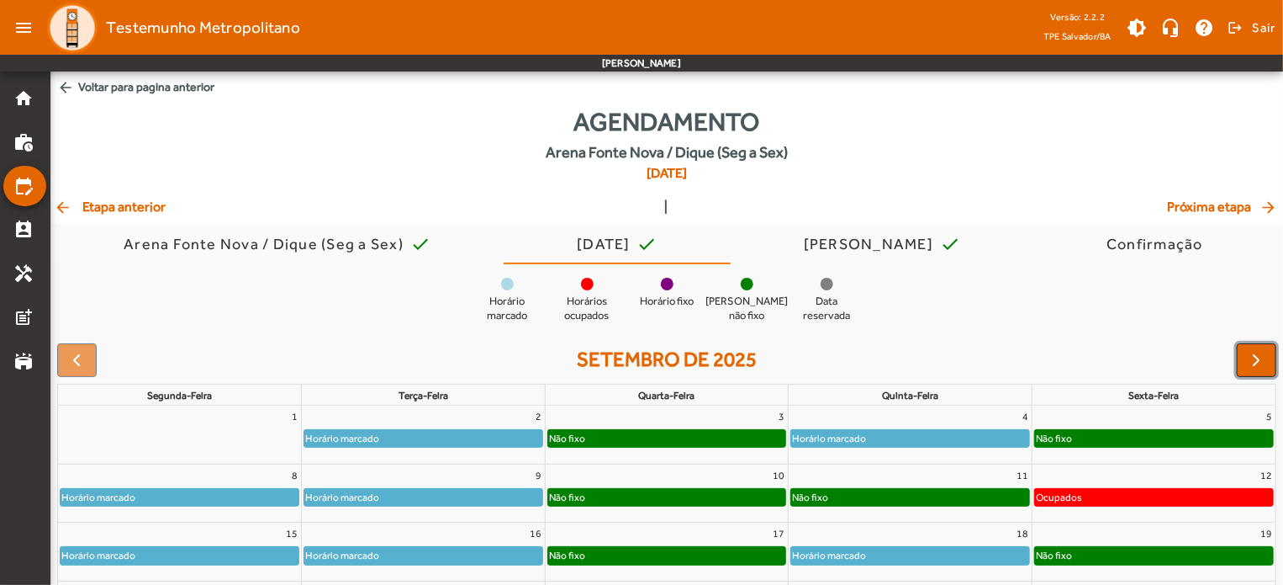
click at [1252, 363] on span "button" at bounding box center [1257, 360] width 20 height 20
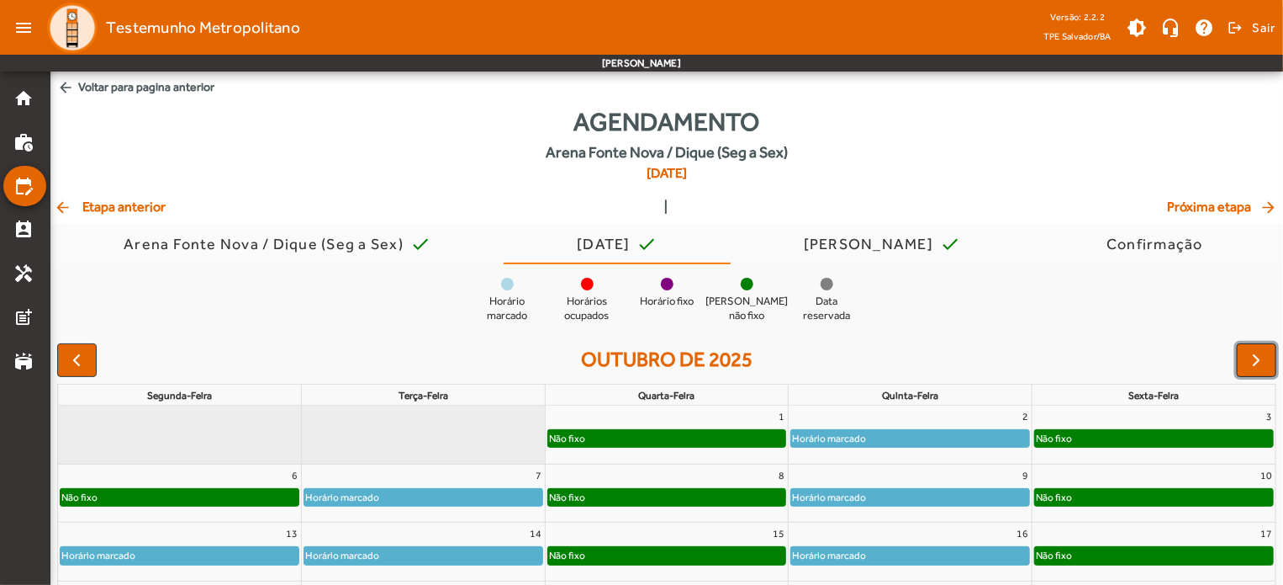
click at [1252, 363] on span "button" at bounding box center [1257, 360] width 20 height 20
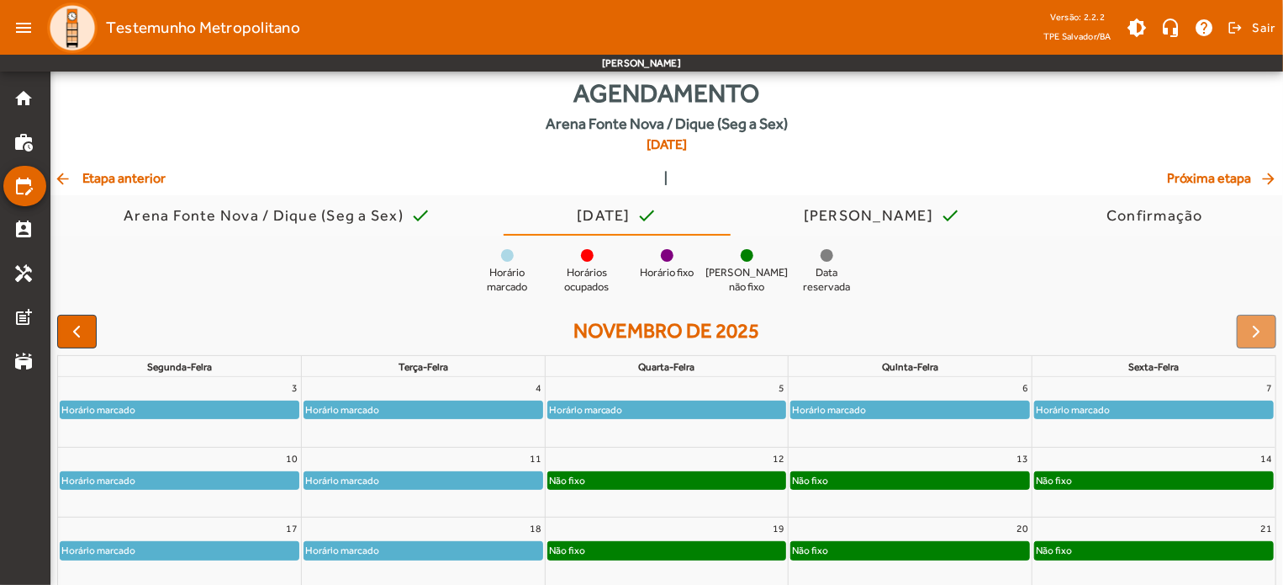
scroll to position [22, 0]
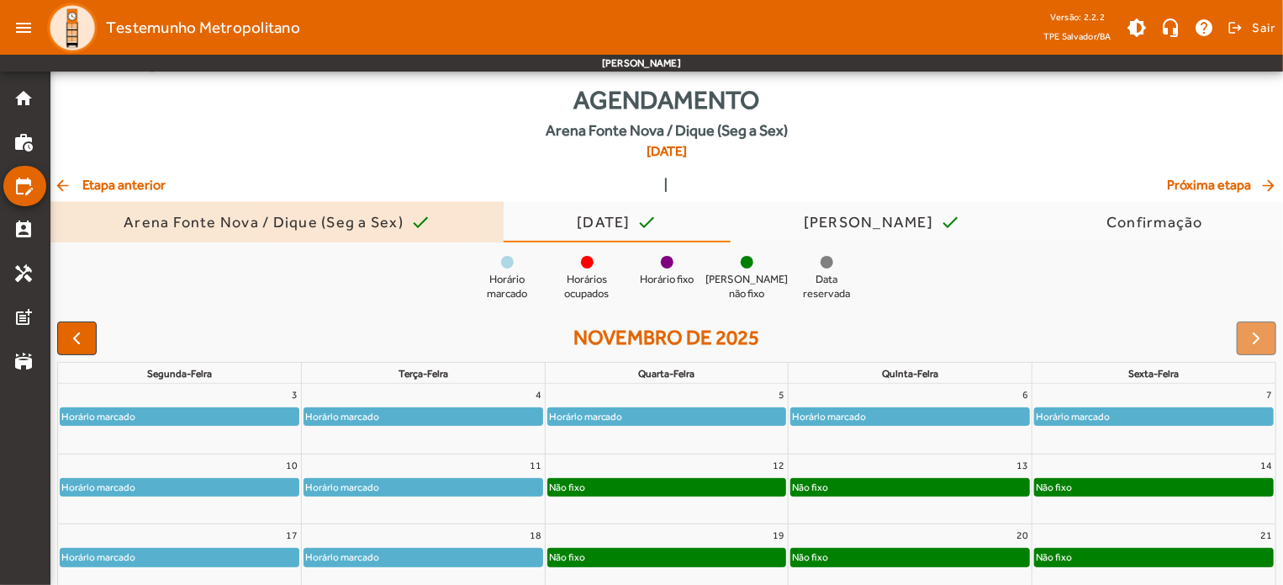
click at [363, 214] on div "Arena Fonte Nova / Dique (Seg a Sex)" at bounding box center [267, 222] width 287 height 17
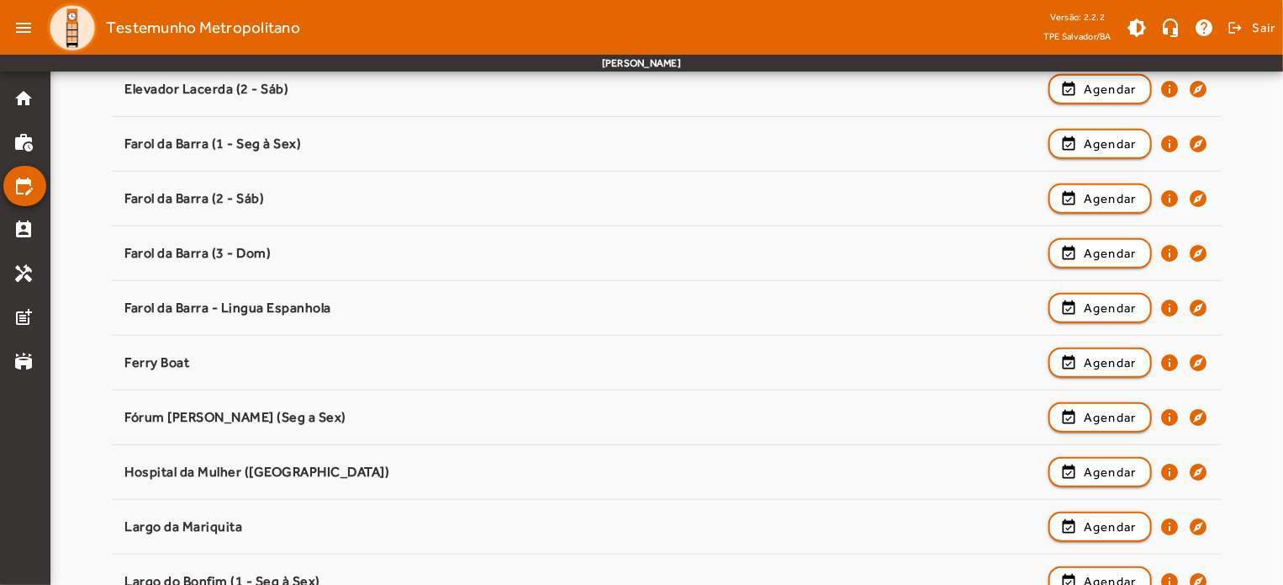
scroll to position [575, 0]
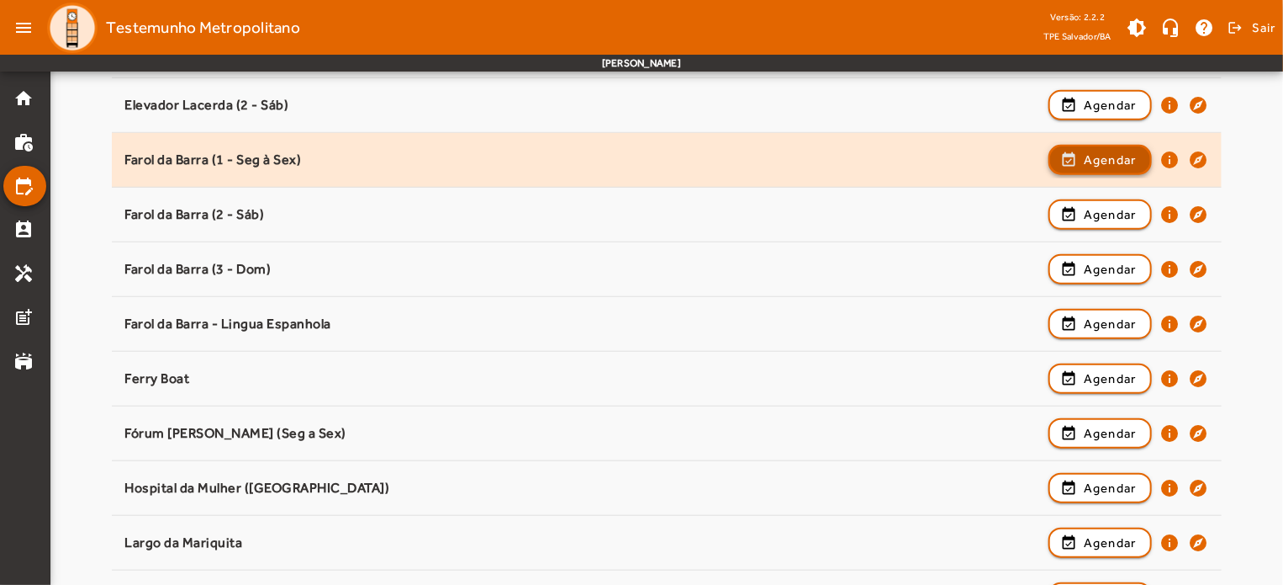
click at [1072, 164] on span "button" at bounding box center [1101, 160] width 100 height 40
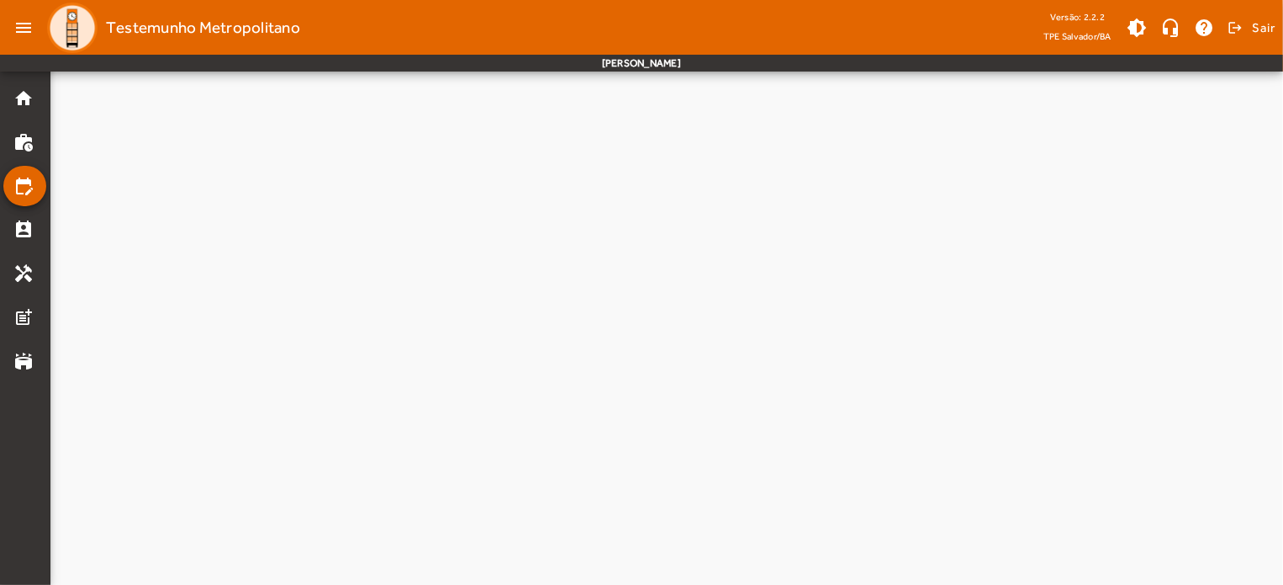
scroll to position [0, 0]
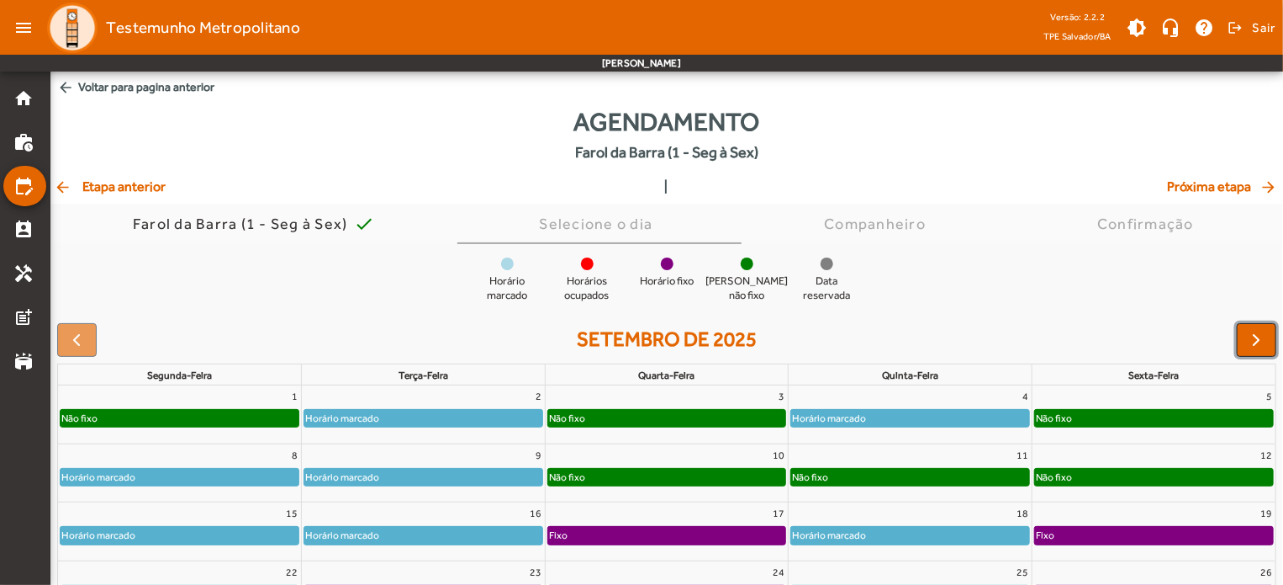
click at [1253, 333] on span "button" at bounding box center [1257, 340] width 20 height 20
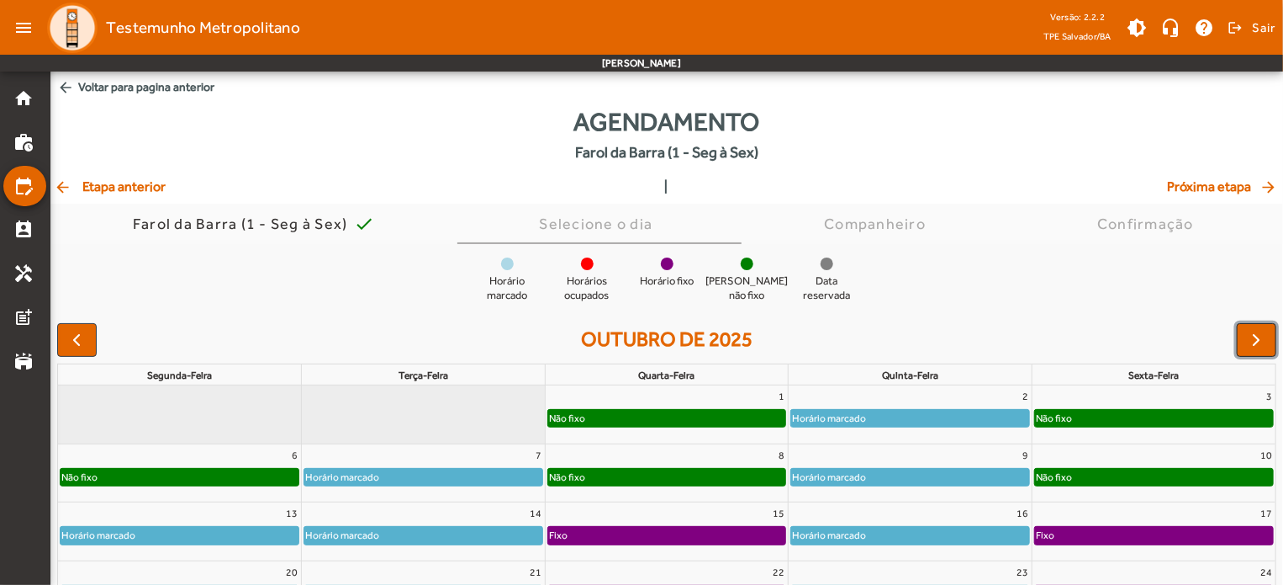
click at [1253, 333] on span "button" at bounding box center [1257, 340] width 20 height 20
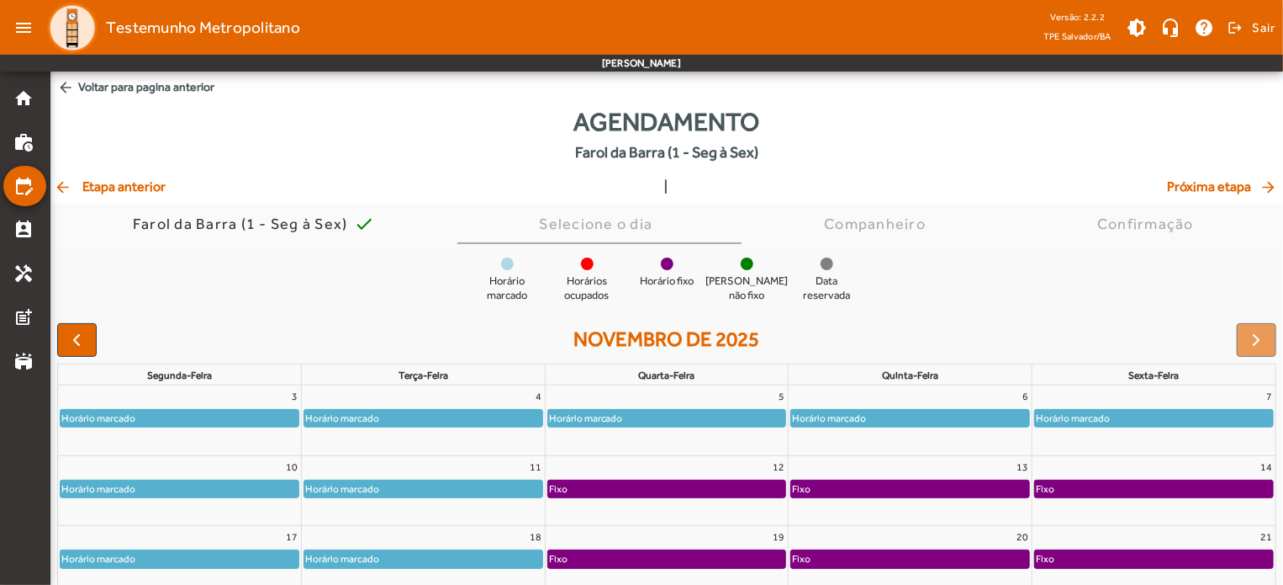
click at [1165, 416] on div "Horário marcado" at bounding box center [1154, 418] width 238 height 17
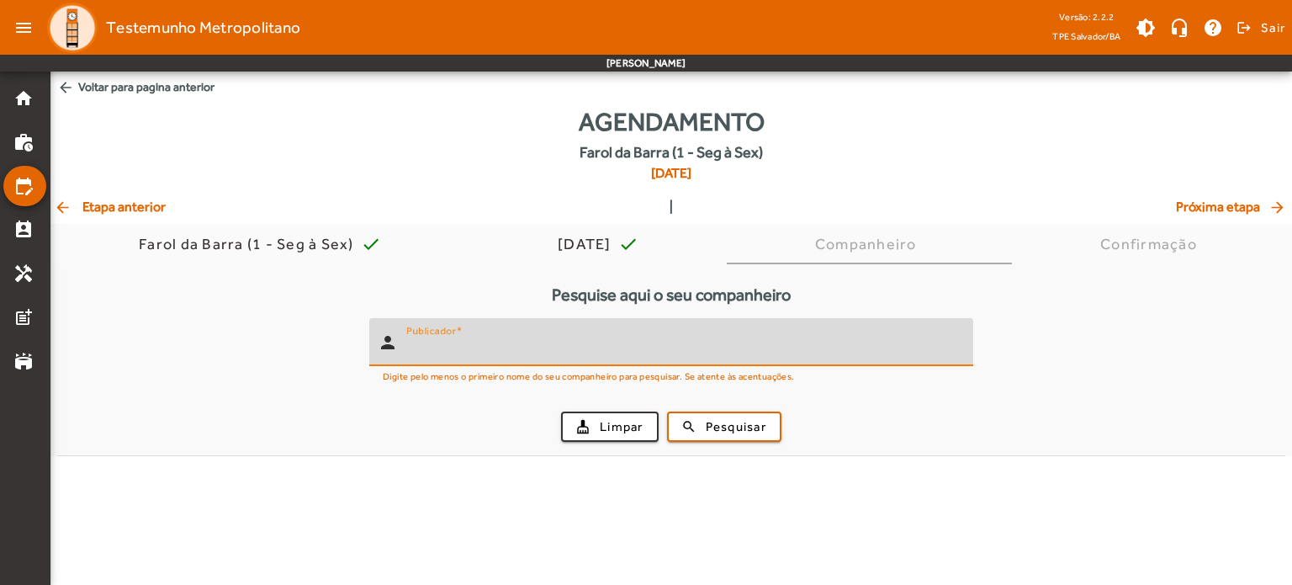
click at [890, 345] on input "Publicador" at bounding box center [682, 349] width 553 height 20
type input "*******"
click at [770, 420] on span "submit" at bounding box center [724, 426] width 111 height 40
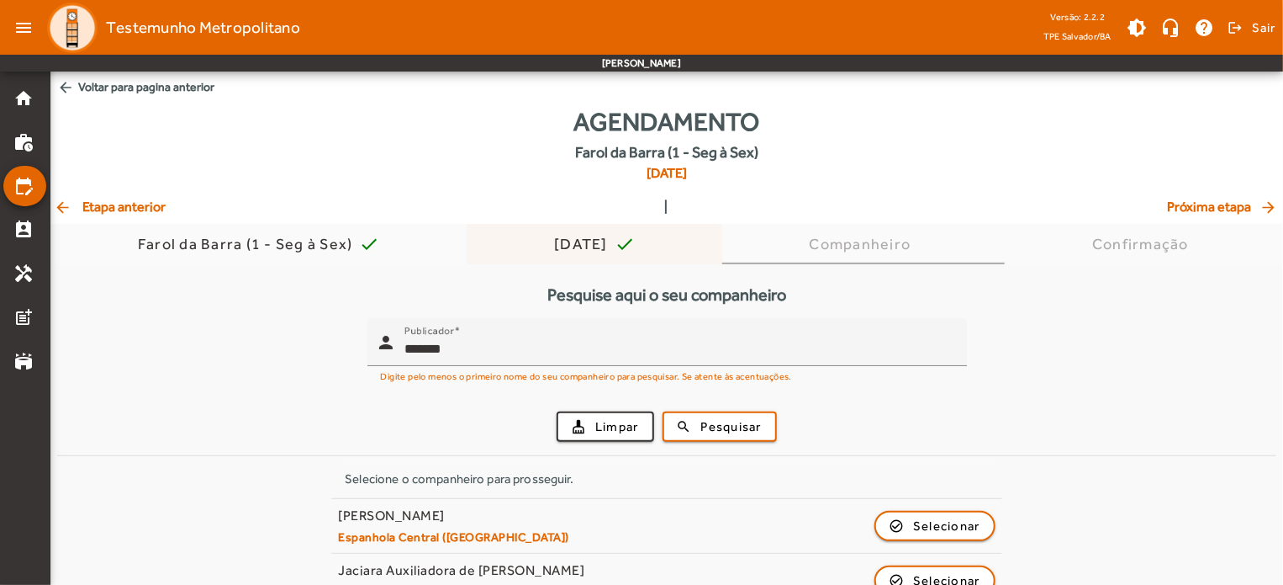
click at [570, 244] on div "[DATE]" at bounding box center [584, 244] width 61 height 17
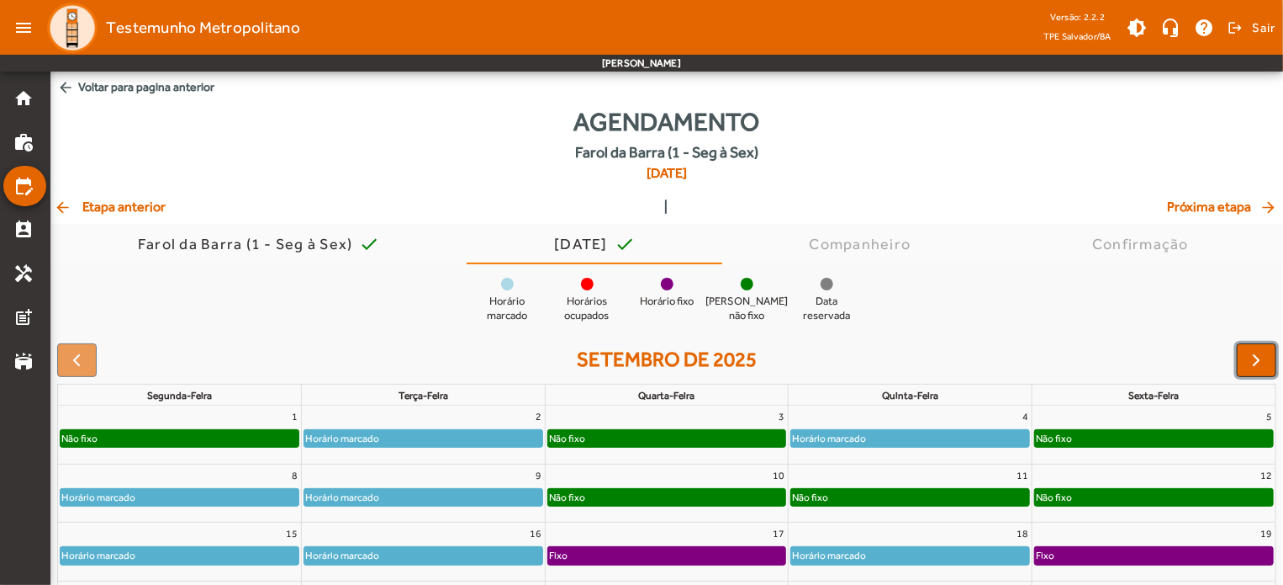
click at [1255, 356] on span "button" at bounding box center [1257, 360] width 20 height 20
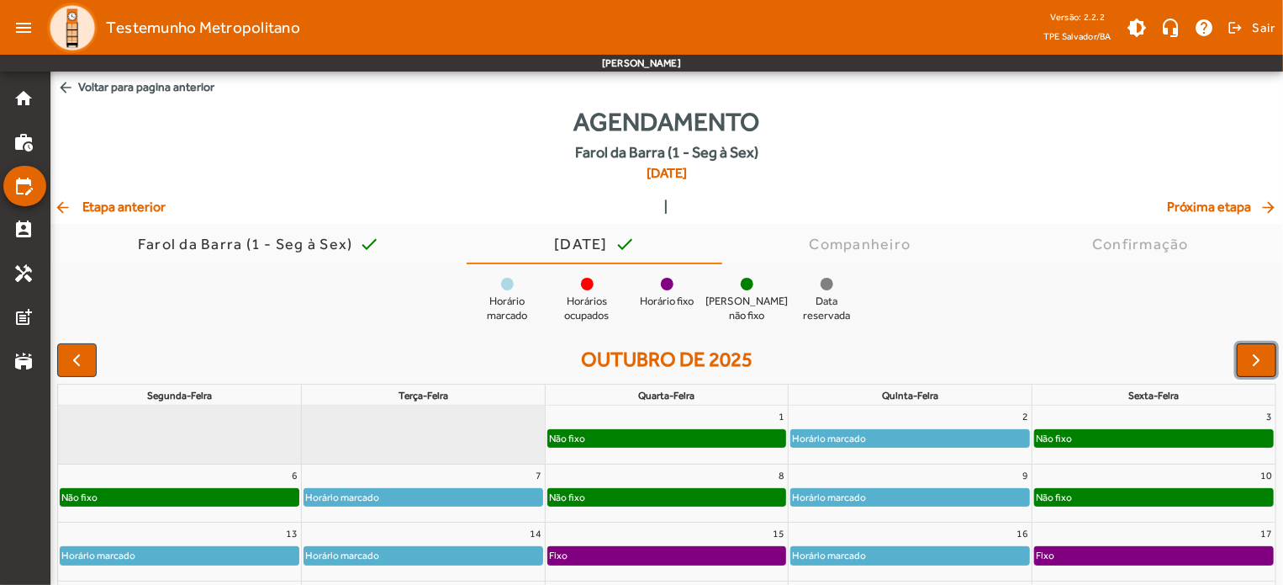
click at [1253, 369] on span "button" at bounding box center [1257, 360] width 20 height 20
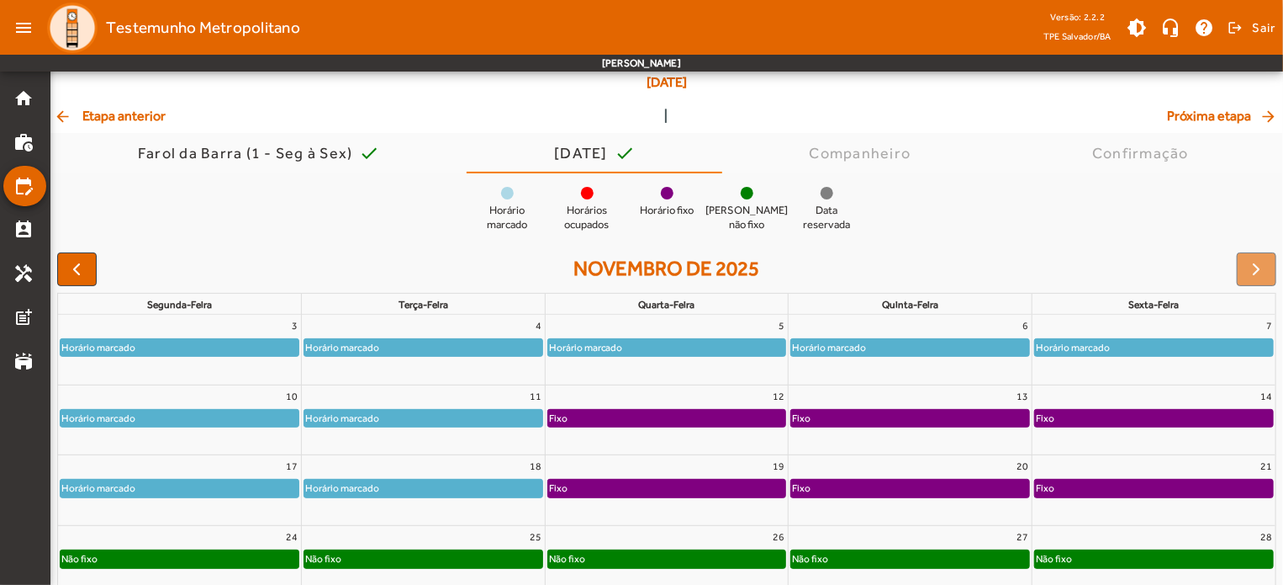
scroll to position [91, 0]
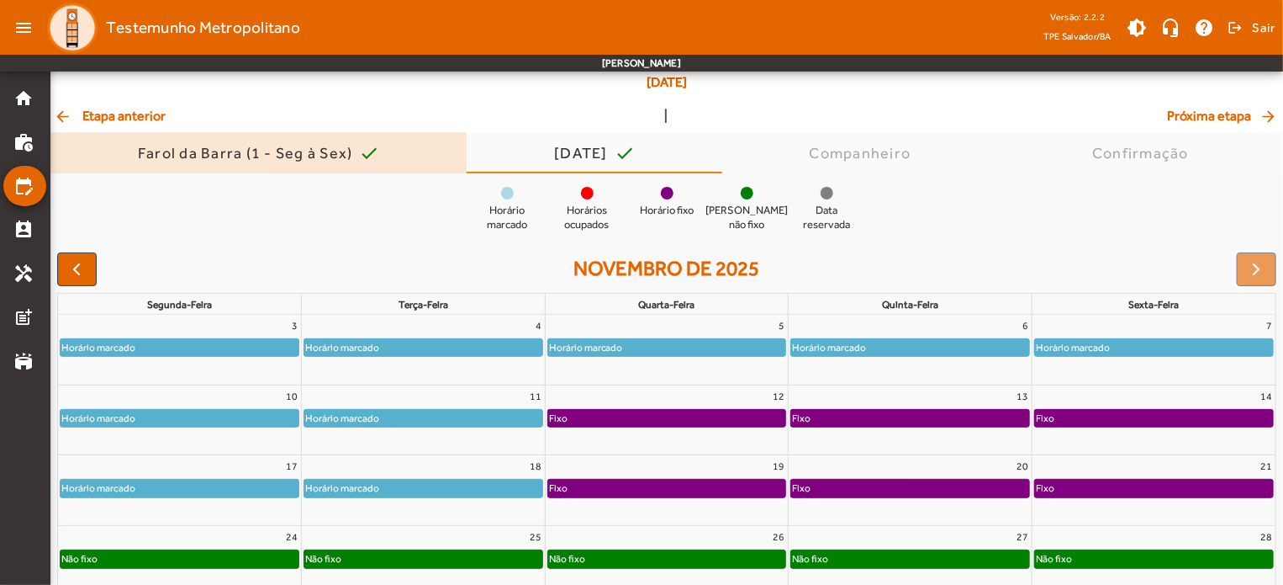
click at [338, 152] on div "Farol da Barra (1 - Seg à Sex)" at bounding box center [249, 153] width 222 height 17
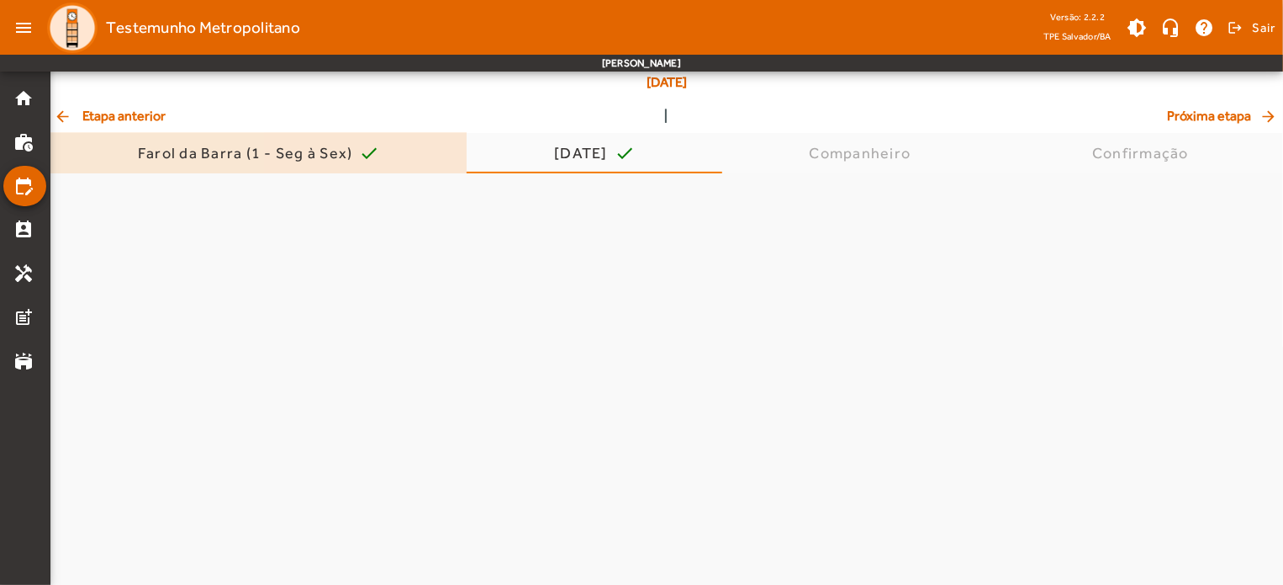
scroll to position [0, 0]
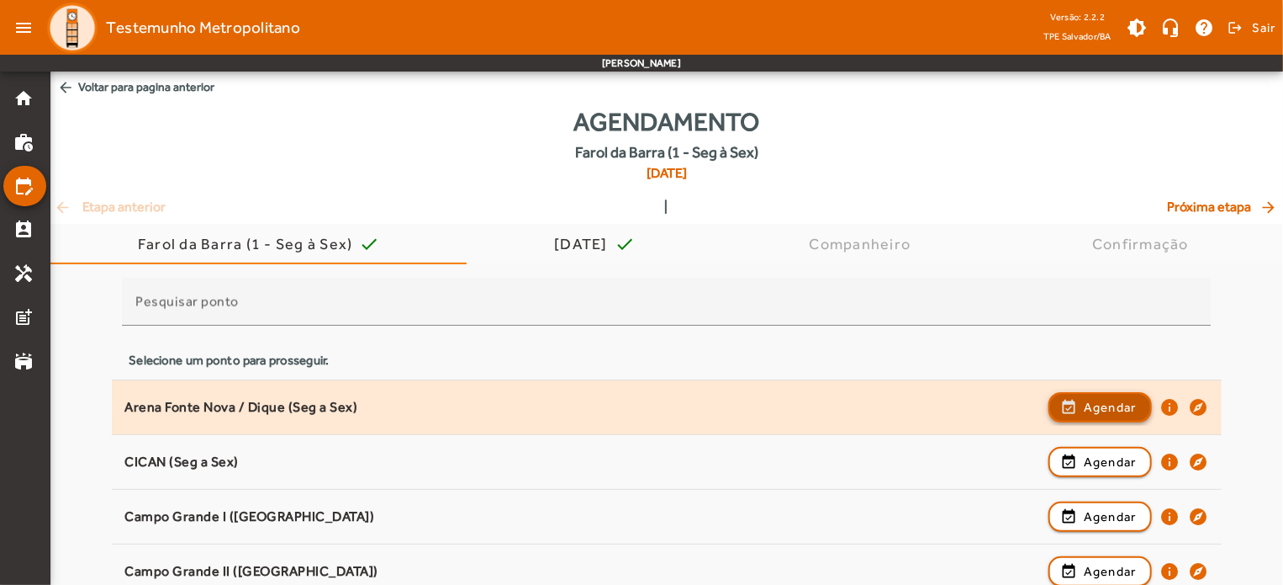
click at [1098, 407] on span "Agendar" at bounding box center [1110, 407] width 53 height 20
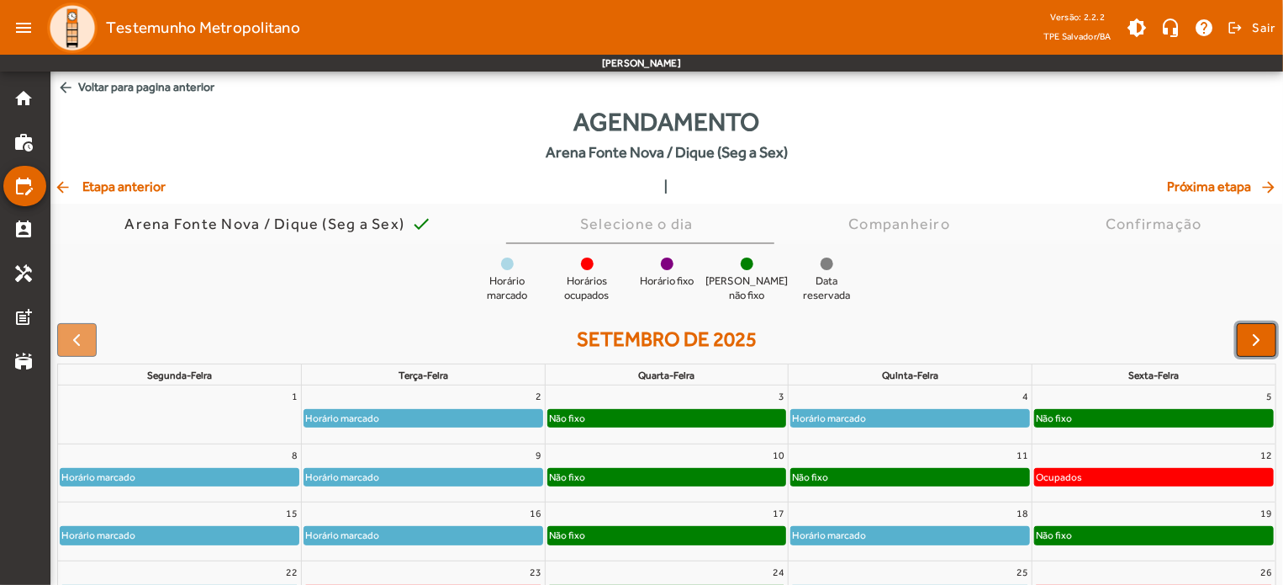
click at [1258, 337] on span "button" at bounding box center [1257, 340] width 20 height 20
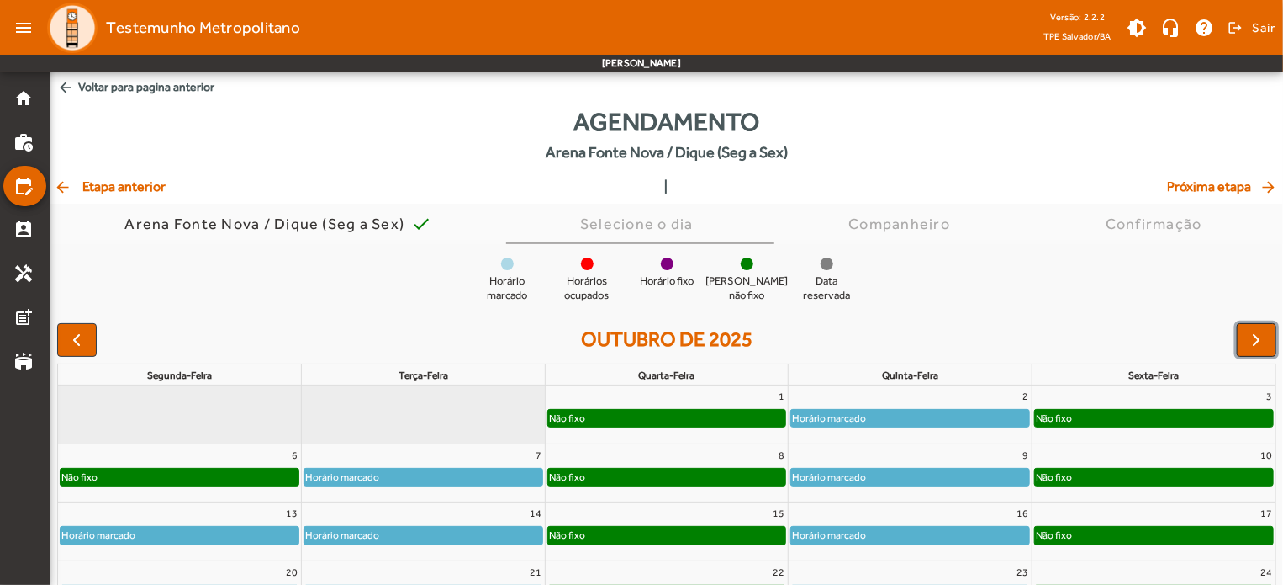
click at [1258, 337] on span "button" at bounding box center [1257, 340] width 20 height 20
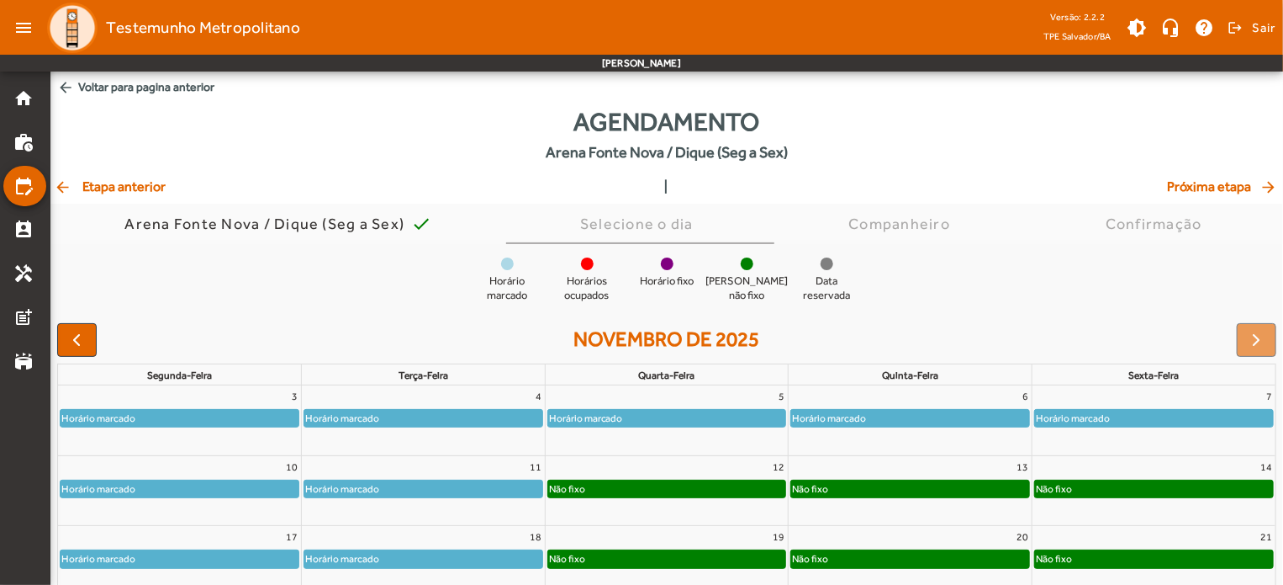
click at [156, 422] on div "Horário marcado" at bounding box center [180, 418] width 238 height 17
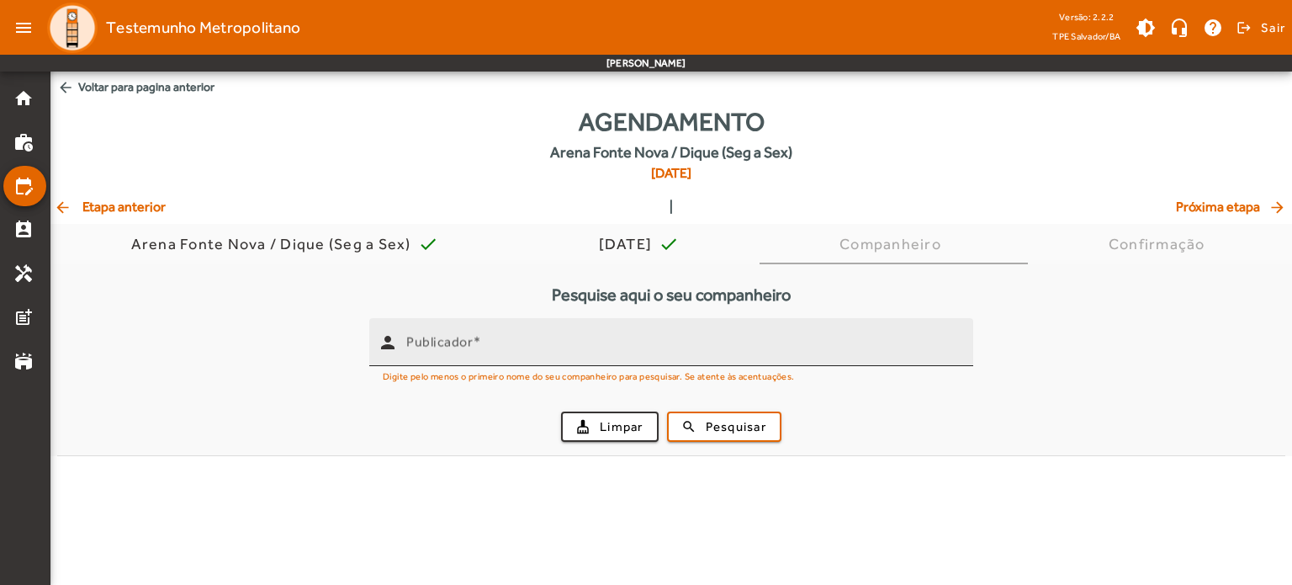
click at [519, 361] on div "Publicador" at bounding box center [682, 342] width 553 height 48
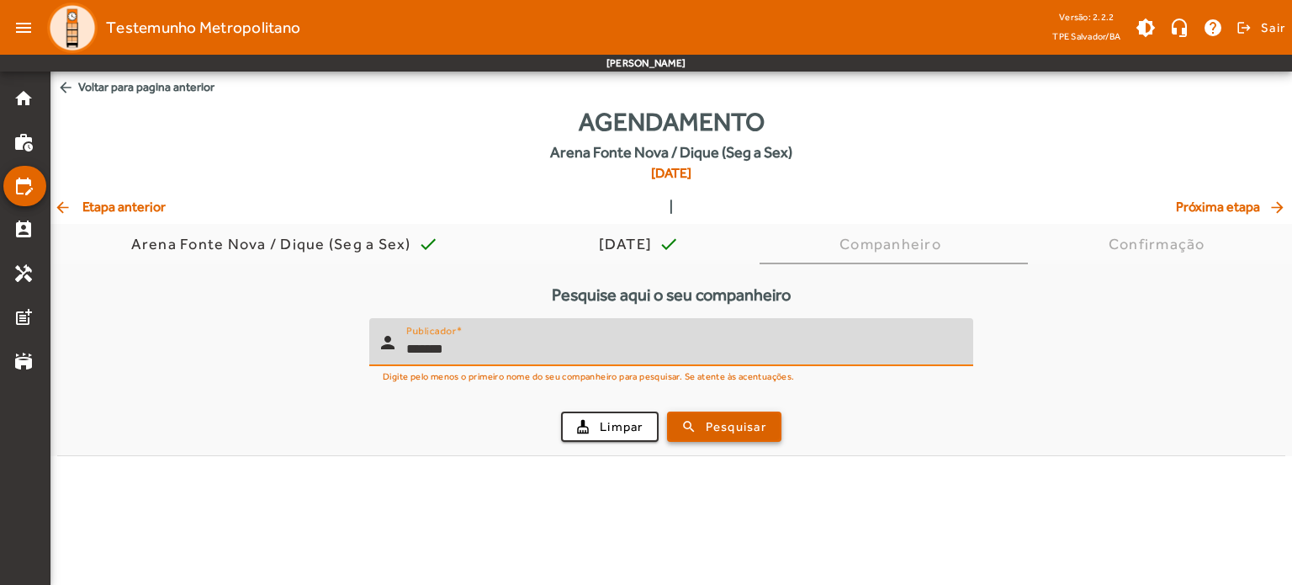
type input "*******"
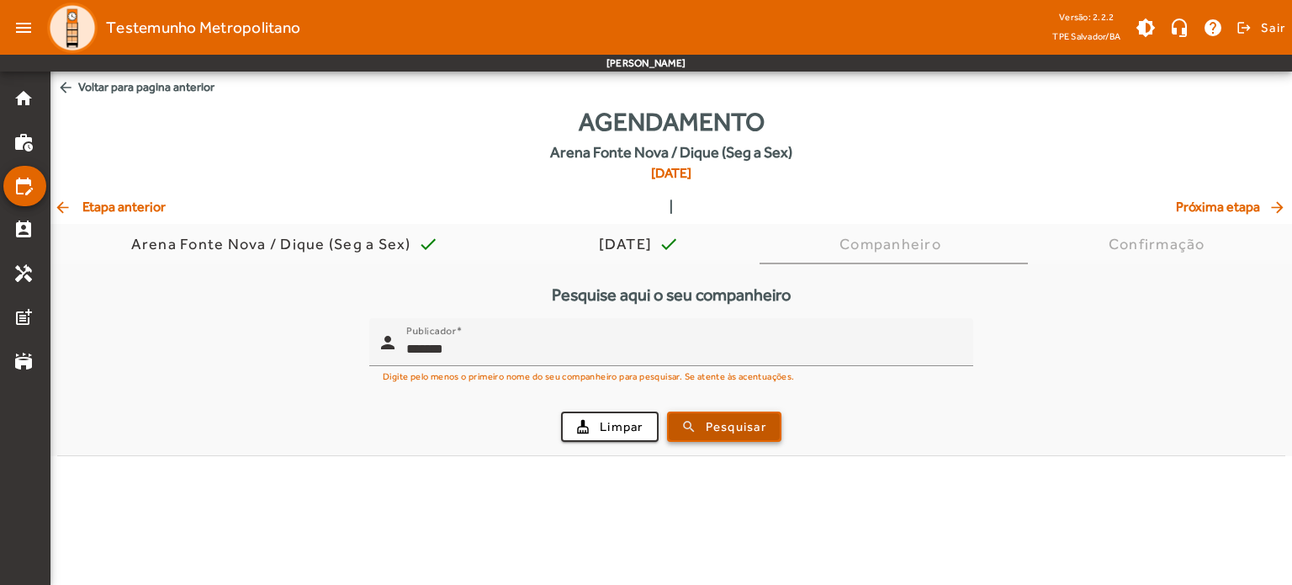
click at [717, 433] on span "Pesquisar" at bounding box center [736, 426] width 61 height 19
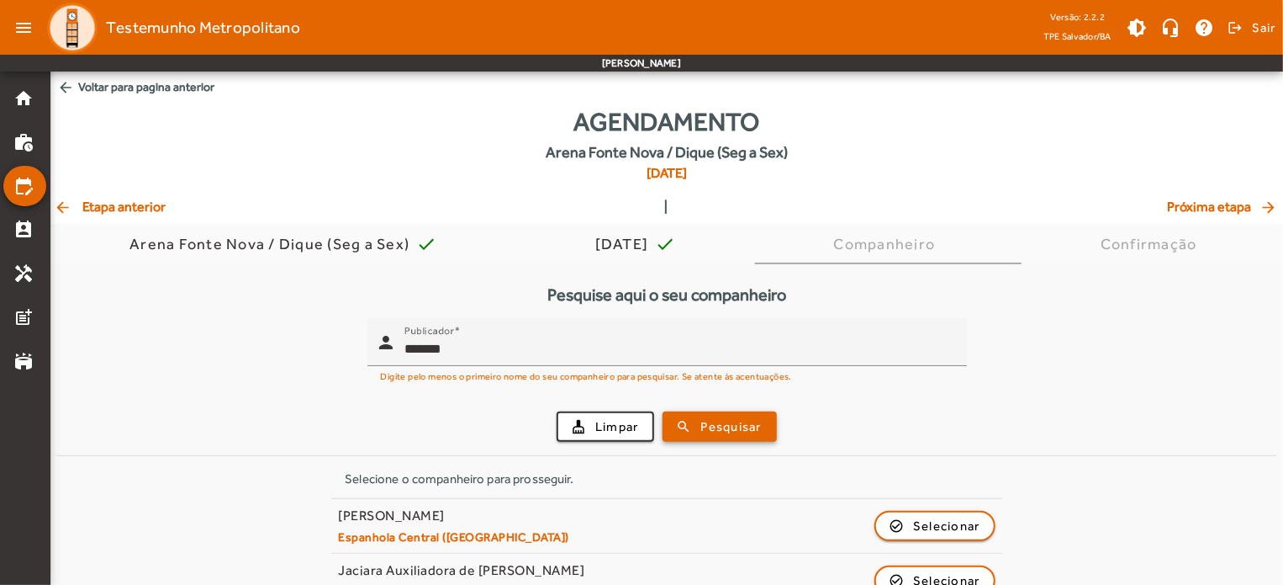
scroll to position [145, 0]
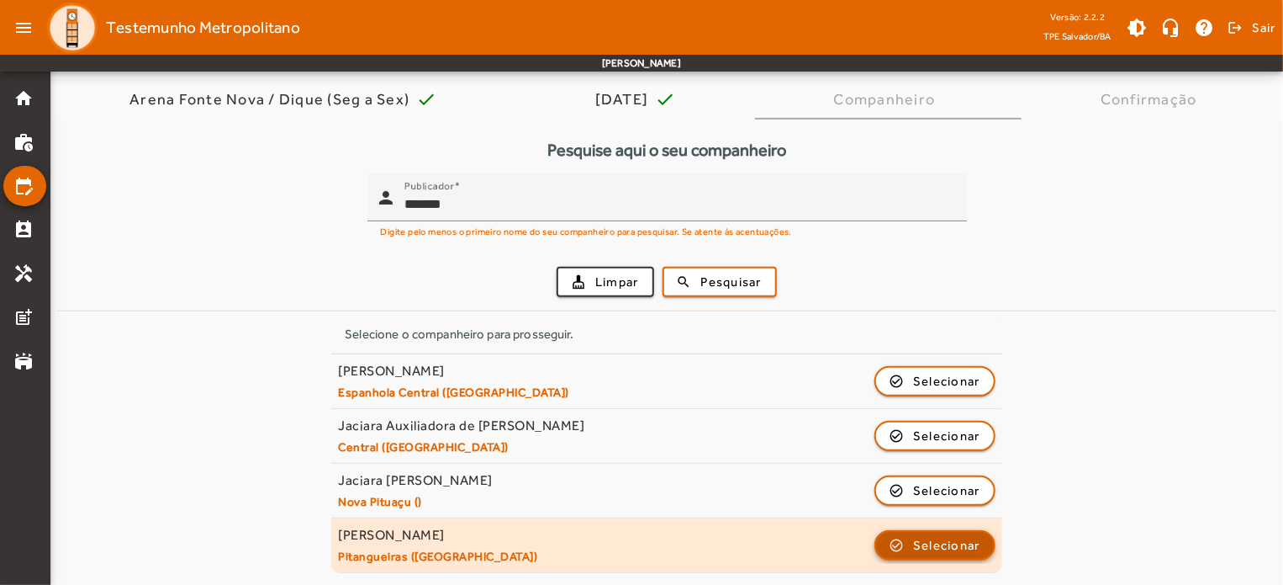
click at [966, 542] on span "Selecionar" at bounding box center [946, 545] width 67 height 20
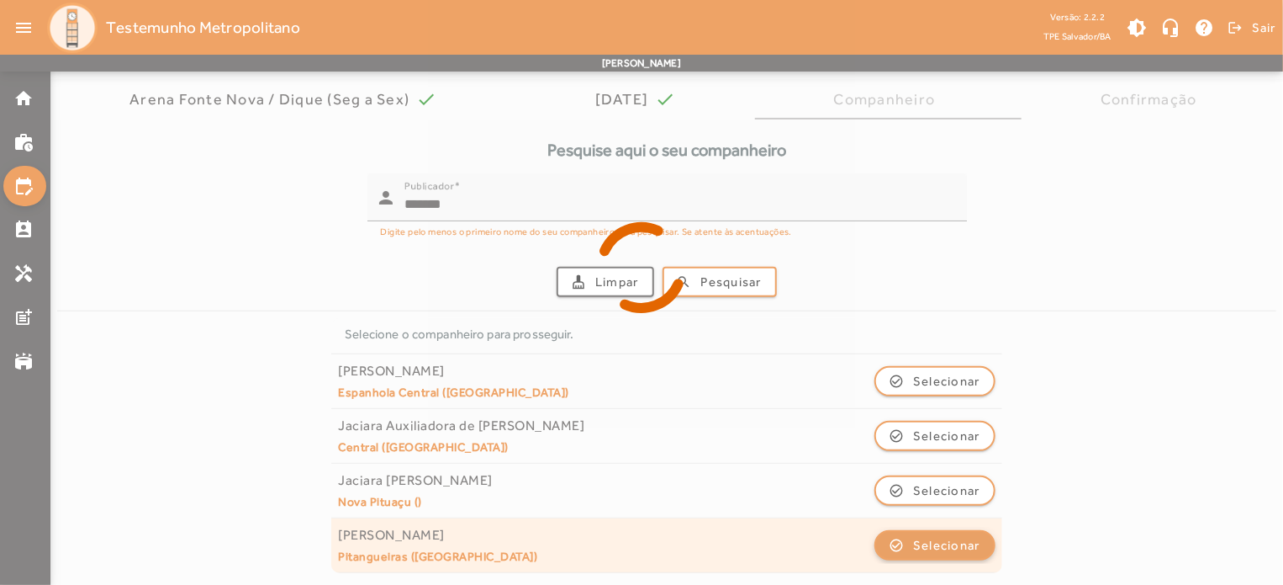
scroll to position [0, 0]
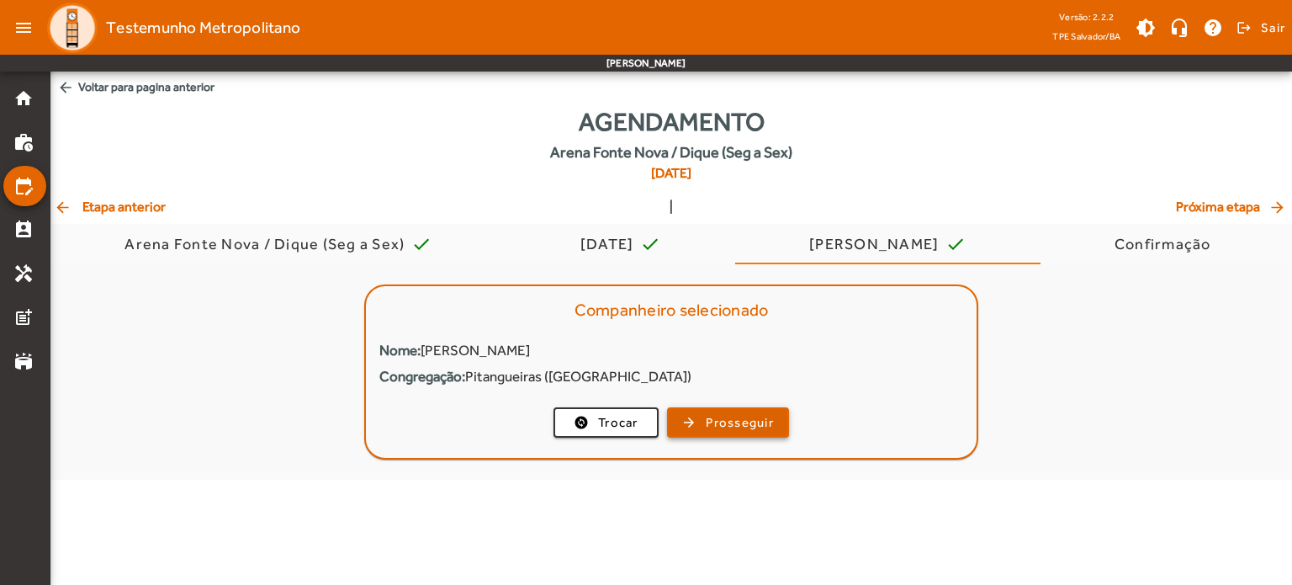
click at [755, 423] on span "Prosseguir" at bounding box center [740, 422] width 68 height 19
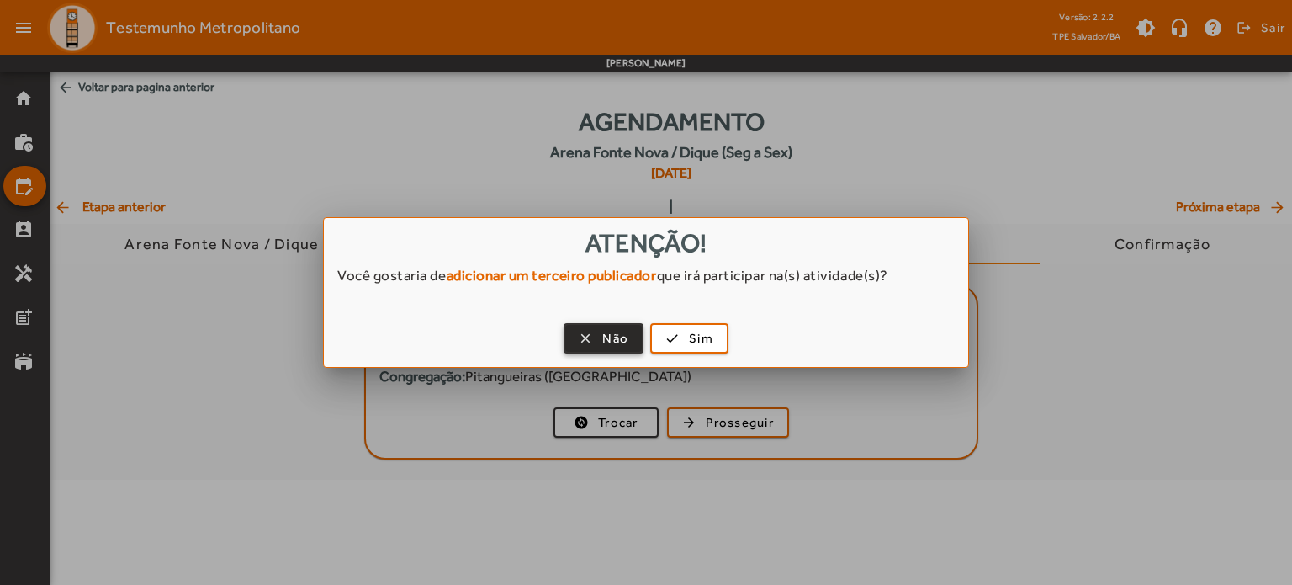
click at [620, 339] on span "Não" at bounding box center [615, 338] width 26 height 19
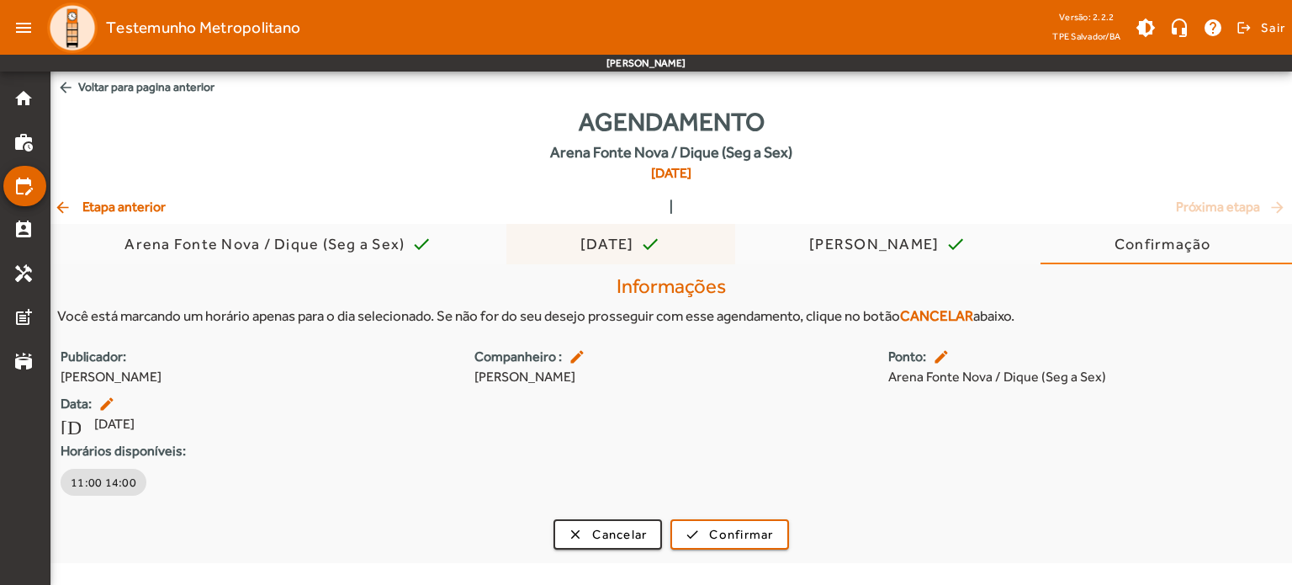
click at [580, 247] on div "[DATE]" at bounding box center [610, 244] width 61 height 17
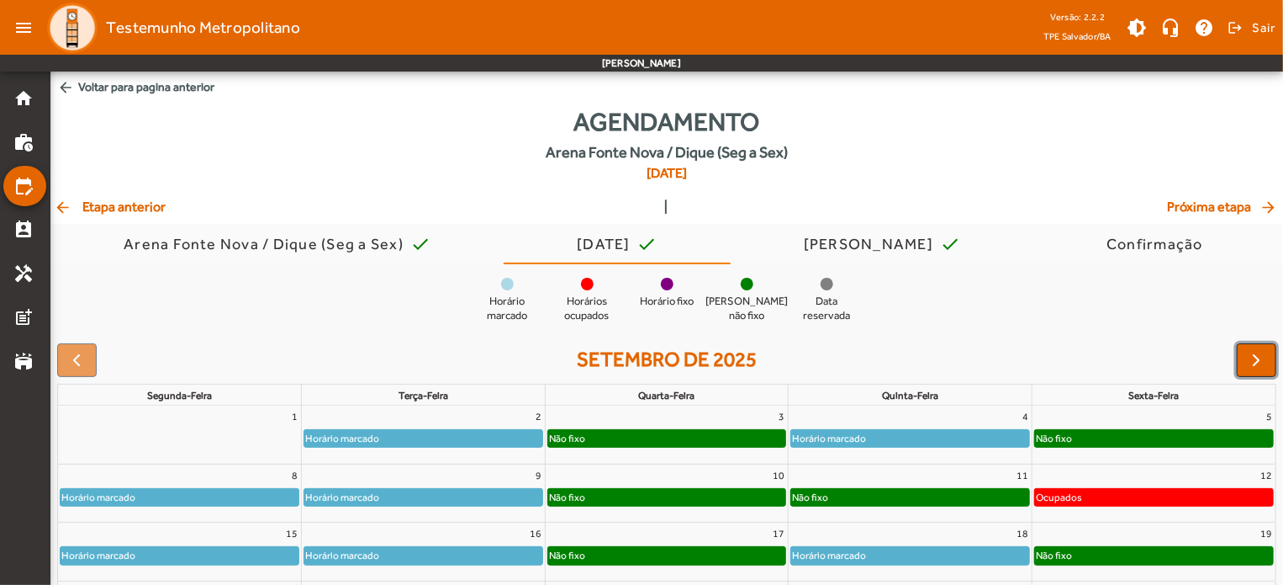
click at [1268, 358] on button "button" at bounding box center [1257, 360] width 40 height 34
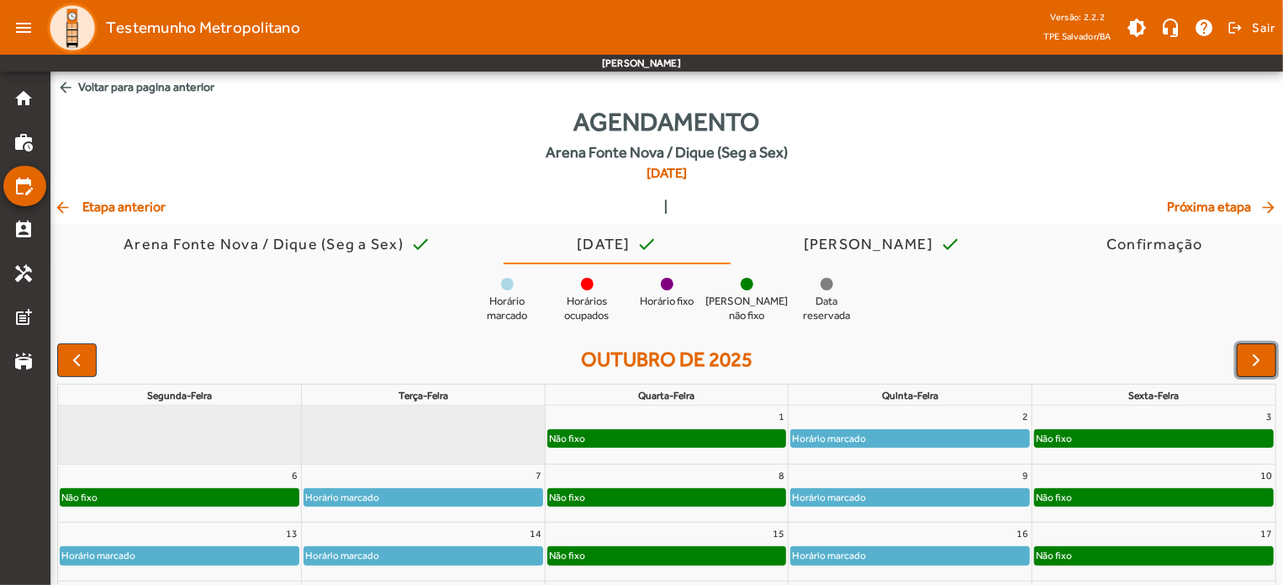
click at [1268, 358] on button "button" at bounding box center [1257, 360] width 40 height 34
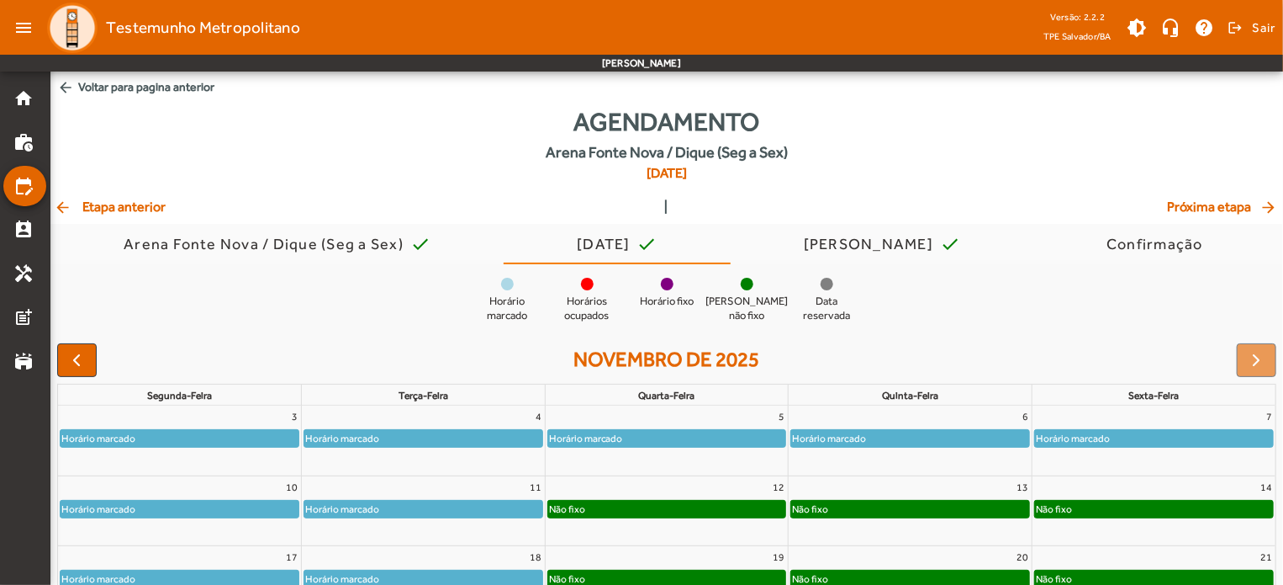
click at [744, 513] on div "Não fixo" at bounding box center [667, 508] width 238 height 17
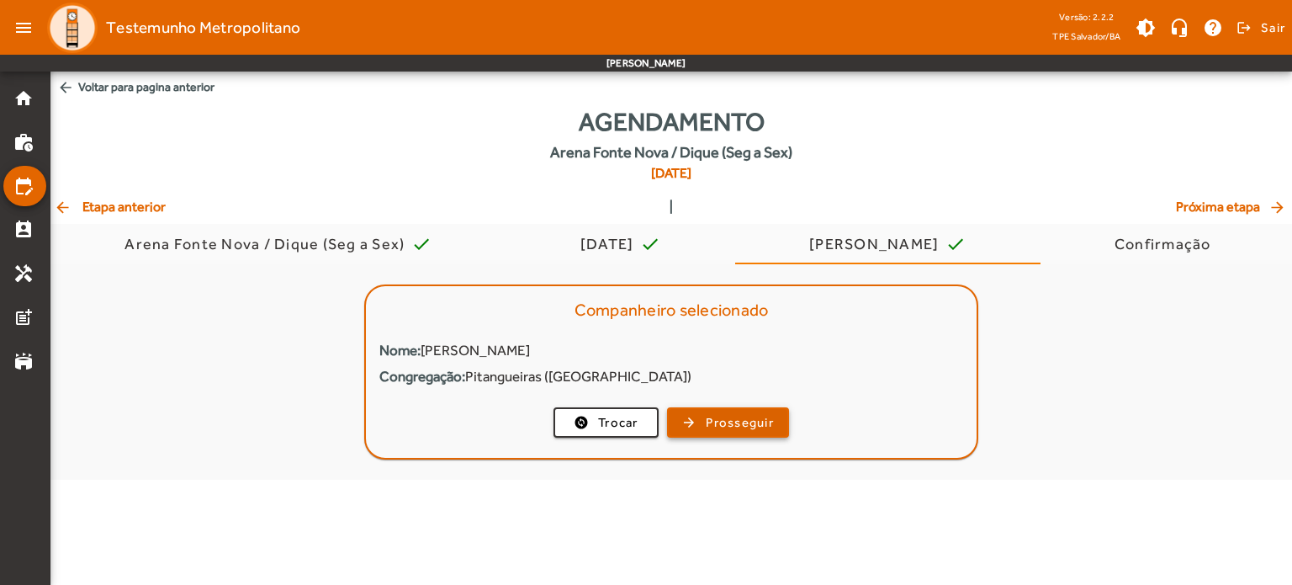
click at [745, 435] on span "button" at bounding box center [728, 422] width 119 height 40
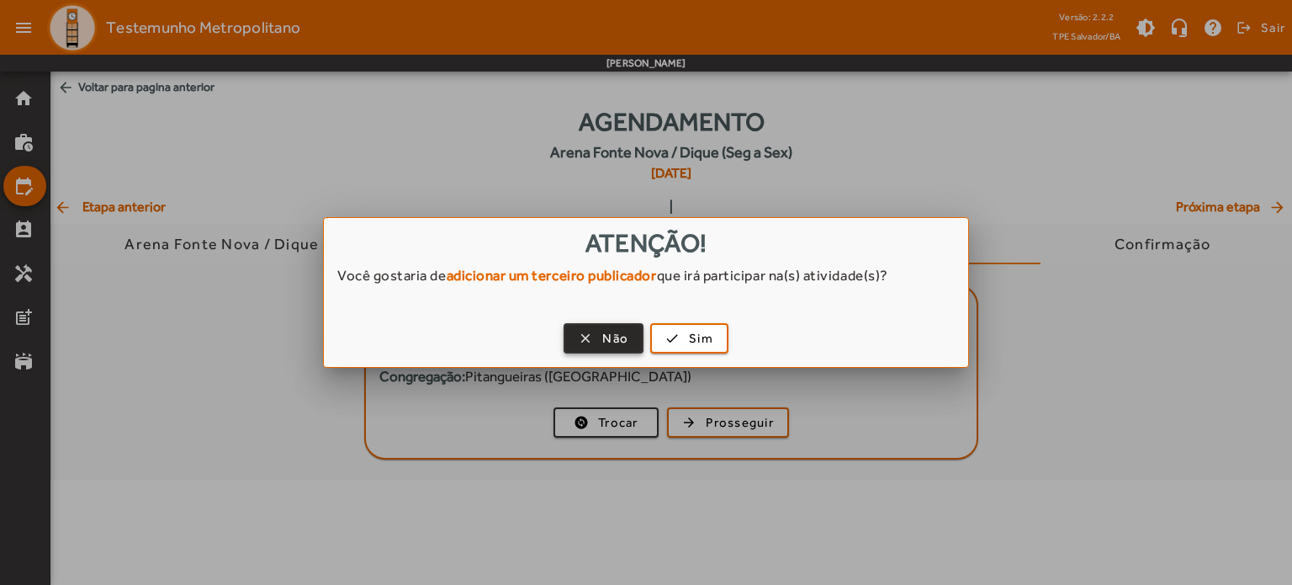
click at [625, 337] on span "Não" at bounding box center [615, 338] width 26 height 19
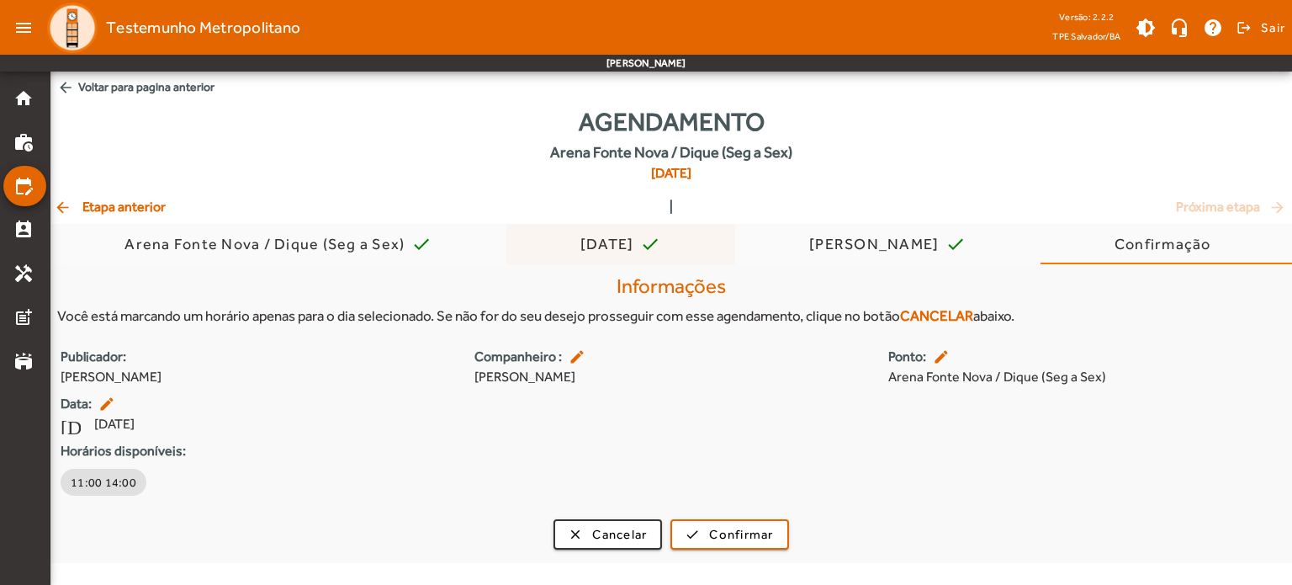
click at [589, 241] on div "[DATE]" at bounding box center [610, 244] width 61 height 17
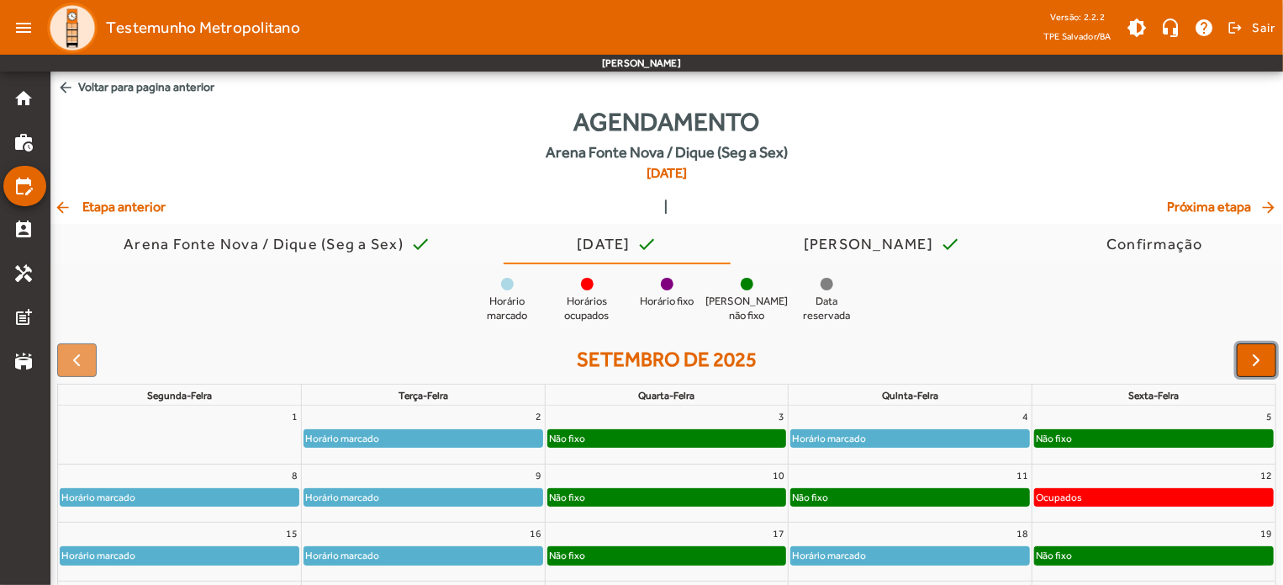
click at [1260, 362] on span "button" at bounding box center [1257, 360] width 20 height 20
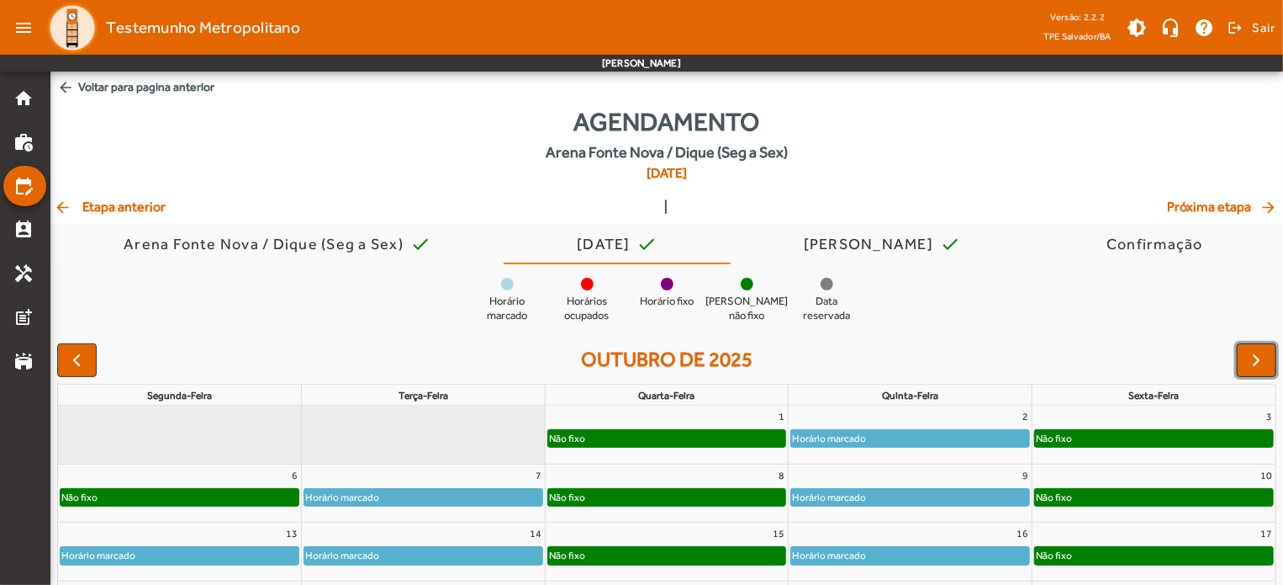
click at [1260, 362] on span "button" at bounding box center [1257, 360] width 20 height 20
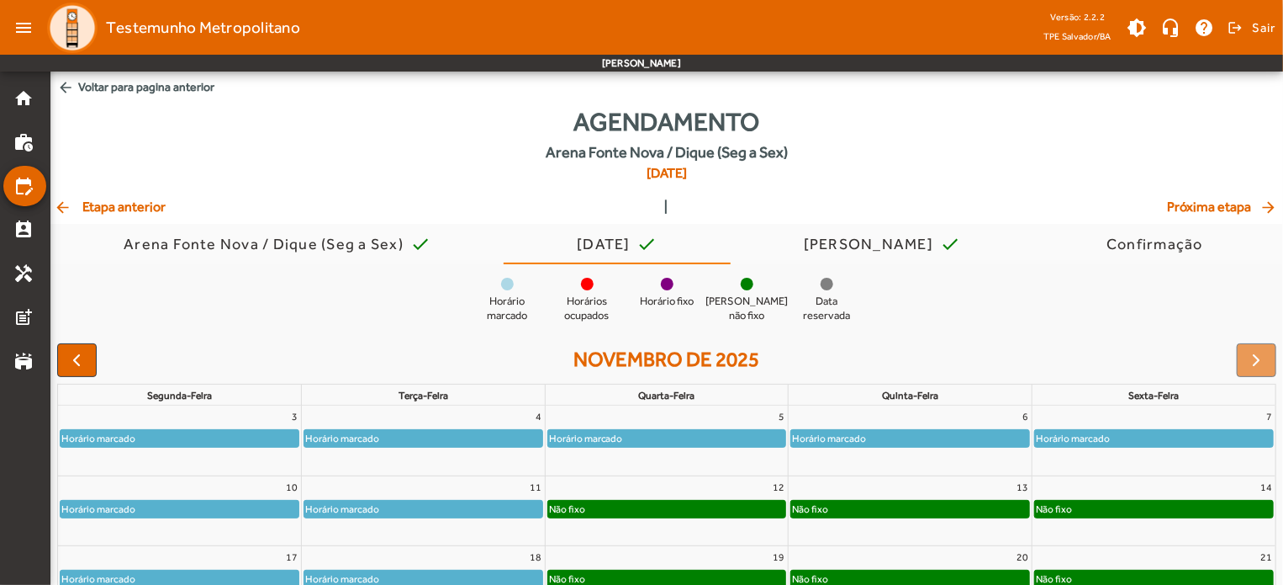
click at [868, 511] on div "Não fixo" at bounding box center [910, 508] width 238 height 17
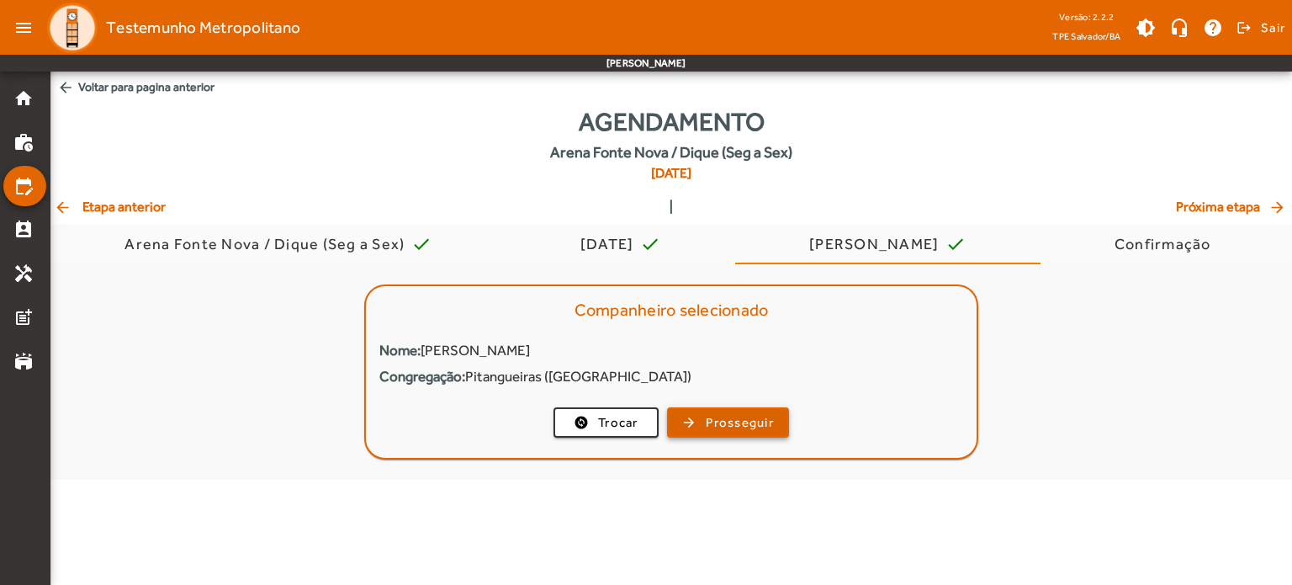
click at [712, 414] on span "Prosseguir" at bounding box center [740, 422] width 68 height 19
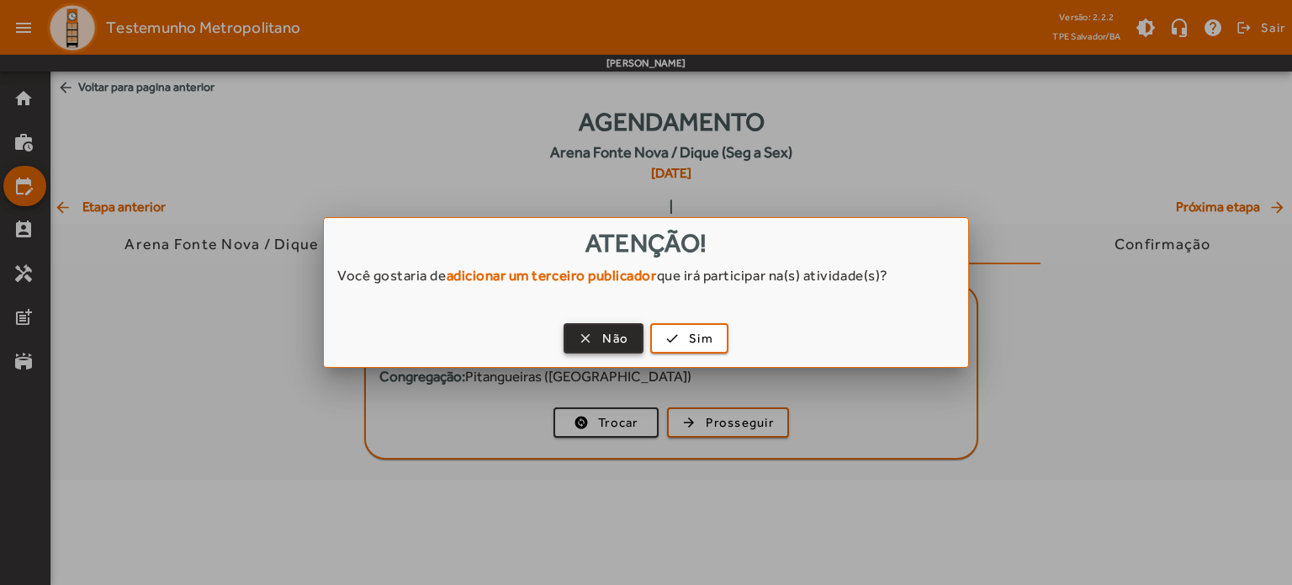
click at [619, 340] on span "Não" at bounding box center [615, 338] width 26 height 19
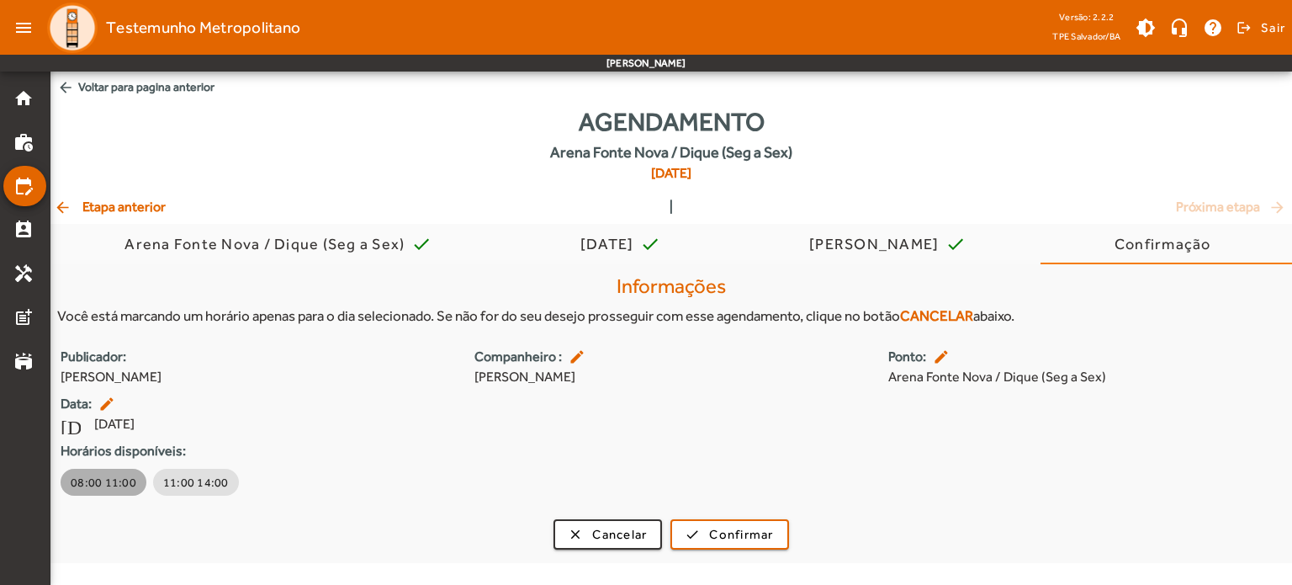
click at [111, 480] on span "08:00 11:00" at bounding box center [104, 482] width 66 height 17
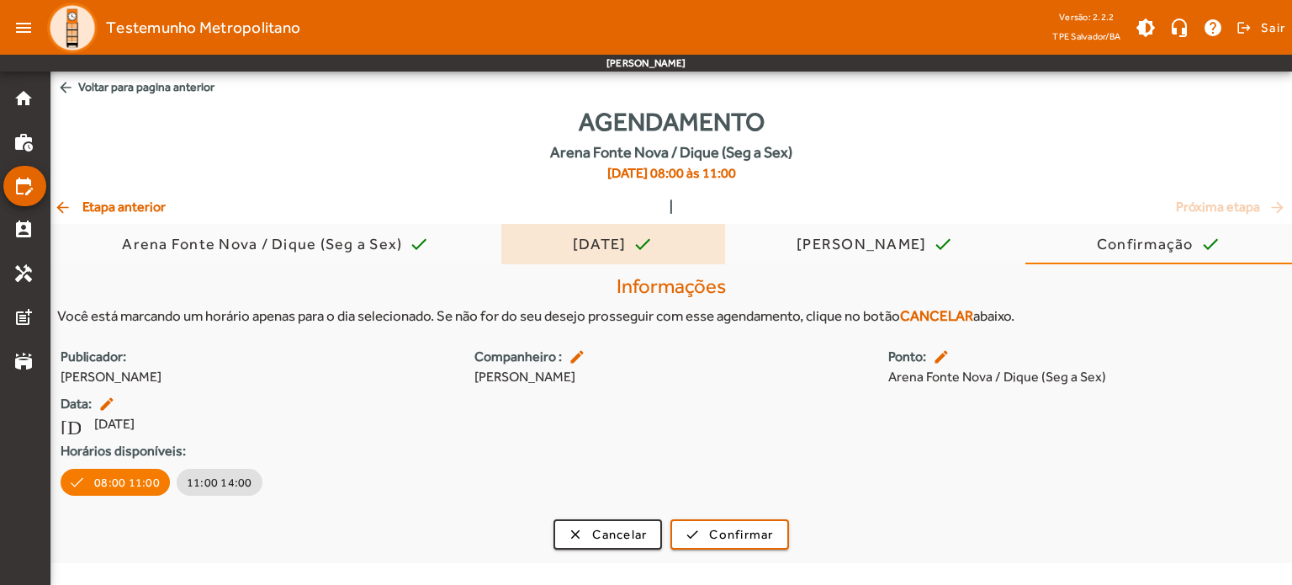
click at [611, 245] on div "[DATE]" at bounding box center [603, 244] width 61 height 17
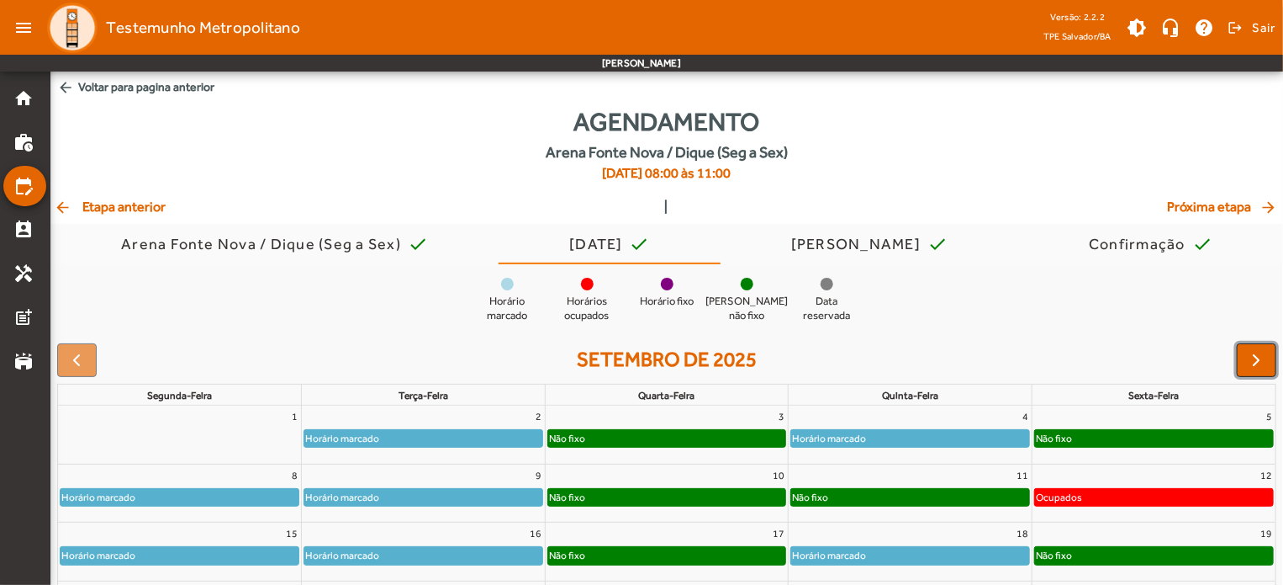
click at [1273, 353] on button "button" at bounding box center [1257, 360] width 40 height 34
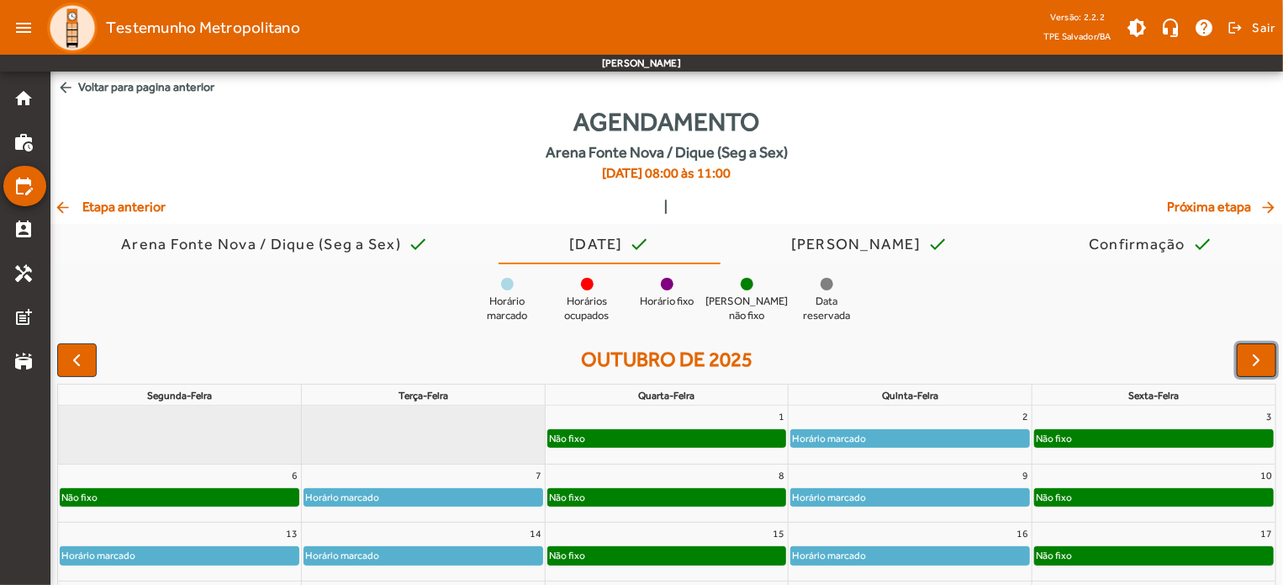
click at [1273, 353] on button "button" at bounding box center [1257, 360] width 40 height 34
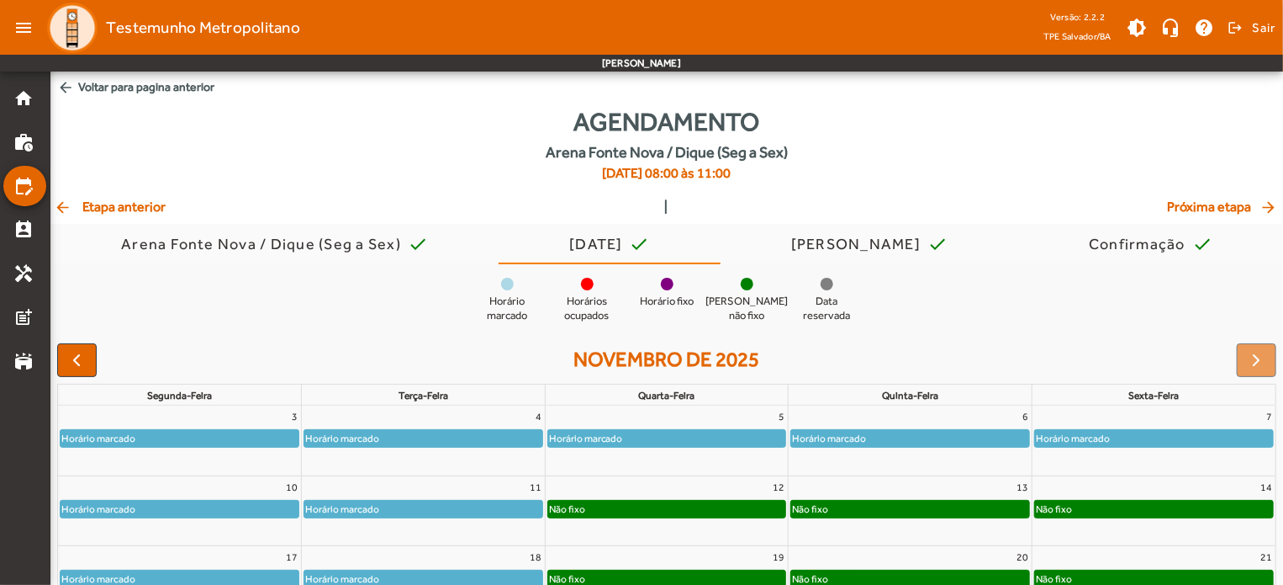
click at [1141, 504] on div "Não fixo" at bounding box center [1154, 508] width 238 height 17
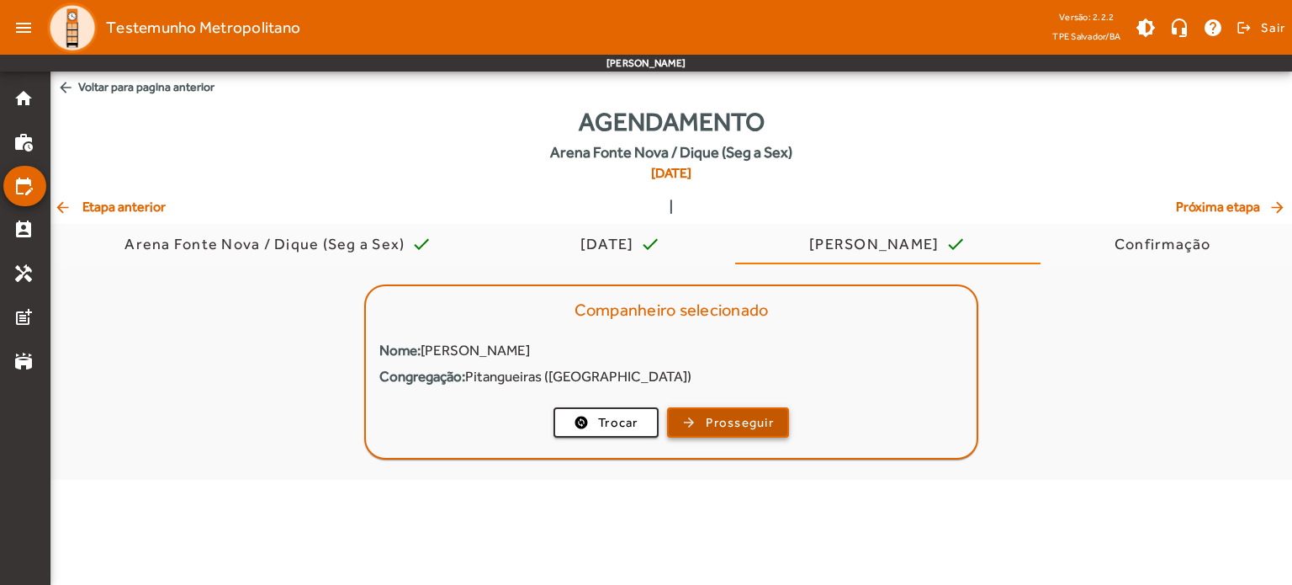
click at [707, 419] on span "Prosseguir" at bounding box center [740, 422] width 68 height 19
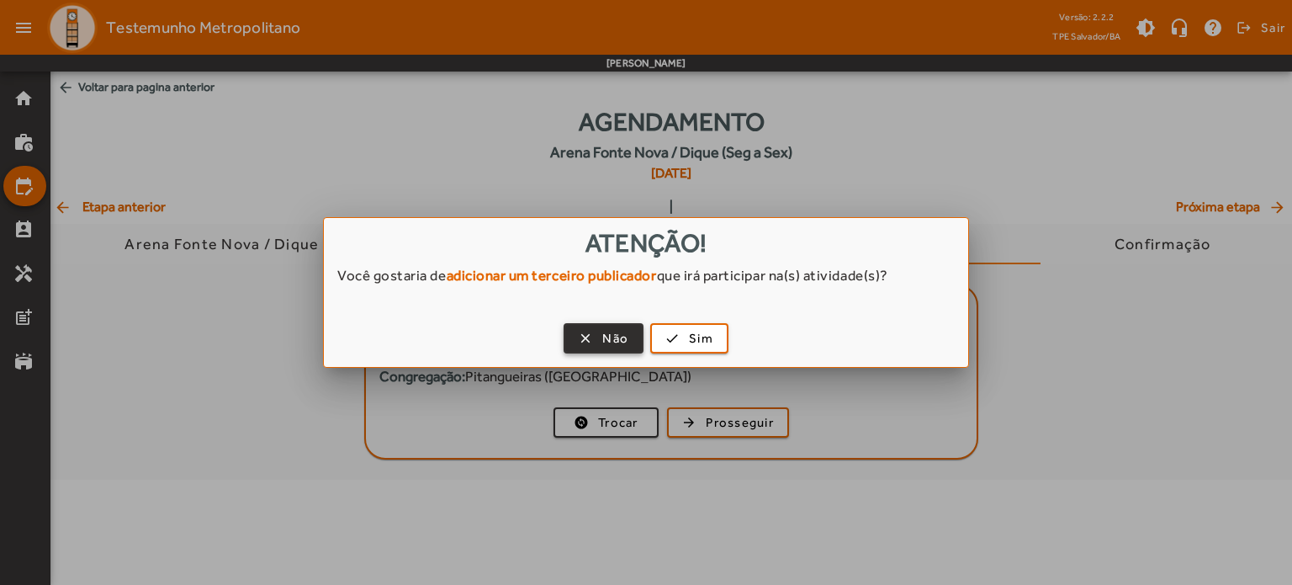
click at [609, 325] on span "button" at bounding box center [603, 338] width 77 height 40
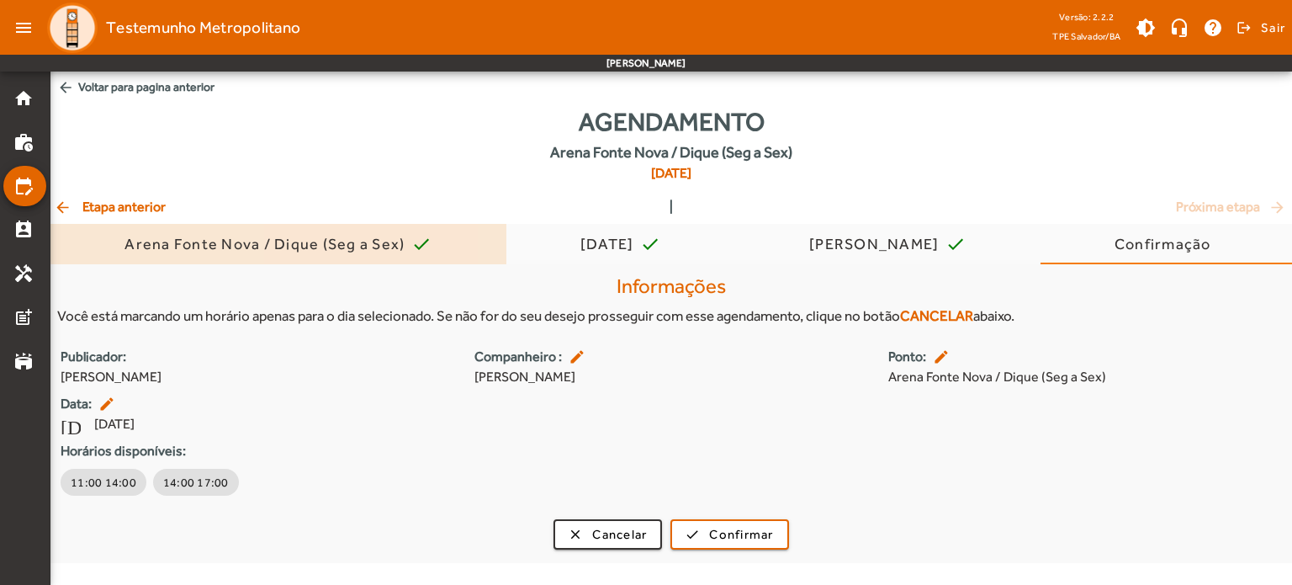
click at [371, 238] on div "Arena Fonte Nova / Dique (Seg a Sex)" at bounding box center [267, 244] width 287 height 17
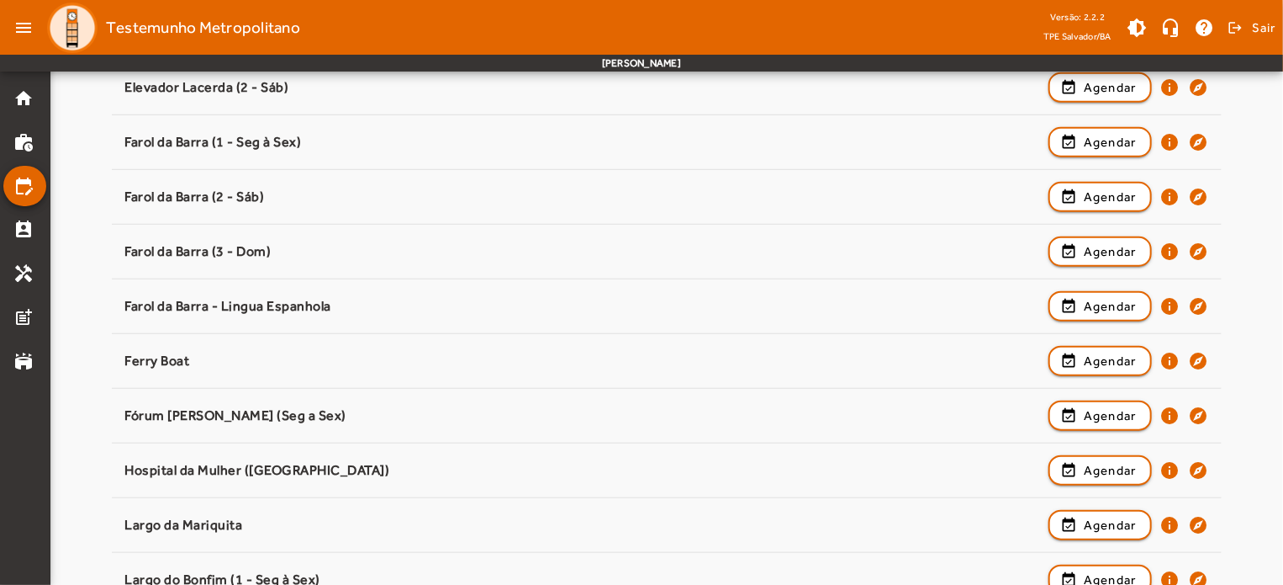
scroll to position [589, 0]
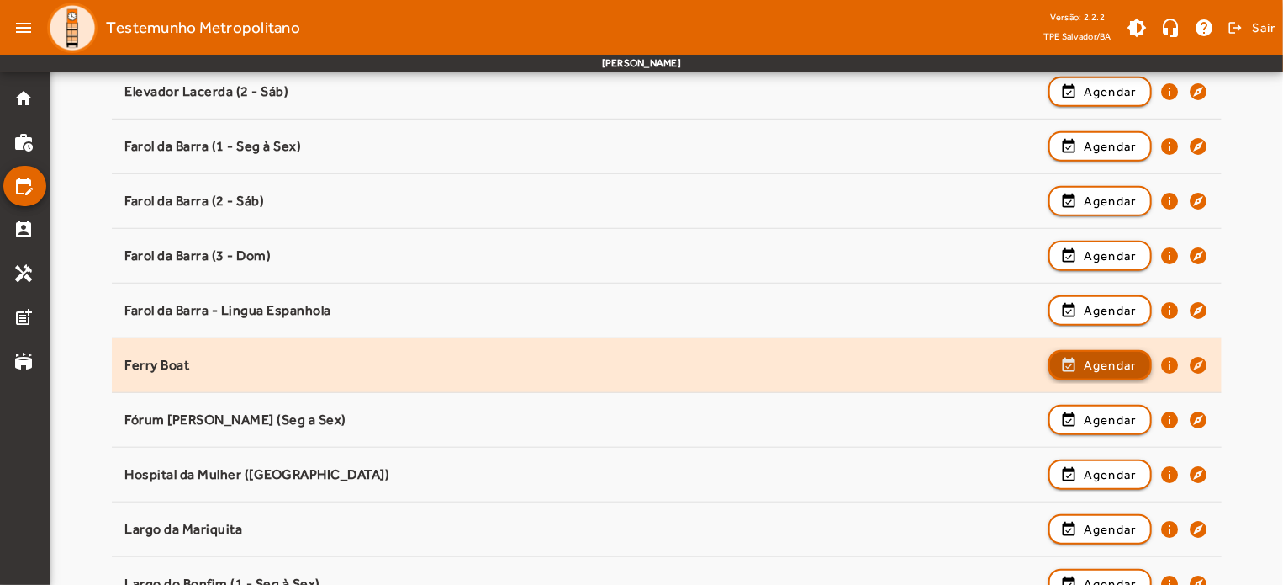
click at [1082, 359] on span "button" at bounding box center [1101, 365] width 100 height 40
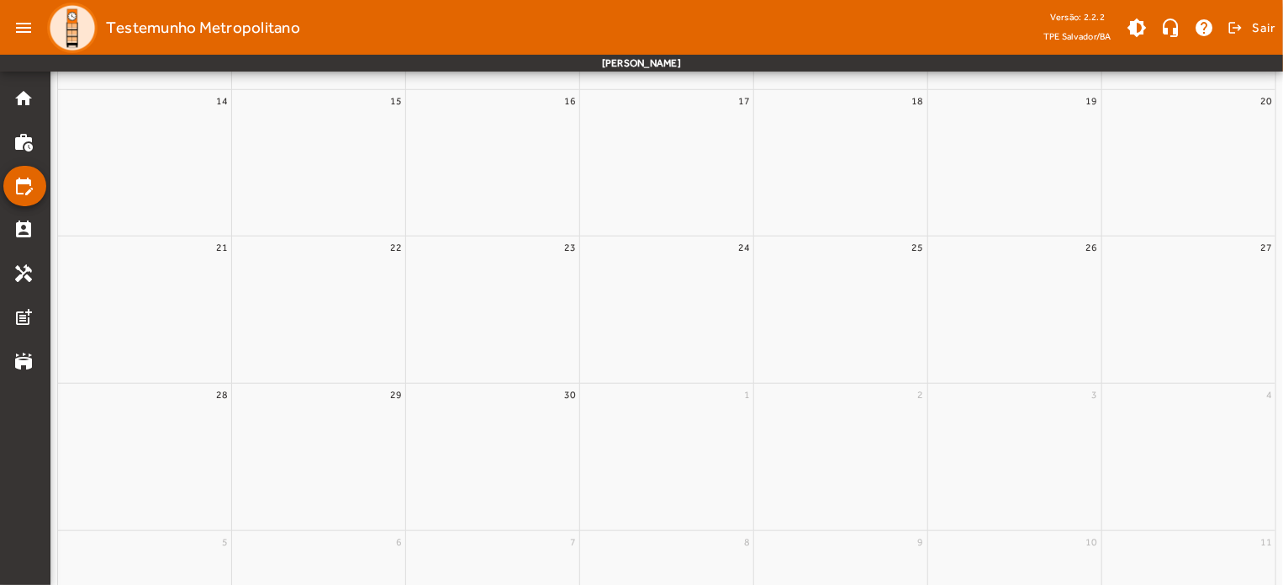
scroll to position [0, 0]
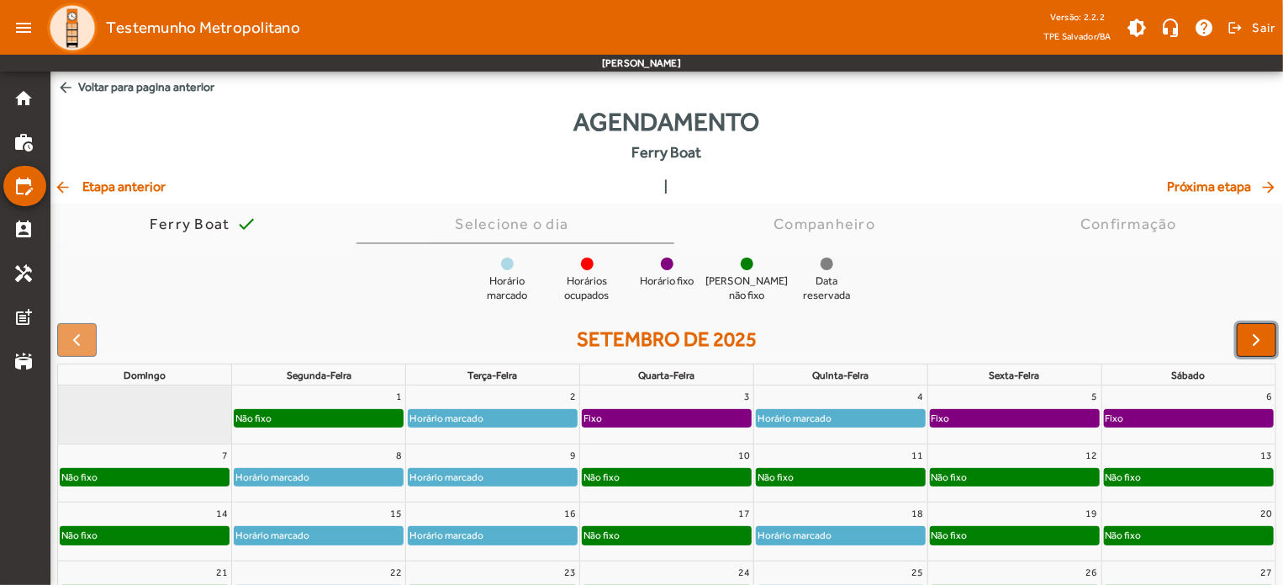
click at [1257, 329] on button "button" at bounding box center [1257, 340] width 40 height 34
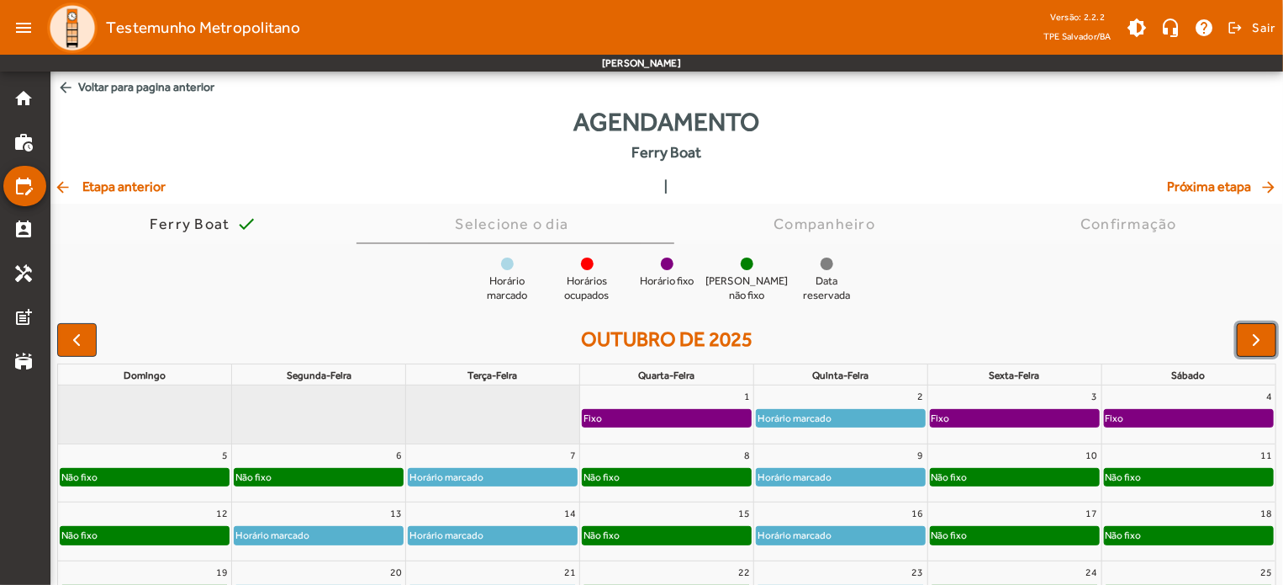
click at [1257, 329] on button "button" at bounding box center [1257, 340] width 40 height 34
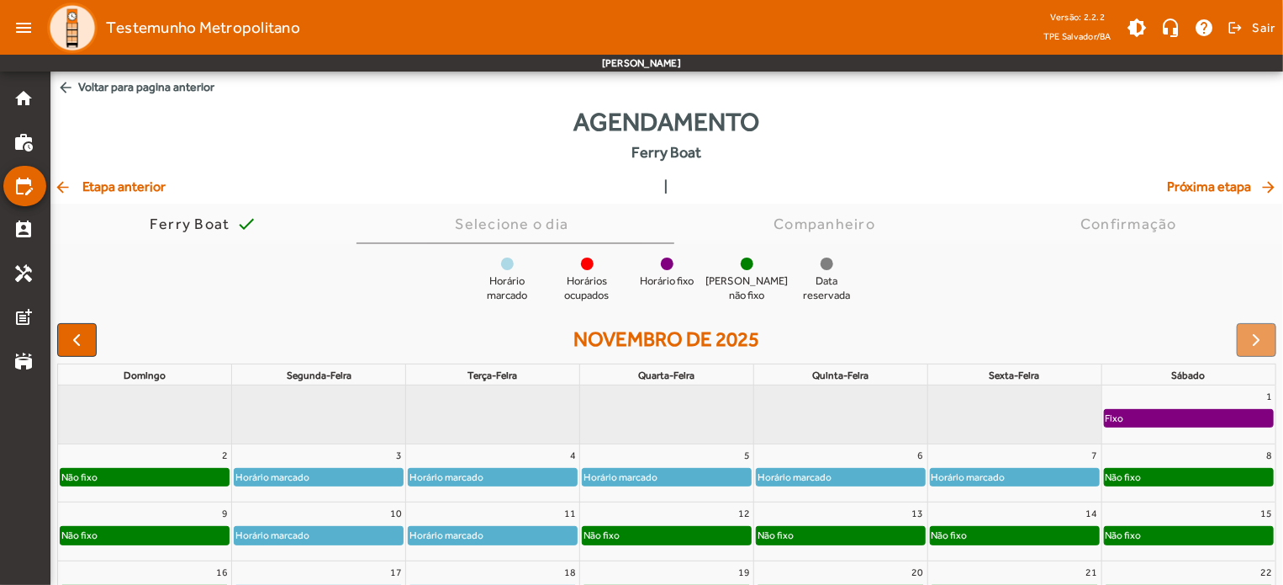
click at [199, 480] on div "Não fixo" at bounding box center [145, 476] width 168 height 17
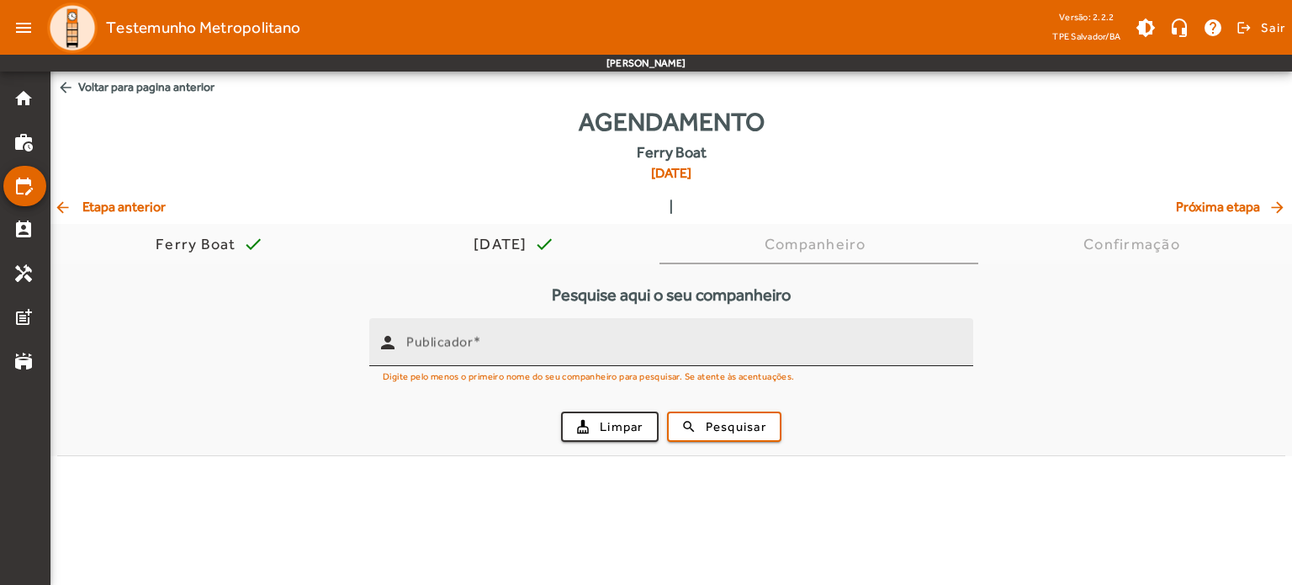
click at [552, 346] on input "Publicador" at bounding box center [682, 349] width 553 height 20
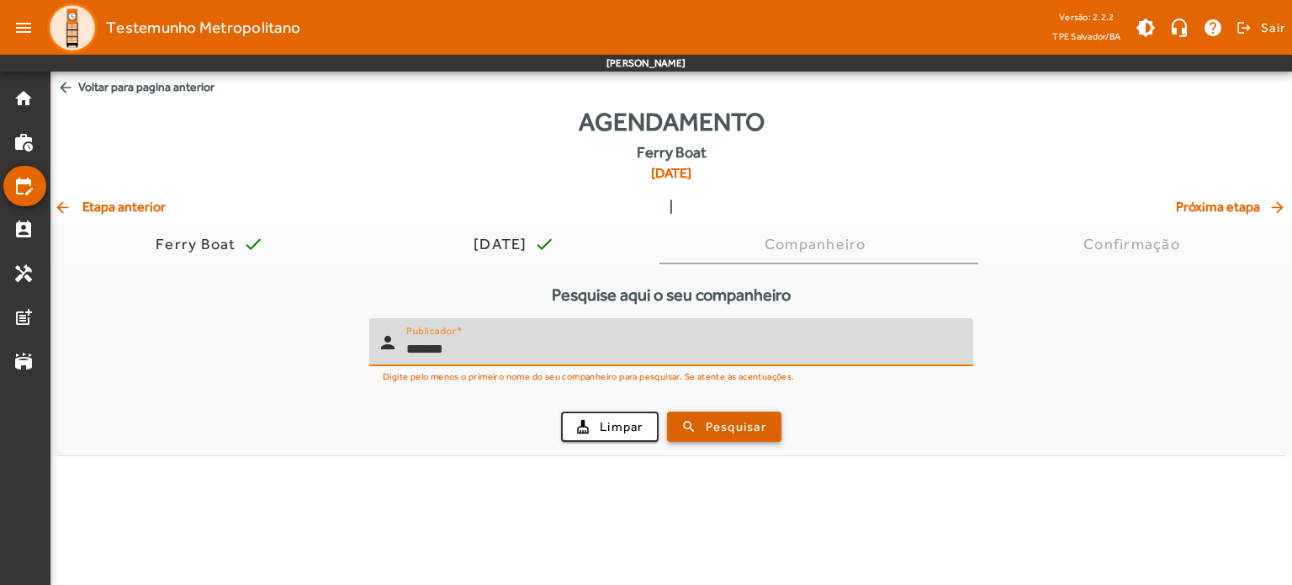
type input "*******"
click at [713, 431] on span "Pesquisar" at bounding box center [736, 426] width 61 height 19
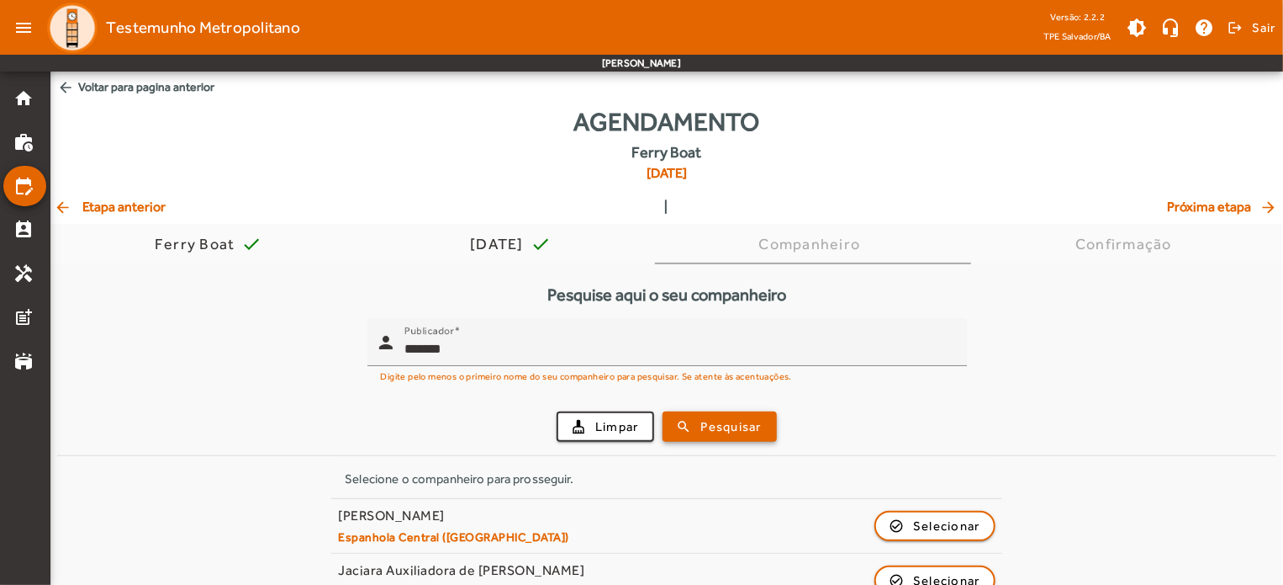
scroll to position [145, 0]
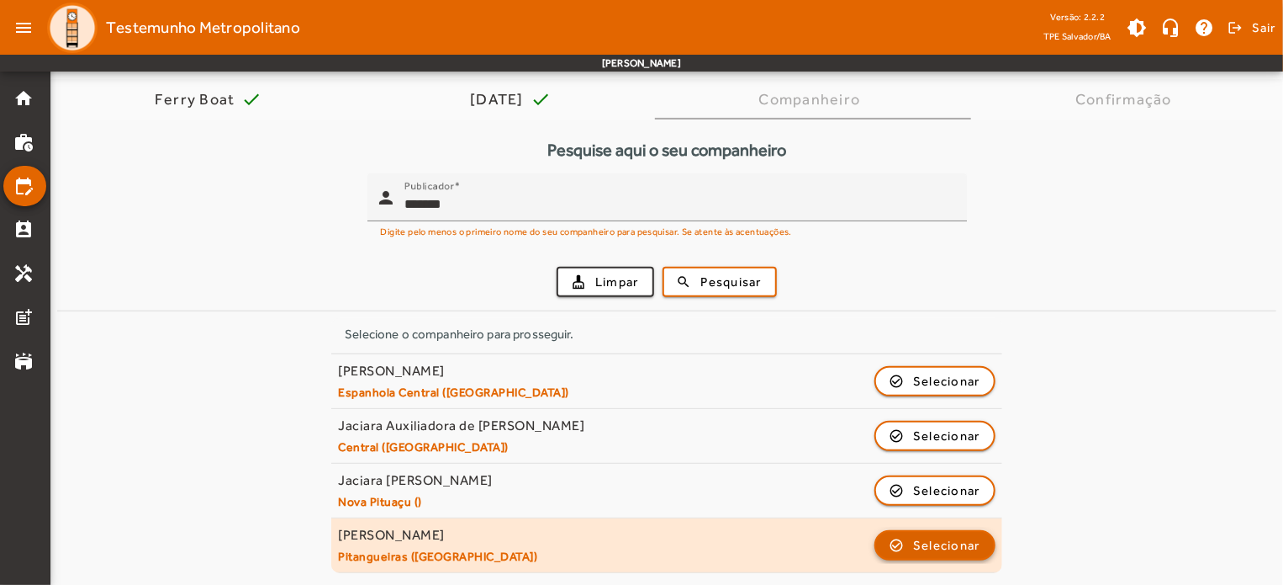
click at [982, 548] on span "button" at bounding box center [935, 545] width 118 height 40
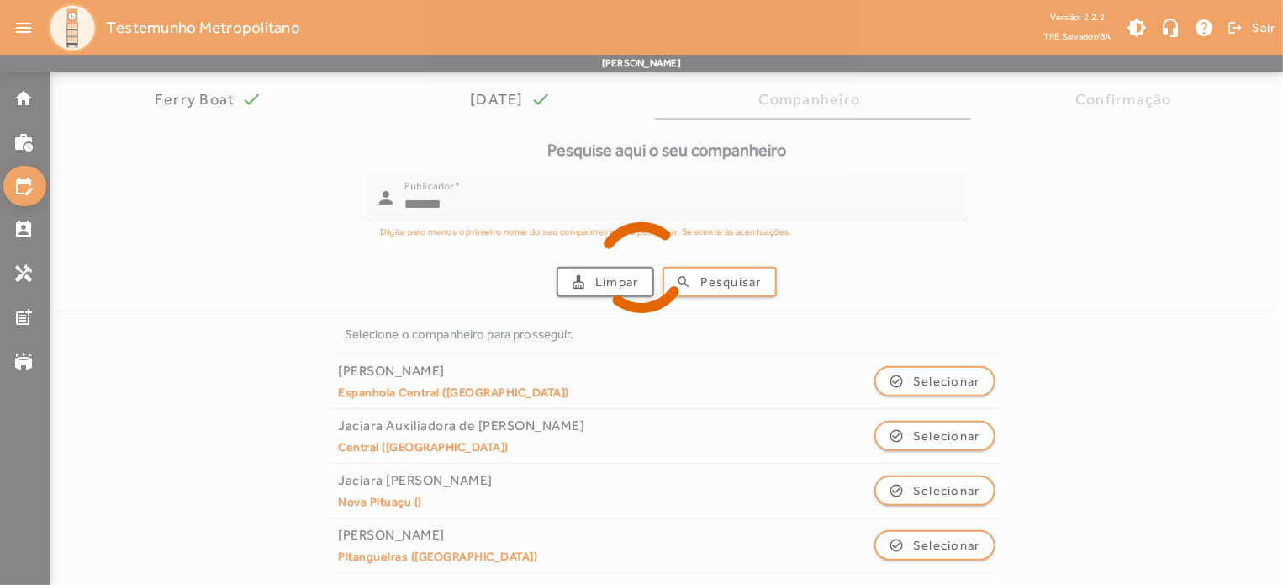
scroll to position [0, 0]
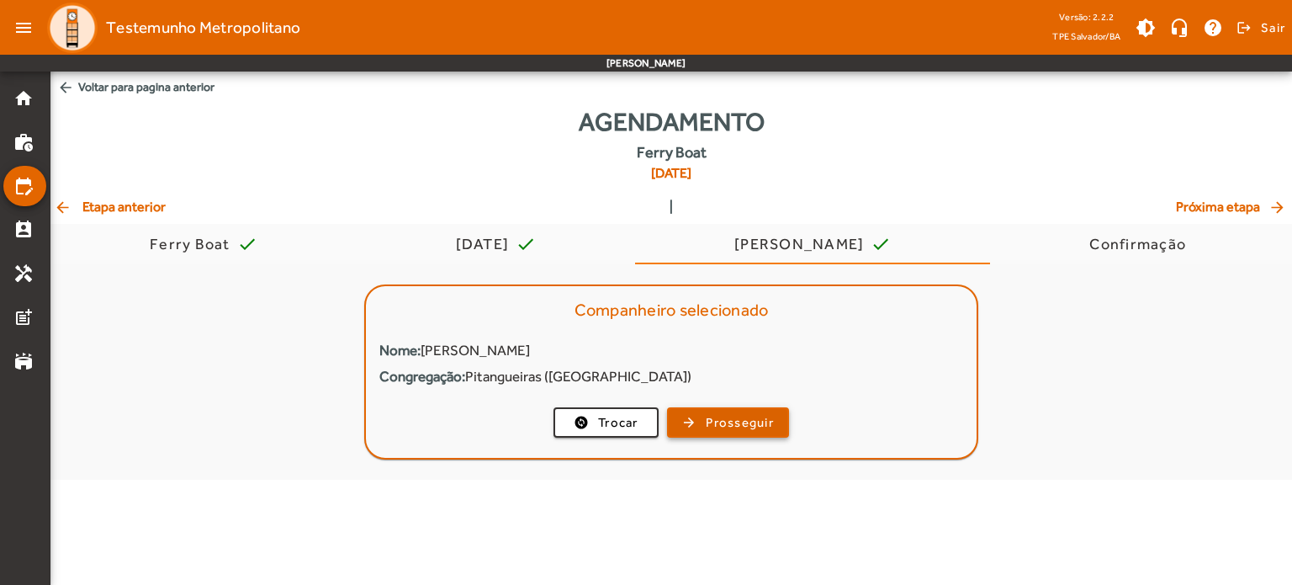
click at [728, 430] on span "Prosseguir" at bounding box center [740, 422] width 68 height 19
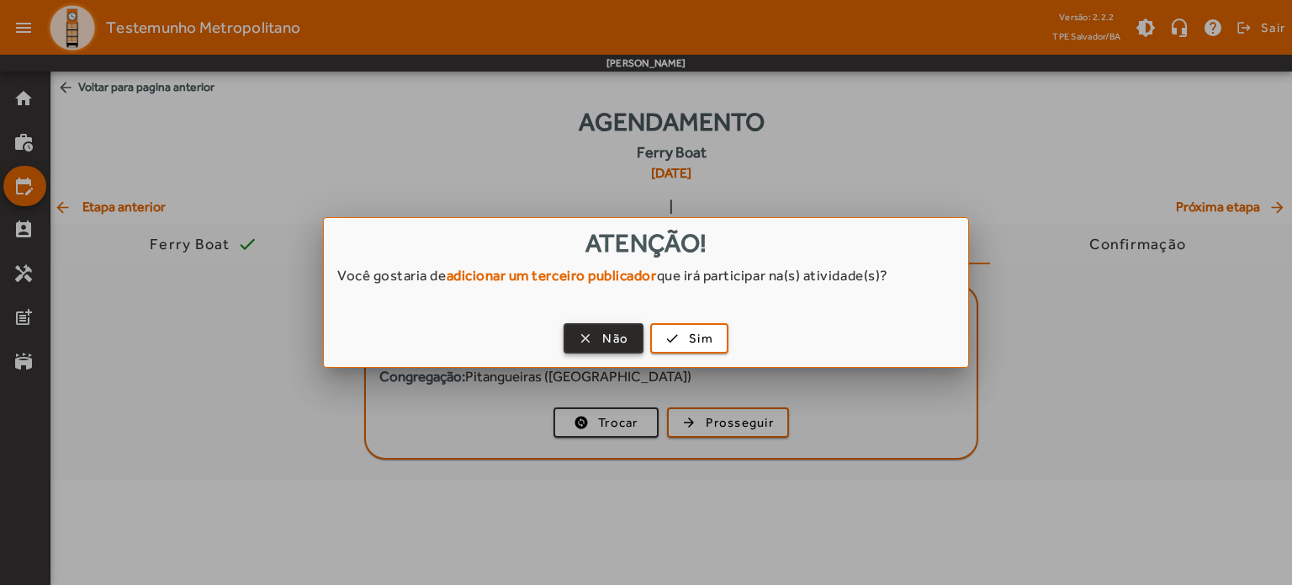
click at [608, 338] on span "Não" at bounding box center [615, 338] width 26 height 19
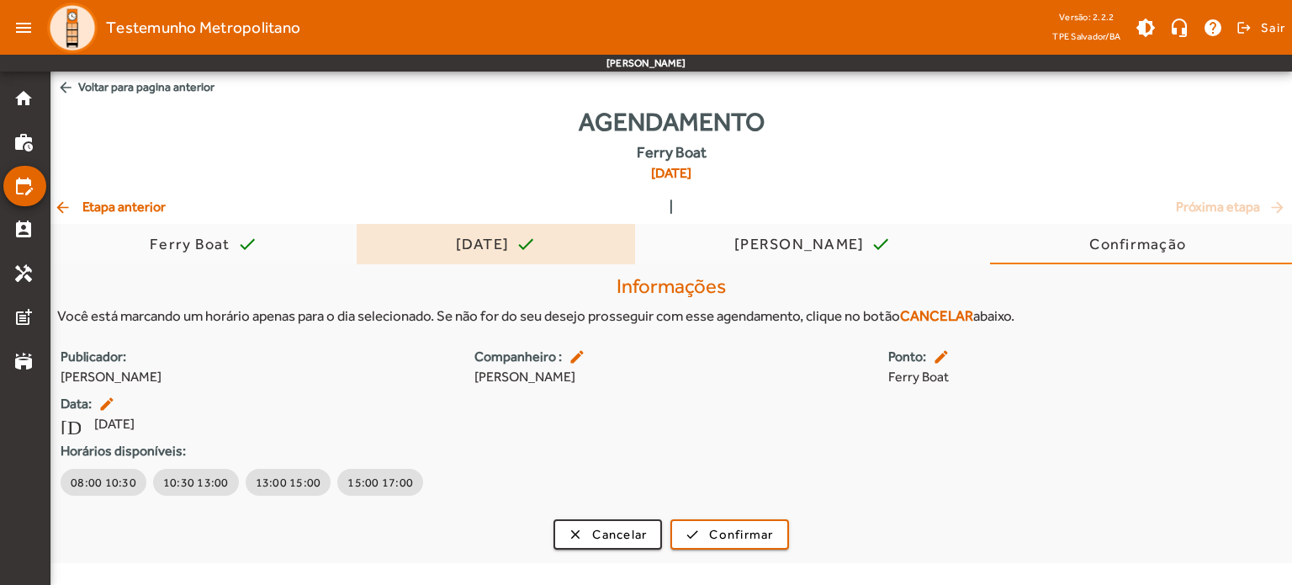
click at [511, 248] on div "[DATE]" at bounding box center [486, 244] width 61 height 17
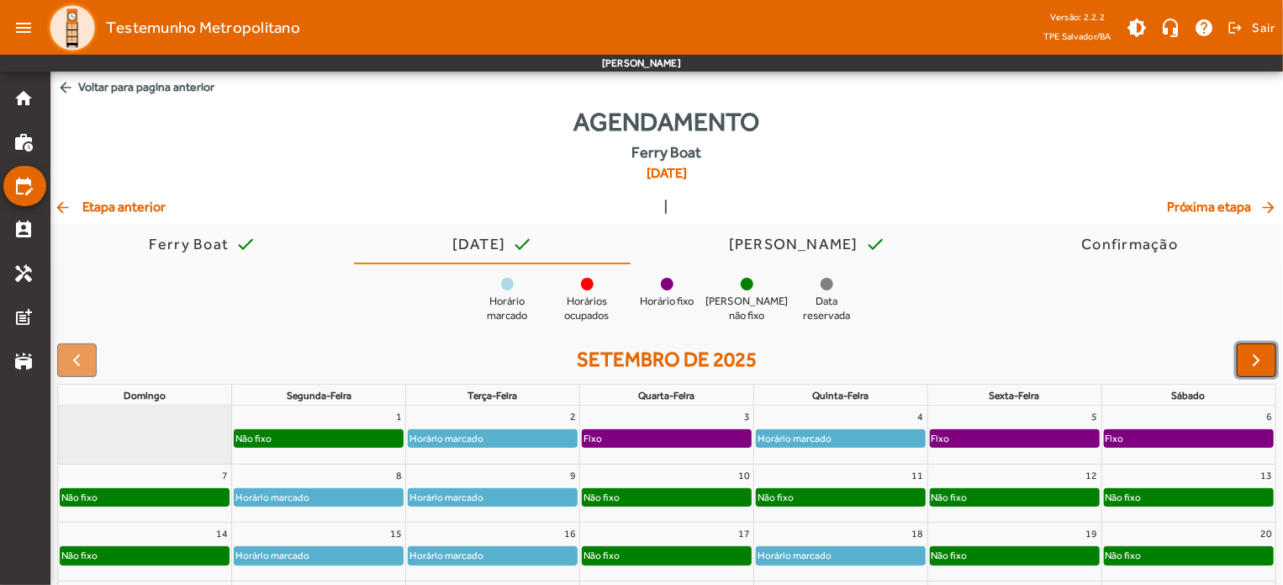
click at [1241, 356] on button "button" at bounding box center [1257, 360] width 40 height 34
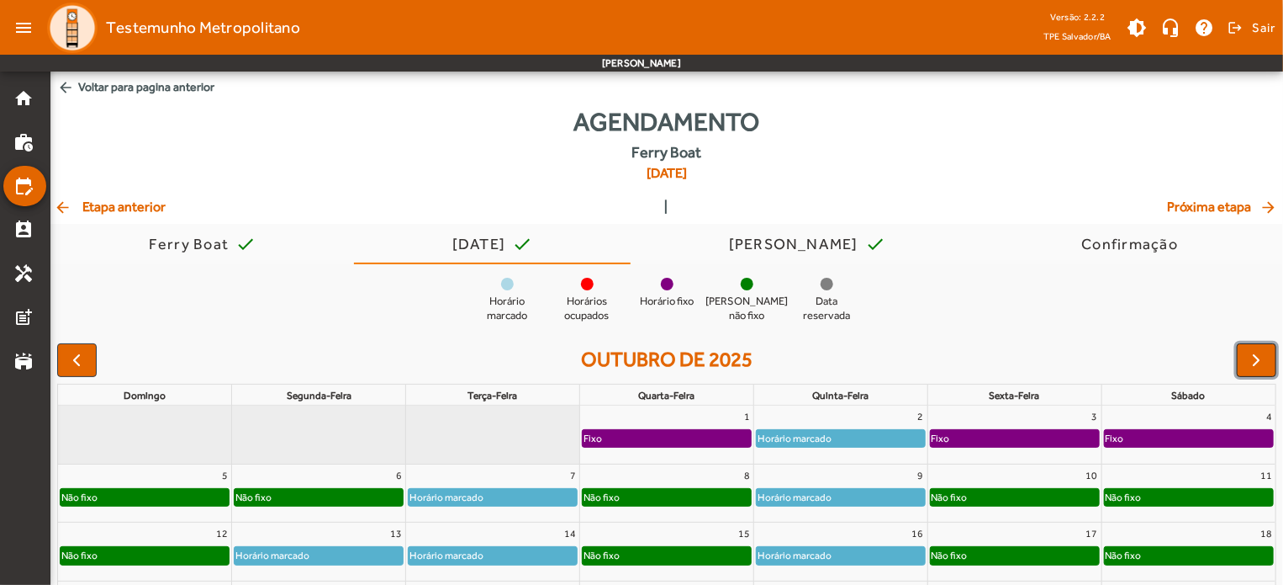
click at [1241, 356] on button "button" at bounding box center [1257, 360] width 40 height 34
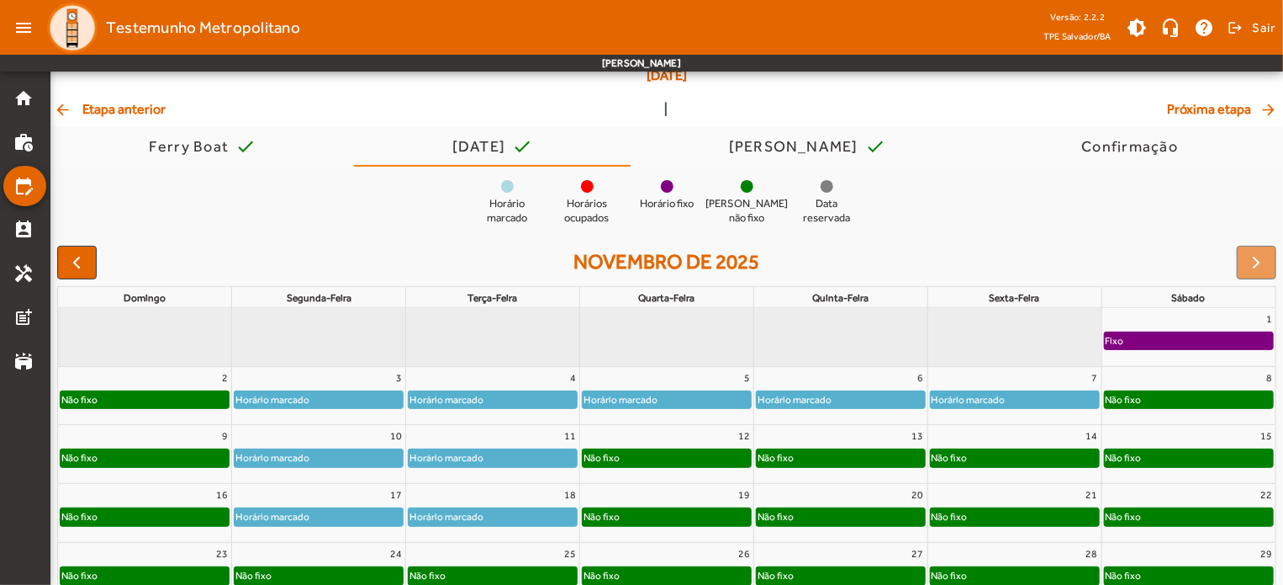
scroll to position [98, 0]
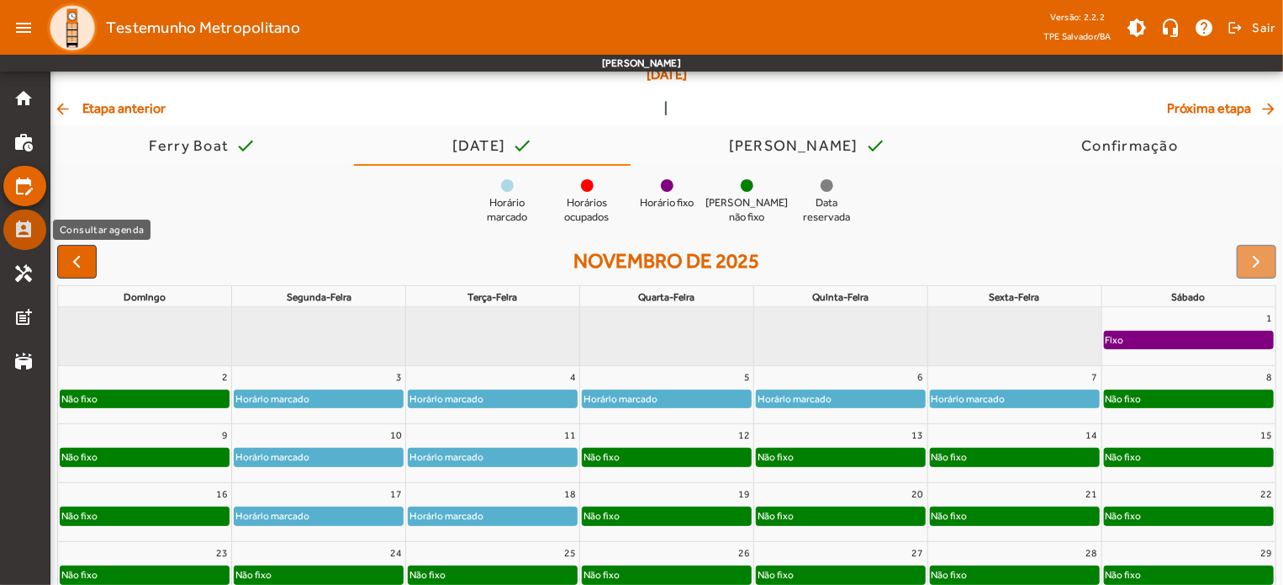
click at [28, 227] on mat-icon "perm_contact_calendar" at bounding box center [23, 230] width 20 height 20
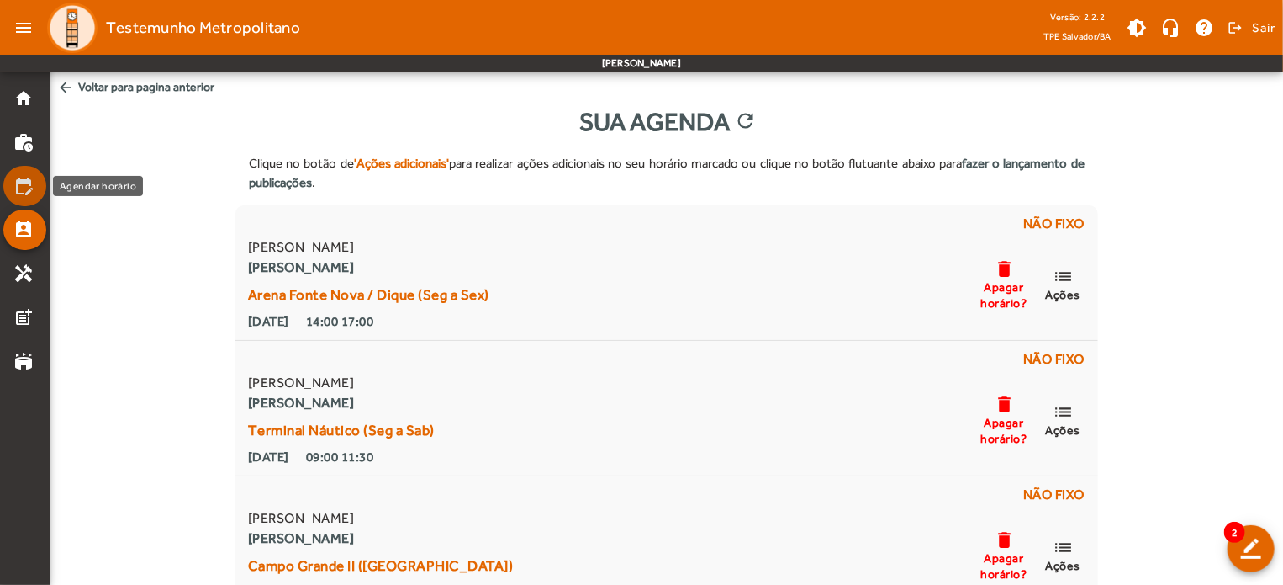
click at [20, 188] on mat-icon "edit_calendar" at bounding box center [23, 186] width 20 height 20
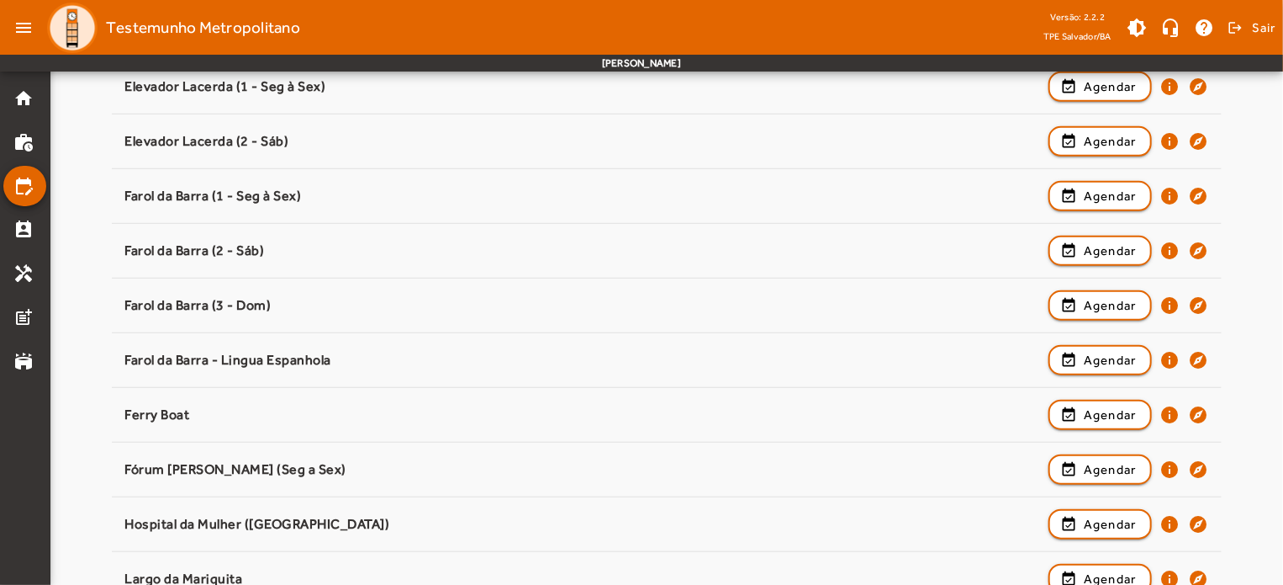
scroll to position [508, 0]
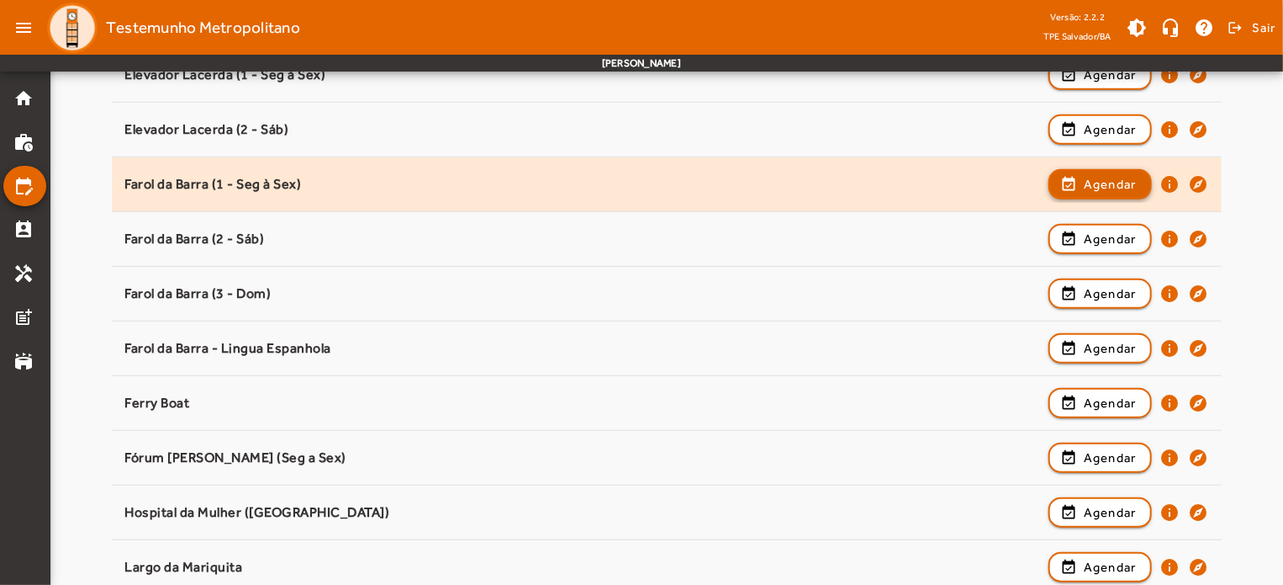
click at [1079, 181] on span "button" at bounding box center [1101, 184] width 100 height 40
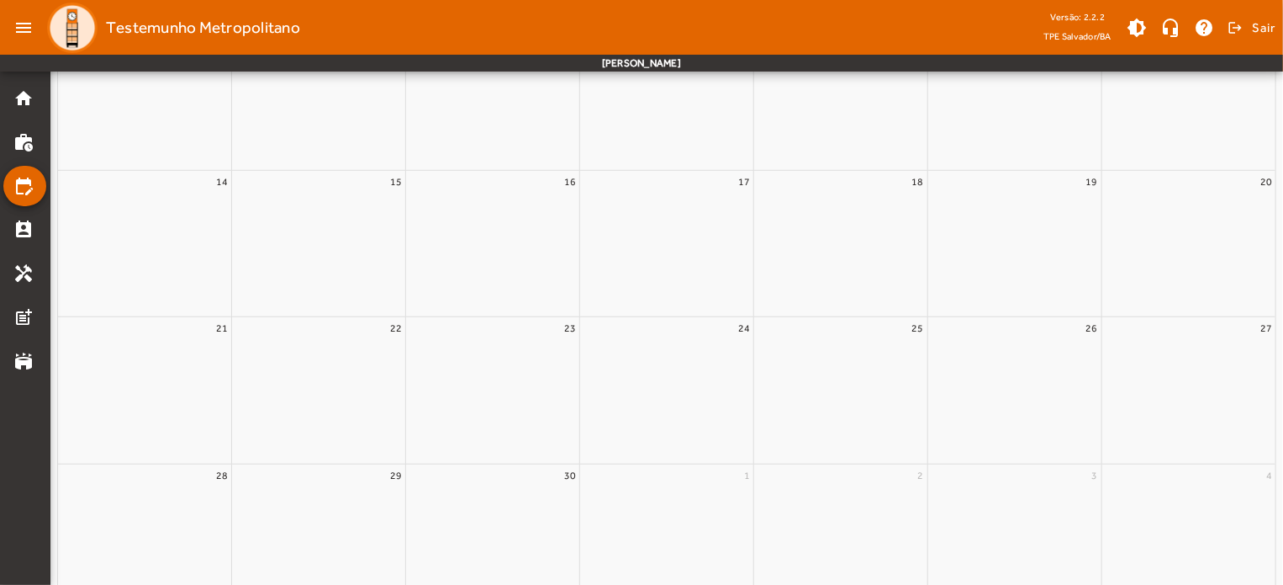
scroll to position [0, 0]
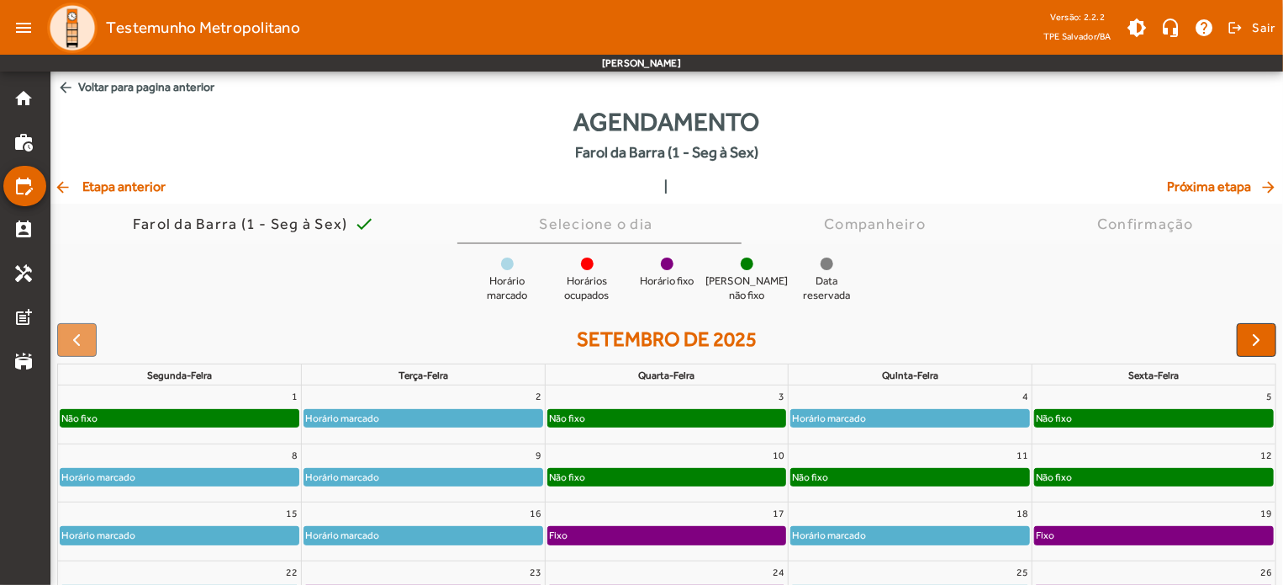
click at [1194, 417] on div "Não fixo" at bounding box center [1154, 418] width 238 height 17
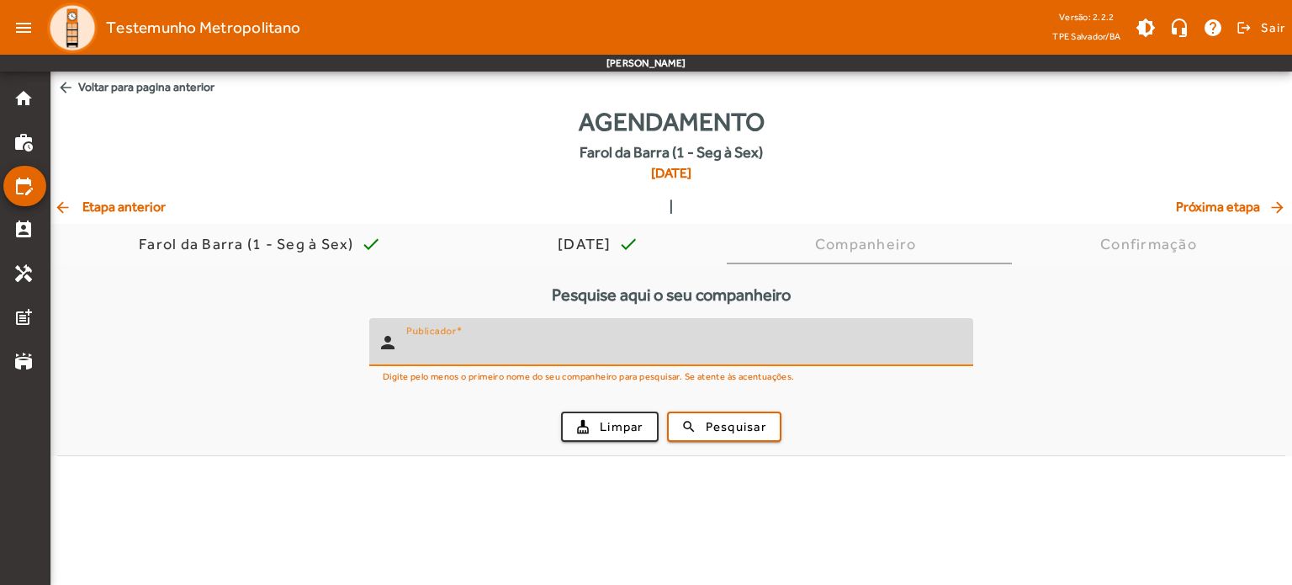
click at [861, 354] on input "Publicador" at bounding box center [682, 349] width 553 height 20
type input "*******"
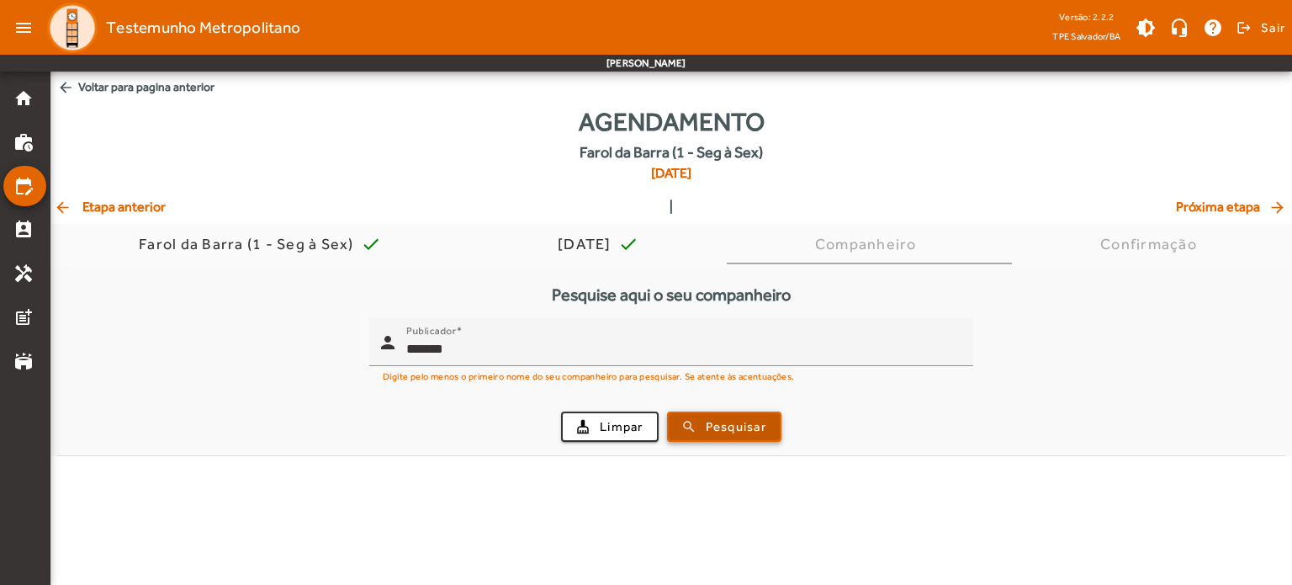
click at [760, 418] on span "Pesquisar" at bounding box center [736, 426] width 61 height 19
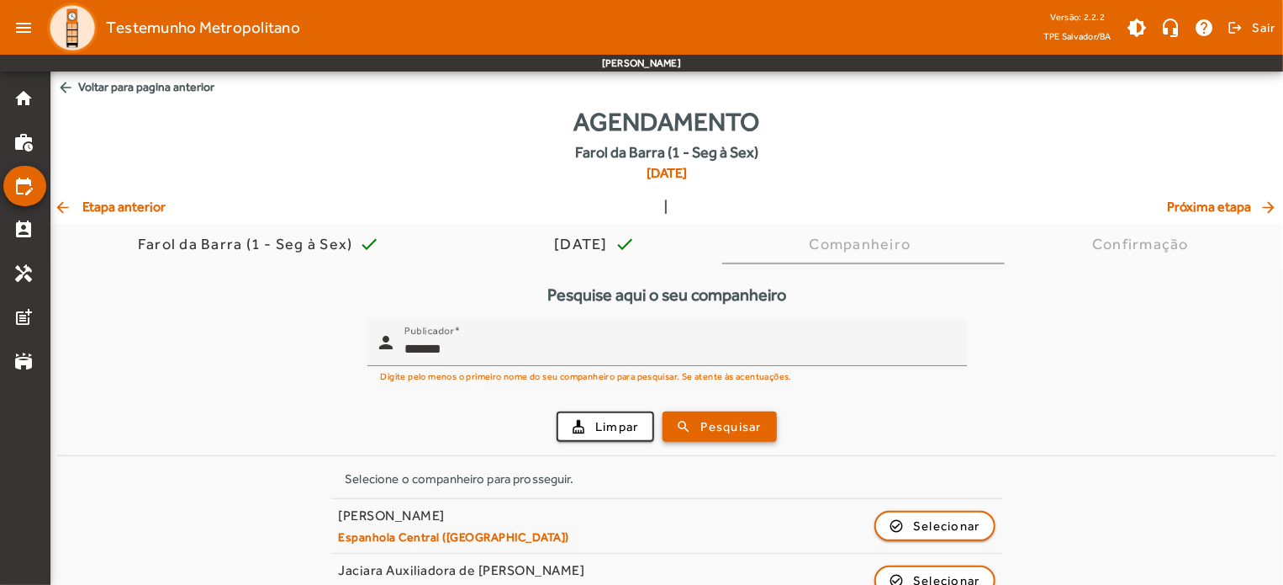
scroll to position [145, 0]
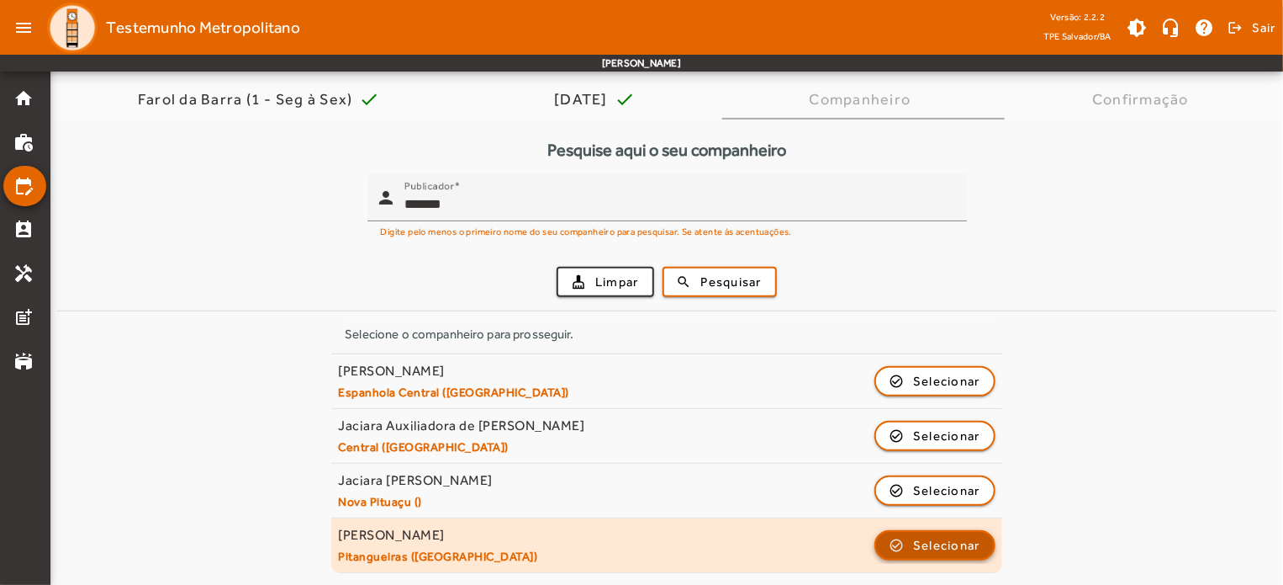
click at [971, 538] on span "Selecionar" at bounding box center [946, 545] width 67 height 20
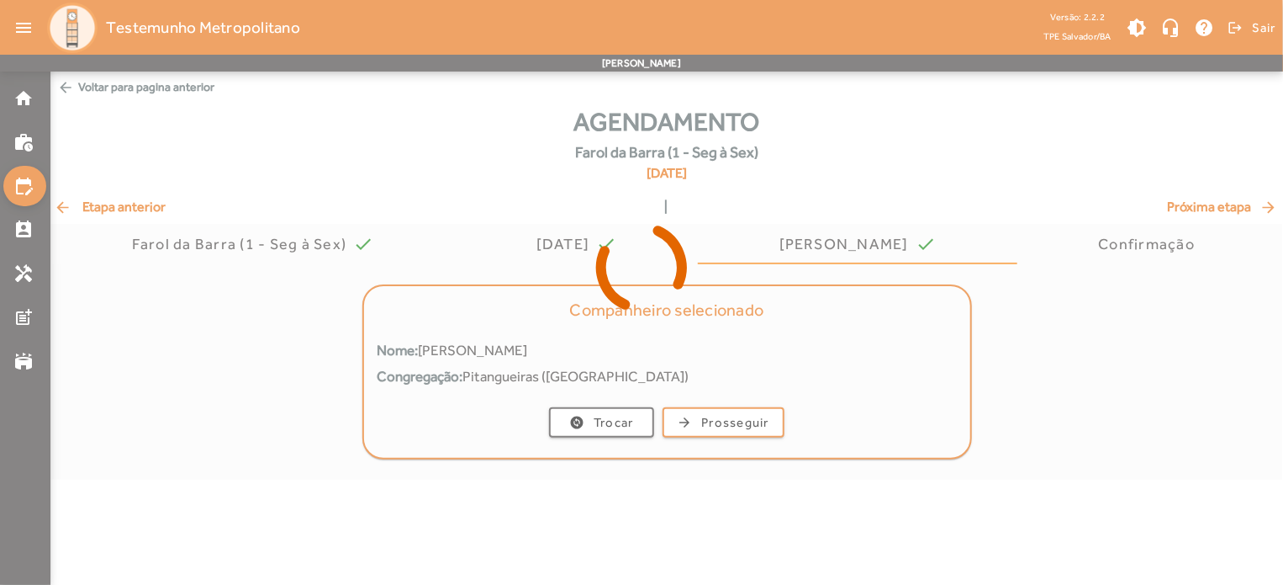
scroll to position [0, 0]
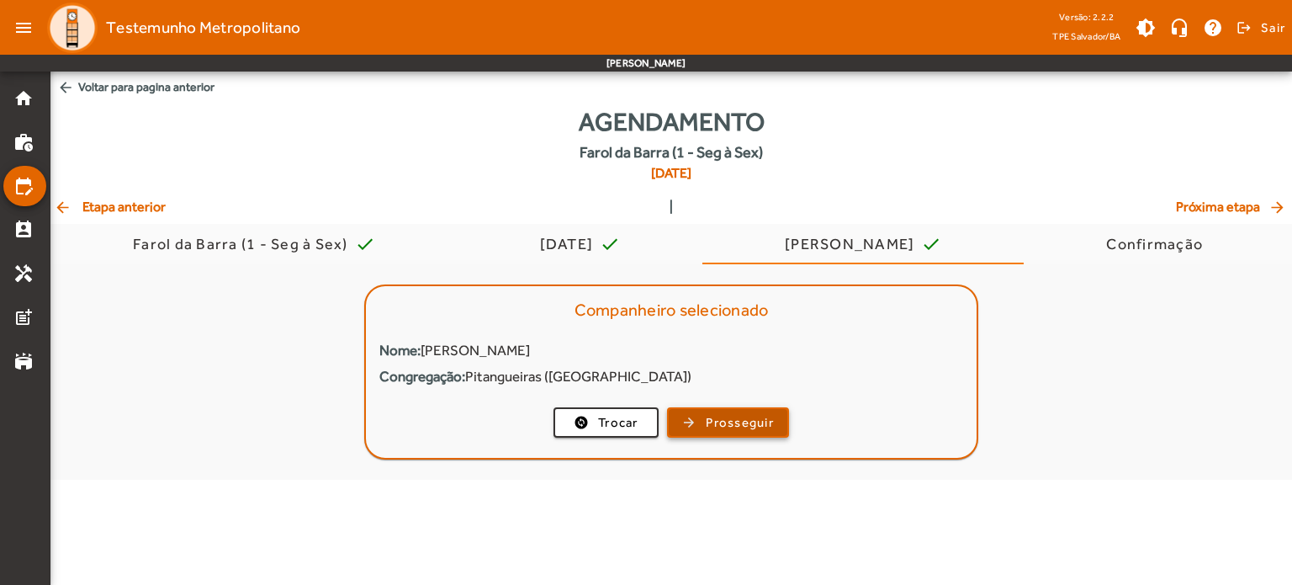
click at [744, 416] on span "Prosseguir" at bounding box center [740, 422] width 68 height 19
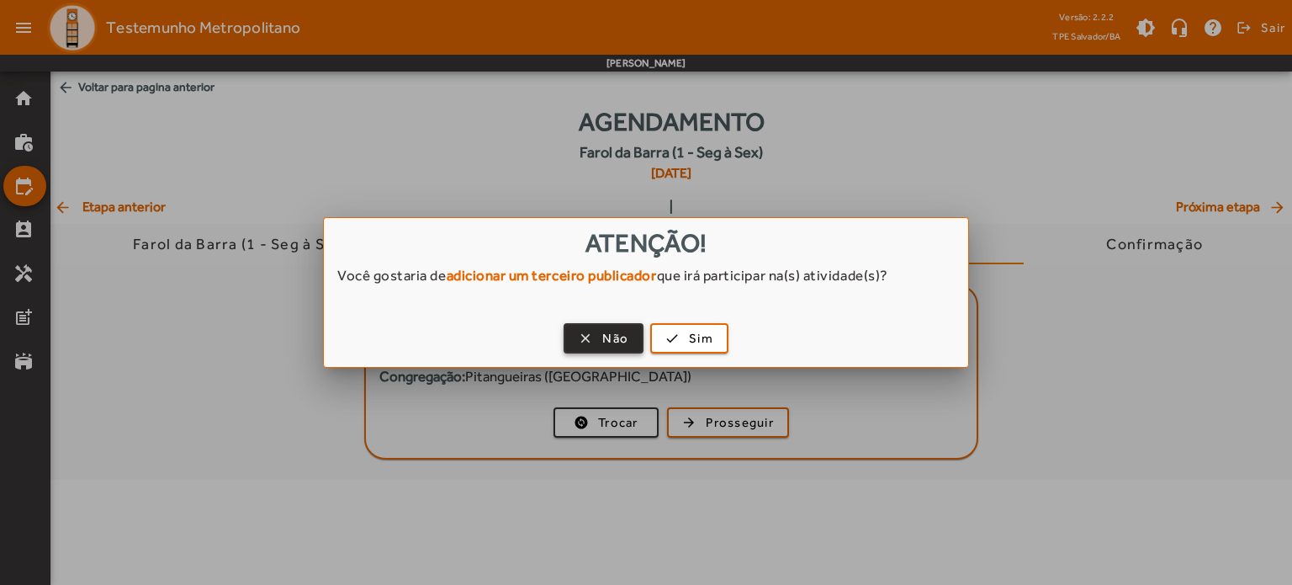
click at [630, 336] on span "button" at bounding box center [603, 338] width 77 height 40
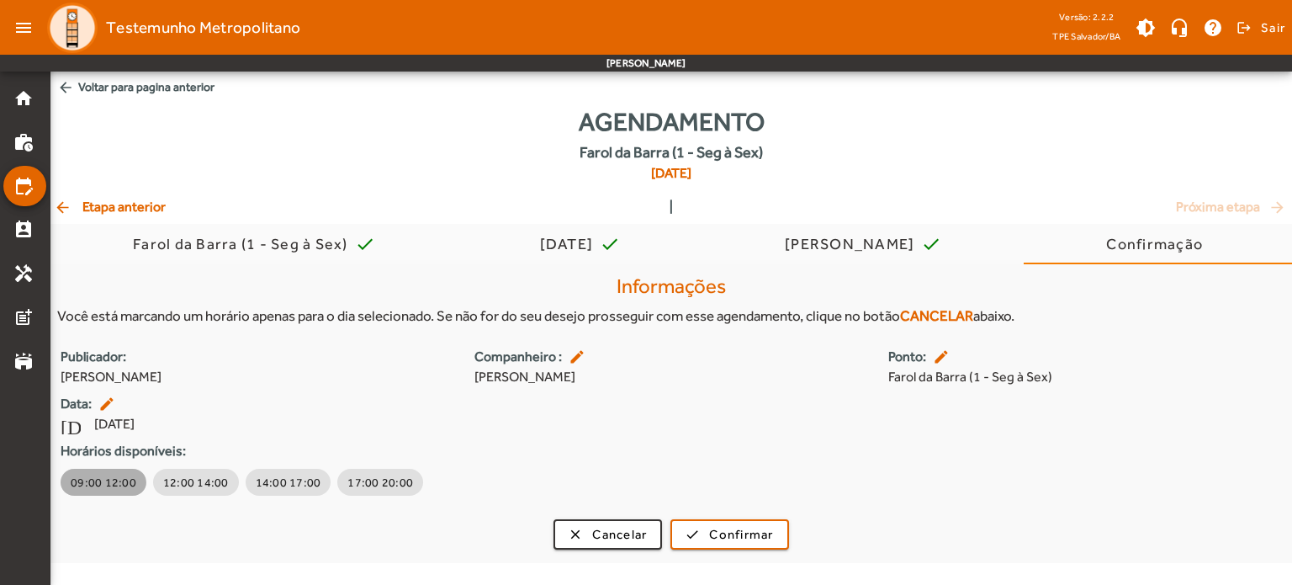
click at [99, 487] on span "09:00 12:00" at bounding box center [104, 482] width 66 height 17
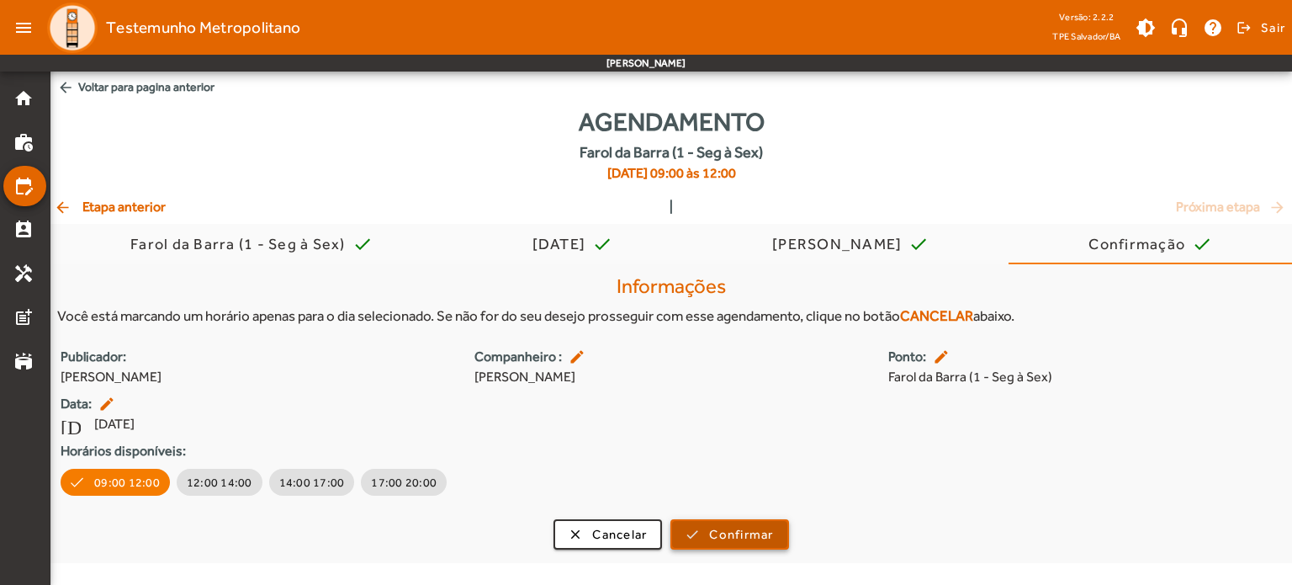
click at [755, 537] on span "Confirmar" at bounding box center [741, 534] width 64 height 19
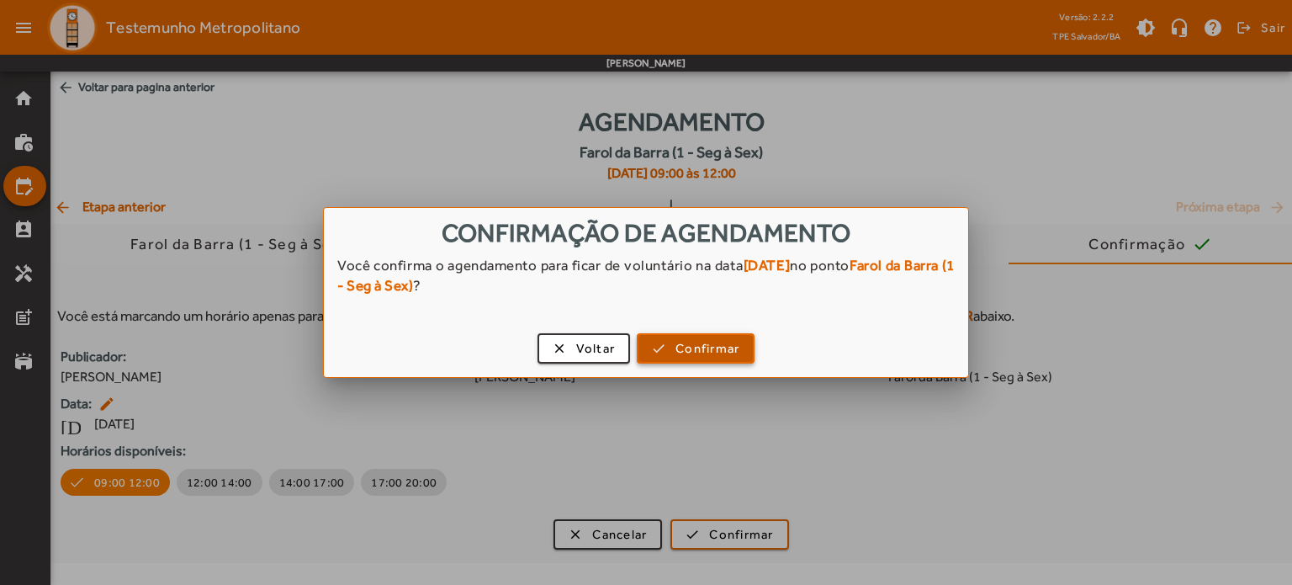
click at [705, 336] on span "button" at bounding box center [695, 348] width 114 height 40
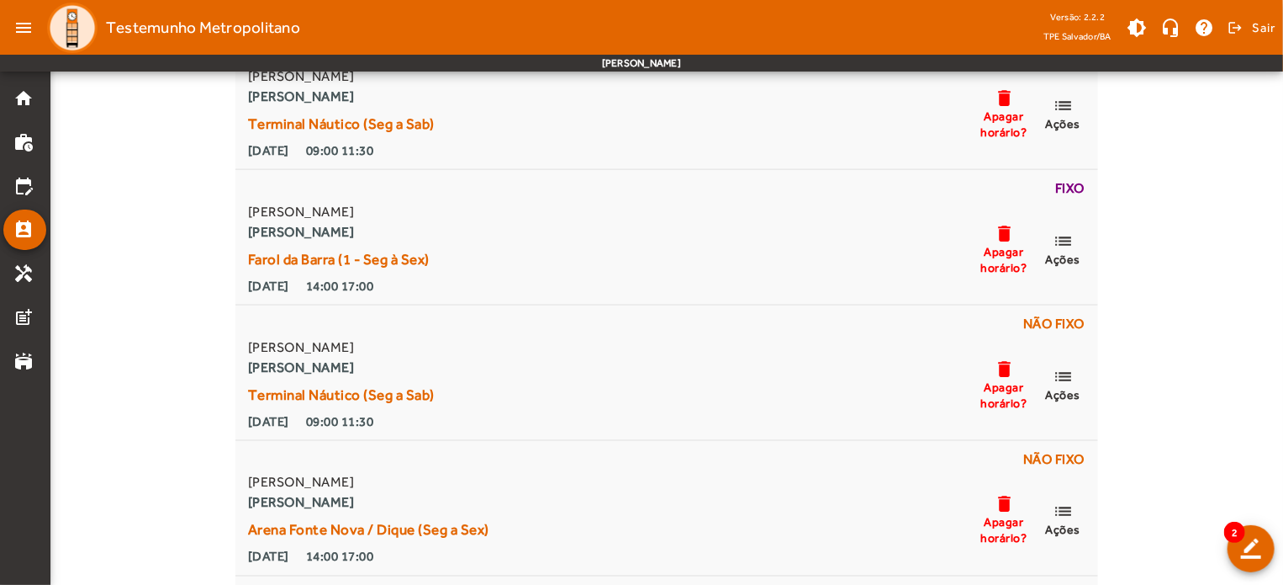
scroll to position [1144, 0]
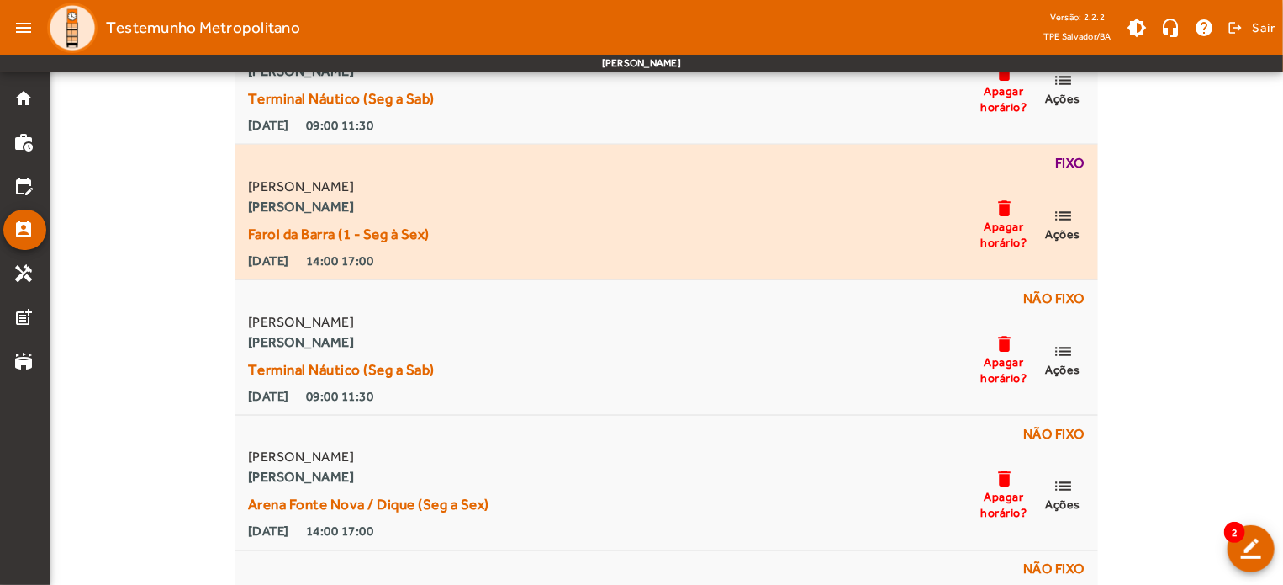
click at [1073, 219] on span "list Ações" at bounding box center [1063, 223] width 50 height 36
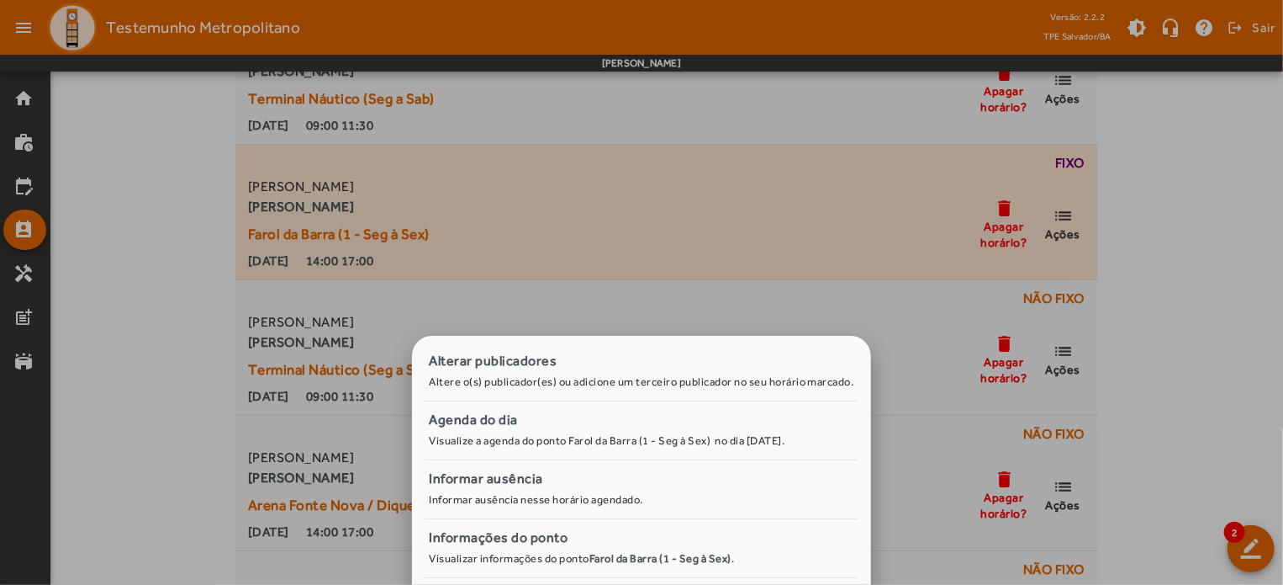
scroll to position [0, 0]
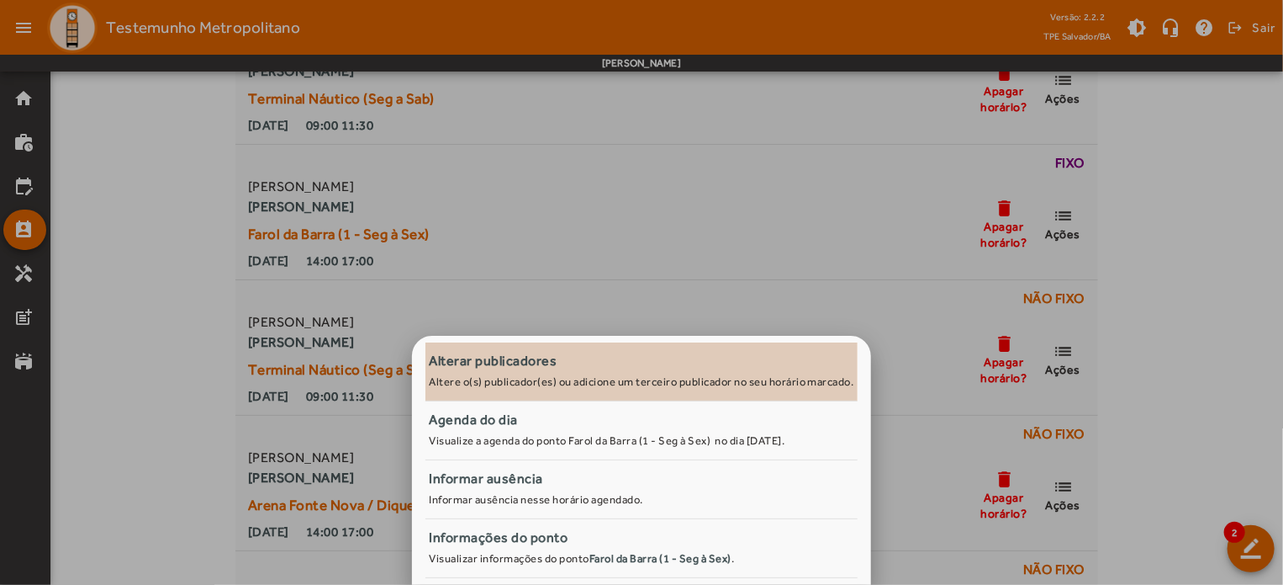
click at [705, 383] on small "Altere o(s) publicador(es) ou adicione um terceiro publicador no seu horário ma…" at bounding box center [642, 381] width 426 height 13
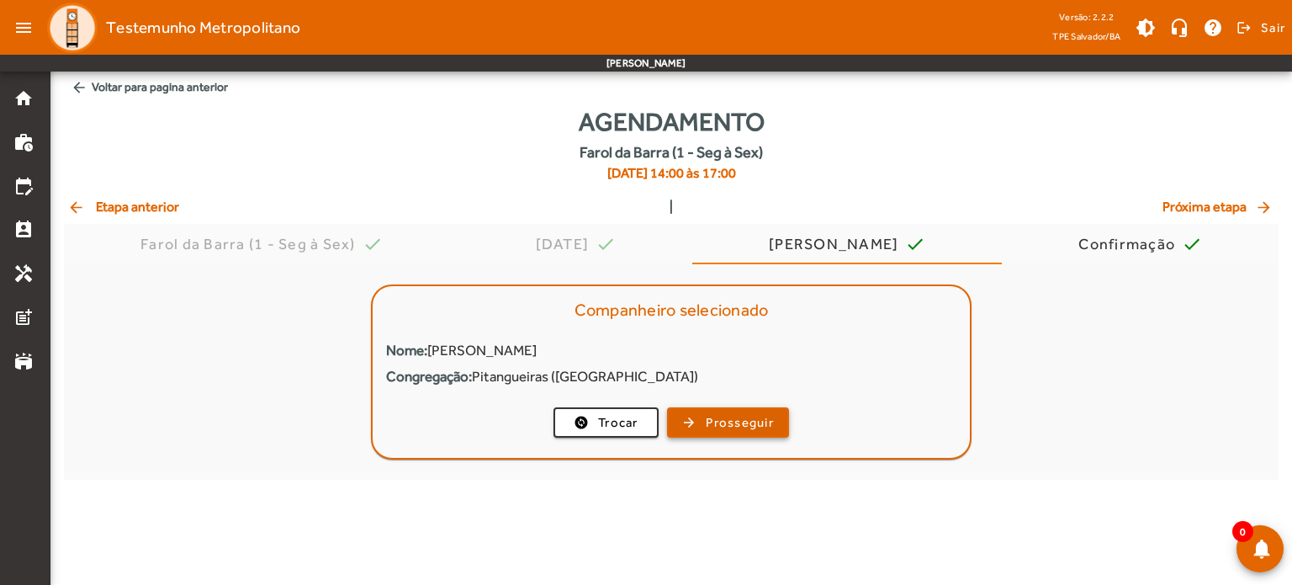
click at [733, 421] on span "Prosseguir" at bounding box center [740, 422] width 68 height 19
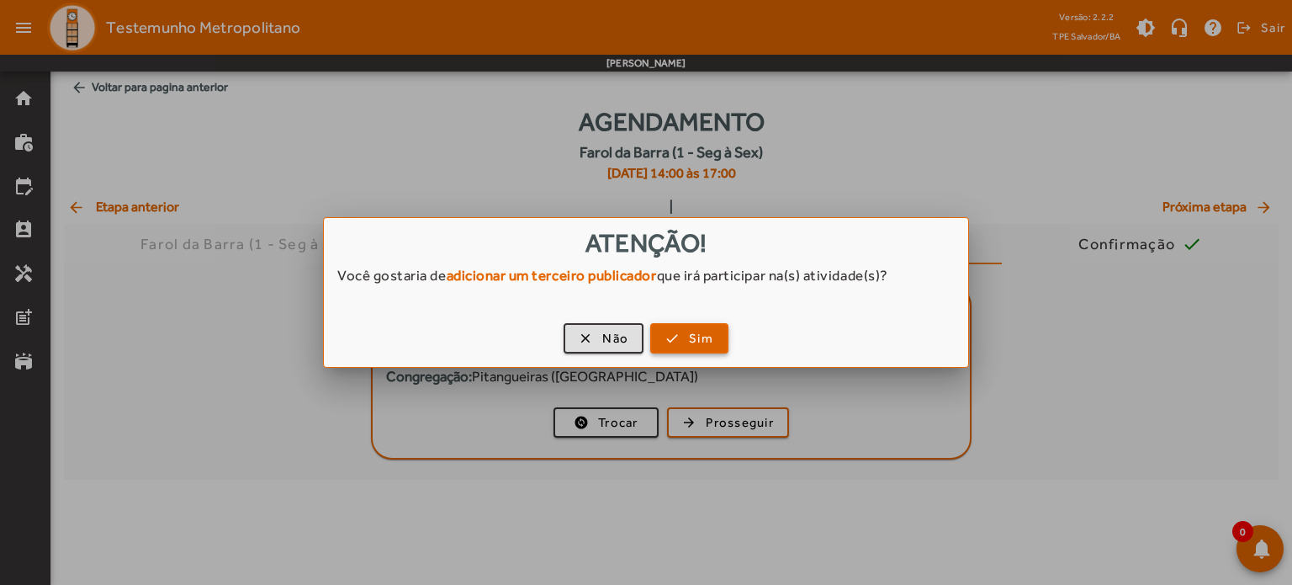
click at [674, 340] on span "button" at bounding box center [689, 338] width 75 height 40
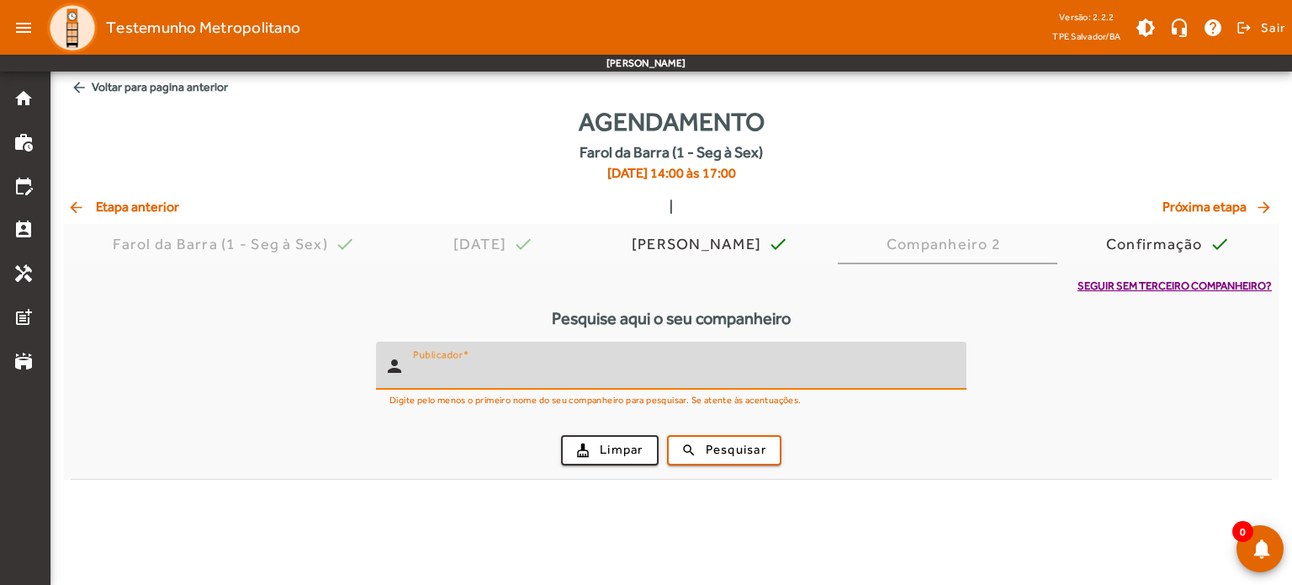
click at [647, 367] on input "Publicador" at bounding box center [683, 373] width 540 height 20
type input "**********"
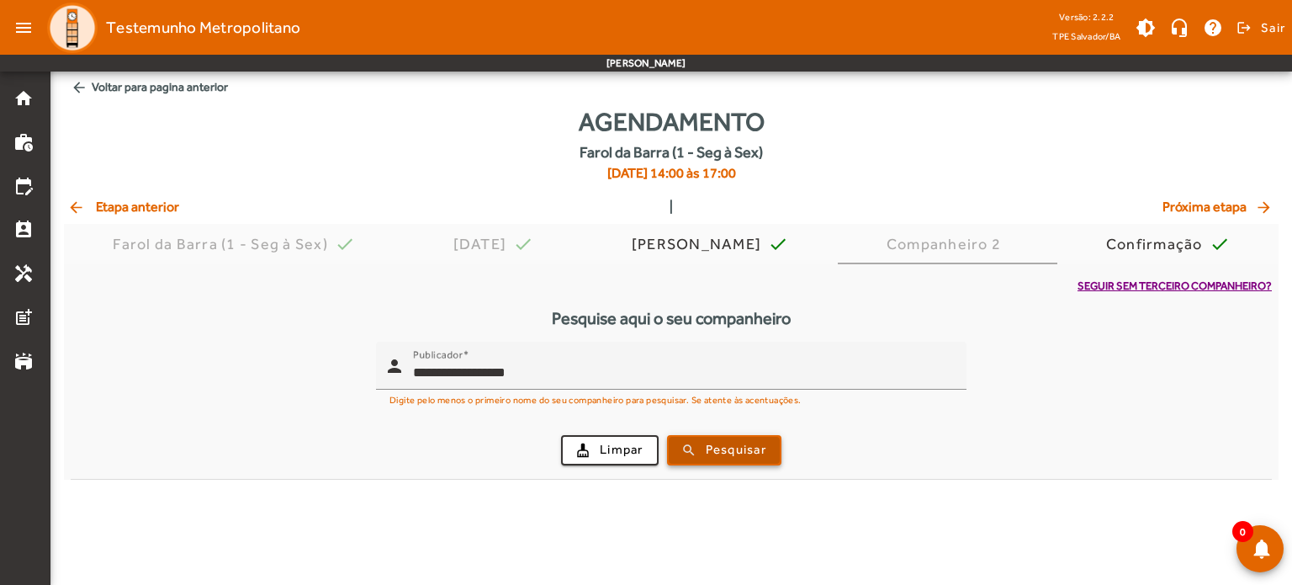
click at [697, 455] on span "submit" at bounding box center [724, 450] width 111 height 40
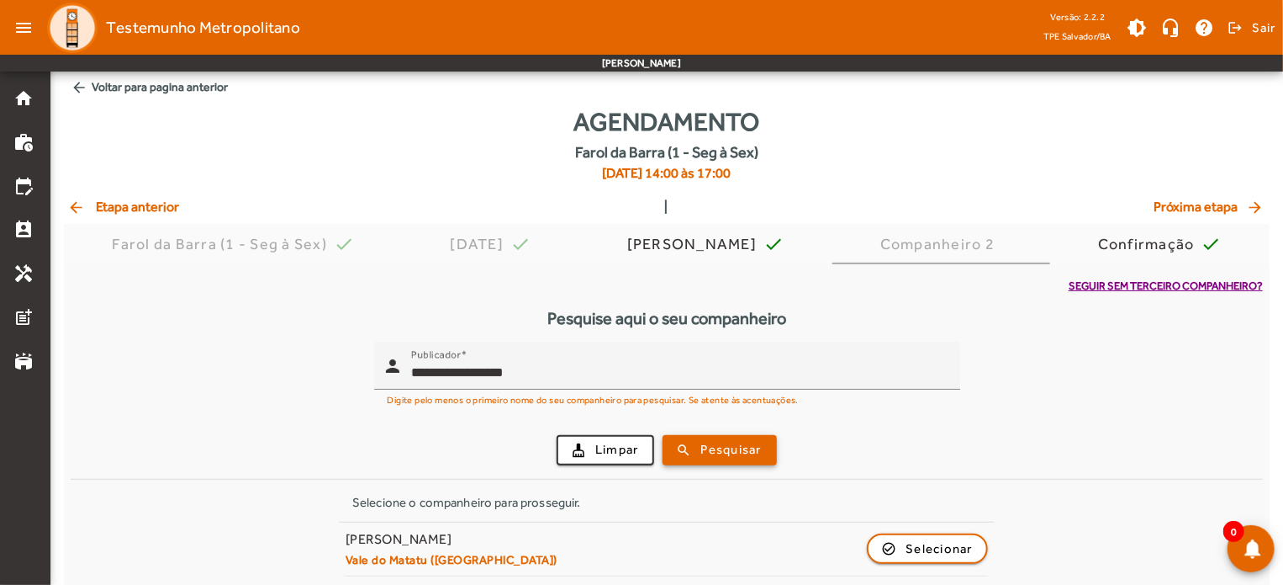
scroll to position [3, 0]
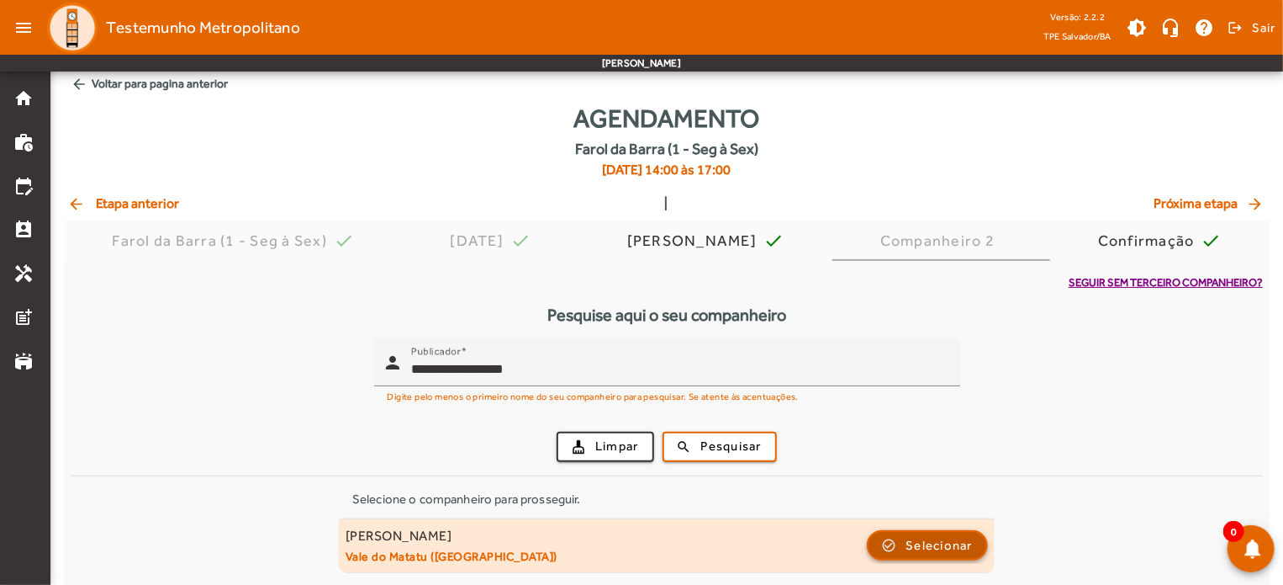
click at [939, 541] on span "Selecionar" at bounding box center [939, 545] width 67 height 20
click at [939, 541] on app-agenda-tpe "**********" at bounding box center [641, 292] width 1283 height 590
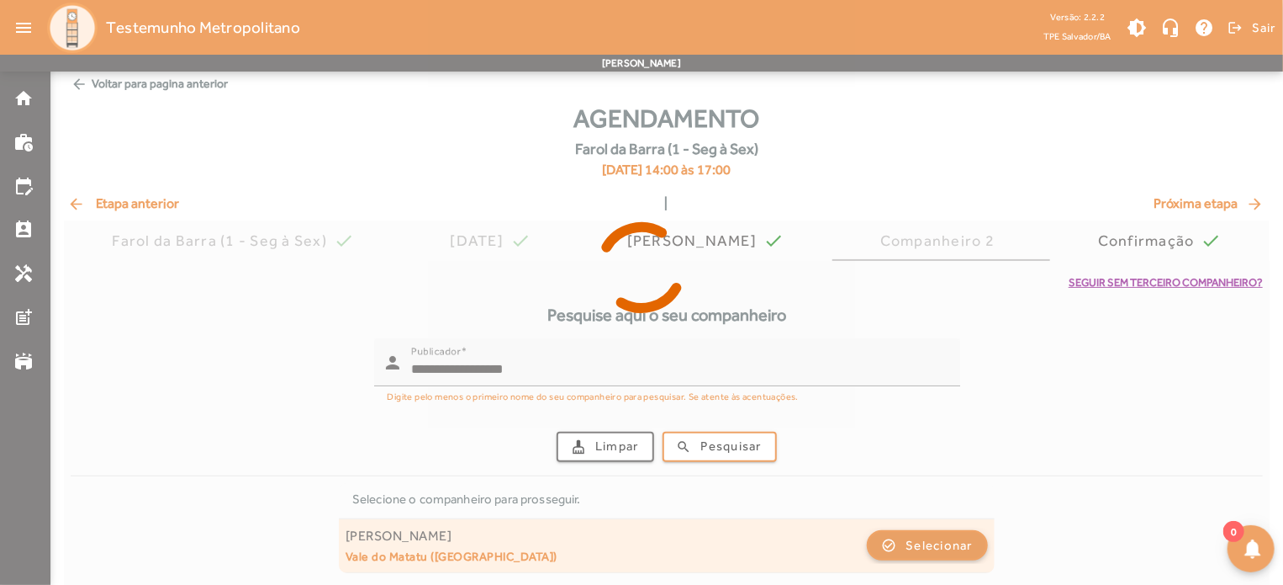
scroll to position [0, 0]
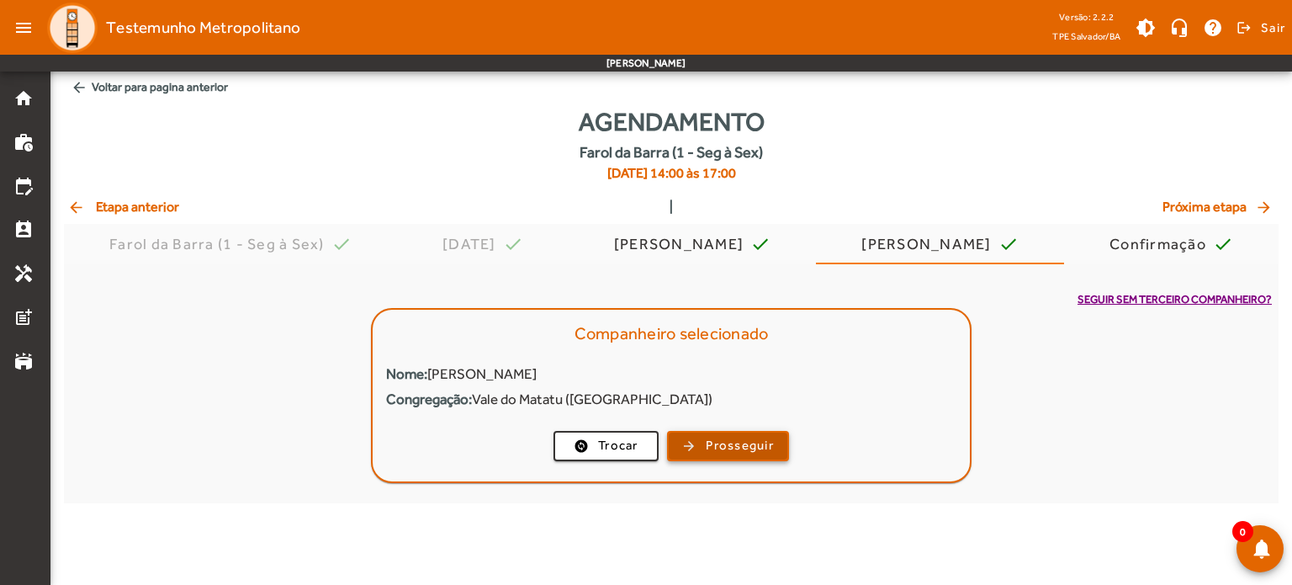
click at [737, 450] on span "Prosseguir" at bounding box center [740, 445] width 68 height 19
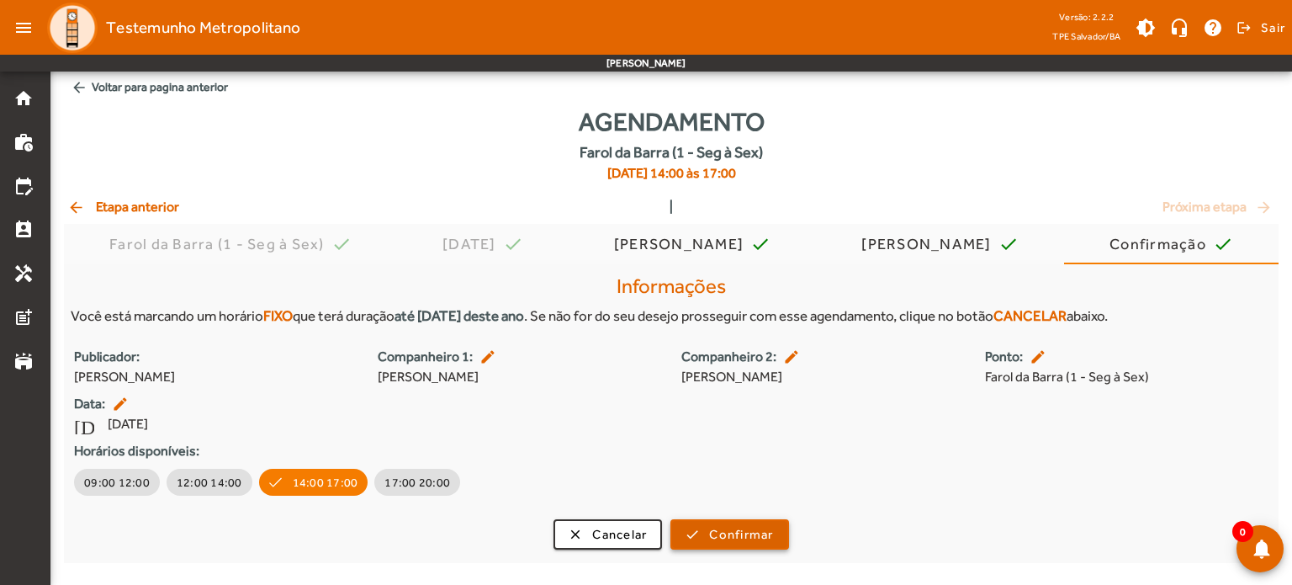
click at [730, 531] on span "Confirmar" at bounding box center [741, 534] width 64 height 19
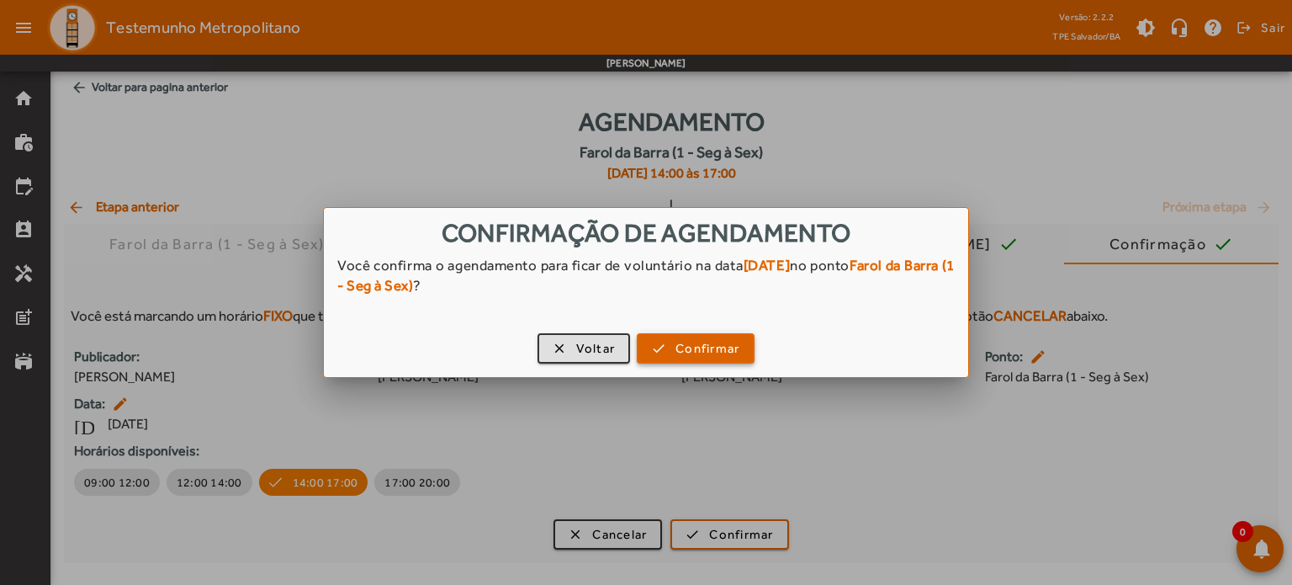
click at [713, 353] on span "Confirmar" at bounding box center [707, 348] width 64 height 19
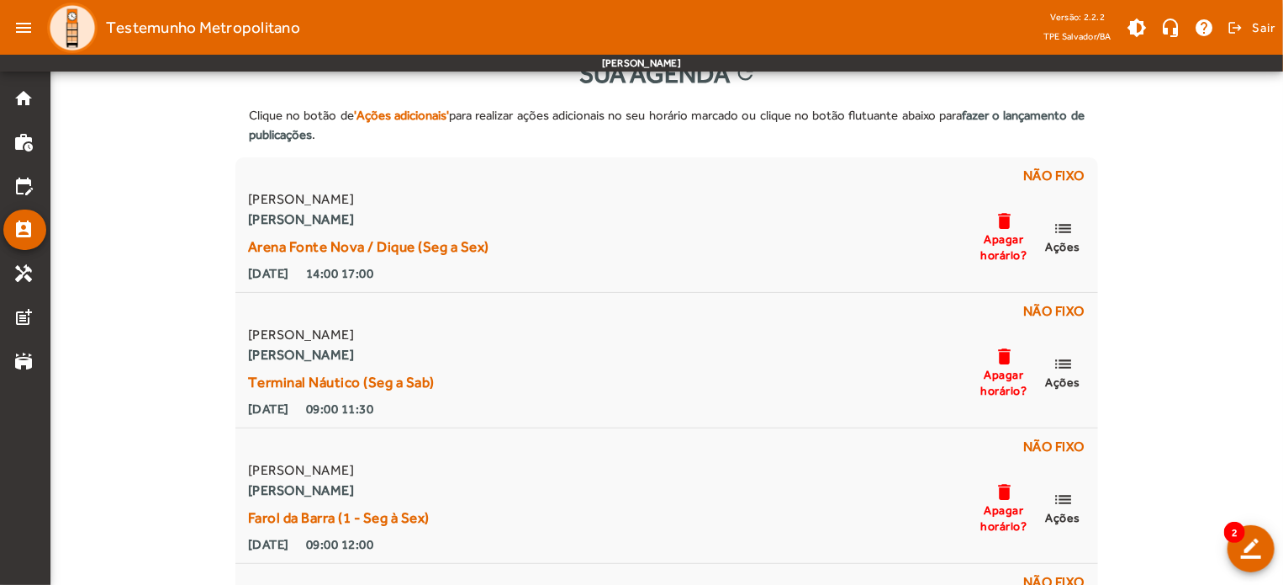
scroll to position [37, 0]
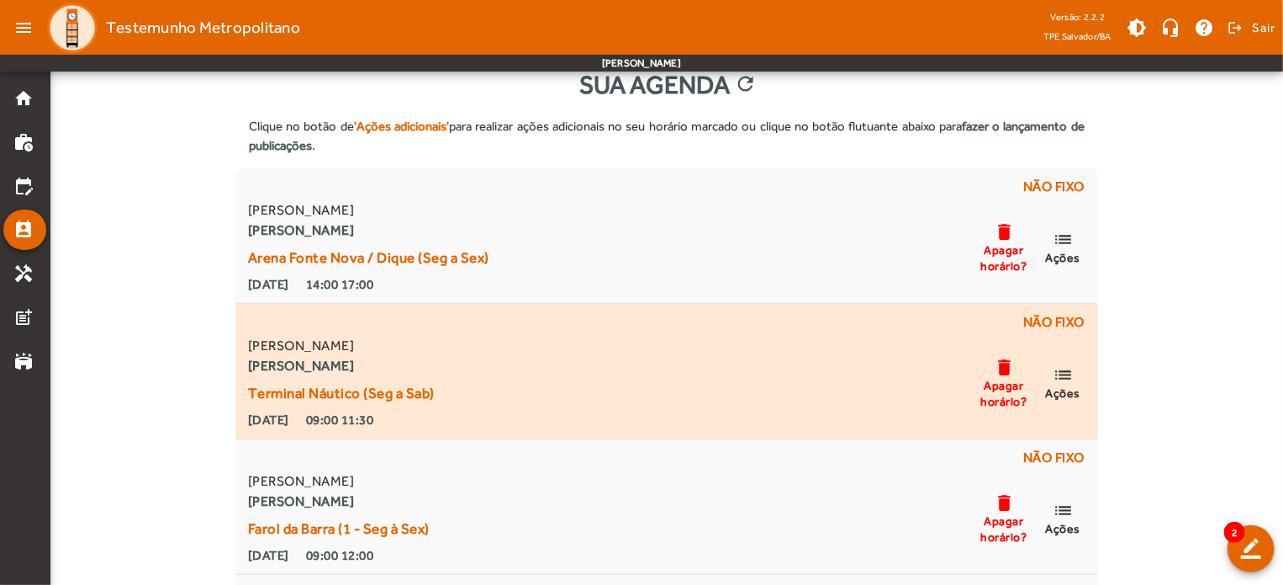
click at [997, 385] on span "Apagar horário?" at bounding box center [1004, 393] width 50 height 30
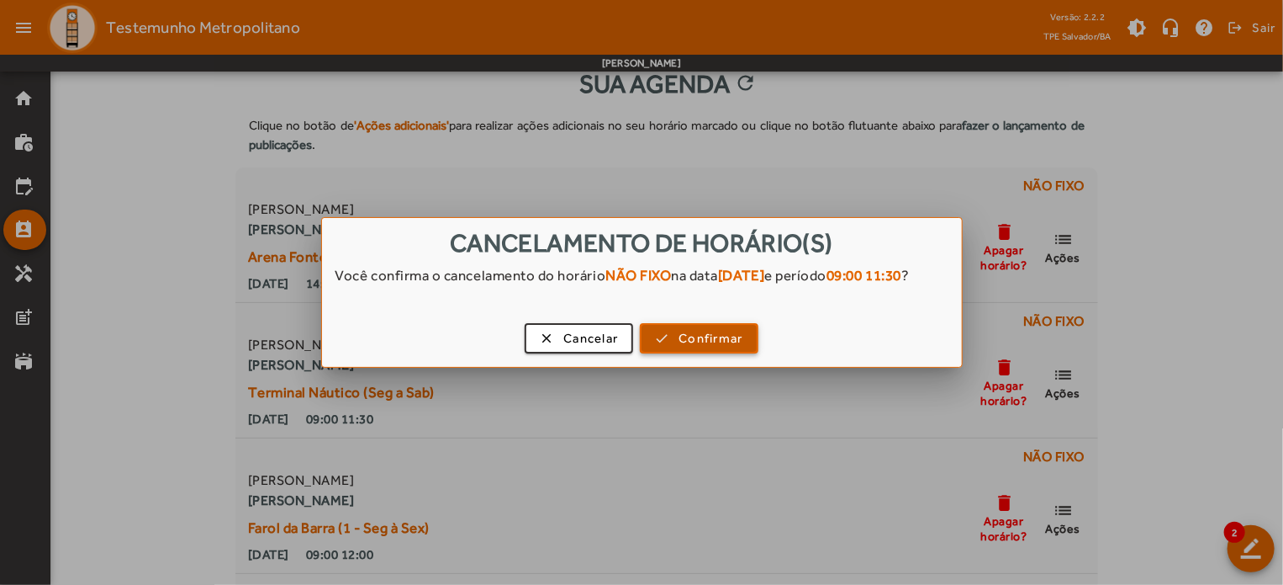
click at [738, 348] on span "Confirmar" at bounding box center [711, 338] width 64 height 19
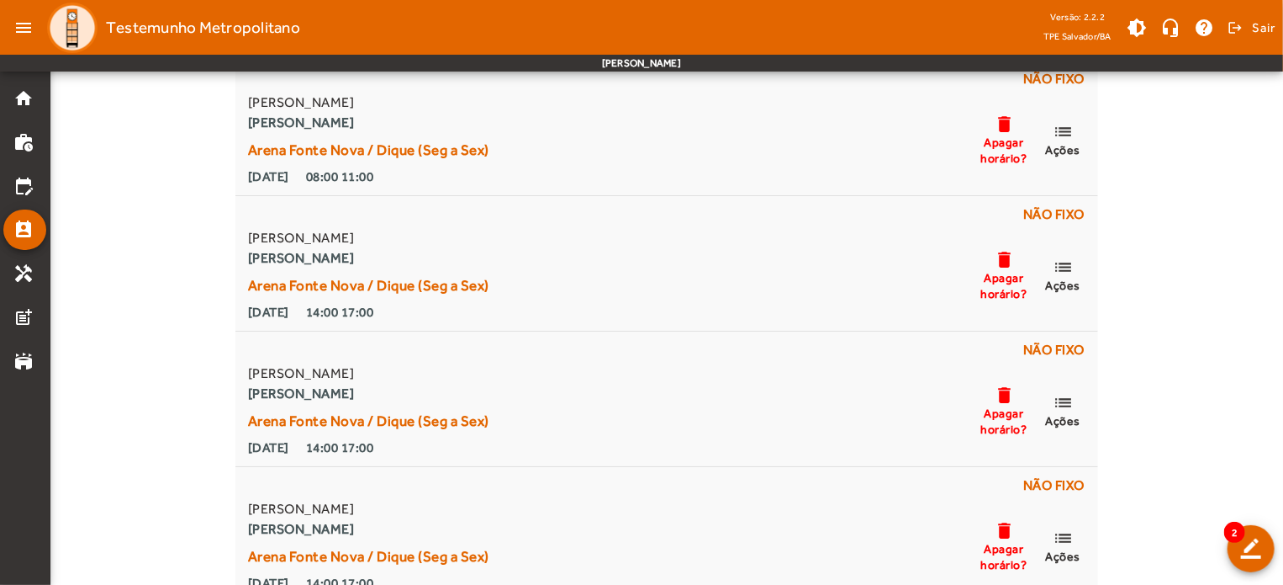
scroll to position [3019, 0]
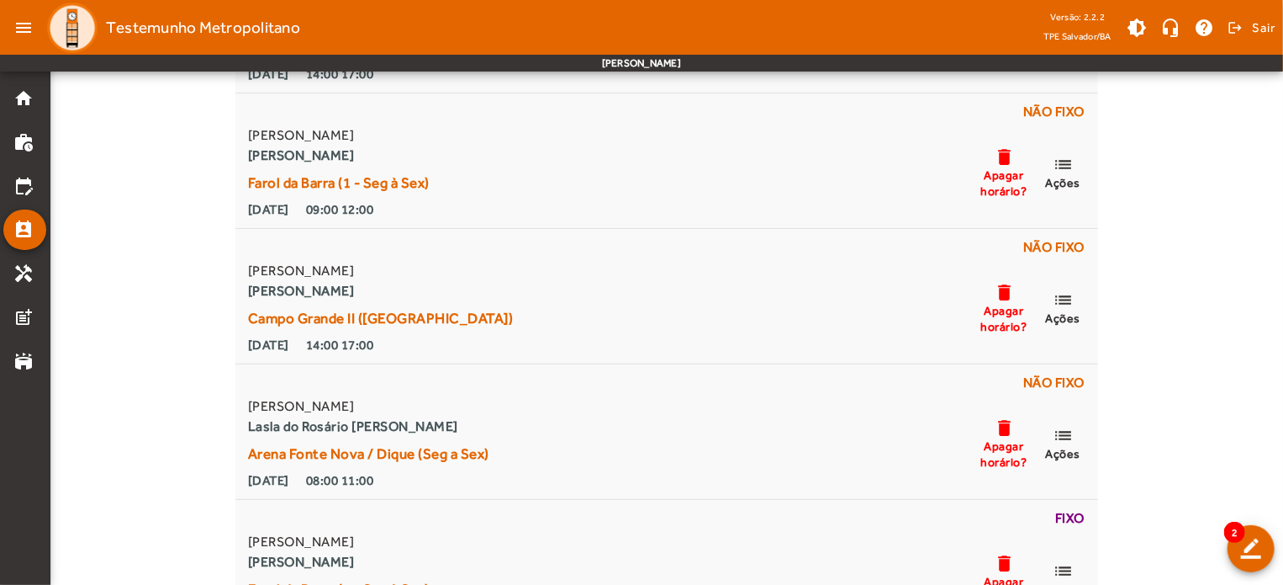
scroll to position [249, 0]
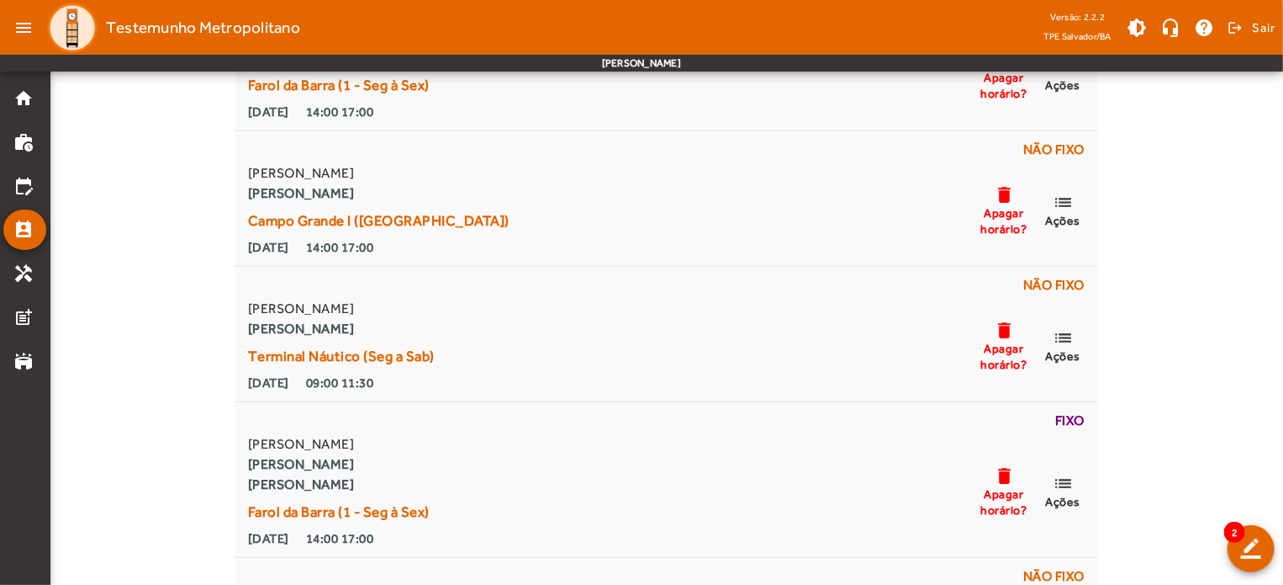
scroll to position [754, 0]
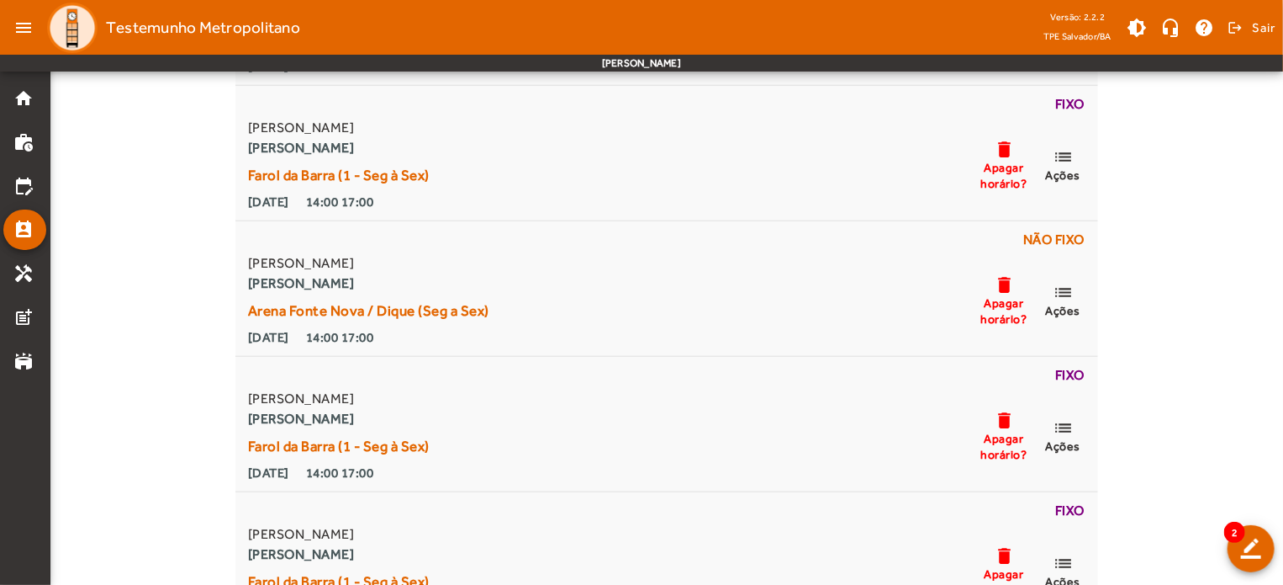
scroll to position [3968, 0]
